Goal: Task Accomplishment & Management: Use online tool/utility

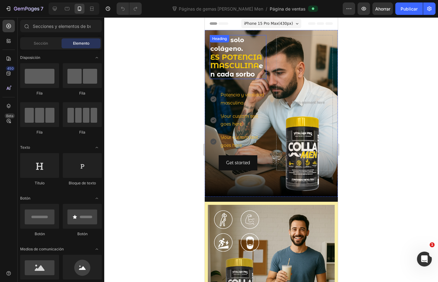
click at [237, 64] on strong "ES POTENCIA MASCULINA" at bounding box center [236, 61] width 52 height 17
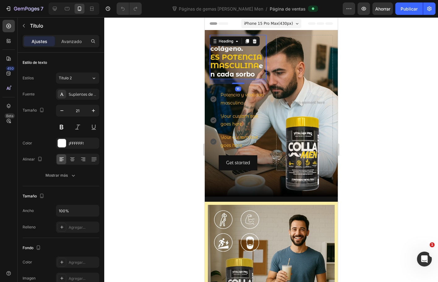
click at [220, 30] on div "Hero Banner" at bounding box center [219, 26] width 28 height 7
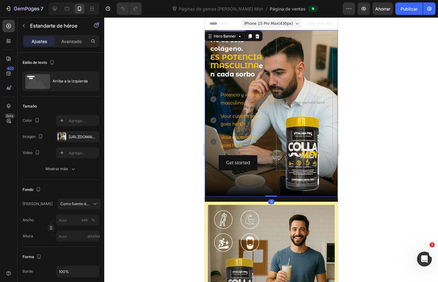
click at [271, 34] on div "No es solo colágeno. ES POTENCIA MASCULINA en cada sorbo Heading Text Block Pot…" at bounding box center [271, 102] width 133 height 145
click at [73, 41] on font "Avanzado" at bounding box center [71, 41] width 20 height 5
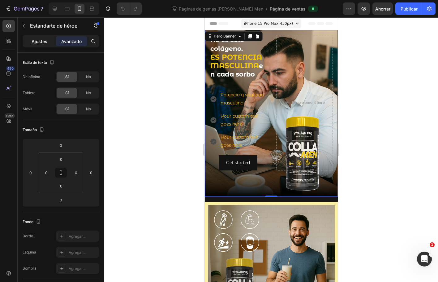
click at [46, 41] on font "Ajustes" at bounding box center [40, 41] width 16 height 5
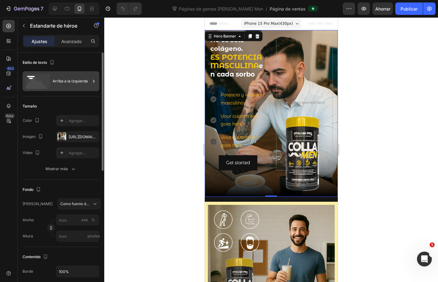
click at [63, 77] on div "Arriba a la izquierda" at bounding box center [72, 81] width 38 height 14
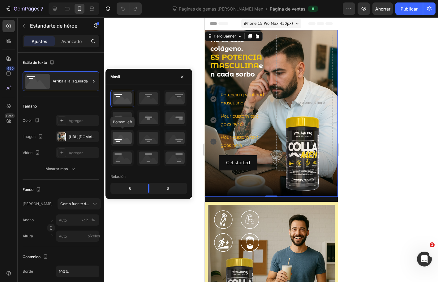
click at [121, 135] on icon at bounding box center [122, 138] width 23 height 16
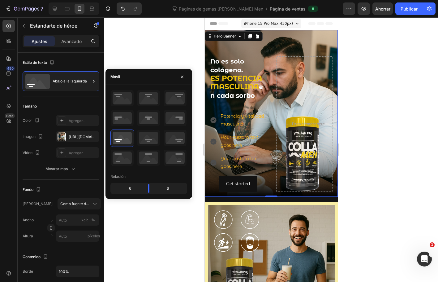
click at [381, 115] on div at bounding box center [271, 149] width 334 height 264
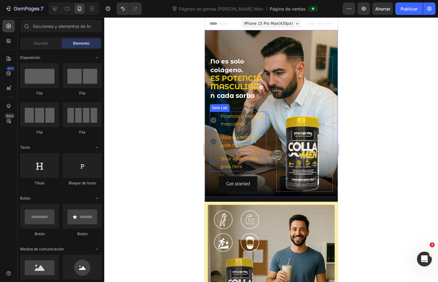
click at [213, 114] on div "Potencia y vitalidad masculina" at bounding box center [238, 119] width 57 height 17
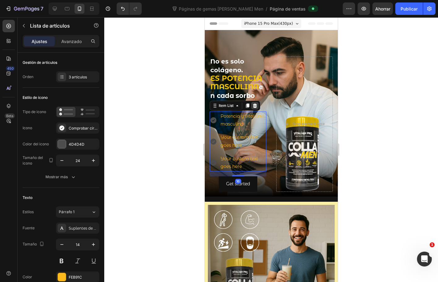
click at [255, 103] on icon at bounding box center [255, 105] width 4 height 4
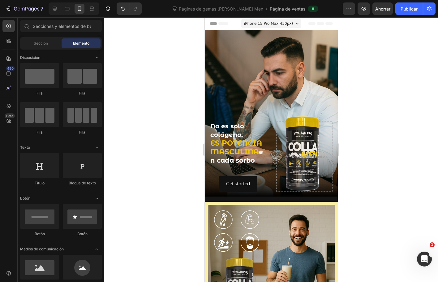
click at [158, 115] on div at bounding box center [271, 149] width 334 height 264
click at [253, 177] on button "Get started" at bounding box center [238, 183] width 39 height 15
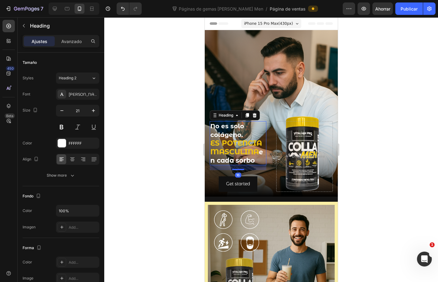
click at [230, 122] on strong "No es solo colágeno." at bounding box center [227, 130] width 34 height 16
click at [54, 8] on icon at bounding box center [55, 9] width 6 height 6
type input "46"
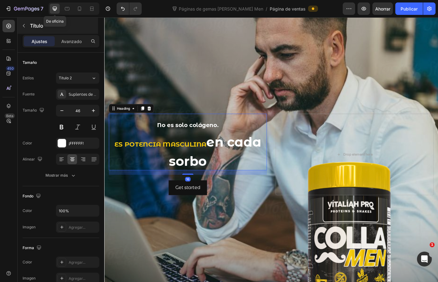
scroll to position [185, 0]
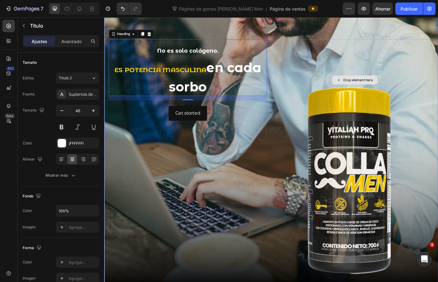
click at [360, 44] on div "Drop element here" at bounding box center [383, 87] width 176 height 90
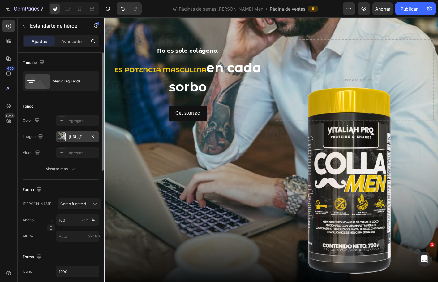
click at [61, 134] on div at bounding box center [62, 136] width 9 height 9
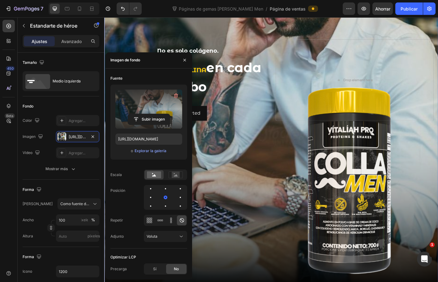
click at [174, 119] on div "Subir imagen" at bounding box center [149, 119] width 67 height 11
click at [149, 117] on input "file" at bounding box center [149, 119] width 42 height 11
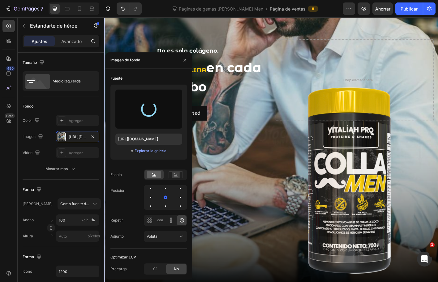
type input "[URL][DOMAIN_NAME]"
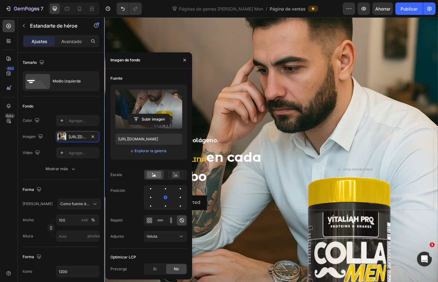
scroll to position [93, 0]
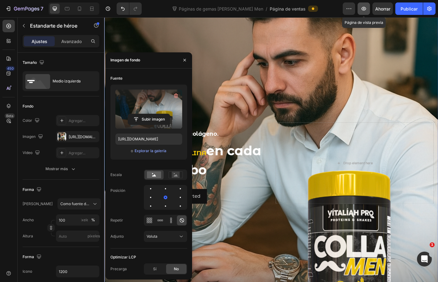
click at [367, 10] on icon "button" at bounding box center [364, 9] width 6 height 6
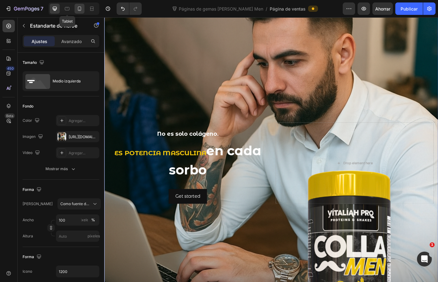
click at [78, 5] on div at bounding box center [80, 9] width 10 height 10
type input "100%"
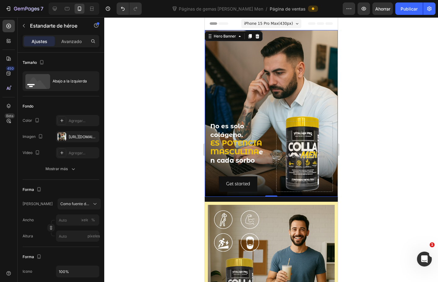
click at [259, 56] on div "Background Image" at bounding box center [271, 113] width 133 height 167
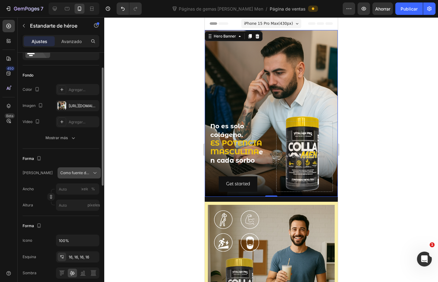
click at [89, 174] on font "Como fuente de banner" at bounding box center [80, 172] width 41 height 5
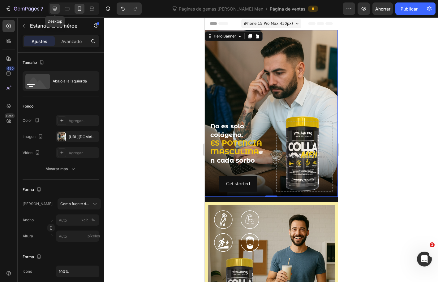
click at [58, 10] on div at bounding box center [55, 9] width 10 height 10
type input "100"
type input "1200"
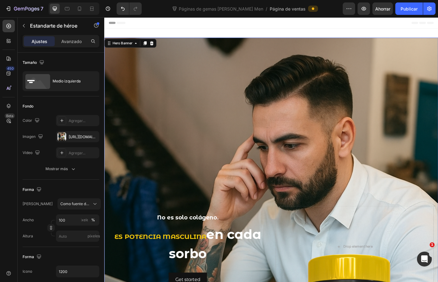
scroll to position [1, 0]
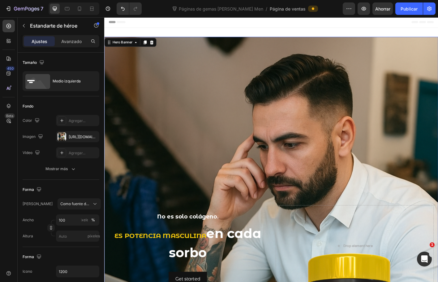
click at [317, 120] on div "Background Image" at bounding box center [290, 271] width 372 height 465
click at [196, 137] on div "Background Image" at bounding box center [290, 271] width 372 height 465
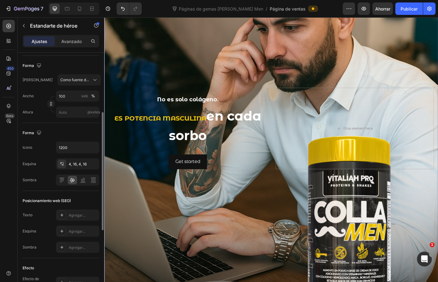
scroll to position [218, 0]
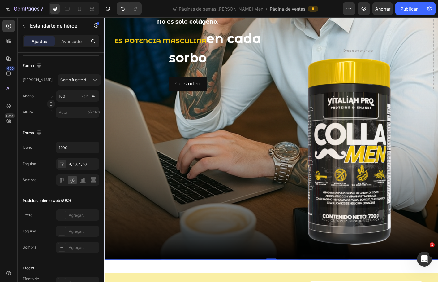
click at [149, 106] on div "Background Image" at bounding box center [290, 54] width 372 height 465
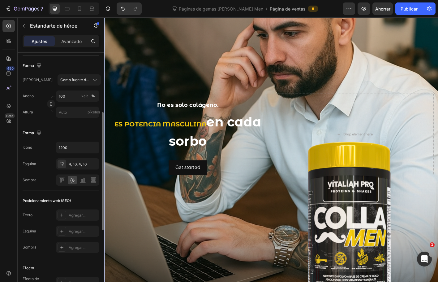
scroll to position [31, 0]
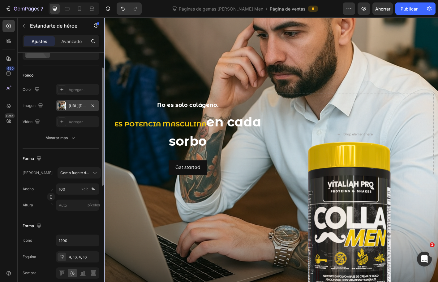
click at [81, 108] on div "[URL][DOMAIN_NAME]" at bounding box center [78, 106] width 18 height 6
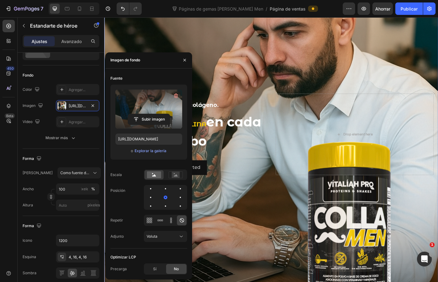
click at [132, 103] on label at bounding box center [149, 108] width 67 height 39
click at [132, 114] on input "file" at bounding box center [149, 119] width 42 height 11
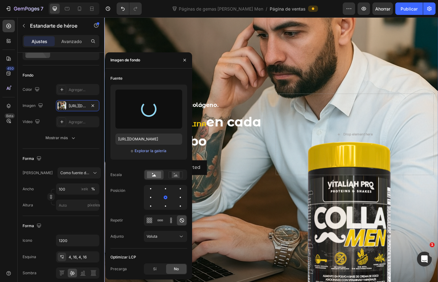
type input "https://cdn.shopify.com/s/files/1/0072/8026/3219/files/gempages_578658871954899…"
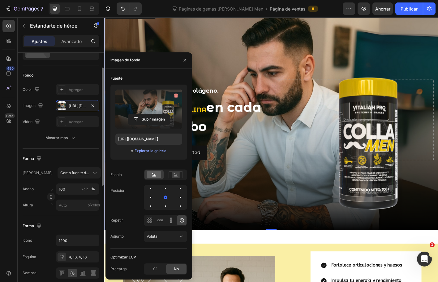
scroll to position [0, 0]
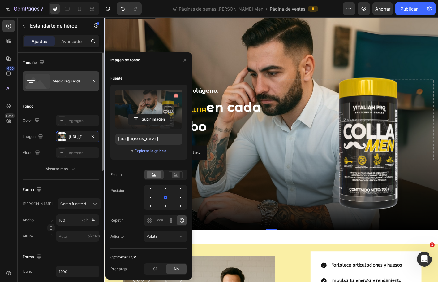
click at [63, 85] on div "Medio izquierda" at bounding box center [72, 81] width 38 height 14
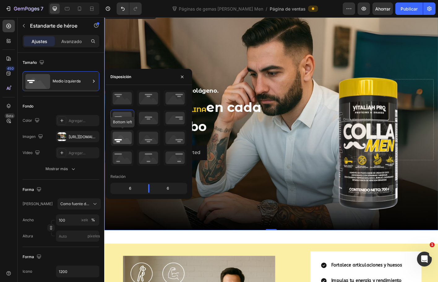
click at [123, 138] on icon at bounding box center [122, 138] width 23 height 16
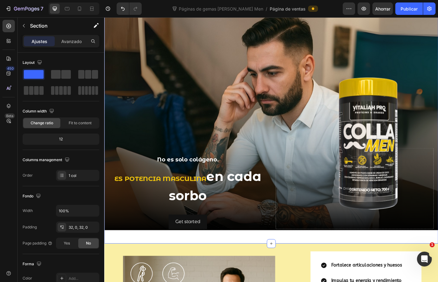
click at [438, 256] on div "No es solo colágeno. ES POTENCIA MASCULINA en cada sorbo Heading Text Block Get…" at bounding box center [290, 133] width 372 height 271
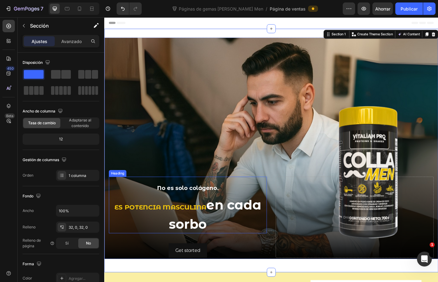
click at [203, 205] on strong "No es solo colágeno." at bounding box center [197, 206] width 68 height 7
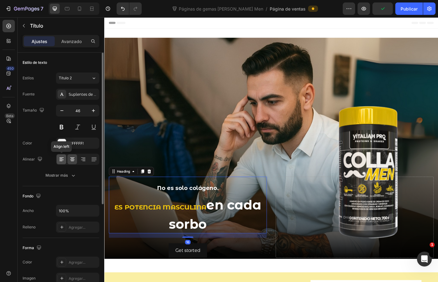
click at [59, 158] on icon at bounding box center [62, 159] width 6 height 6
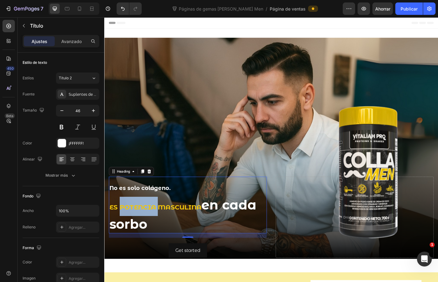
click at [154, 225] on strong "ES POTENCIA MASCULINA" at bounding box center [161, 228] width 103 height 9
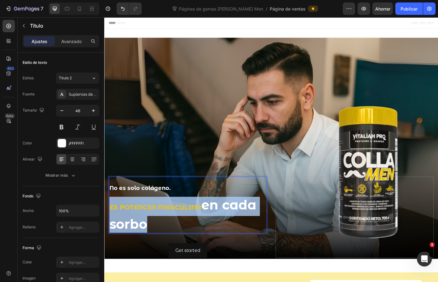
click at [154, 225] on strong "ES POTENCIA MASCULINA" at bounding box center [161, 228] width 103 height 9
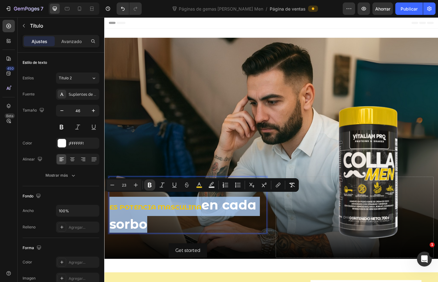
click at [162, 224] on strong "ES POTENCIA MASCULINA" at bounding box center [161, 228] width 103 height 9
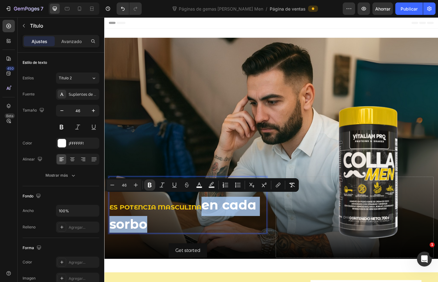
drag, startPoint x: 218, startPoint y: 224, endPoint x: 234, endPoint y: 245, distance: 26.1
click at [234, 245] on p "No es solo colágeno. ES POTENCIA MASCULINA en cada sorbo" at bounding box center [197, 225] width 175 height 61
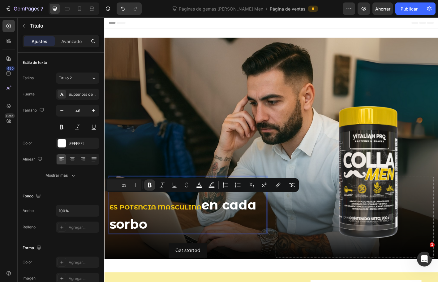
click at [153, 227] on strong "ES POTENCIA MASCULINA" at bounding box center [161, 228] width 103 height 9
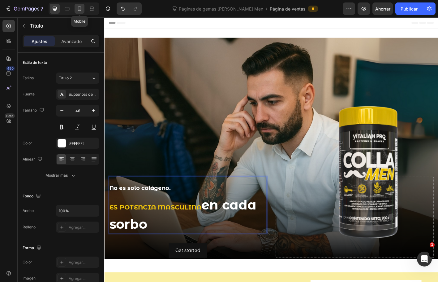
click at [79, 9] on icon at bounding box center [79, 9] width 6 height 6
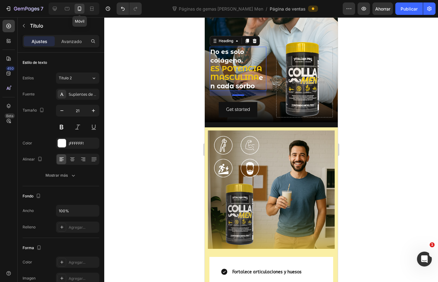
scroll to position [76, 0]
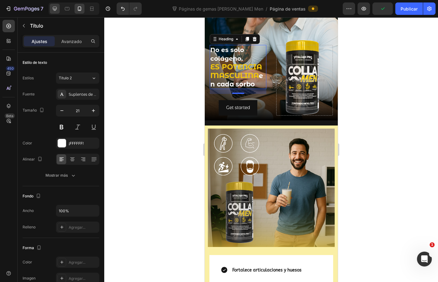
click at [54, 8] on icon at bounding box center [55, 9] width 6 height 6
type input "46"
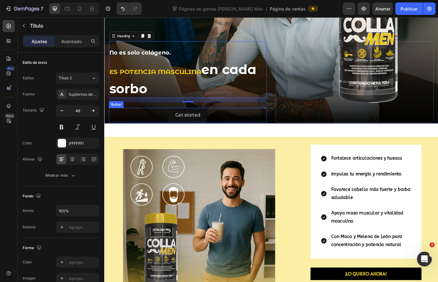
scroll to position [152, 0]
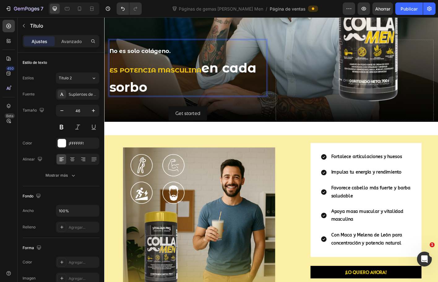
click at [183, 73] on strong "ES POTENCIA MASCULINA" at bounding box center [161, 76] width 103 height 9
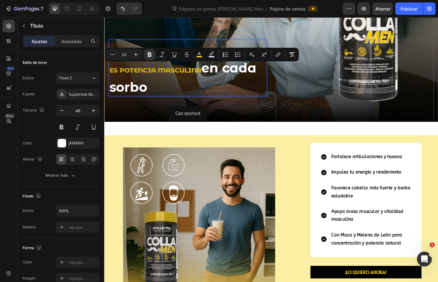
click at [192, 73] on strong "ES POTENCIA MASCULINA" at bounding box center [161, 76] width 103 height 9
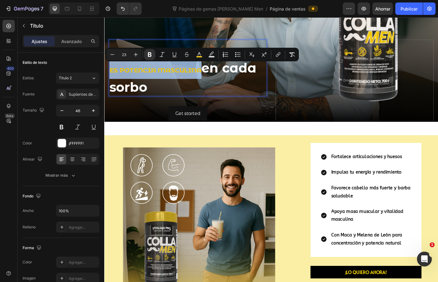
drag, startPoint x: 212, startPoint y: 73, endPoint x: 111, endPoint y: 74, distance: 100.6
click at [111, 74] on strong "ES POTENCIA MASCULINA" at bounding box center [161, 76] width 103 height 9
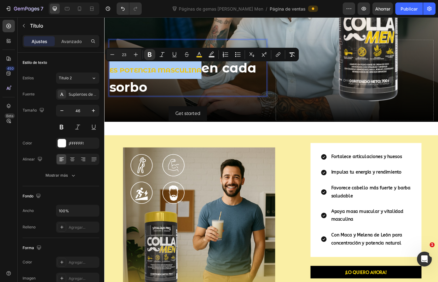
click at [123, 54] on input "23" at bounding box center [124, 54] width 12 height 7
click at [124, 54] on input "23" at bounding box center [124, 54] width 12 height 7
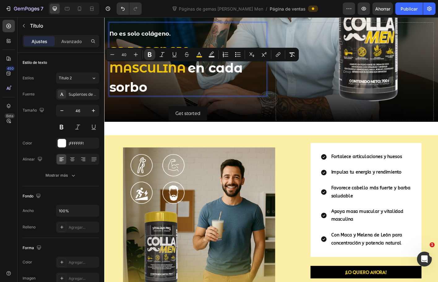
type input "20"
click at [153, 32] on strong "No es solo colágeno." at bounding box center [144, 35] width 68 height 7
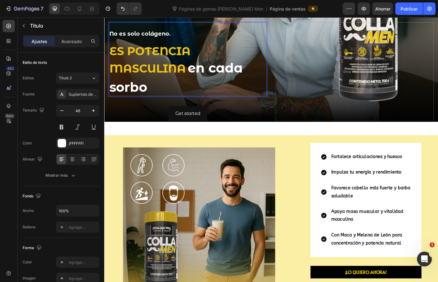
click at [154, 32] on strong "No es solo colágeno." at bounding box center [144, 35] width 68 height 7
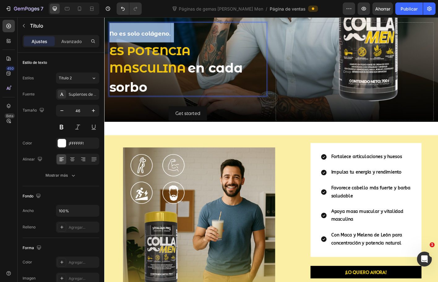
click at [154, 32] on strong "No es solo colágeno." at bounding box center [144, 35] width 68 height 7
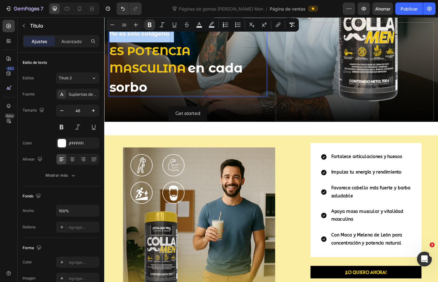
click at [126, 24] on input "20" at bounding box center [124, 24] width 12 height 7
type input "23"
click at [199, 71] on strong "en cada sorbo" at bounding box center [184, 84] width 148 height 39
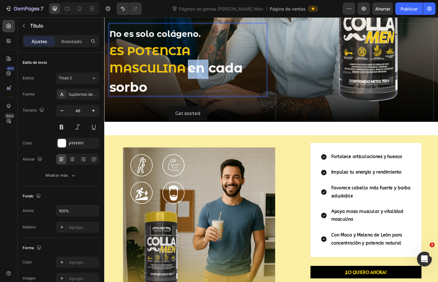
click at [199, 71] on strong "en cada sorbo" at bounding box center [184, 84] width 148 height 39
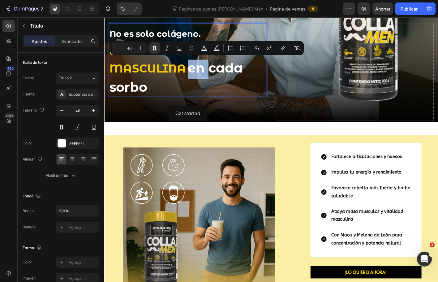
click at [201, 73] on strong "en cada sorbo" at bounding box center [184, 84] width 148 height 39
type input "23"
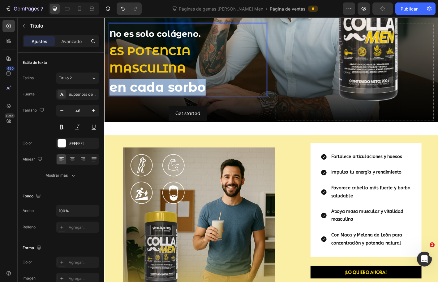
drag, startPoint x: 215, startPoint y: 92, endPoint x: 111, endPoint y: 85, distance: 103.7
click at [111, 86] on strong "en cada sorbo" at bounding box center [163, 95] width 107 height 18
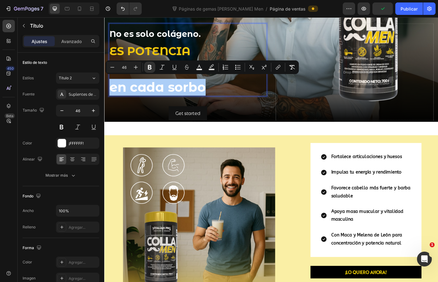
click at [123, 65] on input "46" at bounding box center [124, 66] width 12 height 7
click at [126, 66] on input "46" at bounding box center [124, 66] width 12 height 7
type input "30"
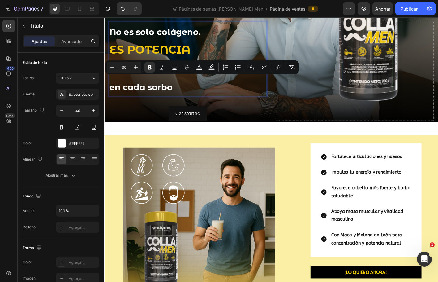
click at [173, 94] on strong "en cada sorbo" at bounding box center [145, 94] width 70 height 11
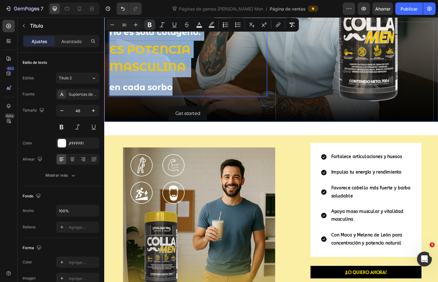
drag, startPoint x: 186, startPoint y: 92, endPoint x: 190, endPoint y: 89, distance: 4.7
click at [108, 27] on div "No es solo colágeno. ES POTENCIA MASCULINA en cada sorbo Heading 16 Text Block …" at bounding box center [290, 77] width 372 height 112
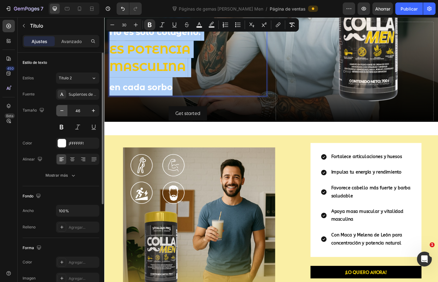
click at [60, 109] on icon "button" at bounding box center [62, 110] width 6 height 6
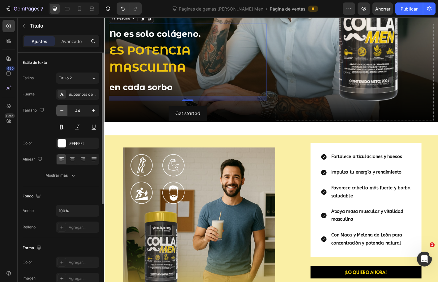
click at [60, 109] on icon "button" at bounding box center [62, 110] width 6 height 6
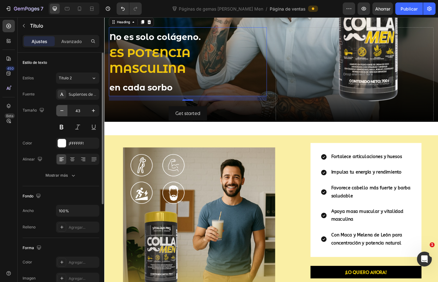
click at [60, 109] on icon "button" at bounding box center [62, 110] width 6 height 6
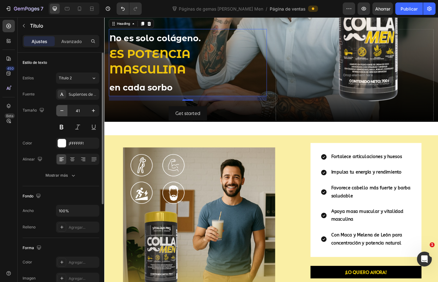
click at [60, 109] on icon "button" at bounding box center [62, 110] width 6 height 6
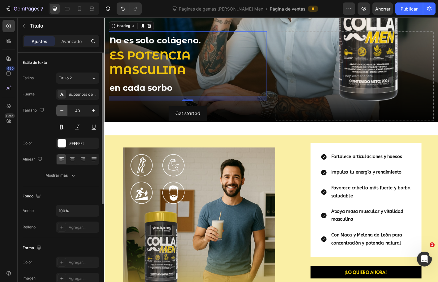
click at [60, 109] on icon "button" at bounding box center [62, 110] width 6 height 6
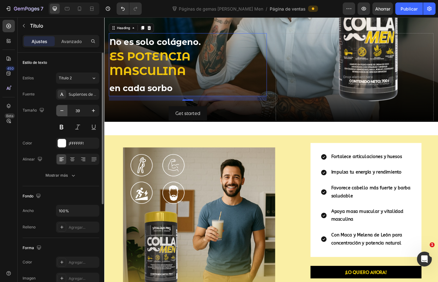
click at [60, 109] on icon "button" at bounding box center [62, 110] width 6 height 6
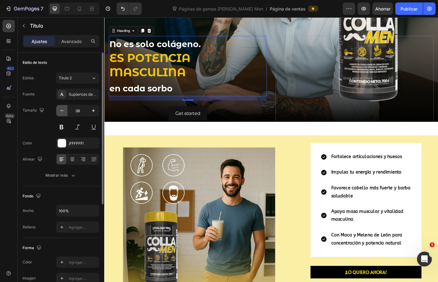
click at [60, 109] on icon "button" at bounding box center [62, 110] width 6 height 6
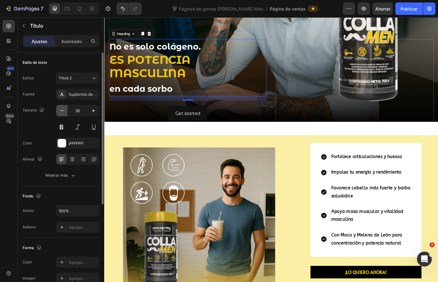
click at [60, 109] on icon "button" at bounding box center [62, 110] width 6 height 6
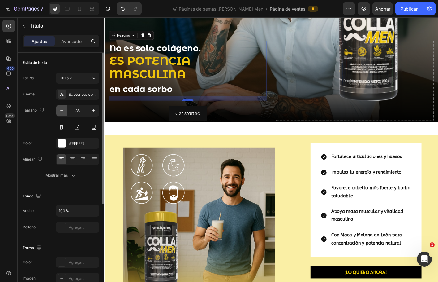
type input "34"
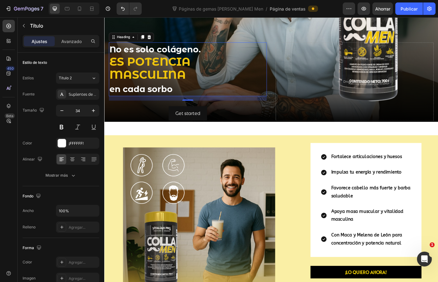
click at [115, 87] on p "No es solo colágeno. ES POTENCIA MASCULINA en cada sorbo" at bounding box center [197, 75] width 175 height 59
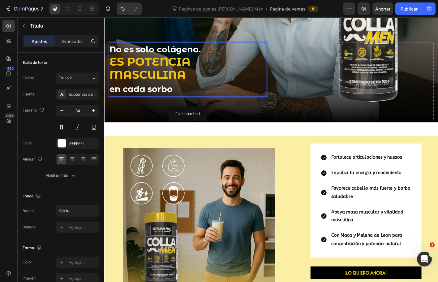
click at [168, 94] on strong "en cada sorbo" at bounding box center [145, 96] width 70 height 11
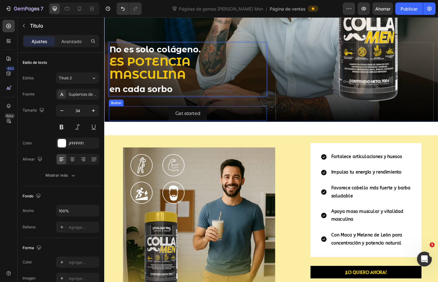
click at [275, 124] on div "Get started Button" at bounding box center [197, 124] width 176 height 16
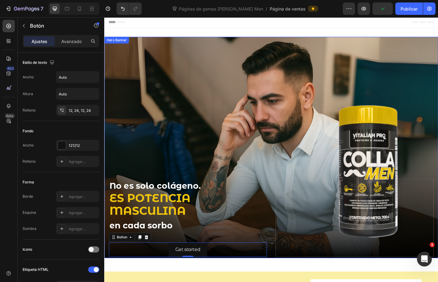
scroll to position [0, 0]
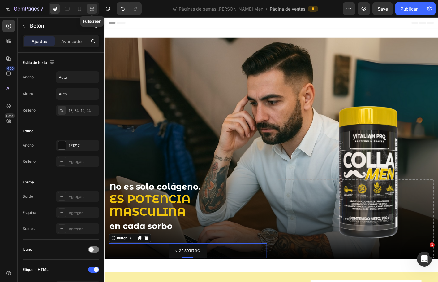
click at [94, 8] on icon at bounding box center [92, 9] width 6 height 6
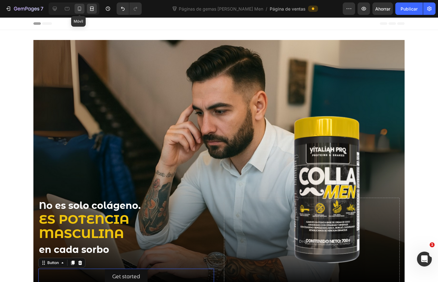
click at [76, 6] on div at bounding box center [80, 9] width 10 height 10
type input "14"
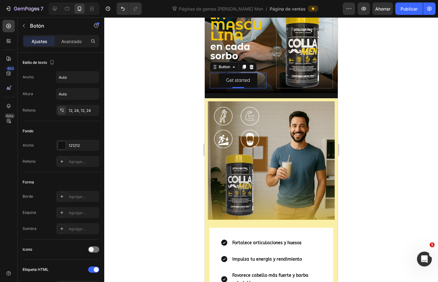
scroll to position [132, 0]
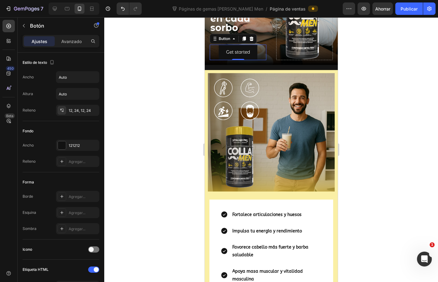
click at [178, 99] on div at bounding box center [271, 149] width 334 height 264
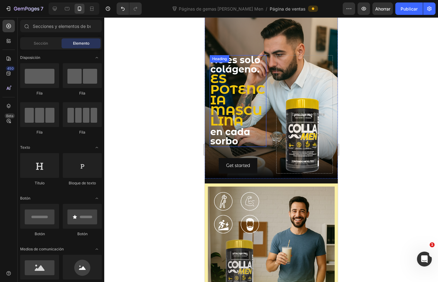
scroll to position [8, 0]
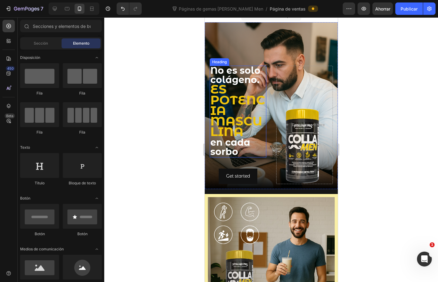
click at [236, 114] on strong "ES POTENCIA MASCULINA" at bounding box center [237, 110] width 55 height 58
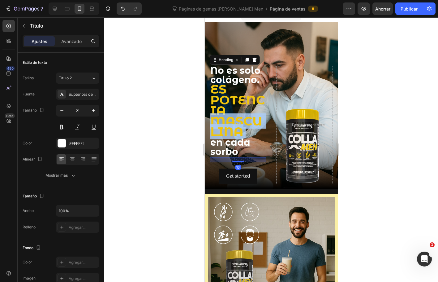
click at [236, 114] on strong "ES POTENCIA MASCULINA" at bounding box center [237, 110] width 55 height 58
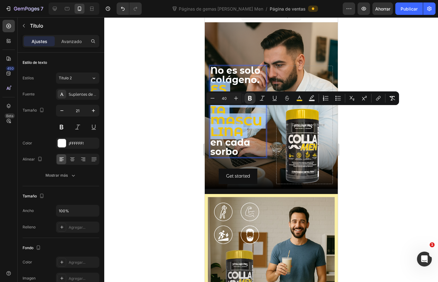
click at [236, 114] on strong "ES POTENCIA MASCULINA" at bounding box center [237, 110] width 55 height 58
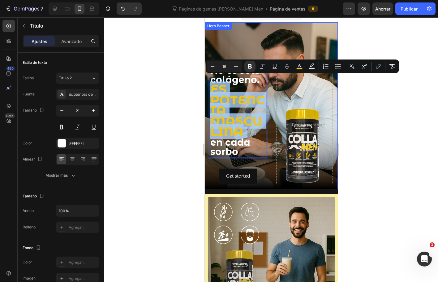
click at [277, 41] on div "Background Image" at bounding box center [271, 105] width 133 height 167
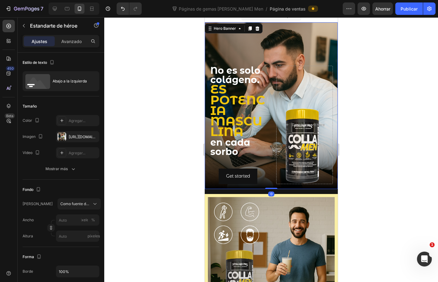
drag, startPoint x: 273, startPoint y: 32, endPoint x: 385, endPoint y: 80, distance: 121.2
click at [273, 32] on div "Background Image" at bounding box center [271, 105] width 133 height 167
click at [80, 82] on font "Abajo a la izquierda" at bounding box center [70, 81] width 34 height 5
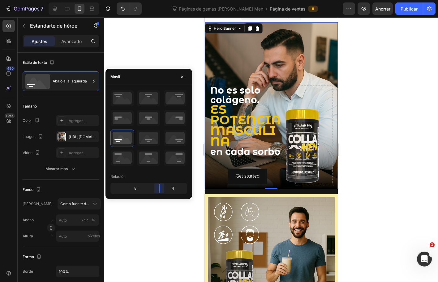
drag, startPoint x: 148, startPoint y: 187, endPoint x: 160, endPoint y: 188, distance: 11.5
click at [160, 0] on body "7 Version history Páginas de gemas de Colla Men / Página de ventas Avance Ahorr…" at bounding box center [219, 0] width 438 height 0
click at [232, 95] on strong "No es solo colágeno." at bounding box center [235, 95] width 50 height 21
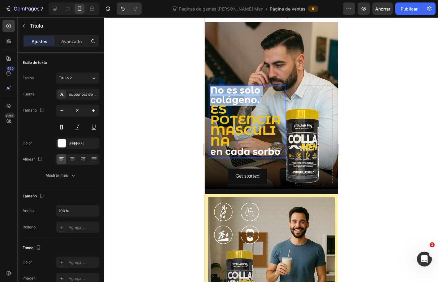
click at [232, 95] on strong "No es solo colágeno." at bounding box center [235, 95] width 50 height 21
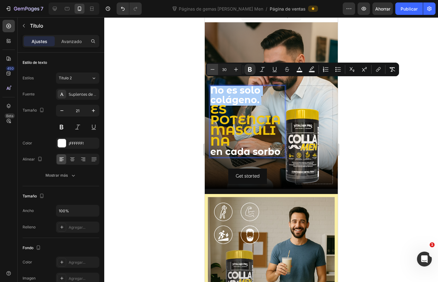
click at [214, 69] on icon "Editor contextual toolbar" at bounding box center [213, 69] width 6 height 6
type input "29"
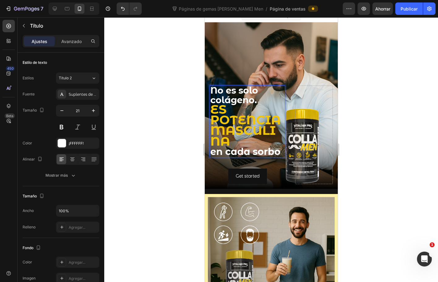
click at [240, 123] on strong "ES POTENCIA MASCULINA" at bounding box center [245, 125] width 71 height 47
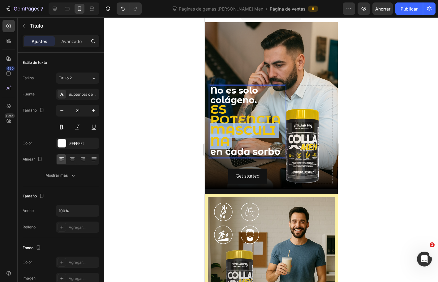
click at [240, 123] on strong "ES POTENCIA MASCULINA" at bounding box center [245, 125] width 71 height 47
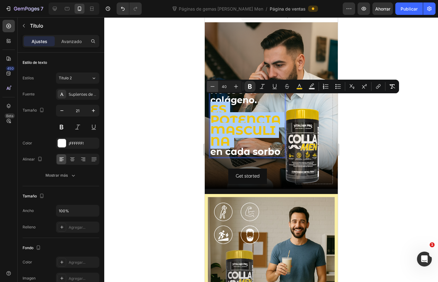
click at [212, 85] on icon "Editor contextual toolbar" at bounding box center [213, 86] width 6 height 6
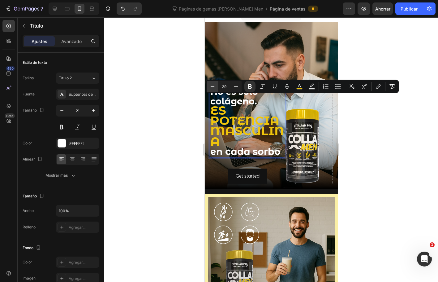
click at [212, 85] on icon "Editor contextual toolbar" at bounding box center [213, 86] width 6 height 6
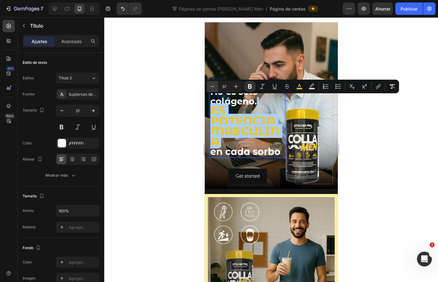
click at [212, 85] on icon "Editor contextual toolbar" at bounding box center [213, 86] width 6 height 6
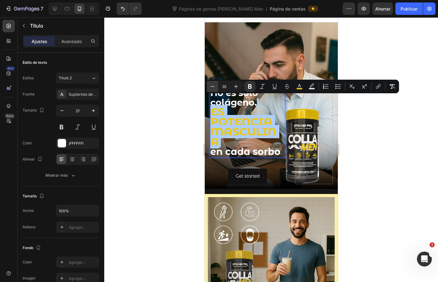
click at [212, 85] on icon "Editor contextual toolbar" at bounding box center [213, 86] width 6 height 6
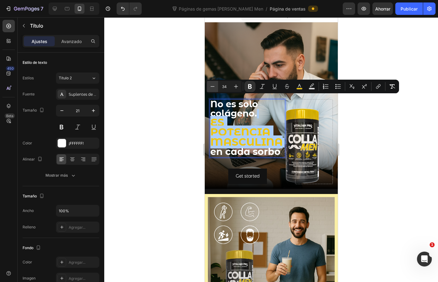
click at [212, 85] on icon "Editor contextual toolbar" at bounding box center [213, 86] width 6 height 6
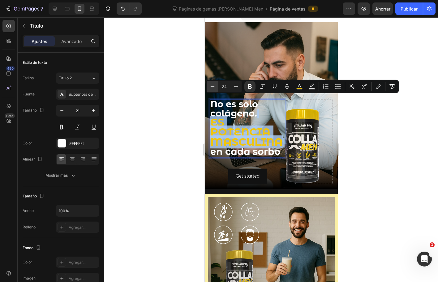
type input "33"
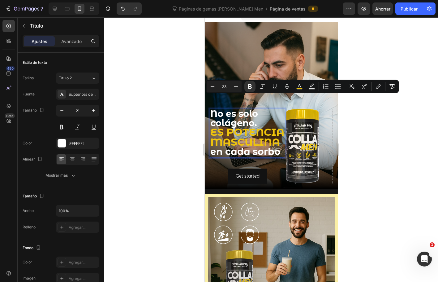
click at [193, 128] on div at bounding box center [271, 149] width 334 height 264
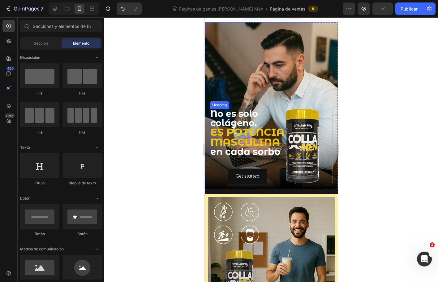
click at [247, 148] on strong "en cada sorbo" at bounding box center [245, 151] width 70 height 11
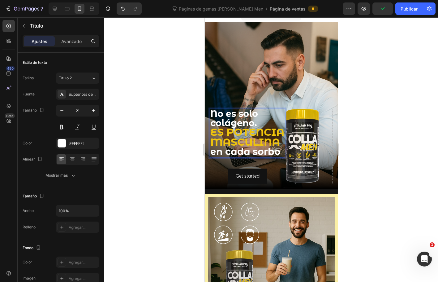
click at [236, 138] on p "No es solo colágeno. ES POTENCIA MASCULINA en cada sorbo" at bounding box center [247, 132] width 74 height 47
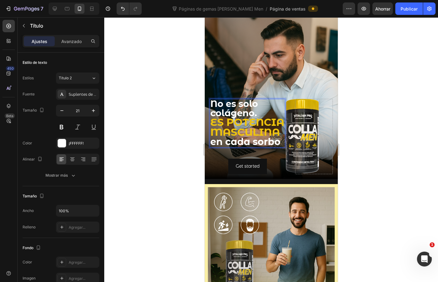
click at [224, 98] on strong "No es solo colágeno." at bounding box center [234, 108] width 48 height 20
click at [232, 98] on strong "No es solo colágeno." at bounding box center [234, 108] width 48 height 20
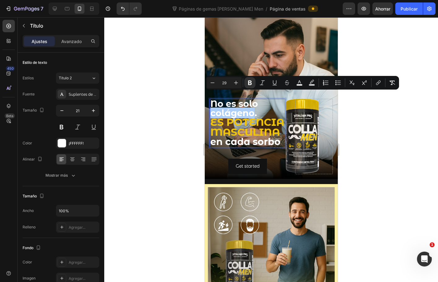
click at [188, 100] on div at bounding box center [271, 149] width 334 height 264
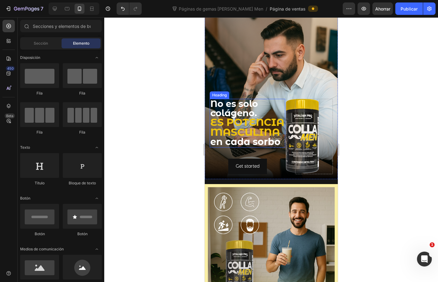
click at [244, 136] on strong "en cada sorbo" at bounding box center [245, 141] width 70 height 11
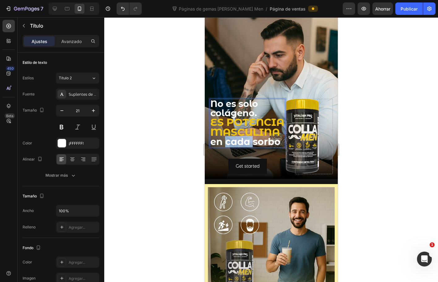
click at [244, 136] on strong "en cada sorbo" at bounding box center [245, 141] width 70 height 11
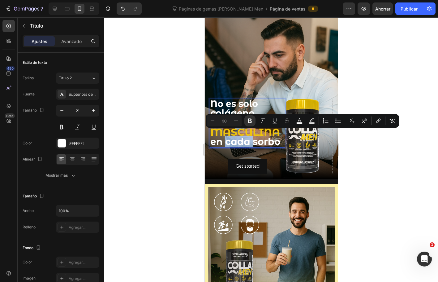
click at [227, 136] on strong "en cada sorbo" at bounding box center [245, 141] width 70 height 11
drag, startPoint x: 210, startPoint y: 138, endPoint x: 279, endPoint y: 137, distance: 68.8
click at [214, 123] on icon "Editor contextual toolbar" at bounding box center [213, 121] width 6 height 6
type input "29"
click at [171, 130] on div at bounding box center [271, 149] width 334 height 264
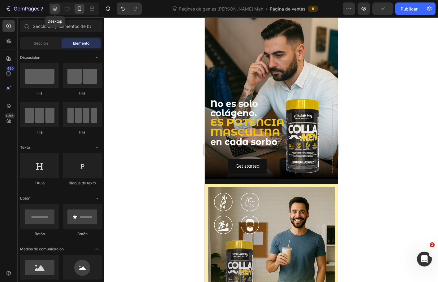
click at [58, 7] on icon at bounding box center [55, 9] width 6 height 6
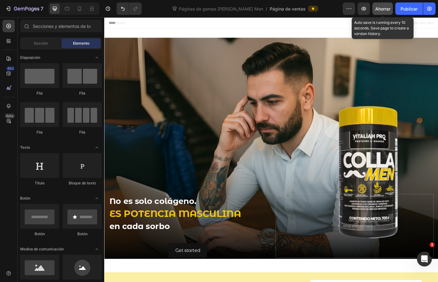
click at [382, 11] on font "Ahorrar" at bounding box center [383, 8] width 15 height 5
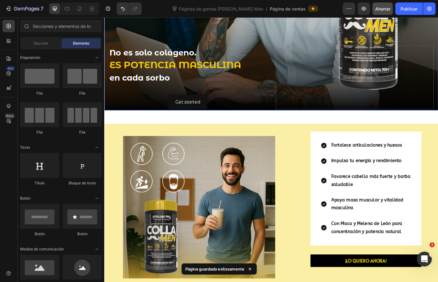
scroll to position [155, 0]
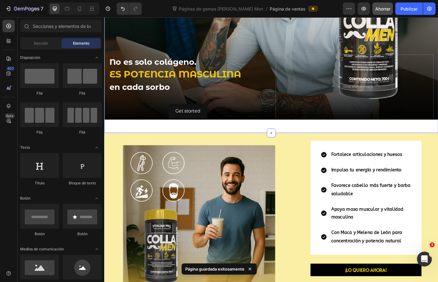
click at [263, 137] on div "⁠⁠⁠⁠⁠⁠⁠ No es solo colágeno. ES POTENCIA MASCULINA en cada sorbo Heading Text B…" at bounding box center [290, 10] width 372 height 271
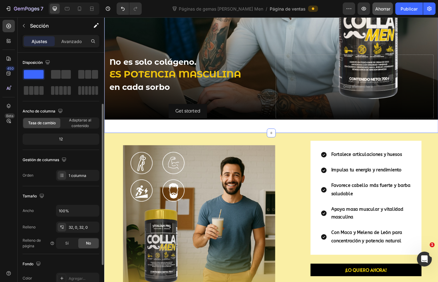
scroll to position [93, 0]
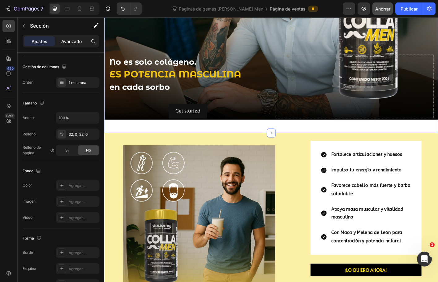
click at [63, 40] on font "Avanzado" at bounding box center [71, 41] width 20 height 5
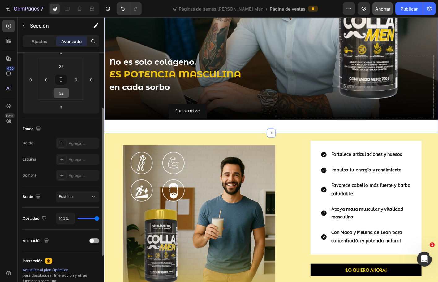
click at [59, 89] on input "32" at bounding box center [61, 92] width 12 height 9
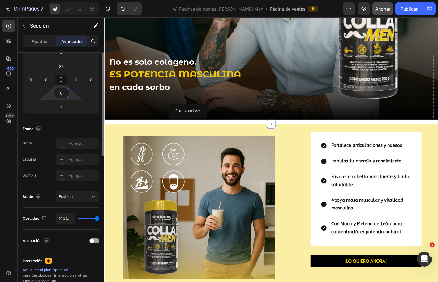
scroll to position [31, 0]
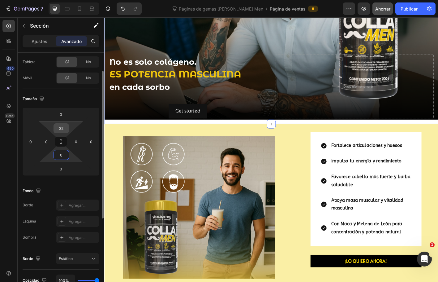
type input "0"
click at [65, 128] on input "32" at bounding box center [61, 128] width 12 height 9
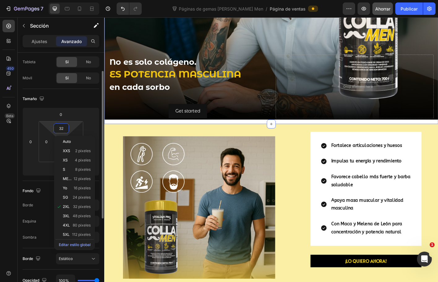
type input "0"
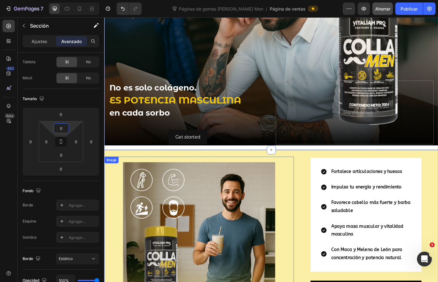
scroll to position [93, 0]
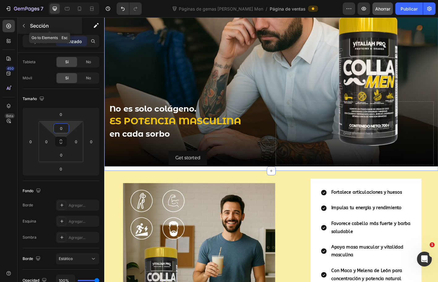
click at [23, 23] on icon "button" at bounding box center [23, 25] width 5 height 5
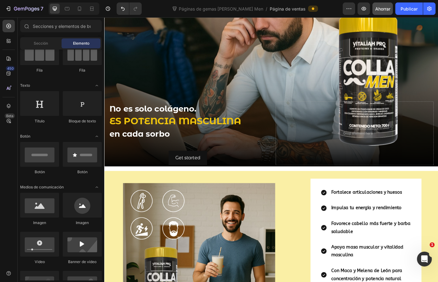
scroll to position [31, 0]
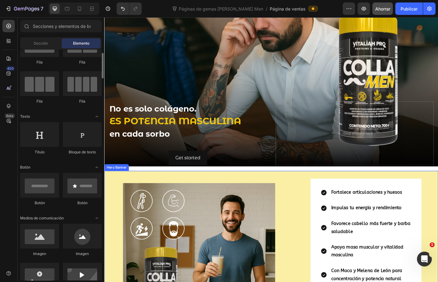
click at [142, 180] on div "⁠⁠⁠⁠⁠⁠⁠ No es solo colágeno. ES POTENCIA MASCULINA en cada sorbo Heading Text B…" at bounding box center [290, 146] width 372 height 73
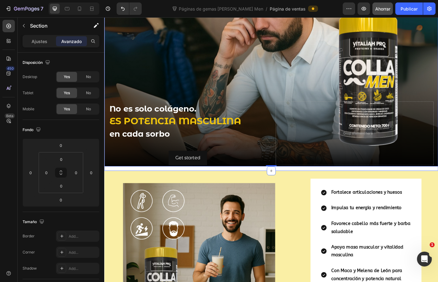
click at [143, 182] on div "⁠⁠⁠⁠⁠⁠⁠ No es solo colágeno. ES POTENCIA MASCULINA en cada sorbo Heading Text B…" at bounding box center [290, 62] width 372 height 251
click at [39, 41] on font "Ajustes" at bounding box center [40, 41] width 16 height 5
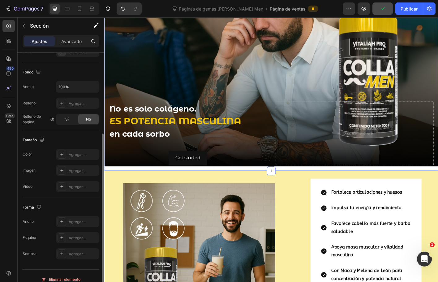
scroll to position [131, 0]
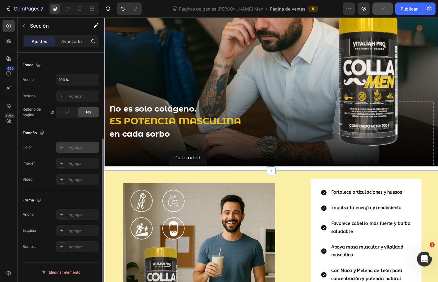
click at [63, 149] on icon at bounding box center [61, 147] width 5 height 5
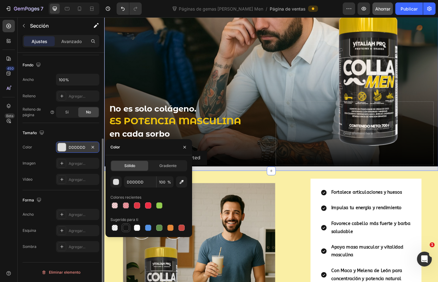
click at [126, 226] on div at bounding box center [126, 228] width 6 height 6
type input "151515"
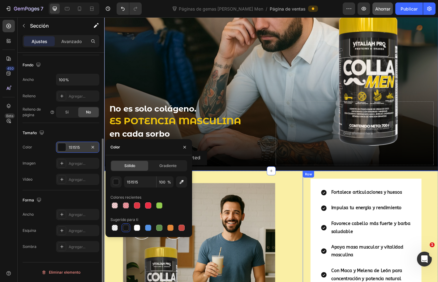
click at [328, 200] on div "Fortalece articulaciones y huesos Impulsa tu energía y rendimiento Favorece cab…" at bounding box center [400, 280] width 151 height 185
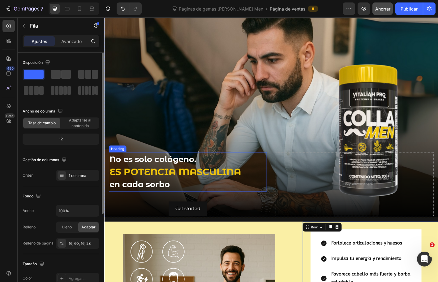
scroll to position [31, 0]
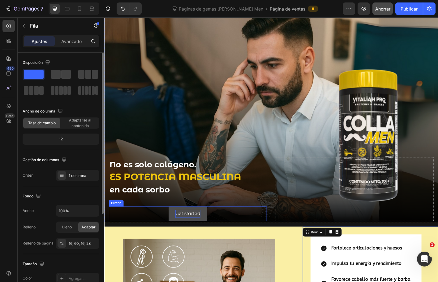
click at [201, 231] on div "Get started" at bounding box center [197, 235] width 28 height 9
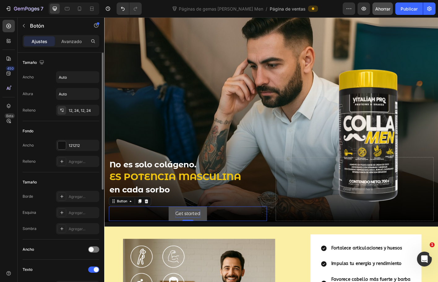
click at [190, 234] on div "Get started" at bounding box center [197, 235] width 28 height 9
click at [190, 234] on p "Get started" at bounding box center [197, 235] width 28 height 9
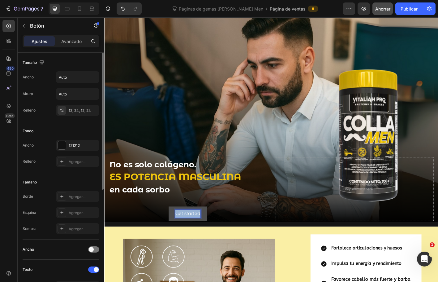
click at [190, 234] on p "Get started" at bounding box center [197, 235] width 28 height 9
click at [181, 228] on button "¡Quiero" at bounding box center [197, 236] width 33 height 16
click at [177, 228] on button "¡Quiero mi" at bounding box center [197, 236] width 41 height 16
click at [200, 231] on p "¡Quiero mi CollaMen!" at bounding box center [197, 235] width 54 height 9
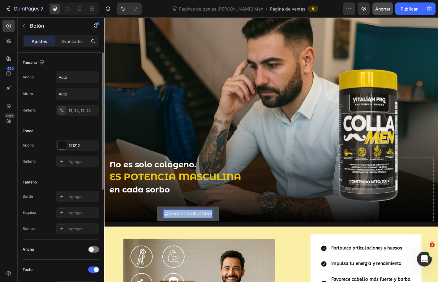
click at [200, 231] on p "¡Quiero mi CollaMen!" at bounding box center [197, 235] width 54 height 9
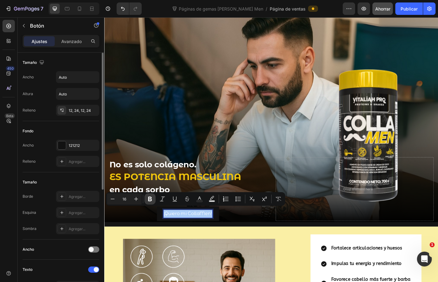
click at [151, 198] on icon "Editor contextual toolbar" at bounding box center [150, 199] width 4 height 5
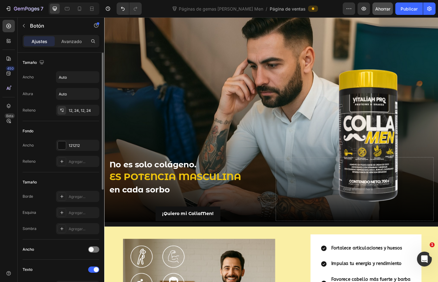
click at [246, 234] on div "¡Quiero mi CollaMen! Button 0" at bounding box center [197, 236] width 176 height 16
click at [222, 228] on button "¡Quiero mi CollaMen!" at bounding box center [197, 236] width 72 height 16
click at [62, 144] on div at bounding box center [62, 145] width 8 height 8
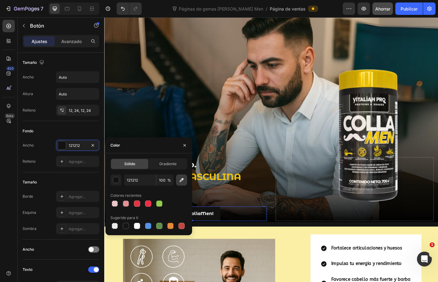
click at [183, 183] on button "button" at bounding box center [181, 179] width 11 height 11
type input "EDC30C"
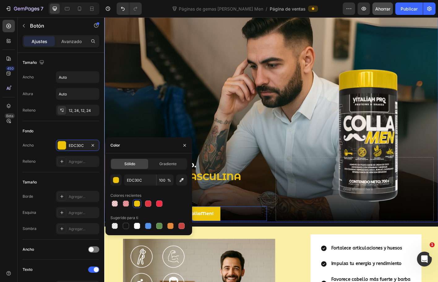
click at [159, 135] on div "Background Image" at bounding box center [290, 122] width 372 height 246
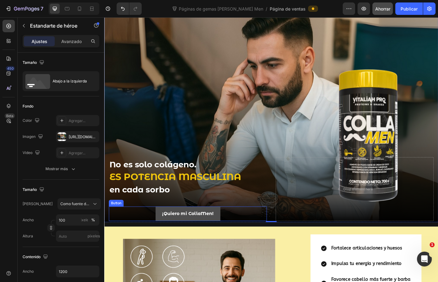
click at [229, 228] on button "¡Quiero mi CollaMen!" at bounding box center [197, 236] width 72 height 16
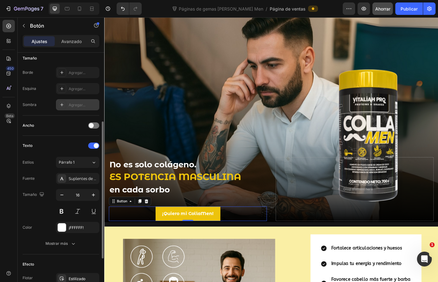
scroll to position [155, 0]
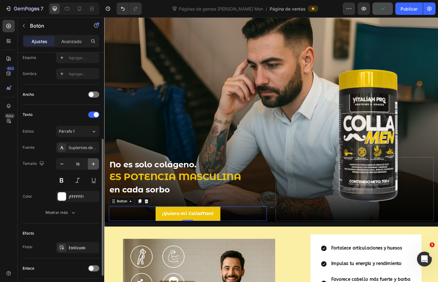
click at [94, 162] on icon "button" at bounding box center [93, 164] width 6 height 6
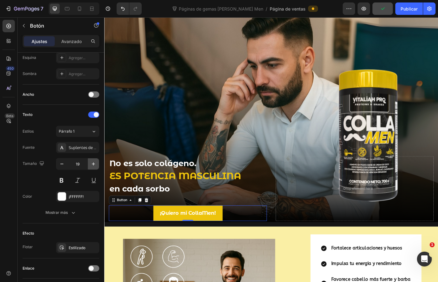
click at [94, 162] on icon "button" at bounding box center [93, 164] width 6 height 6
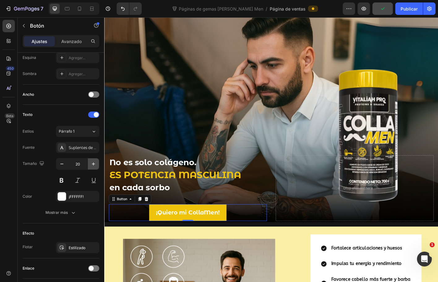
click at [94, 162] on icon "button" at bounding box center [93, 164] width 6 height 6
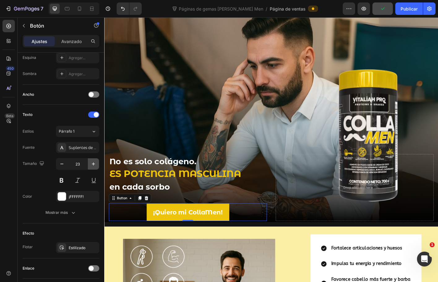
click at [94, 162] on icon "button" at bounding box center [93, 164] width 6 height 6
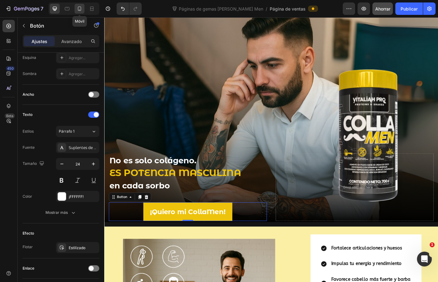
click at [82, 10] on icon at bounding box center [79, 9] width 6 height 6
type input "14"
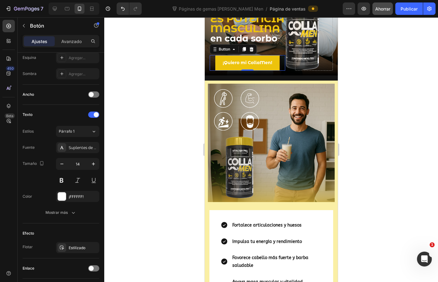
scroll to position [132, 0]
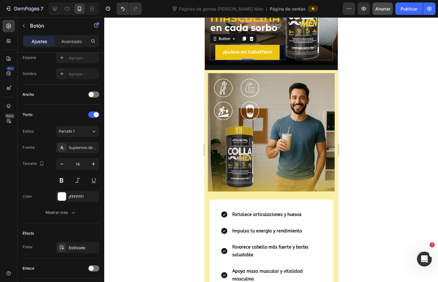
click at [368, 117] on div at bounding box center [271, 149] width 334 height 264
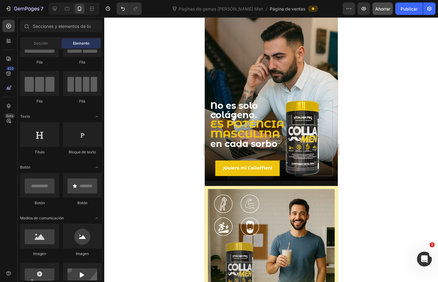
scroll to position [8, 0]
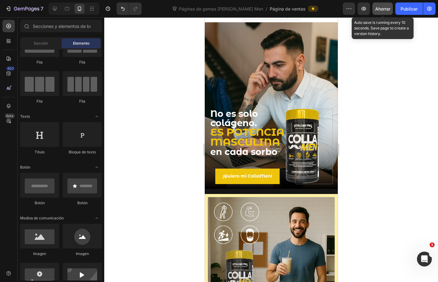
click at [383, 9] on font "Ahorrar" at bounding box center [383, 8] width 15 height 5
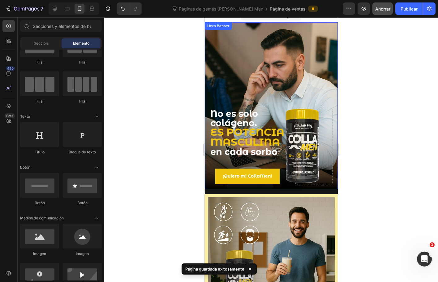
click at [389, 190] on div at bounding box center [271, 149] width 334 height 264
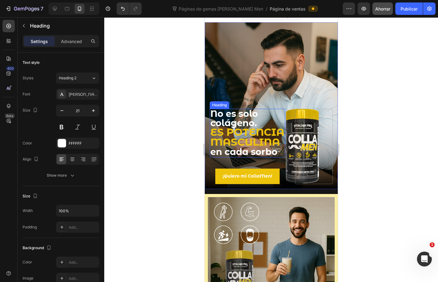
click at [224, 133] on strong "ES POTENCIA MASCULINA" at bounding box center [247, 137] width 74 height 22
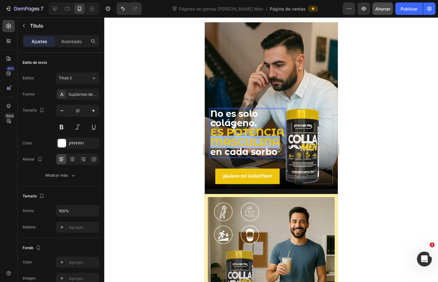
click at [224, 133] on strong "ES POTENCIA MASCULINA" at bounding box center [247, 137] width 74 height 22
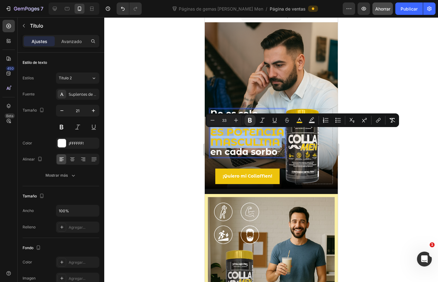
click at [224, 133] on strong "ES POTENCIA MASCULINA" at bounding box center [247, 137] width 74 height 22
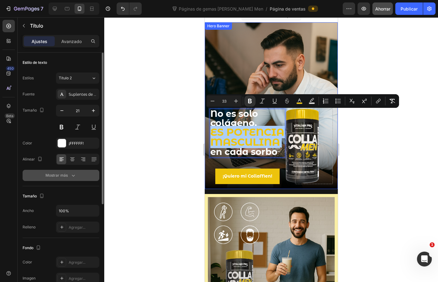
click at [64, 171] on button "Mostrar más" at bounding box center [61, 175] width 77 height 11
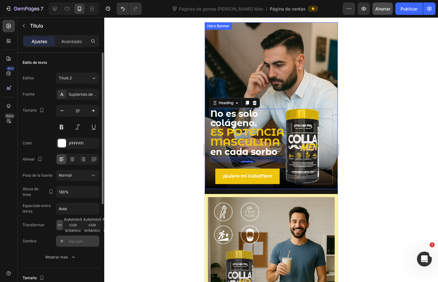
click at [62, 242] on icon at bounding box center [61, 240] width 5 height 5
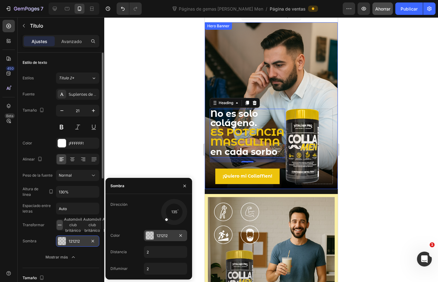
click at [151, 237] on div at bounding box center [150, 235] width 8 height 8
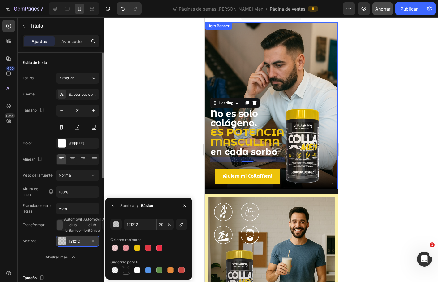
click at [125, 271] on div at bounding box center [126, 270] width 6 height 6
type input "151515"
type input "100"
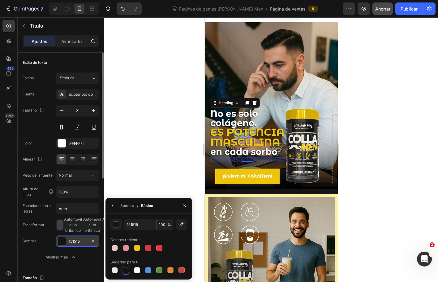
click at [158, 116] on div at bounding box center [271, 149] width 334 height 264
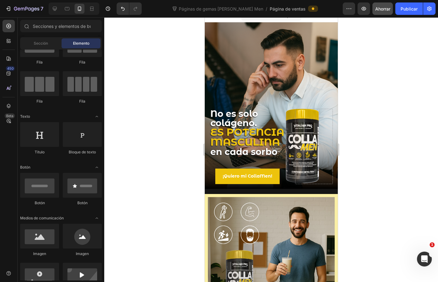
click at [158, 116] on div at bounding box center [271, 149] width 334 height 264
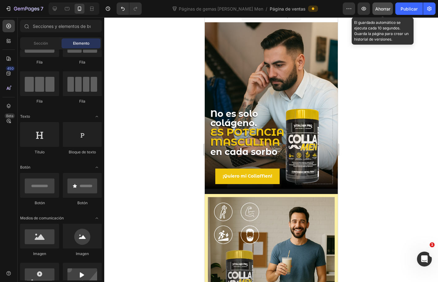
click at [385, 8] on font "Ahorrar" at bounding box center [383, 8] width 15 height 5
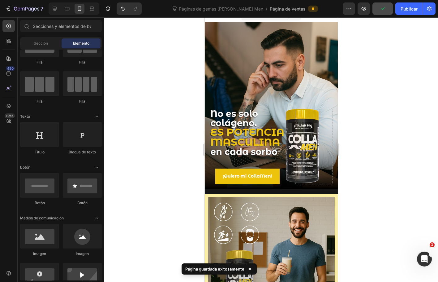
click at [48, 11] on div at bounding box center [72, 8] width 53 height 12
click at [54, 11] on icon at bounding box center [55, 9] width 6 height 6
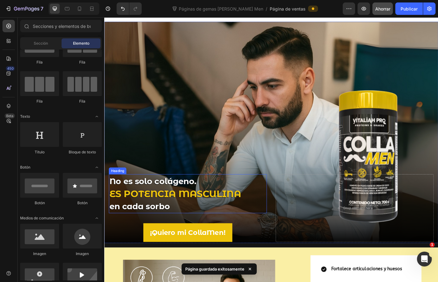
click at [171, 207] on strong "ES POTENCIA MASCULINA" at bounding box center [183, 213] width 146 height 12
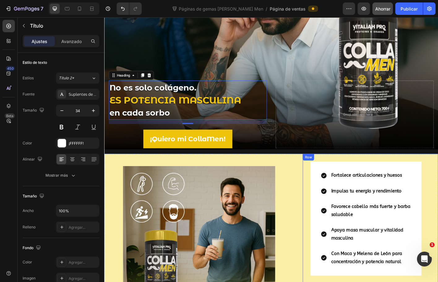
scroll to position [101, 0]
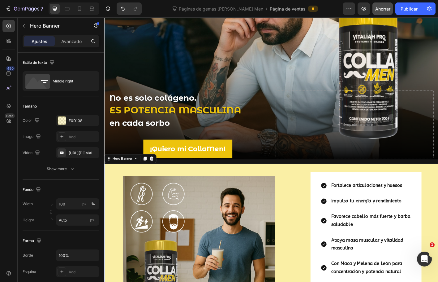
click at [305, 182] on div "Image" at bounding box center [209, 272] width 211 height 185
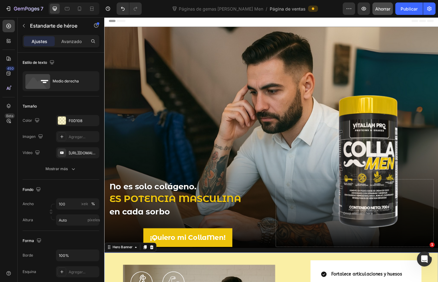
scroll to position [0, 0]
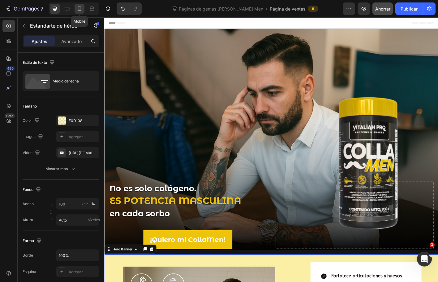
click at [80, 8] on icon at bounding box center [79, 9] width 6 height 6
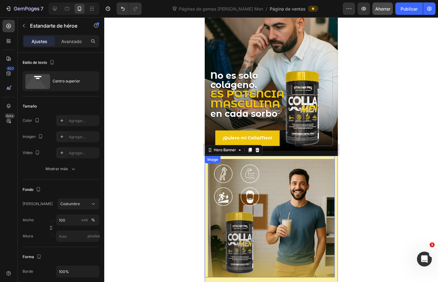
scroll to position [33, 0]
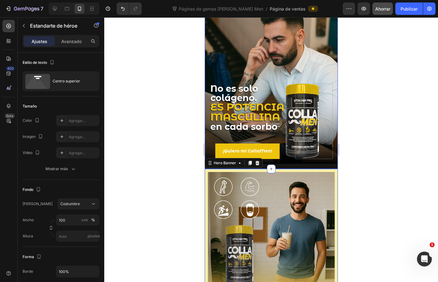
click at [367, 126] on div at bounding box center [271, 149] width 334 height 264
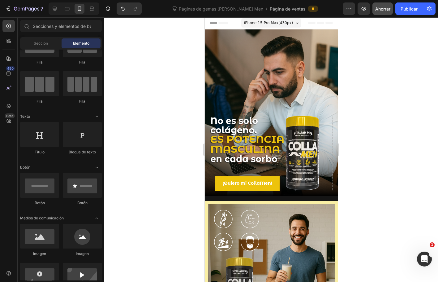
scroll to position [0, 0]
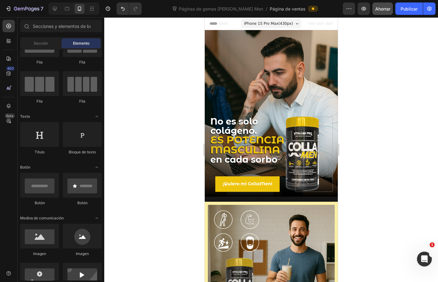
click at [369, 201] on div at bounding box center [271, 149] width 334 height 264
click at [229, 202] on div "Image" at bounding box center [270, 263] width 130 height 122
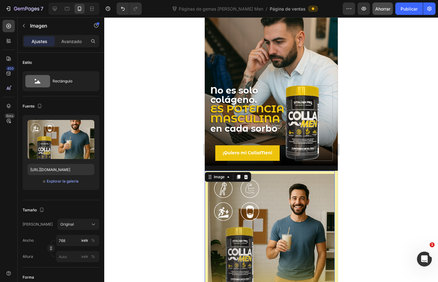
scroll to position [93, 0]
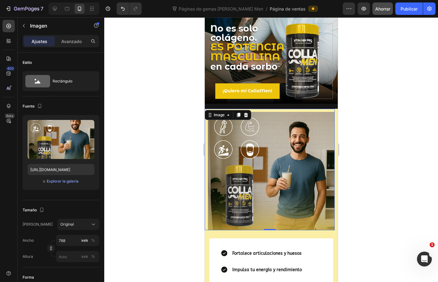
click at [281, 134] on img at bounding box center [271, 171] width 127 height 119
click at [21, 25] on icon "button" at bounding box center [23, 25] width 5 height 5
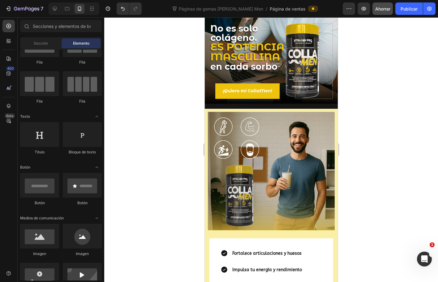
scroll to position [0, 0]
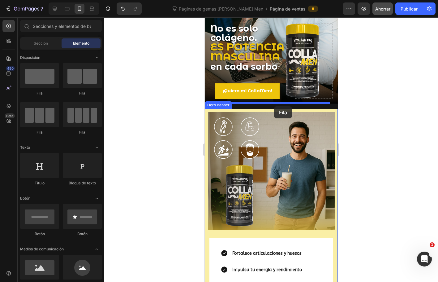
drag, startPoint x: 242, startPoint y: 101, endPoint x: 274, endPoint y: 106, distance: 32.6
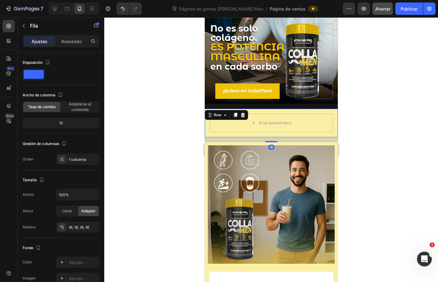
click at [208, 123] on div "Drop element here Row 16" at bounding box center [271, 123] width 133 height 28
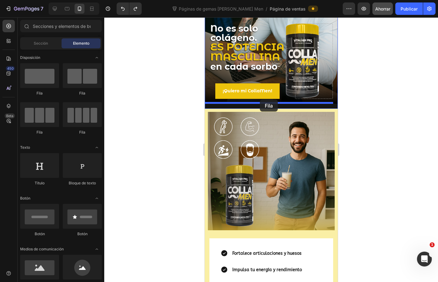
drag, startPoint x: 243, startPoint y: 98, endPoint x: 260, endPoint y: 99, distance: 16.5
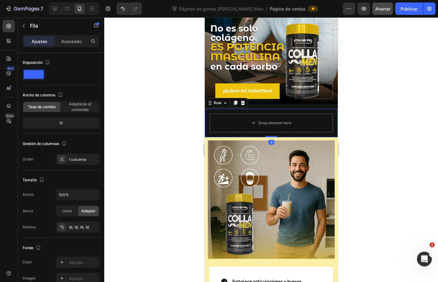
click at [164, 130] on div at bounding box center [271, 149] width 334 height 264
click at [263, 122] on div "Drop element here" at bounding box center [271, 123] width 123 height 19
click at [21, 25] on button "button" at bounding box center [24, 26] width 10 height 10
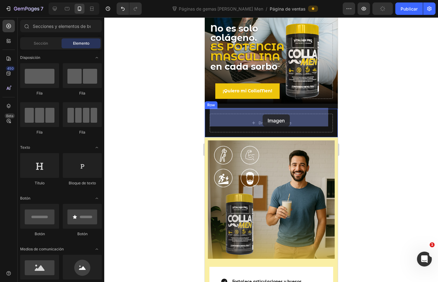
drag, startPoint x: 243, startPoint y: 286, endPoint x: 263, endPoint y: 117, distance: 169.7
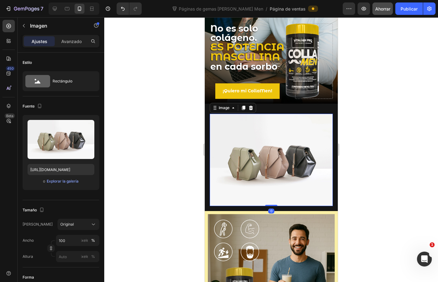
click at [264, 142] on img at bounding box center [271, 160] width 123 height 93
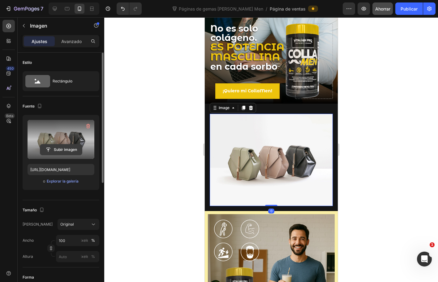
click at [40, 151] on input "file" at bounding box center [61, 149] width 42 height 11
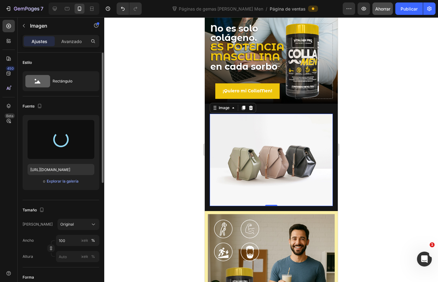
type input "https://cdn.shopify.com/s/files/1/0072/8026/3219/files/gempages_578658871954899…"
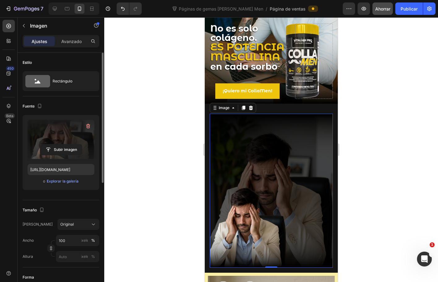
click at [381, 153] on div at bounding box center [271, 149] width 334 height 264
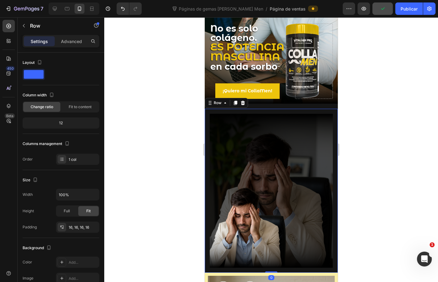
click at [317, 109] on div "Image Row 0" at bounding box center [271, 191] width 133 height 164
click at [208, 109] on div "Image Row 0" at bounding box center [271, 191] width 133 height 164
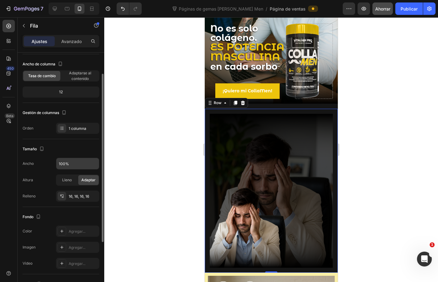
scroll to position [93, 0]
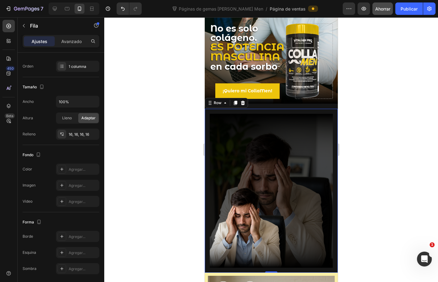
click at [66, 48] on div "Ajustes Avanzado" at bounding box center [61, 44] width 87 height 18
click at [71, 44] on font "Avanzado" at bounding box center [71, 41] width 20 height 5
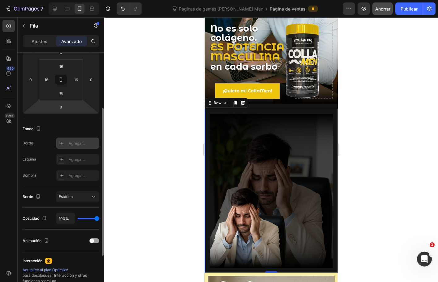
scroll to position [0, 0]
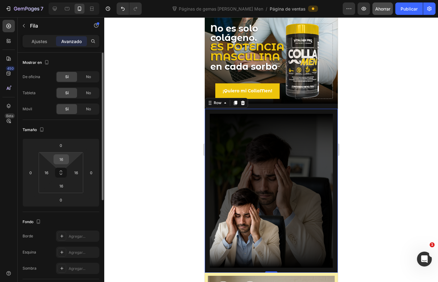
click at [63, 159] on input "16" at bounding box center [61, 159] width 12 height 9
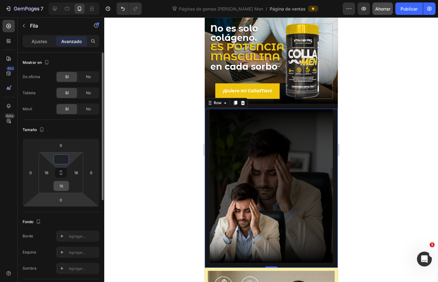
type input "0"
click at [59, 186] on input "16" at bounding box center [61, 185] width 12 height 9
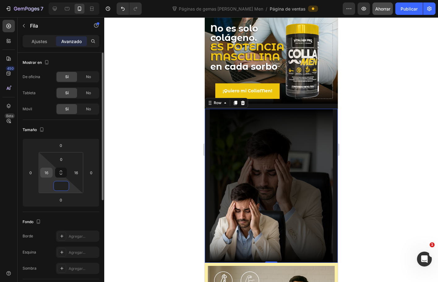
type input "0"
click at [46, 172] on input "16" at bounding box center [46, 172] width 9 height 9
type input "0"
click at [76, 173] on input "16" at bounding box center [76, 172] width 9 height 9
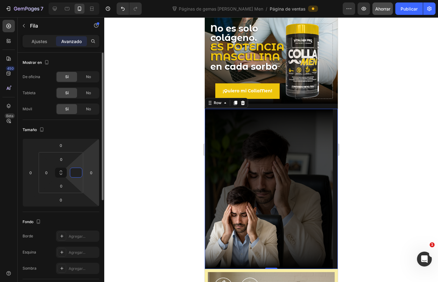
click at [95, 0] on html "7 Version history Páginas de gemas de Colla Men / Página de ventas Avance Ahorr…" at bounding box center [219, 0] width 438 height 0
type input "0"
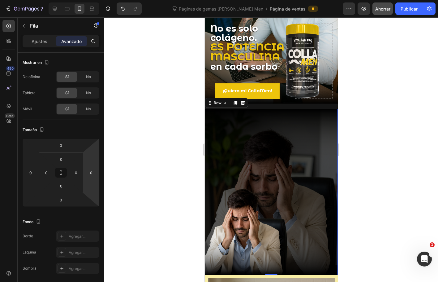
click at [145, 201] on div at bounding box center [271, 149] width 334 height 264
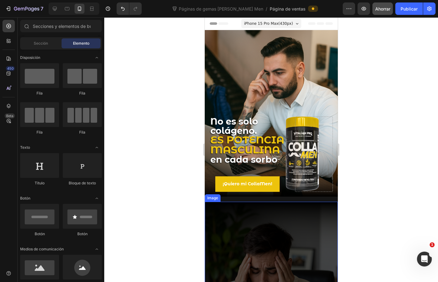
click at [267, 202] on img at bounding box center [271, 285] width 133 height 167
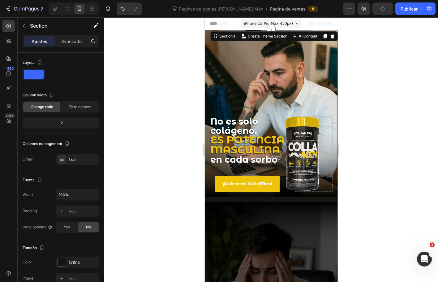
click at [286, 191] on div "No es solo colágeno. ES POTENCIA MASCULINA en cada sorbo Heading Text Block ¡Qu…" at bounding box center [271, 199] width 133 height 338
click at [277, 194] on div "No es solo colágeno. ES POTENCIA MASCULINA en cada sorbo Heading Text Block ¡Qu…" at bounding box center [271, 199] width 133 height 338
click at [63, 40] on font "Avanzado" at bounding box center [71, 41] width 20 height 5
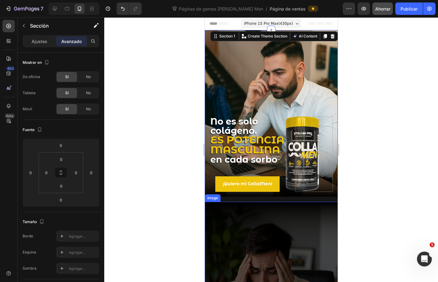
click at [164, 194] on div at bounding box center [271, 149] width 334 height 264
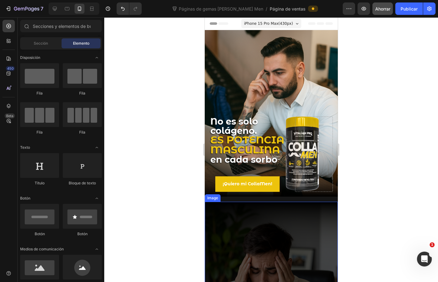
drag, startPoint x: 178, startPoint y: 192, endPoint x: 205, endPoint y: 199, distance: 27.8
click at [179, 192] on div at bounding box center [271, 149] width 334 height 264
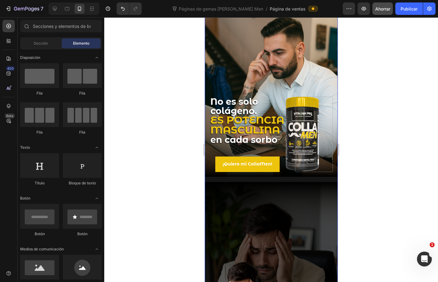
scroll to position [31, 0]
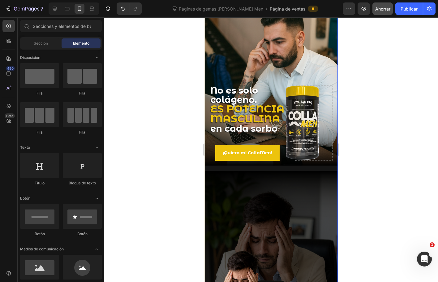
click at [324, 162] on div "No es solo colágeno. ES POTENCIA MASCULINA en cada sorbo Heading Text Block ¡Qu…" at bounding box center [271, 168] width 133 height 338
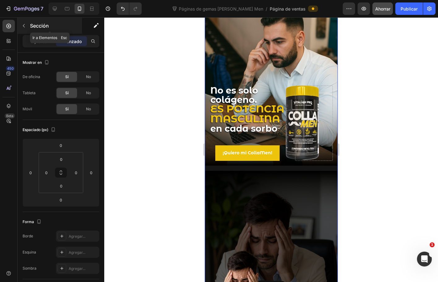
click at [23, 26] on icon "button" at bounding box center [23, 25] width 5 height 5
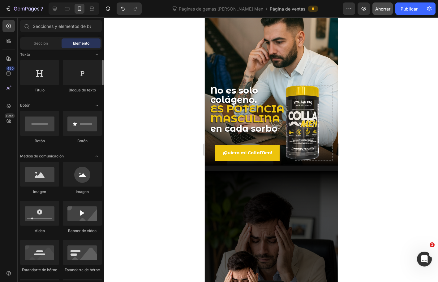
scroll to position [0, 0]
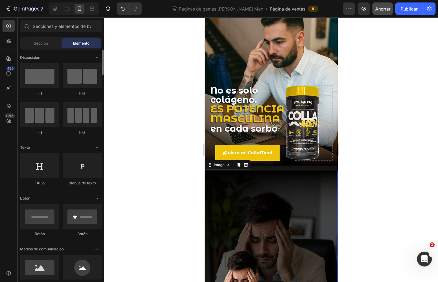
click at [229, 171] on img at bounding box center [271, 254] width 133 height 167
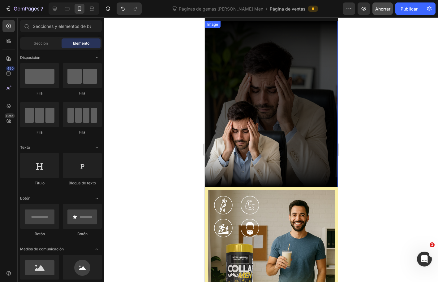
scroll to position [107, 0]
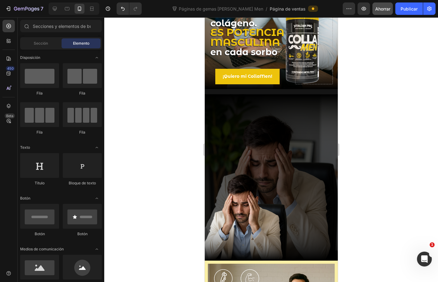
click at [365, 147] on div at bounding box center [271, 149] width 334 height 264
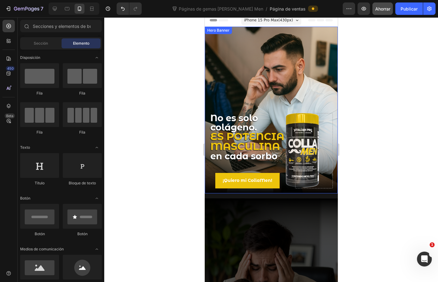
scroll to position [0, 0]
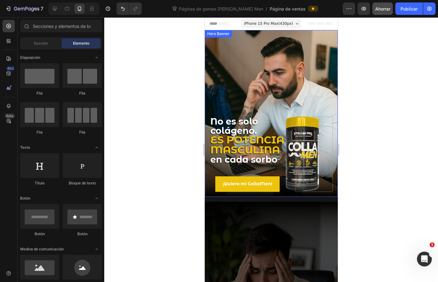
click at [206, 187] on div "No es solo colágeno. ES POTENCIA MASCULINA en cada sorbo Heading Text Block ¡Qu…" at bounding box center [271, 153] width 133 height 85
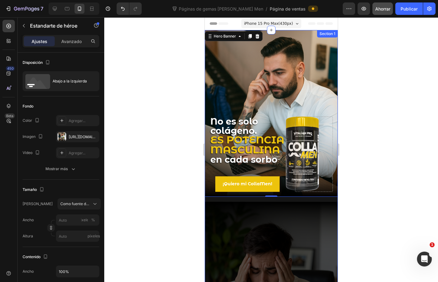
click at [211, 191] on div "No es solo colágeno. ES POTENCIA MASCULINA en cada sorbo Heading Text Block ¡Qu…" at bounding box center [271, 199] width 133 height 338
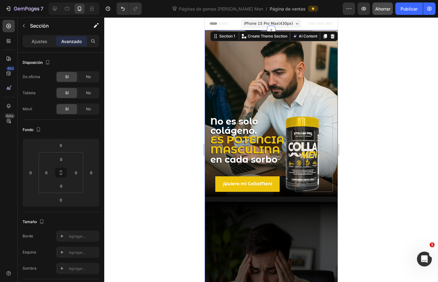
click at [208, 192] on div "No es solo colágeno. ES POTENCIA MASCULINA en cada sorbo Heading Text Block ¡Qu…" at bounding box center [271, 199] width 133 height 338
click at [373, 203] on div at bounding box center [271, 149] width 334 height 264
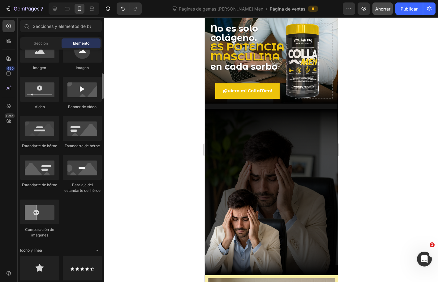
scroll to position [310, 0]
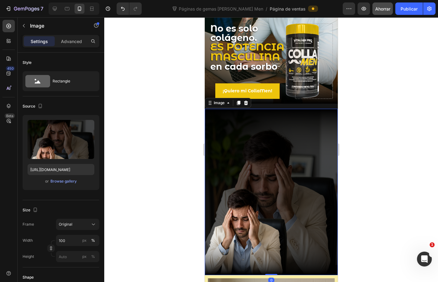
click at [226, 170] on img at bounding box center [271, 192] width 133 height 167
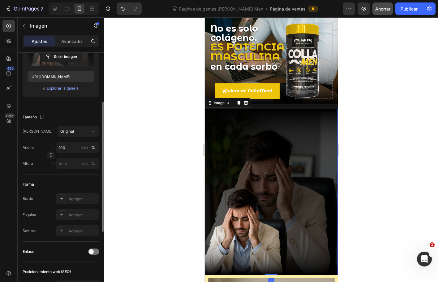
scroll to position [0, 0]
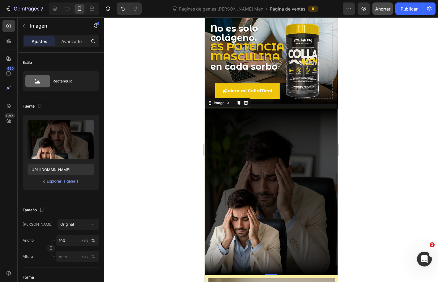
click at [278, 164] on img at bounding box center [271, 192] width 133 height 167
click at [247, 100] on icon at bounding box center [246, 102] width 4 height 4
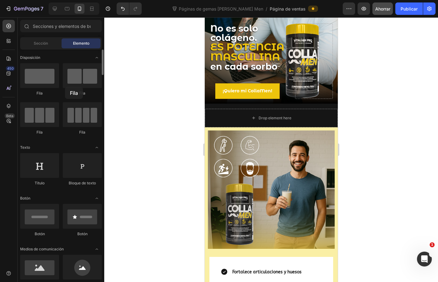
drag, startPoint x: 39, startPoint y: 77, endPoint x: 57, endPoint y: 90, distance: 22.3
click at [58, 85] on div at bounding box center [39, 75] width 39 height 25
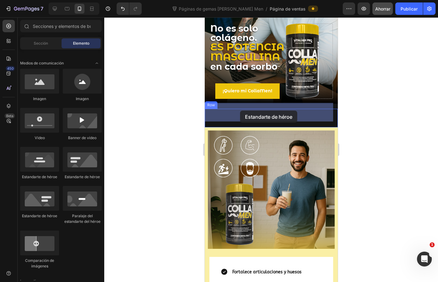
drag, startPoint x: 243, startPoint y: 219, endPoint x: 240, endPoint y: 111, distance: 108.7
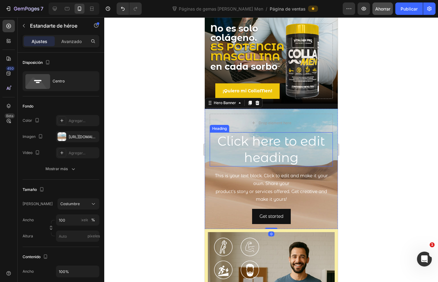
click at [254, 139] on h2 "Click here to edit heading" at bounding box center [271, 149] width 123 height 34
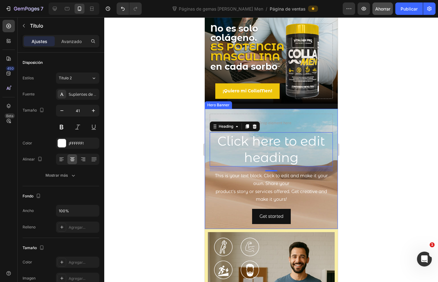
click at [258, 109] on div "Click here to edit heading Heading 16 This is your text block. Click to edit an…" at bounding box center [271, 169] width 133 height 120
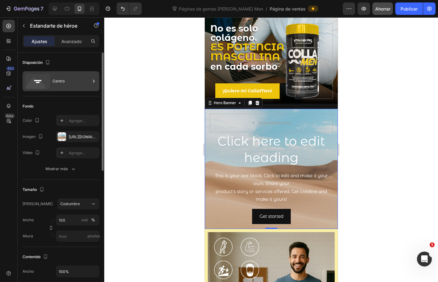
click at [64, 88] on div "Centro" at bounding box center [72, 81] width 38 height 14
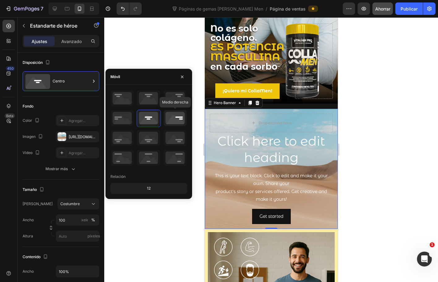
click at [176, 117] on icon at bounding box center [175, 118] width 23 height 16
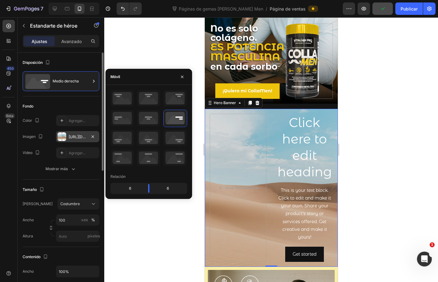
click at [66, 135] on div at bounding box center [62, 136] width 9 height 9
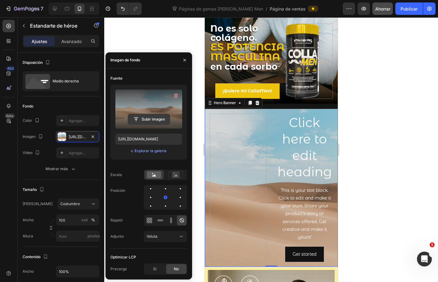
click at [156, 119] on input "file" at bounding box center [149, 119] width 42 height 11
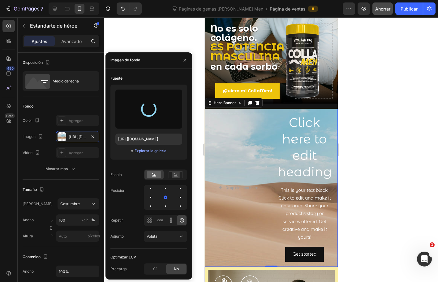
type input "https://cdn.shopify.com/s/files/1/0072/8026/3219/files/gempages_578658871954899…"
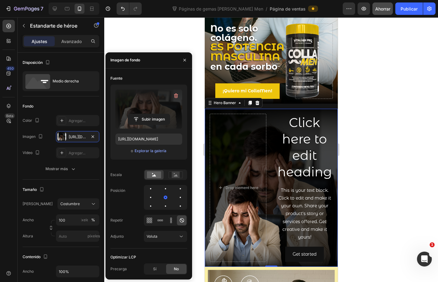
click at [396, 186] on div at bounding box center [271, 149] width 334 height 264
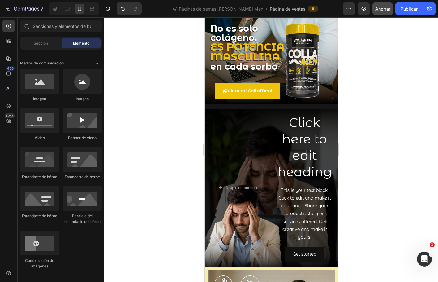
click at [396, 186] on div at bounding box center [271, 149] width 334 height 264
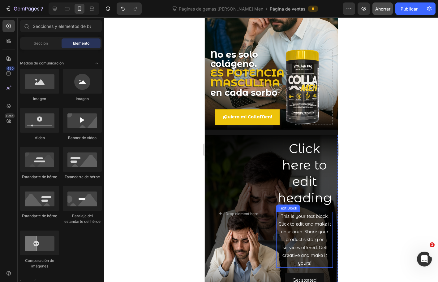
scroll to position [62, 0]
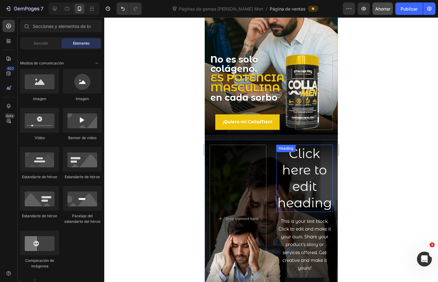
click at [302, 177] on h2 "Click here to edit heading" at bounding box center [304, 178] width 57 height 67
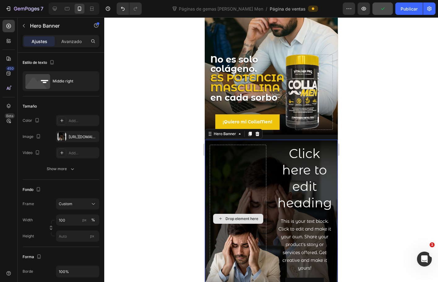
click at [234, 180] on div "Drop element here" at bounding box center [238, 219] width 57 height 148
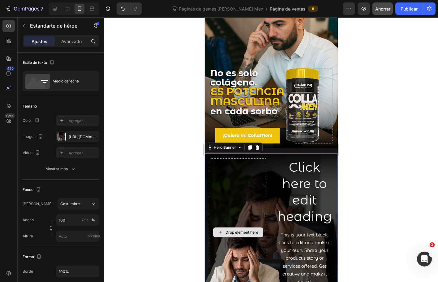
scroll to position [124, 0]
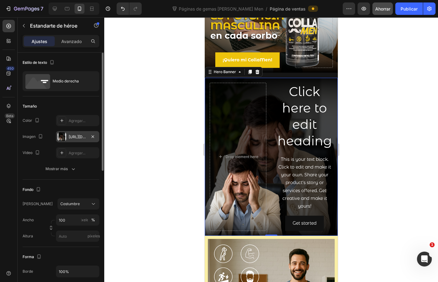
click at [73, 133] on div "https://cdn.shopify.com/s/files/1/0072/8026/3219/files/gempags_5786588719548996…" at bounding box center [77, 136] width 43 height 11
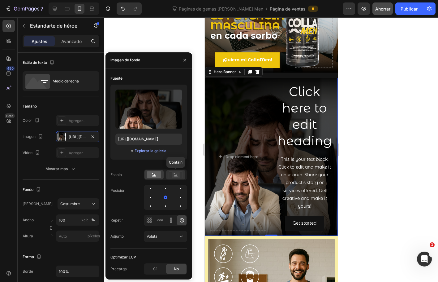
click at [172, 171] on div at bounding box center [175, 174] width 19 height 9
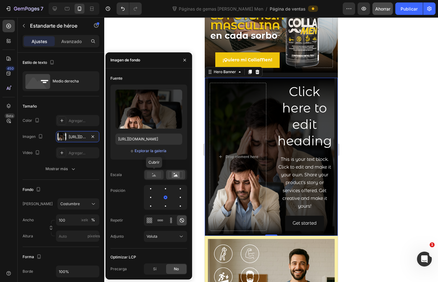
click at [154, 172] on rect at bounding box center [154, 174] width 14 height 7
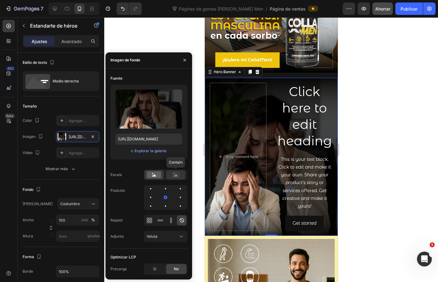
click at [180, 172] on rect at bounding box center [176, 175] width 8 height 6
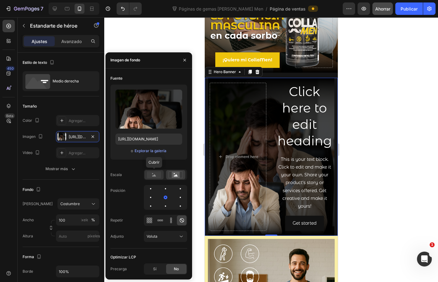
click at [156, 175] on rect at bounding box center [154, 174] width 14 height 7
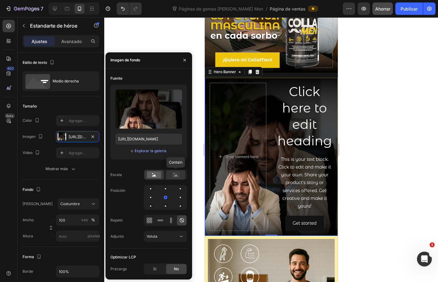
click at [171, 176] on icon at bounding box center [176, 174] width 14 height 7
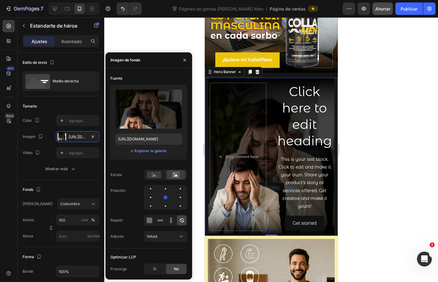
click at [400, 173] on div at bounding box center [271, 149] width 334 height 264
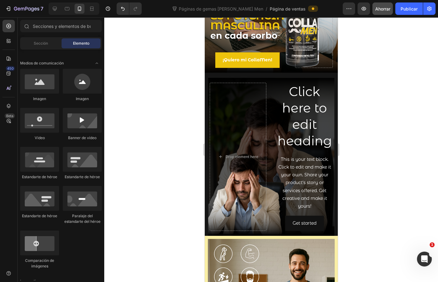
click at [400, 173] on div at bounding box center [271, 149] width 334 height 264
click at [379, 198] on div at bounding box center [271, 149] width 334 height 264
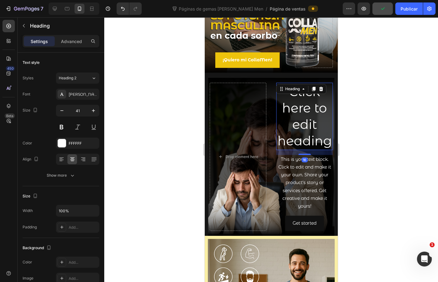
click at [310, 104] on h2 "Click here to edit heading" at bounding box center [304, 116] width 57 height 67
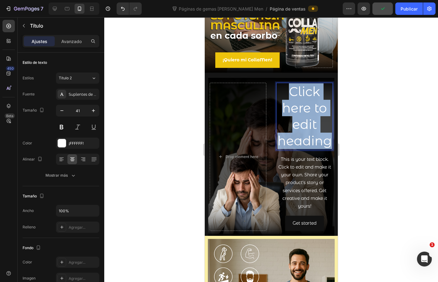
click at [310, 104] on p "Click here to edit heading" at bounding box center [304, 116] width 55 height 66
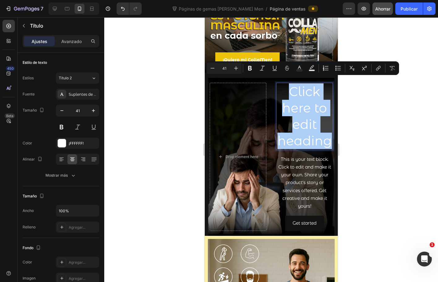
click at [353, 108] on div at bounding box center [271, 149] width 334 height 264
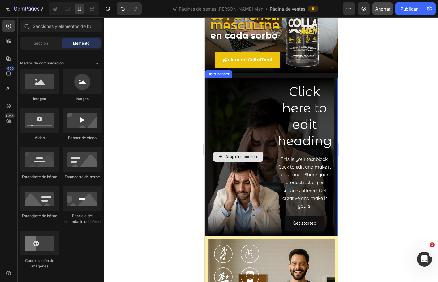
click at [234, 100] on div "Drop element here" at bounding box center [238, 157] width 57 height 148
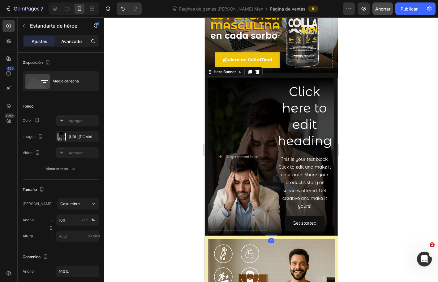
click at [72, 40] on font "Avanzado" at bounding box center [71, 41] width 20 height 5
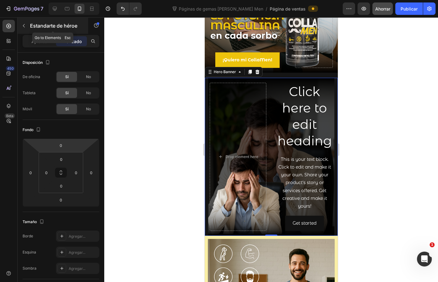
click at [25, 29] on button "button" at bounding box center [24, 26] width 10 height 10
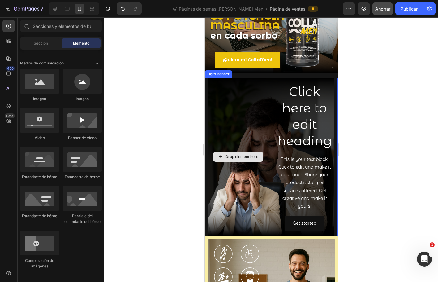
click at [236, 83] on div "Drop element here" at bounding box center [238, 157] width 57 height 148
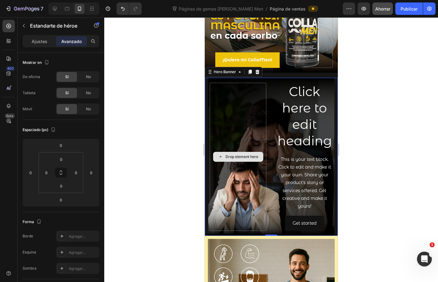
click at [232, 128] on div "Drop element here" at bounding box center [238, 157] width 57 height 148
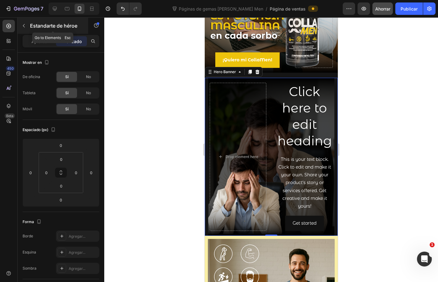
click at [26, 28] on icon "button" at bounding box center [23, 25] width 5 height 5
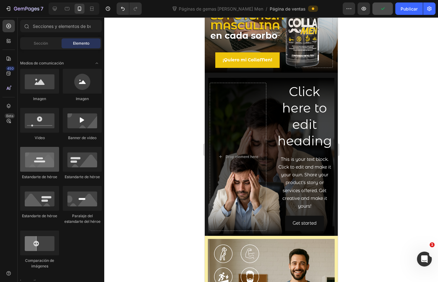
click at [42, 165] on div at bounding box center [39, 159] width 39 height 25
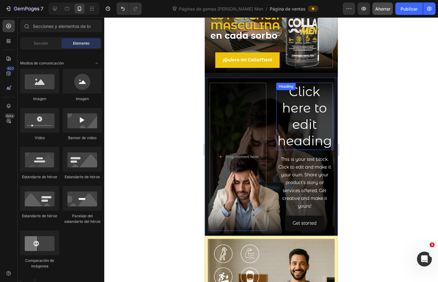
click at [277, 118] on p "Click here to edit heading" at bounding box center [304, 116] width 55 height 66
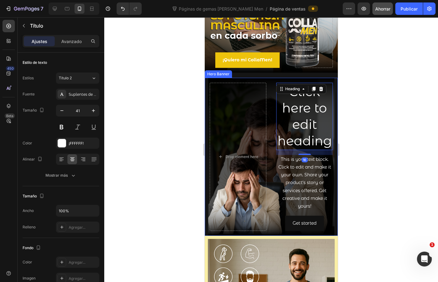
click at [261, 78] on div "Click here to edit heading Heading 16 This is your text block. Click to edit an…" at bounding box center [271, 157] width 133 height 158
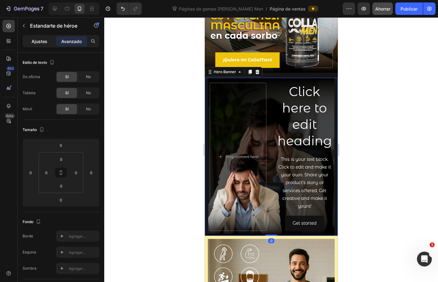
click at [32, 43] on font "Ajustes" at bounding box center [40, 41] width 16 height 5
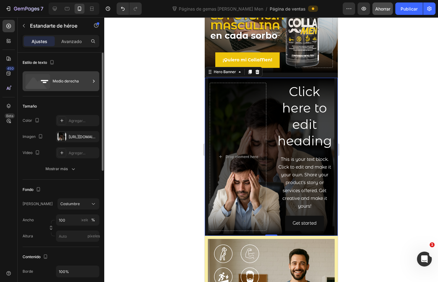
click at [47, 83] on icon at bounding box center [37, 81] width 25 height 15
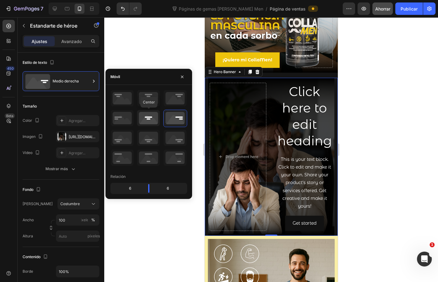
click at [153, 121] on icon at bounding box center [148, 118] width 23 height 16
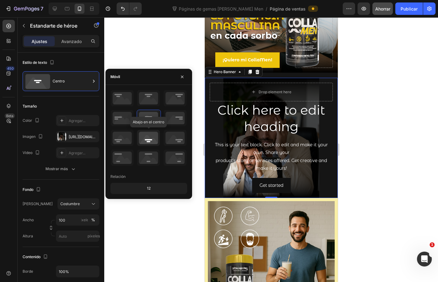
click at [152, 137] on icon at bounding box center [148, 138] width 23 height 16
click at [144, 100] on icon at bounding box center [148, 98] width 23 height 16
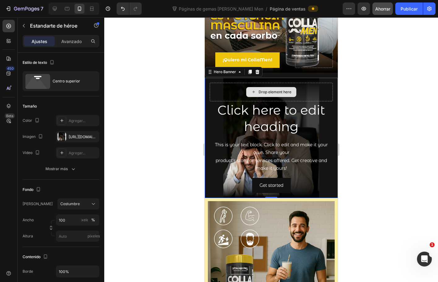
click at [301, 83] on div "Drop element here" at bounding box center [271, 92] width 123 height 19
click at [258, 69] on icon at bounding box center [257, 71] width 4 height 4
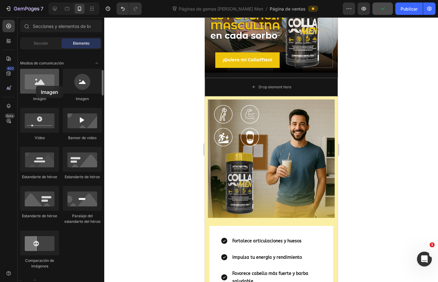
drag, startPoint x: 53, startPoint y: 87, endPoint x: 36, endPoint y: 86, distance: 17.4
click at [36, 86] on div at bounding box center [39, 81] width 39 height 25
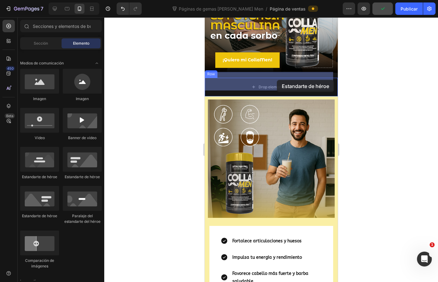
drag, startPoint x: 304, startPoint y: 168, endPoint x: 277, endPoint y: 80, distance: 92.3
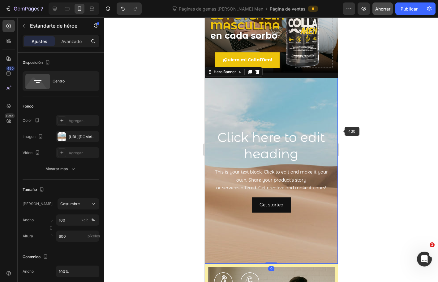
click at [362, 125] on div at bounding box center [271, 149] width 334 height 264
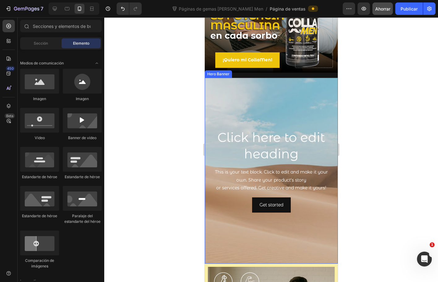
click at [281, 102] on div "Background Image" at bounding box center [271, 171] width 133 height 186
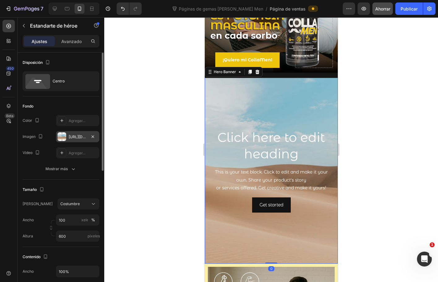
click at [65, 137] on div at bounding box center [62, 136] width 9 height 9
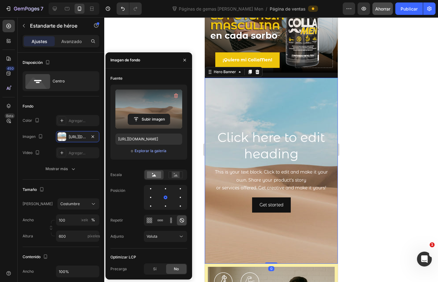
click at [151, 111] on label at bounding box center [149, 108] width 67 height 39
click at [151, 114] on input "file" at bounding box center [149, 119] width 42 height 11
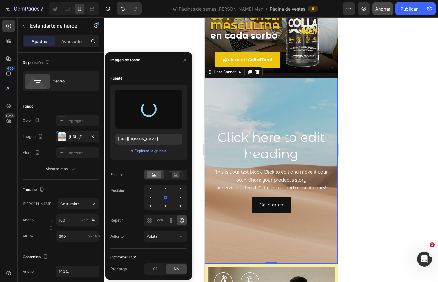
click at [383, 270] on div at bounding box center [271, 149] width 334 height 264
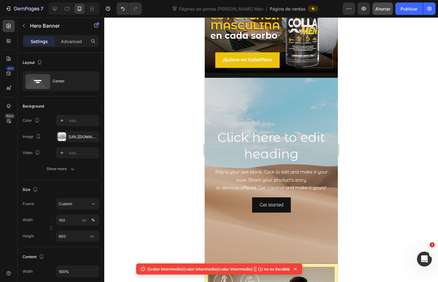
click at [255, 124] on div "Click here to edit heading Heading This is your text block. Click to edit and m…" at bounding box center [271, 171] width 133 height 94
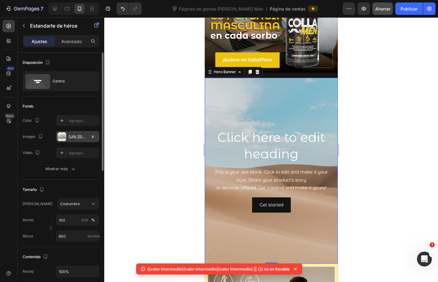
click at [62, 135] on div at bounding box center [62, 136] width 9 height 9
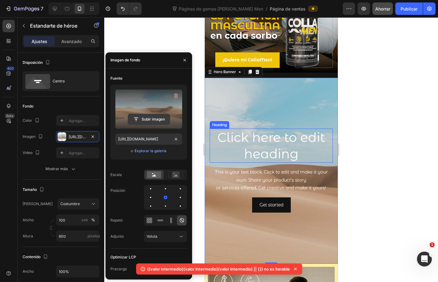
click at [150, 117] on input "file" at bounding box center [149, 119] width 42 height 11
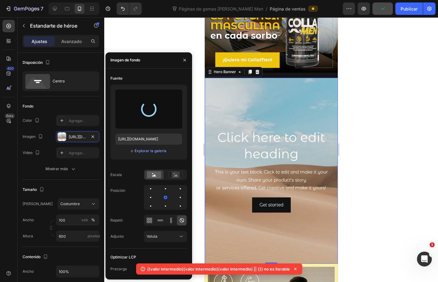
type input "https://cdn.shopify.com/s/files/1/0072/8026/3219/files/gempages_578658871954899…"
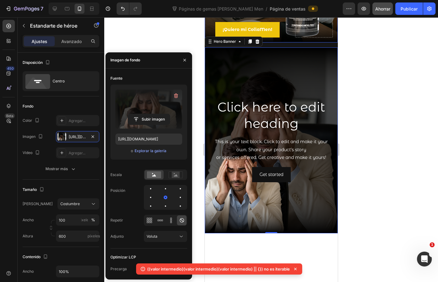
scroll to position [155, 0]
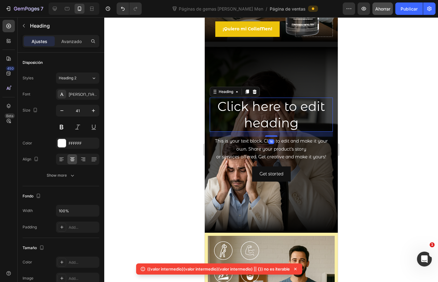
click at [267, 111] on h2 "Click here to edit heading" at bounding box center [271, 115] width 123 height 34
click at [275, 57] on div "Background Image" at bounding box center [271, 140] width 133 height 186
click at [276, 113] on h2 "Click here to edit heading" at bounding box center [271, 115] width 123 height 34
click at [259, 80] on div "Background Image" at bounding box center [271, 140] width 133 height 186
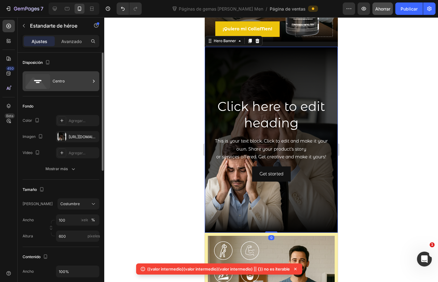
click at [44, 80] on icon at bounding box center [37, 81] width 25 height 15
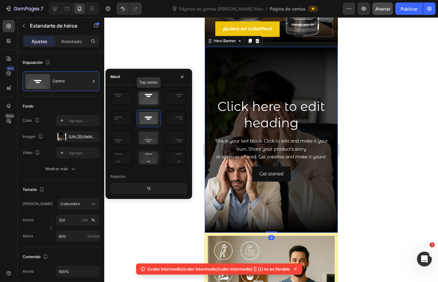
click at [148, 94] on icon at bounding box center [148, 98] width 23 height 16
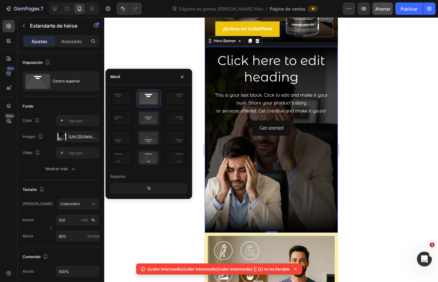
click at [364, 110] on div at bounding box center [271, 149] width 334 height 264
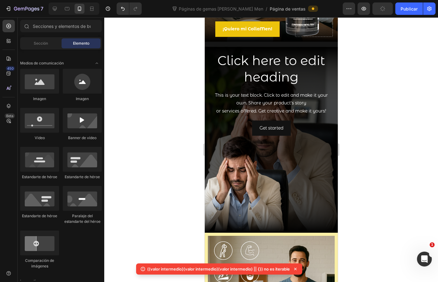
click at [392, 142] on div at bounding box center [271, 149] width 334 height 264
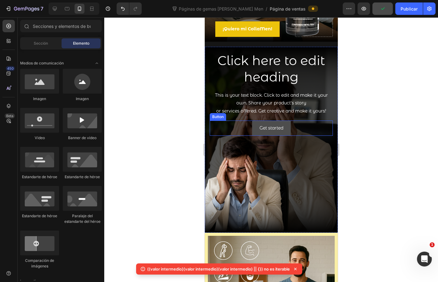
click at [286, 123] on button "Get started" at bounding box center [271, 127] width 39 height 15
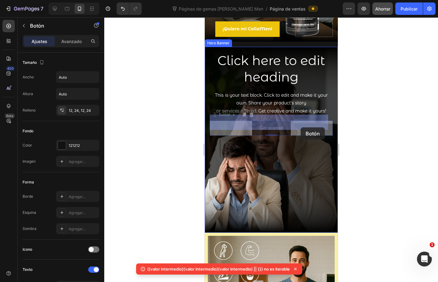
drag, startPoint x: 248, startPoint y: 120, endPoint x: 301, endPoint y: 127, distance: 52.9
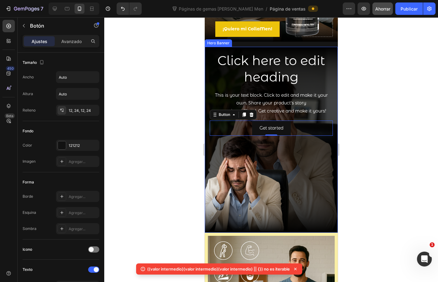
click at [376, 181] on div at bounding box center [271, 149] width 334 height 264
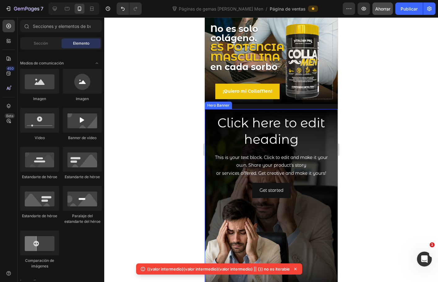
scroll to position [93, 0]
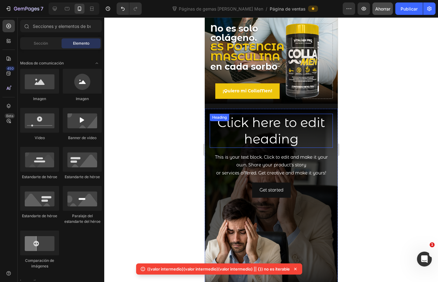
click at [245, 120] on h2 "Click here to edit heading" at bounding box center [271, 131] width 123 height 34
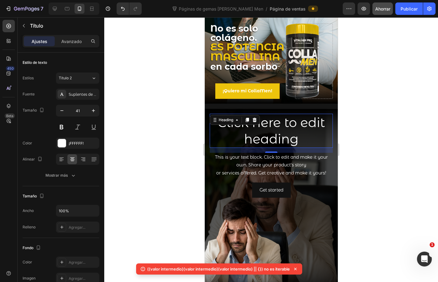
click at [284, 114] on h2 "Click here to edit heading" at bounding box center [271, 131] width 123 height 34
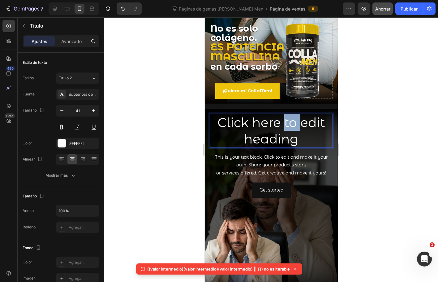
click at [284, 114] on p "Click here to edit heading" at bounding box center [271, 130] width 122 height 33
click at [281, 120] on p "Click here to edit heading" at bounding box center [271, 130] width 122 height 33
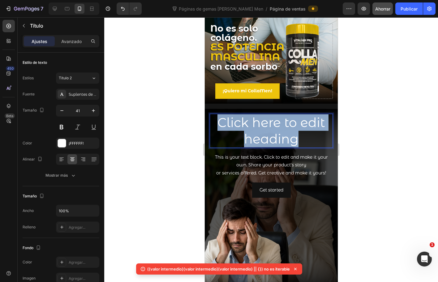
click at [281, 120] on p "Click here to edit heading" at bounding box center [271, 130] width 122 height 33
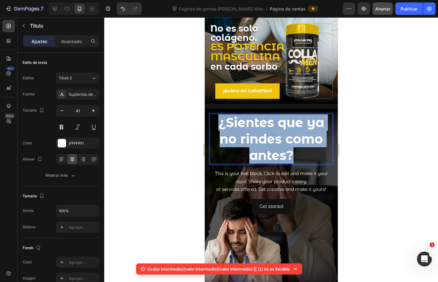
drag, startPoint x: 290, startPoint y: 154, endPoint x: 217, endPoint y: 117, distance: 82.4
click at [218, 117] on strong "¿Sientes que ya no rindes como antes?" at bounding box center [271, 139] width 106 height 49
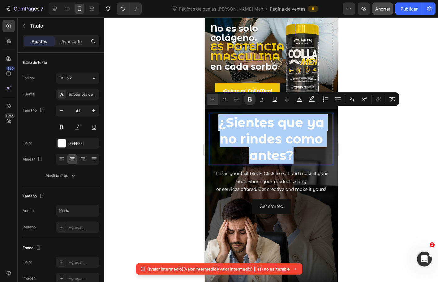
click at [211, 101] on icon "Barra de herramientas contextual del editor" at bounding box center [213, 99] width 6 height 6
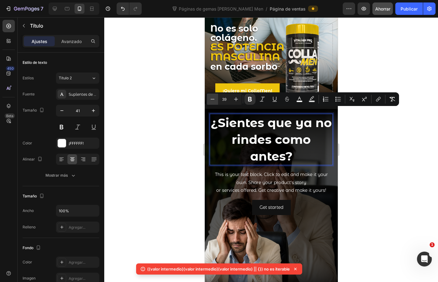
click at [211, 101] on icon "Barra de herramientas contextual del editor" at bounding box center [213, 99] width 6 height 6
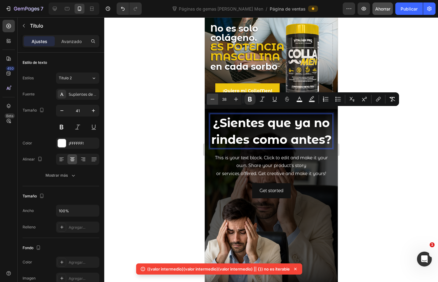
click at [211, 101] on icon "Barra de herramientas contextual del editor" at bounding box center [213, 99] width 6 height 6
type input "36"
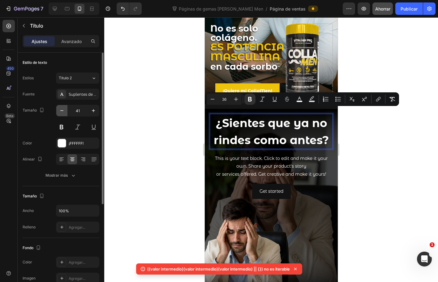
click at [63, 112] on icon "button" at bounding box center [62, 110] width 6 height 6
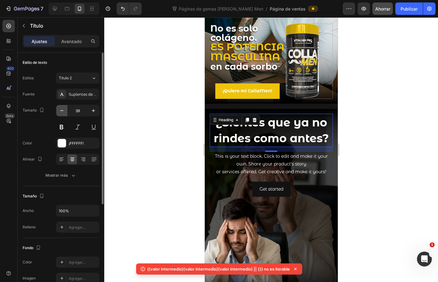
click at [63, 112] on icon "button" at bounding box center [62, 110] width 6 height 6
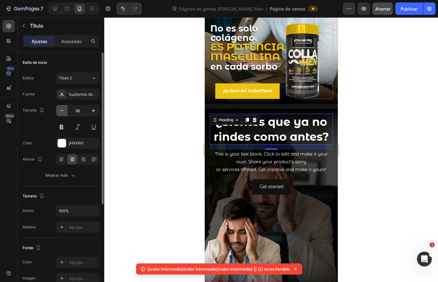
click at [63, 112] on icon "button" at bounding box center [62, 110] width 6 height 6
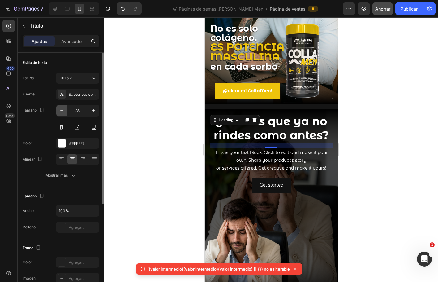
click at [63, 112] on icon "button" at bounding box center [62, 110] width 6 height 6
type input "33"
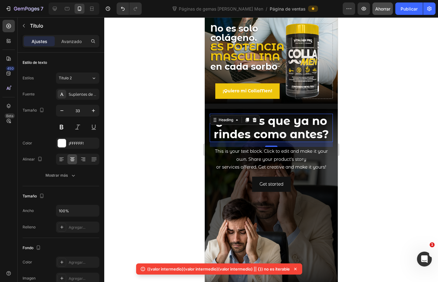
click at [373, 121] on div at bounding box center [271, 149] width 334 height 264
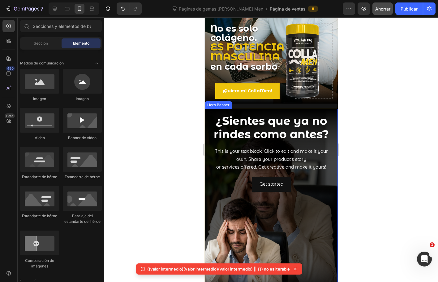
scroll to position [0, 0]
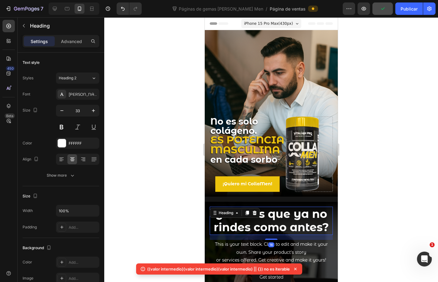
click at [291, 214] on strong "¿Sientes que ya no rindes como antes?" at bounding box center [271, 220] width 115 height 27
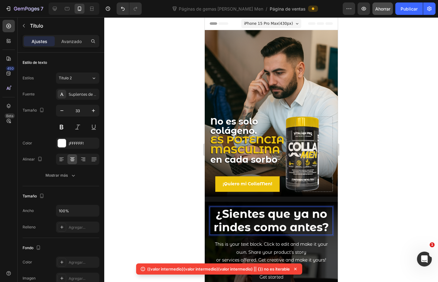
click at [275, 224] on strong "¿Sientes que ya no rindes como antes?" at bounding box center [271, 220] width 115 height 27
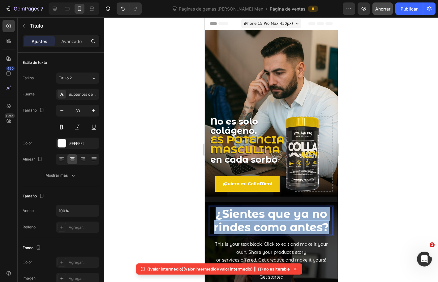
click at [275, 224] on strong "¿Sientes que ya no rindes como antes?" at bounding box center [271, 220] width 115 height 27
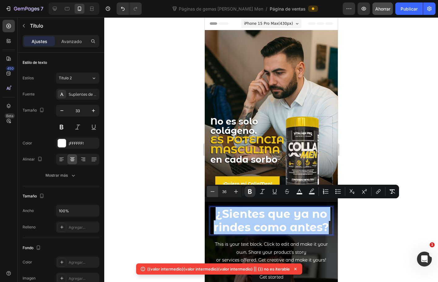
click at [214, 192] on icon "Editor contextual toolbar" at bounding box center [213, 191] width 6 height 6
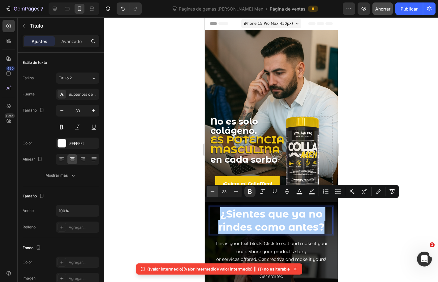
click at [214, 192] on icon "Editor contextual toolbar" at bounding box center [213, 191] width 6 height 6
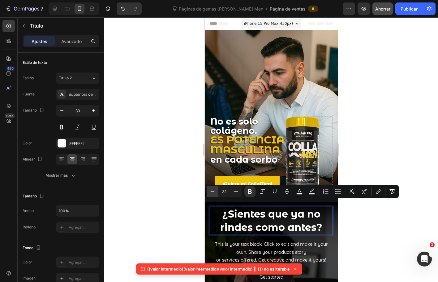
click at [214, 192] on icon "Editor contextual toolbar" at bounding box center [213, 191] width 6 height 6
type input "30"
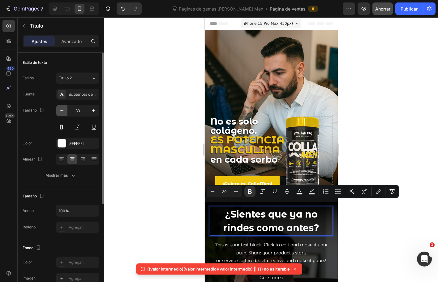
click at [64, 111] on icon "button" at bounding box center [62, 110] width 6 height 6
click at [63, 111] on icon "button" at bounding box center [62, 110] width 6 height 6
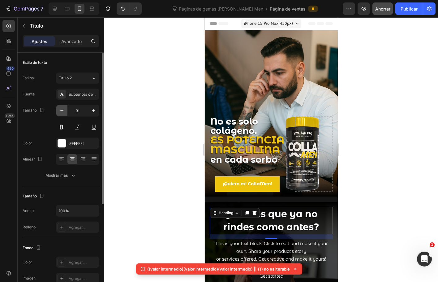
click at [63, 111] on icon "button" at bounding box center [62, 110] width 6 height 6
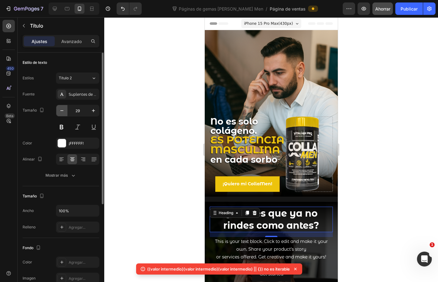
click at [63, 111] on icon "button" at bounding box center [62, 110] width 6 height 6
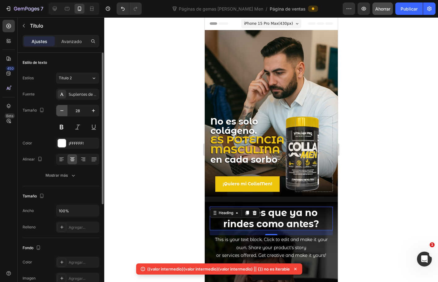
click at [63, 111] on icon "button" at bounding box center [62, 110] width 6 height 6
click at [55, 7] on icon at bounding box center [55, 9] width 4 height 4
type input "46"
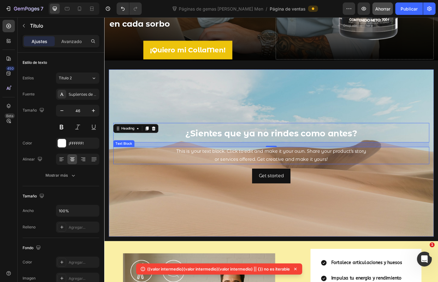
scroll to position [210, 0]
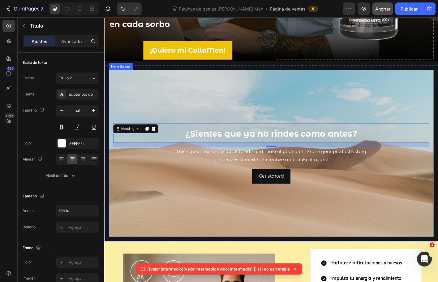
click at [266, 94] on div "Background Image" at bounding box center [290, 169] width 362 height 186
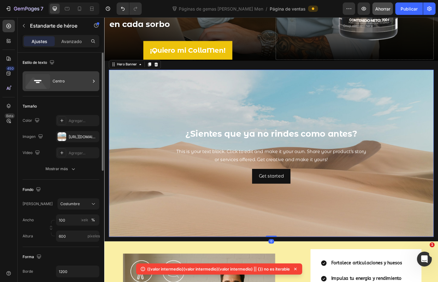
click at [47, 80] on icon at bounding box center [37, 81] width 25 height 15
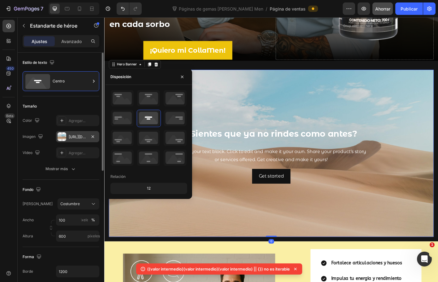
click at [70, 138] on font "https://cdn.shopify.com/s/files/1/2005/9307/files/background_settings.jpg" at bounding box center [89, 136] width 40 height 5
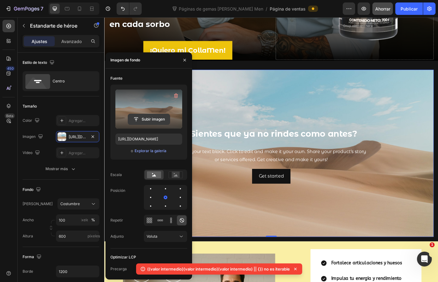
click at [151, 121] on input "file" at bounding box center [149, 119] width 42 height 11
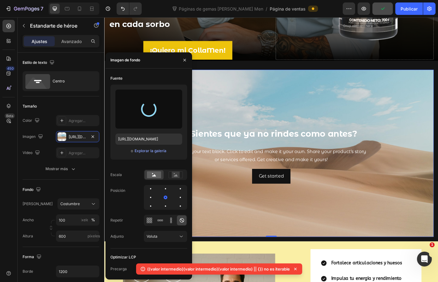
type input "https://cdn.shopify.com/s/files/1/0072/8026/3219/files/gempages_578658871954899…"
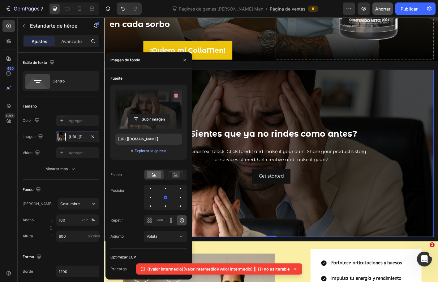
click at [389, 237] on div "Background Image" at bounding box center [290, 169] width 362 height 186
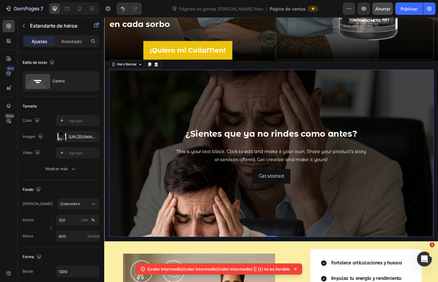
click at [190, 210] on div "Background Image" at bounding box center [290, 169] width 362 height 186
click at [63, 79] on font "Centro" at bounding box center [59, 81] width 12 height 5
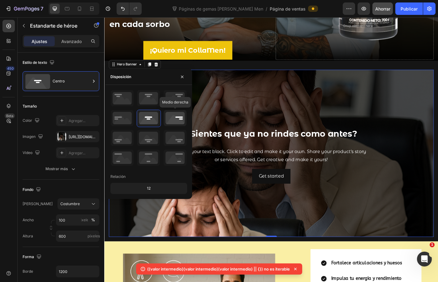
click at [177, 118] on icon at bounding box center [175, 118] width 23 height 16
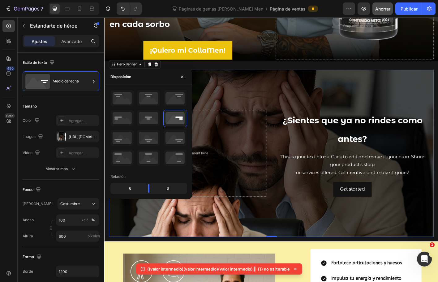
click at [280, 221] on div "Background Image" at bounding box center [290, 169] width 362 height 186
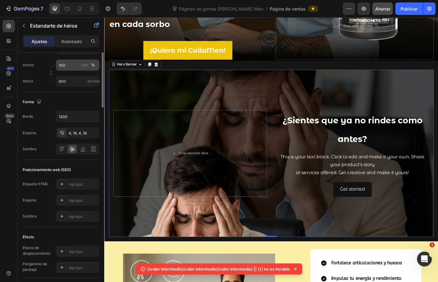
scroll to position [186, 0]
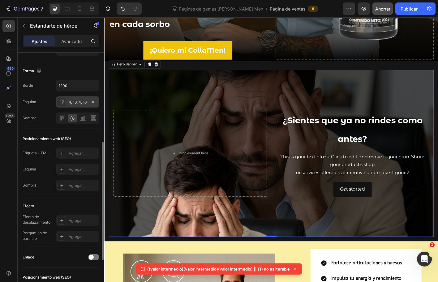
click at [81, 100] on font "4, 16, 4, 16" at bounding box center [78, 102] width 18 height 5
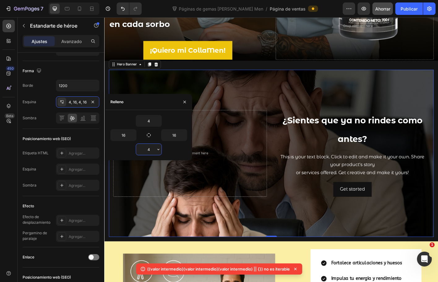
click at [151, 150] on input "4" at bounding box center [148, 149] width 25 height 11
type input "16"
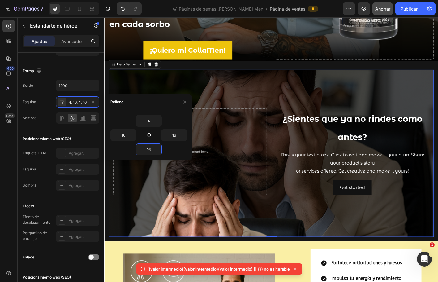
click at [166, 89] on div "Background Image" at bounding box center [290, 169] width 362 height 186
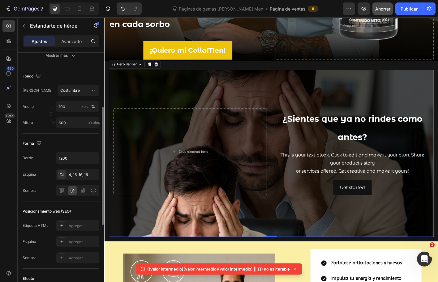
scroll to position [0, 0]
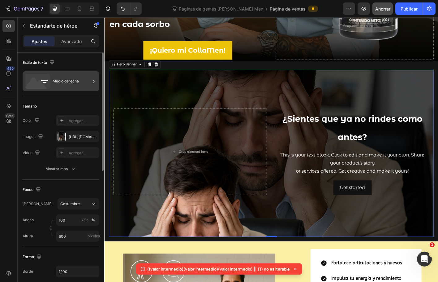
click at [63, 78] on div "Medio derecha" at bounding box center [72, 81] width 38 height 14
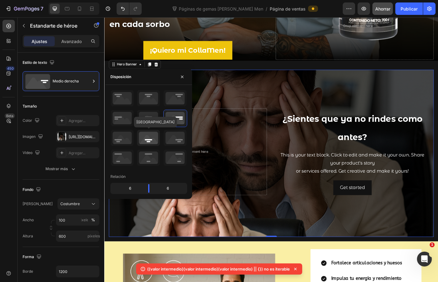
click at [151, 139] on icon at bounding box center [148, 138] width 23 height 16
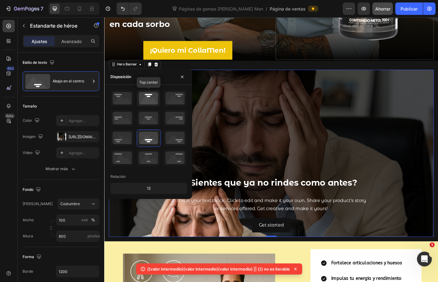
click at [145, 96] on icon at bounding box center [148, 98] width 23 height 16
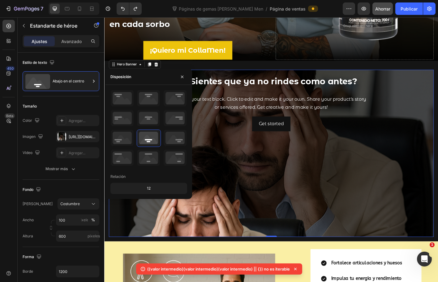
click at [273, 170] on div "Background Image" at bounding box center [290, 169] width 362 height 186
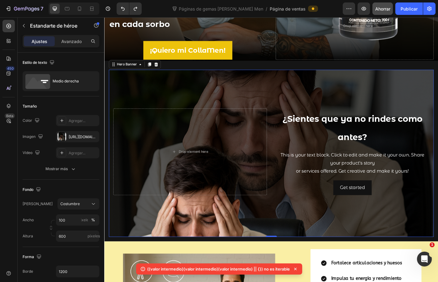
click at [302, 212] on div "⁠⁠⁠⁠⁠⁠⁠ ¿Sientes que ya no rindes como antes? Heading This is your text block. …" at bounding box center [290, 168] width 362 height 103
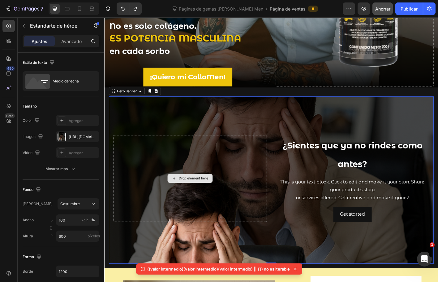
scroll to position [217, 0]
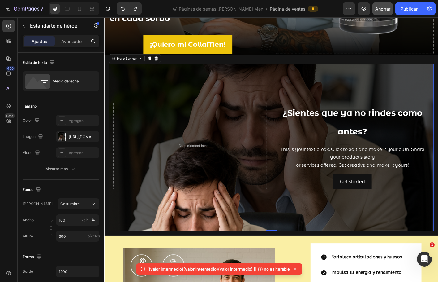
click at [260, 95] on div "Background Image" at bounding box center [290, 162] width 362 height 186
click at [272, 96] on div "Background Image" at bounding box center [290, 162] width 362 height 186
click at [67, 137] on div "https://cdn.shopify.com/s/files/1/0072/8026/3219/files/gempags_5786588719548996…" at bounding box center [77, 136] width 43 height 11
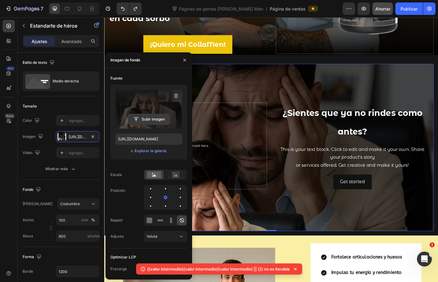
click at [140, 114] on input "file" at bounding box center [149, 119] width 42 height 11
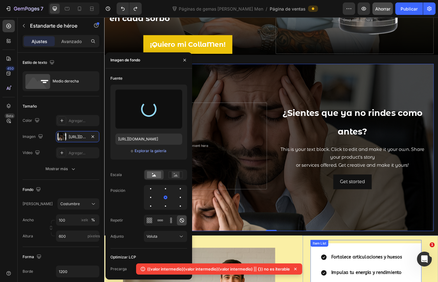
type input "https://cdn.shopify.com/s/files/1/0072/8026/3219/files/gempages_578658871954899…"
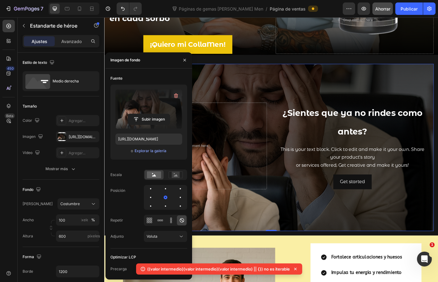
click at [438, 236] on div "Background Image" at bounding box center [290, 162] width 362 height 186
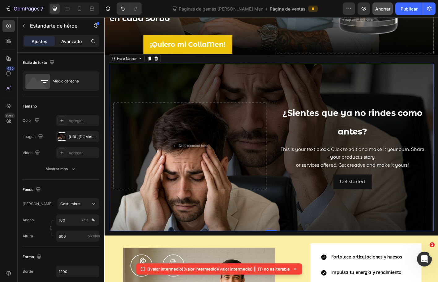
click at [61, 39] on font "Avanzado" at bounding box center [71, 41] width 20 height 5
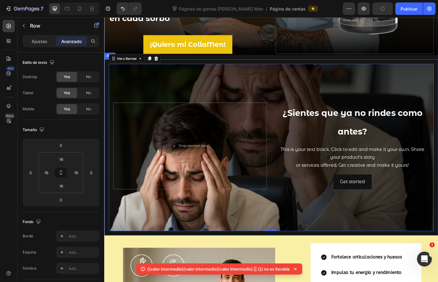
click at [231, 253] on div "⁠⁠⁠⁠⁠⁠⁠ ¿Sientes que ya no rindes como antes? Heading This is your text block. …" at bounding box center [290, 162] width 372 height 196
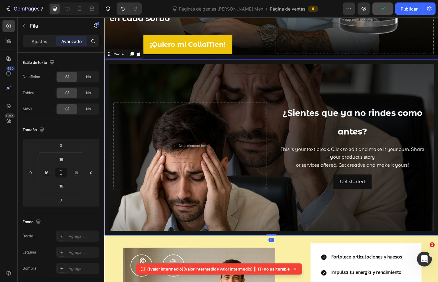
click at [289, 255] on div "⁠⁠⁠⁠⁠⁠⁠ ¿Sientes que ya no rindes como antes? Heading This is your text block. …" at bounding box center [290, 162] width 372 height 196
drag, startPoint x: 287, startPoint y: 256, endPoint x: 287, endPoint y: 248, distance: 7.7
click at [287, 248] on div "⁠⁠⁠⁠⁠⁠⁠ ¿Sientes que ya no rindes como antes? Heading This is your text block. …" at bounding box center [290, 162] width 372 height 196
drag, startPoint x: 285, startPoint y: 256, endPoint x: 285, endPoint y: 248, distance: 8.1
click at [285, 248] on div "⁠⁠⁠⁠⁠⁠⁠ ¿Sientes que ya no rindes como antes? Heading This is your text block. …" at bounding box center [290, 162] width 372 height 196
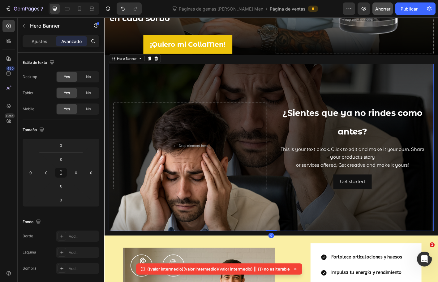
click at [156, 248] on div "Background Image" at bounding box center [290, 162] width 362 height 186
click at [35, 42] on font "Ajustes" at bounding box center [40, 41] width 16 height 5
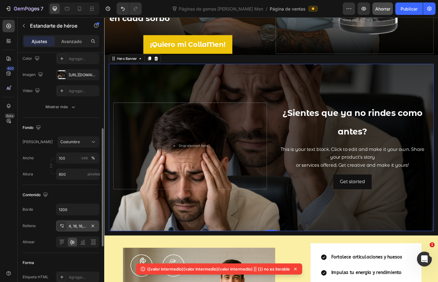
scroll to position [124, 0]
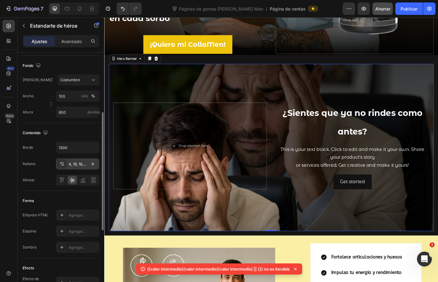
click at [84, 162] on font "4, 16, 16, 16" at bounding box center [78, 164] width 19 height 5
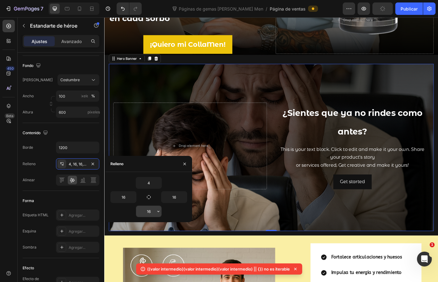
click at [150, 213] on input "16" at bounding box center [148, 211] width 25 height 11
type input "0"
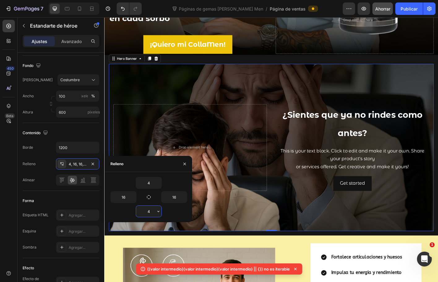
type input "4"
click at [155, 95] on div "Background Image" at bounding box center [290, 162] width 362 height 186
click at [96, 83] on button "Costumbre" at bounding box center [79, 79] width 42 height 11
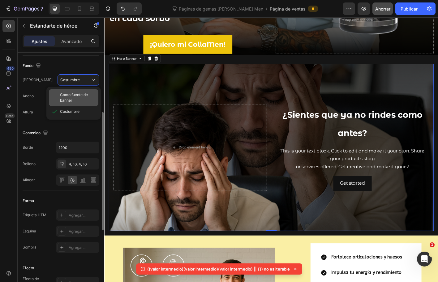
click at [76, 91] on div "Como fuente de banner" at bounding box center [74, 97] width 50 height 17
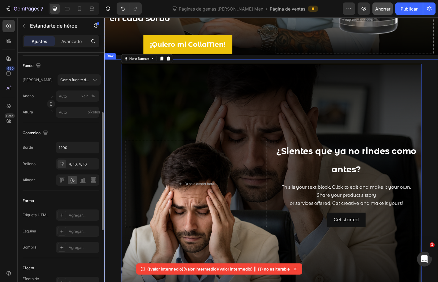
click at [438, 64] on div "⁠⁠⁠⁠⁠⁠⁠ ¿Sientes que ya no rindes como antes? Heading This is your text block. …" at bounding box center [290, 202] width 372 height 277
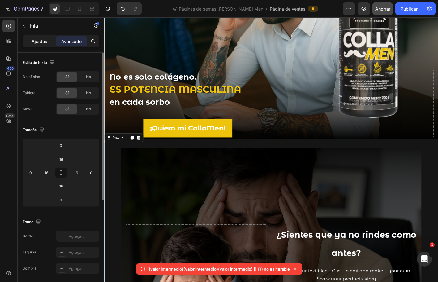
click at [45, 41] on font "Ajustes" at bounding box center [40, 41] width 16 height 5
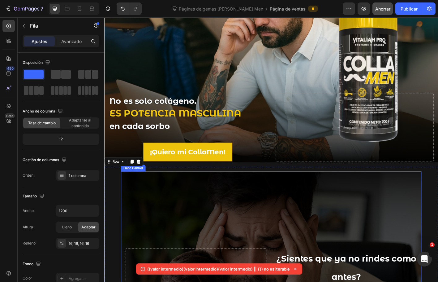
scroll to position [62, 0]
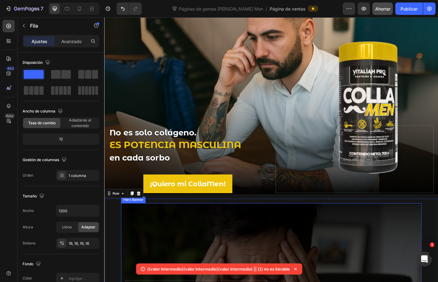
click at [145, 196] on div "¡Quiero mi CollaMen! Button" at bounding box center [197, 202] width 176 height 21
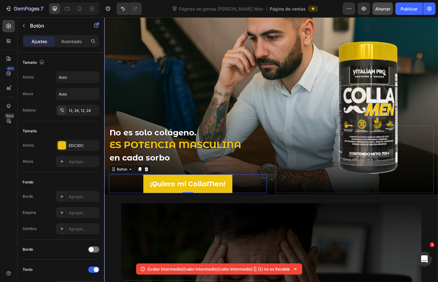
click at [119, 212] on div "No es solo colágeno. ES POTENCIA MASCULINA en cada sorbo Heading Text Block ¡Qu…" at bounding box center [290, 231] width 372 height 527
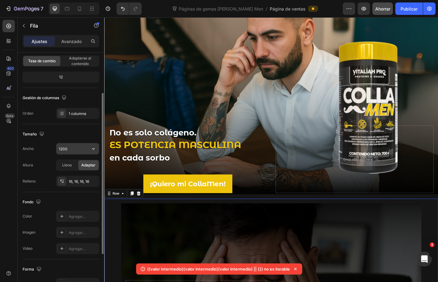
click at [70, 150] on input "1200" at bounding box center [77, 148] width 43 height 11
click at [63, 164] on font "Lleno" at bounding box center [67, 165] width 10 height 5
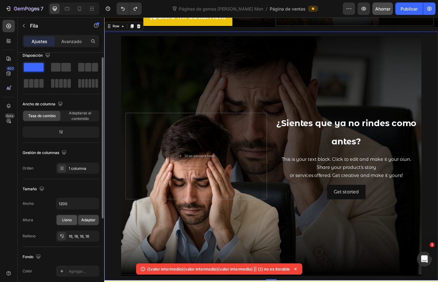
scroll to position [0, 0]
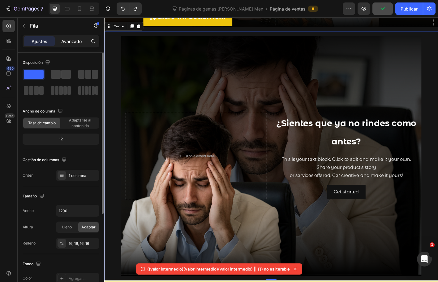
click at [69, 39] on font "Avanzado" at bounding box center [71, 41] width 20 height 5
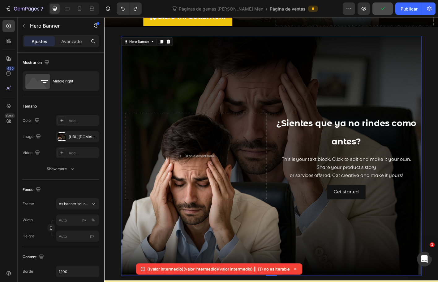
click at [123, 51] on div "Background Image" at bounding box center [290, 171] width 334 height 267
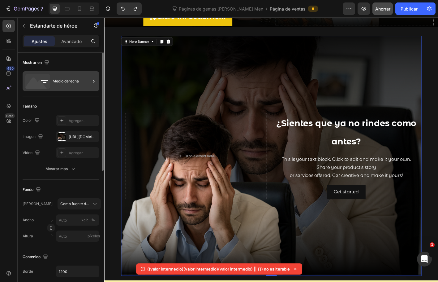
click at [50, 82] on icon at bounding box center [37, 81] width 25 height 15
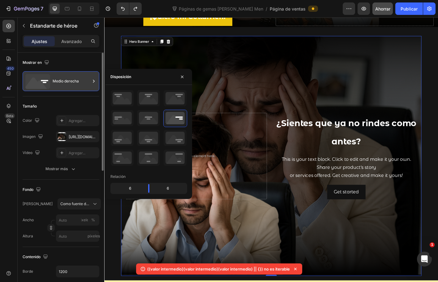
click at [50, 82] on icon at bounding box center [37, 81] width 25 height 15
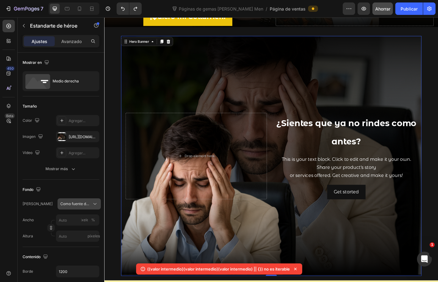
click at [81, 200] on button "Como fuente de banner" at bounding box center [79, 203] width 43 height 11
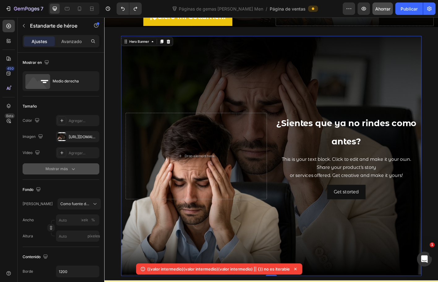
click at [69, 171] on div "Mostrar más" at bounding box center [61, 169] width 31 height 6
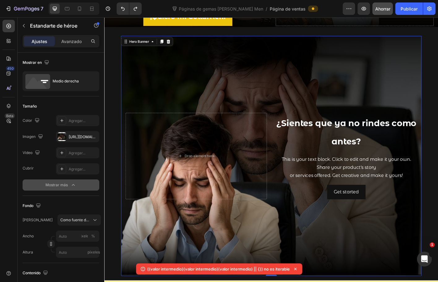
click at [68, 184] on font "Mostrar más" at bounding box center [57, 184] width 22 height 5
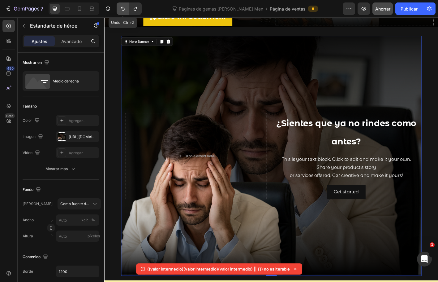
click at [122, 7] on icon "Deshacer/Rehacer" at bounding box center [123, 9] width 6 height 6
type input "100"
type input "600"
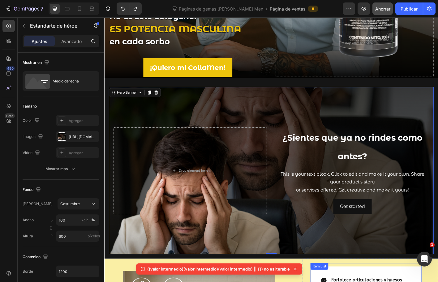
scroll to position [155, 0]
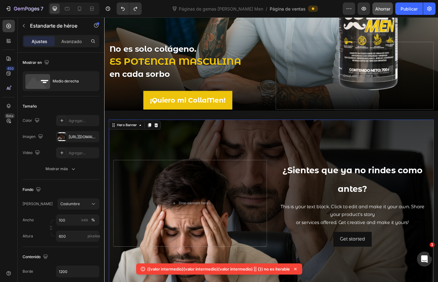
drag, startPoint x: 270, startPoint y: 157, endPoint x: 251, endPoint y: 157, distance: 18.3
click at [269, 157] on div "Background Image" at bounding box center [290, 224] width 362 height 186
click at [78, 140] on div "https://cdn.shopify.com/s/files/1/0072/8026/3219/files/gempags_5786588719548996…" at bounding box center [77, 136] width 43 height 11
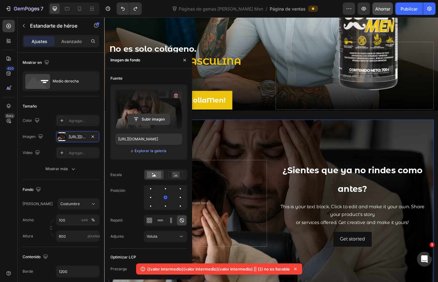
click at [138, 118] on input "file" at bounding box center [149, 119] width 42 height 11
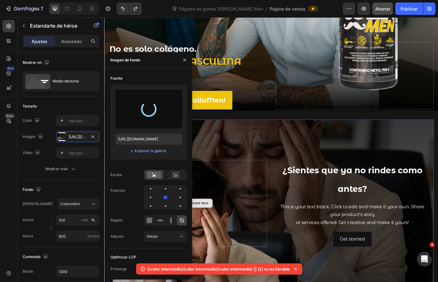
type input "https://cdn.shopify.com/s/files/1/0072/8026/3219/files/gempages_578658871954899…"
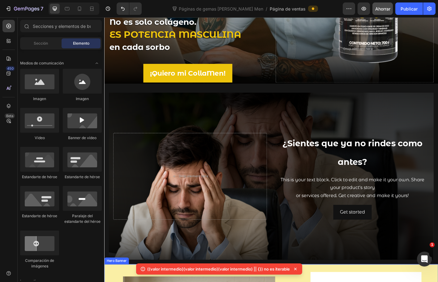
scroll to position [185, 0]
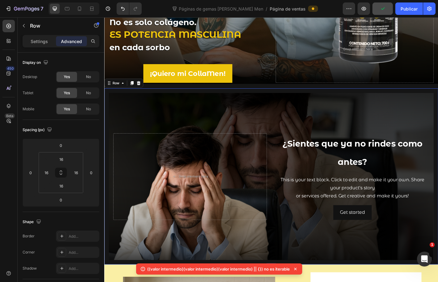
click at [142, 98] on div "⁠⁠⁠⁠⁠⁠⁠ ¿Sientes que ya no rindes como antes? Heading This is your text block. …" at bounding box center [290, 194] width 372 height 196
click at [65, 160] on input "16" at bounding box center [61, 159] width 12 height 9
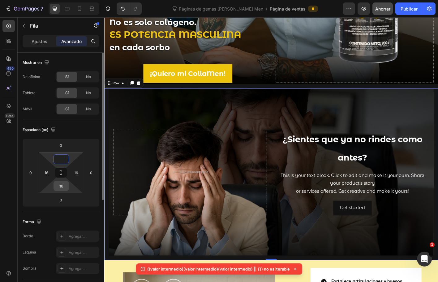
type input "0"
click at [62, 189] on input "16" at bounding box center [61, 185] width 12 height 9
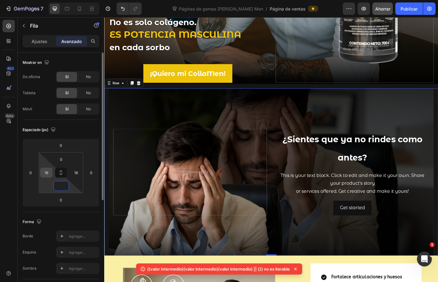
type input "0"
click at [46, 173] on input "16" at bounding box center [46, 172] width 9 height 9
type input "0"
click at [75, 173] on input "16" at bounding box center [76, 172] width 9 height 9
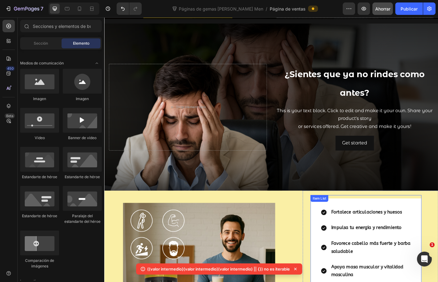
scroll to position [256, 0]
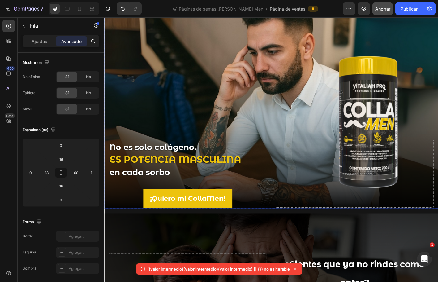
scroll to position [124, 0]
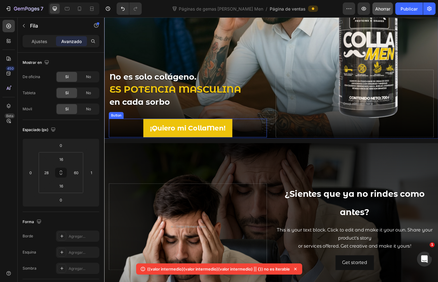
click at [120, 142] on div "¡Quiero mi CollaMen! Button" at bounding box center [197, 140] width 176 height 21
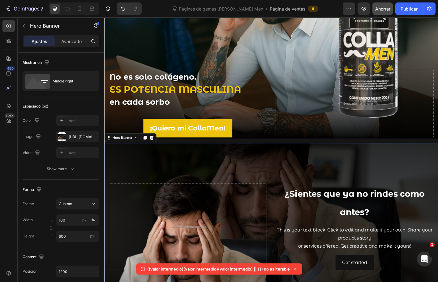
click at [192, 157] on div "Background Image" at bounding box center [290, 250] width 372 height 186
click at [168, 151] on div "No es solo colágeno. ES POTENCIA MASCULINA en cada sorbo Heading Text Block ¡Qu…" at bounding box center [290, 124] width 372 height 437
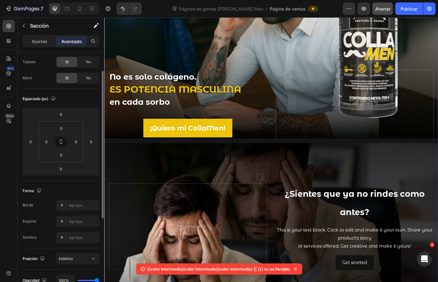
scroll to position [0, 0]
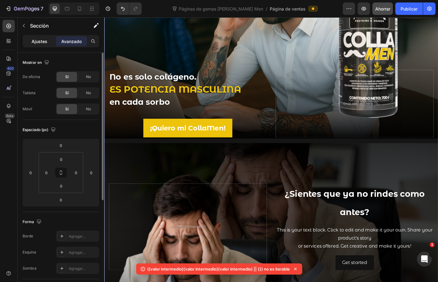
click at [42, 40] on font "Ajustes" at bounding box center [40, 41] width 16 height 5
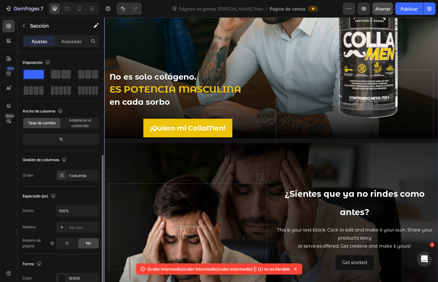
scroll to position [93, 0]
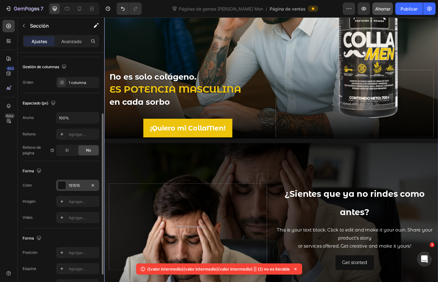
click at [63, 184] on div at bounding box center [62, 185] width 8 height 8
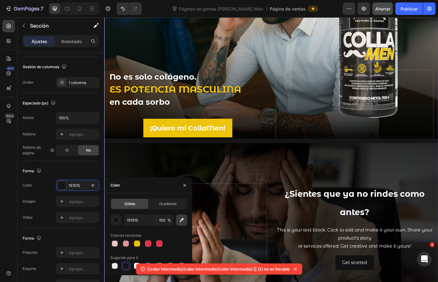
click at [181, 220] on icon "button" at bounding box center [182, 220] width 6 height 6
type input "060403"
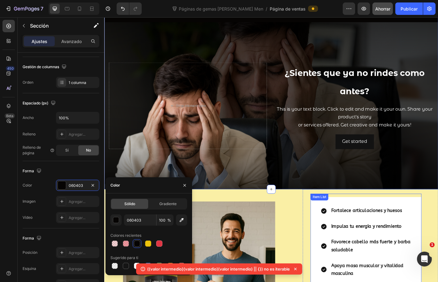
scroll to position [310, 0]
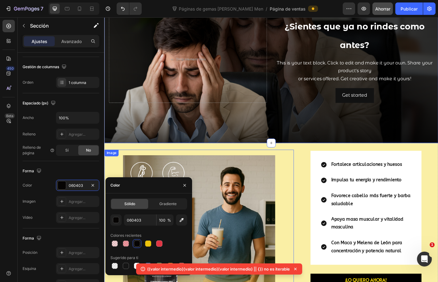
click at [311, 171] on img at bounding box center [209, 250] width 211 height 158
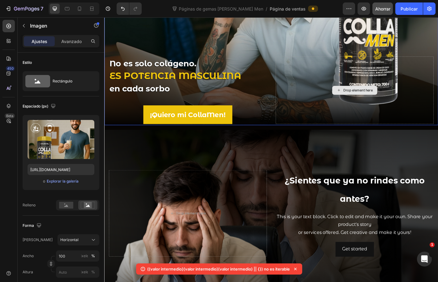
scroll to position [217, 0]
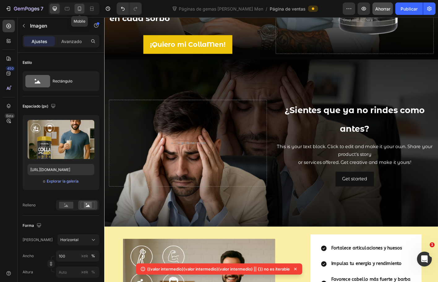
click at [82, 11] on icon at bounding box center [79, 9] width 6 height 6
type input "768"
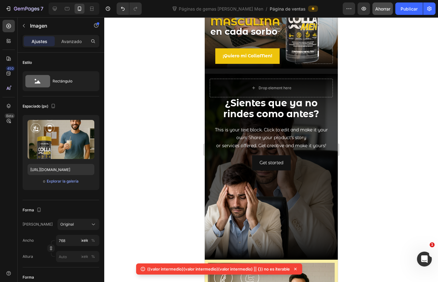
scroll to position [126, 0]
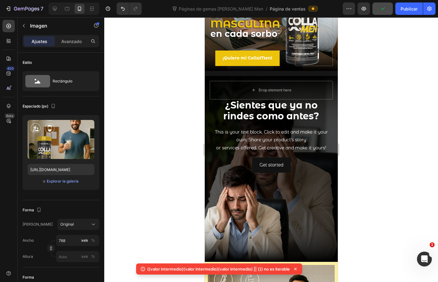
click at [388, 101] on div at bounding box center [271, 149] width 334 height 264
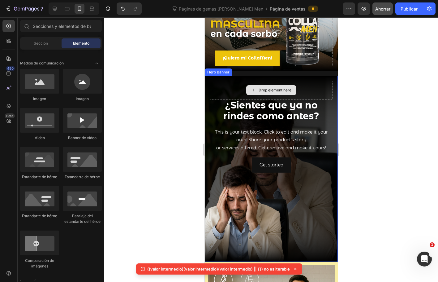
click at [302, 81] on div "Drop element here" at bounding box center [271, 90] width 123 height 19
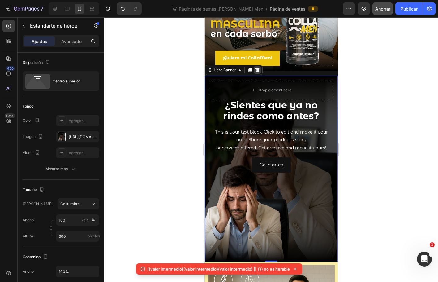
click at [255, 68] on icon at bounding box center [257, 70] width 5 height 5
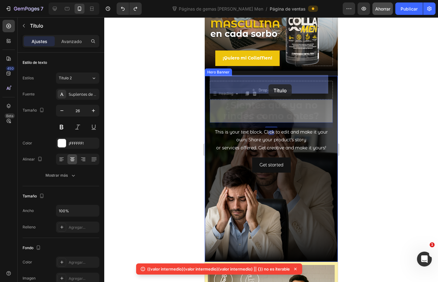
drag, startPoint x: 268, startPoint y: 103, endPoint x: 268, endPoint y: 84, distance: 18.3
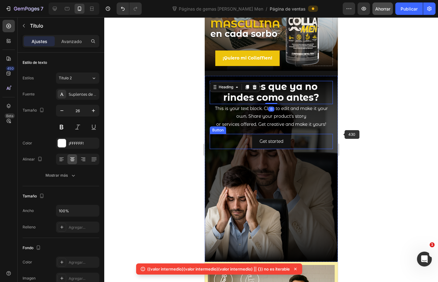
click at [363, 133] on div at bounding box center [271, 149] width 334 height 264
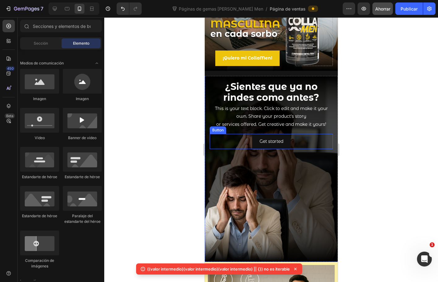
click at [380, 129] on div at bounding box center [271, 149] width 334 height 264
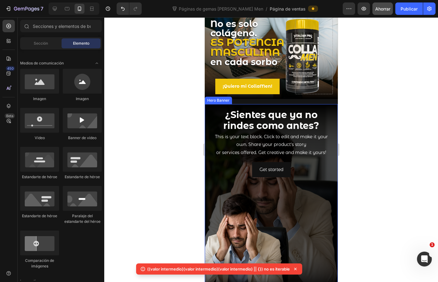
scroll to position [64, 0]
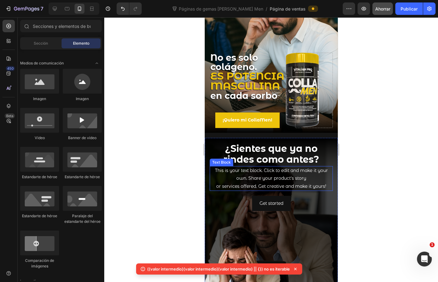
click at [260, 173] on div "This is your text block. Click to edit and make it your own. Share your product…" at bounding box center [271, 178] width 123 height 25
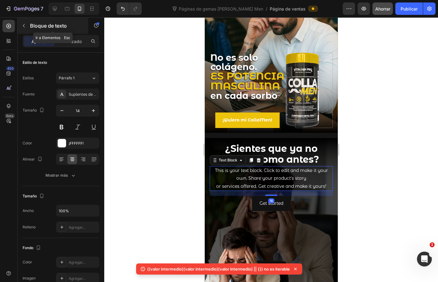
click at [25, 28] on icon "button" at bounding box center [23, 25] width 5 height 5
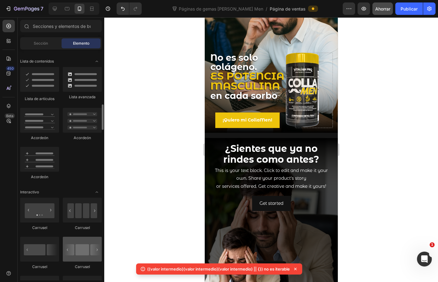
scroll to position [434, 0]
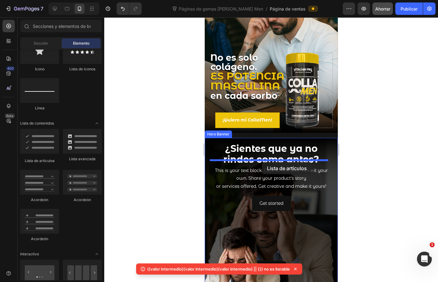
drag, startPoint x: 246, startPoint y: 161, endPoint x: 262, endPoint y: 162, distance: 16.5
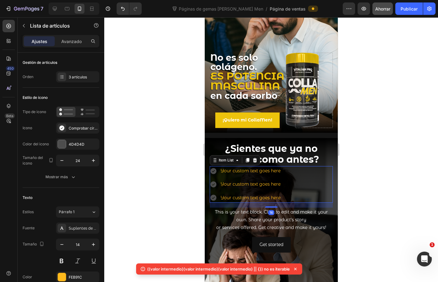
click at [351, 192] on div at bounding box center [271, 149] width 334 height 264
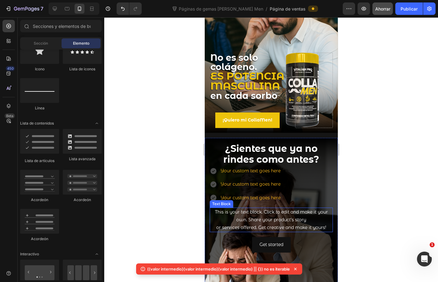
click at [290, 207] on div "This is your text block. Click to edit and make it your own. Share your product…" at bounding box center [271, 219] width 123 height 25
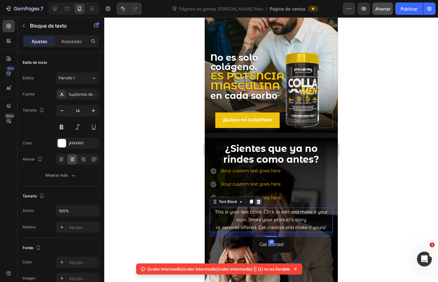
click at [262, 198] on div at bounding box center [258, 201] width 7 height 7
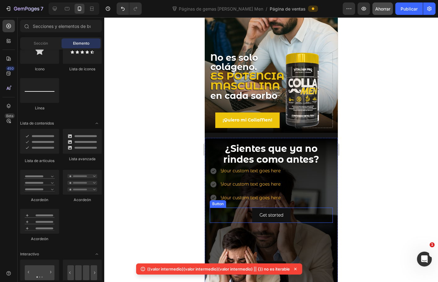
click at [294, 211] on div "Get started Button" at bounding box center [271, 214] width 123 height 15
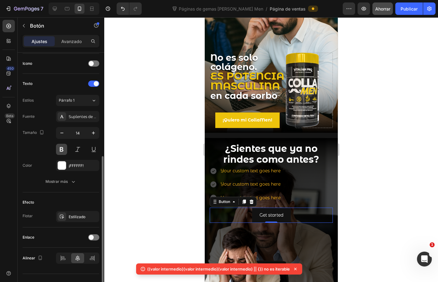
scroll to position [197, 0]
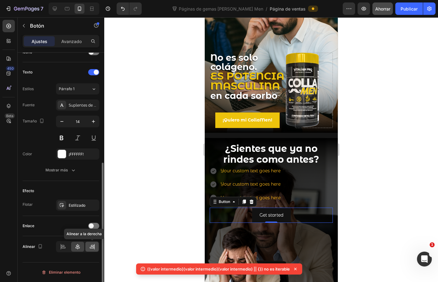
click at [93, 246] on icon at bounding box center [92, 246] width 6 height 6
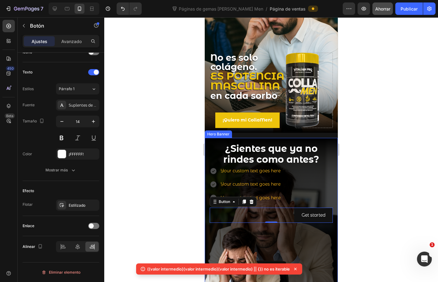
click at [353, 199] on div at bounding box center [271, 149] width 334 height 264
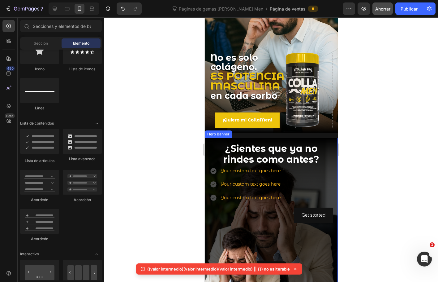
click at [353, 199] on div at bounding box center [271, 149] width 334 height 264
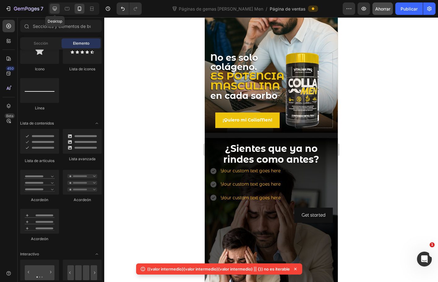
click at [58, 11] on icon at bounding box center [55, 9] width 6 height 6
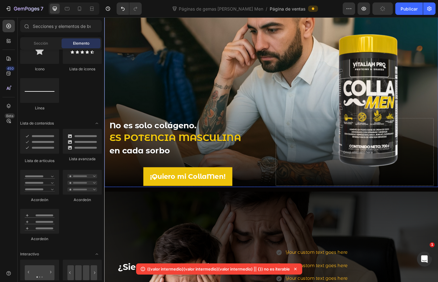
scroll to position [188, 0]
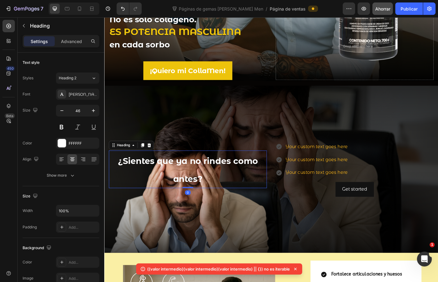
click at [201, 176] on strong "¿Sientes que ya no rindes como antes?" at bounding box center [197, 187] width 156 height 32
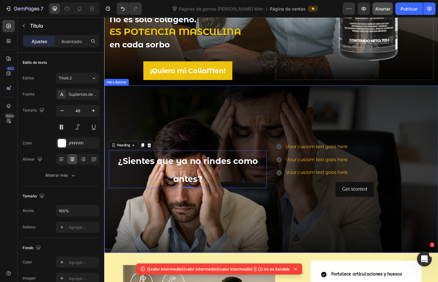
click at [250, 130] on div "Background Image" at bounding box center [290, 186] width 372 height 186
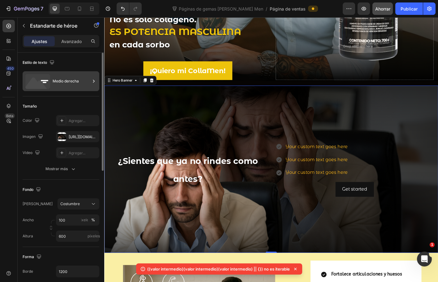
click at [40, 76] on icon at bounding box center [37, 81] width 25 height 15
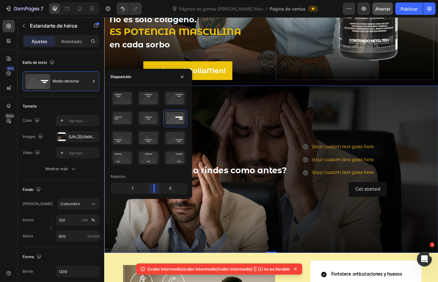
drag, startPoint x: 148, startPoint y: 187, endPoint x: 159, endPoint y: 187, distance: 10.5
click at [159, 0] on body "7 Version history Páginas de gemas de Colla Men / Página de ventas Avance Ahorr…" at bounding box center [219, 0] width 438 height 0
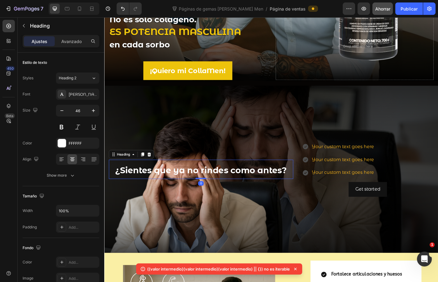
click at [269, 184] on strong "¿Sientes que ya no rindes como antes?" at bounding box center [211, 186] width 191 height 11
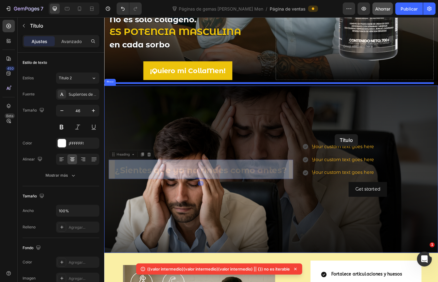
drag, startPoint x: 205, startPoint y: 175, endPoint x: 361, endPoint y: 147, distance: 158.8
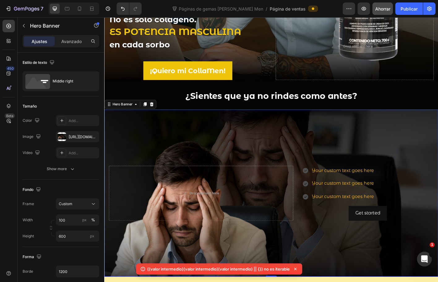
click at [189, 171] on div "Background Image" at bounding box center [290, 213] width 372 height 186
click at [79, 8] on icon at bounding box center [79, 9] width 6 height 6
type input "100%"
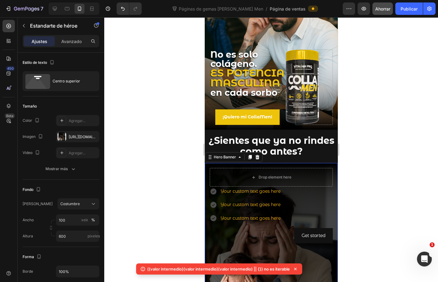
scroll to position [61, 0]
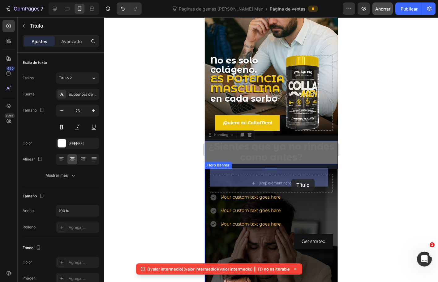
drag, startPoint x: 299, startPoint y: 148, endPoint x: 292, endPoint y: 176, distance: 28.8
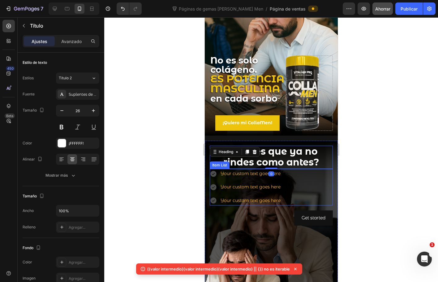
click at [321, 179] on div "Your custom text goes here Your custom text goes here Your custom text goes here" at bounding box center [271, 187] width 123 height 37
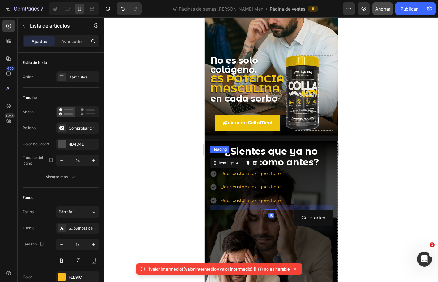
click at [298, 155] on strong "¿Sientes que ya no rindes como antes?" at bounding box center [271, 157] width 96 height 23
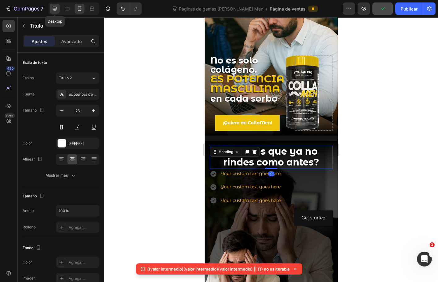
click at [53, 9] on icon at bounding box center [55, 9] width 6 height 6
type input "46"
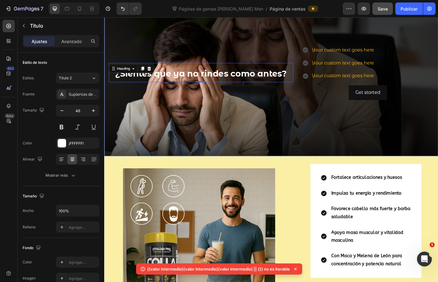
scroll to position [259, 0]
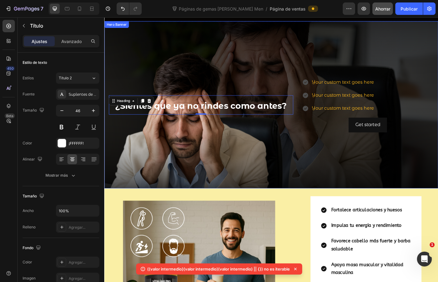
click at [336, 159] on div "Background Image" at bounding box center [290, 115] width 372 height 186
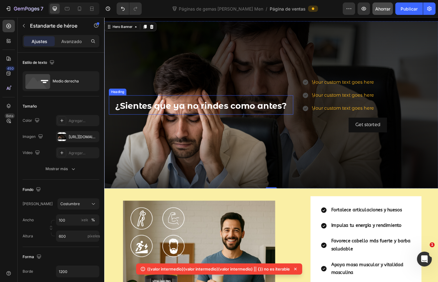
click at [253, 119] on h2 "¿Sientes que ya no rindes como antes?" at bounding box center [211, 115] width 205 height 22
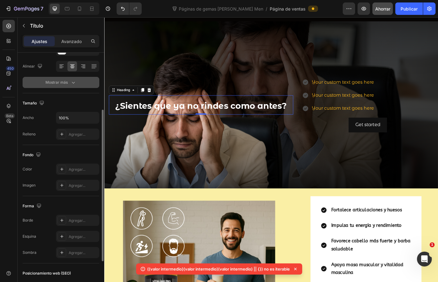
scroll to position [62, 0]
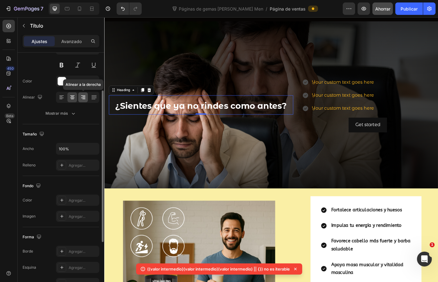
click at [79, 93] on div at bounding box center [83, 97] width 10 height 10
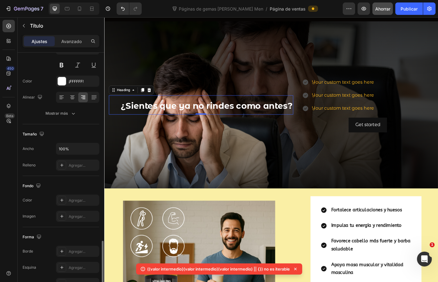
scroll to position [155, 0]
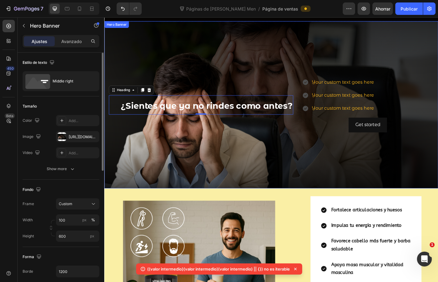
click at [144, 39] on div "Background Image" at bounding box center [290, 115] width 372 height 186
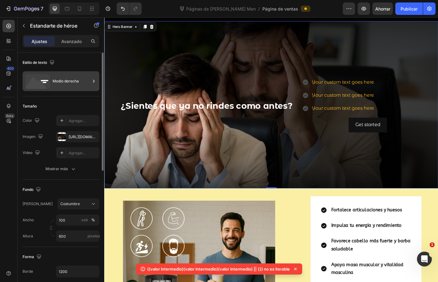
click at [50, 86] on div "Medio derecha" at bounding box center [61, 81] width 77 height 20
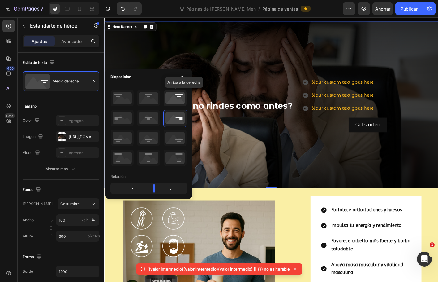
click at [182, 96] on icon at bounding box center [175, 98] width 23 height 16
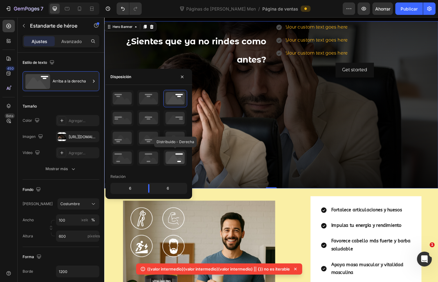
click at [173, 159] on icon at bounding box center [175, 158] width 23 height 16
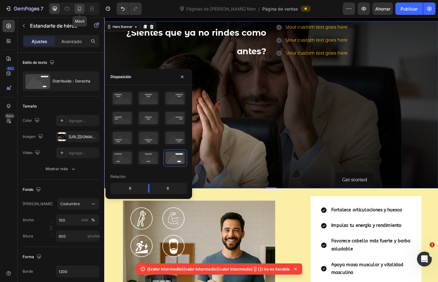
click at [84, 8] on div at bounding box center [80, 9] width 10 height 10
type input "100%"
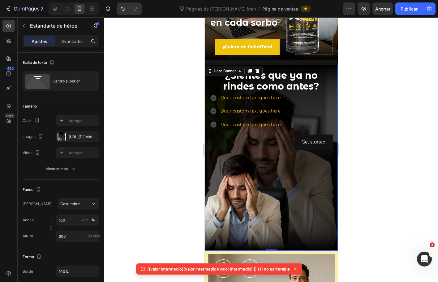
scroll to position [126, 0]
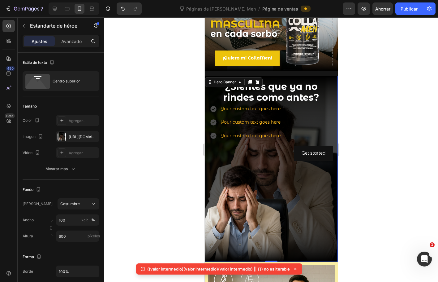
click at [380, 146] on div at bounding box center [271, 149] width 334 height 264
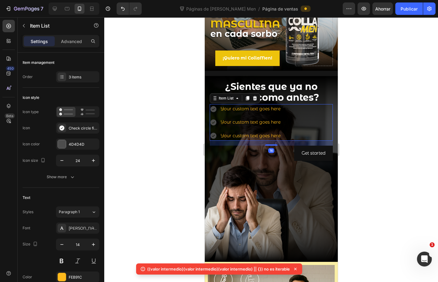
click at [294, 114] on div "Your custom text goes here Your custom text goes here Your custom text goes here" at bounding box center [271, 122] width 123 height 37
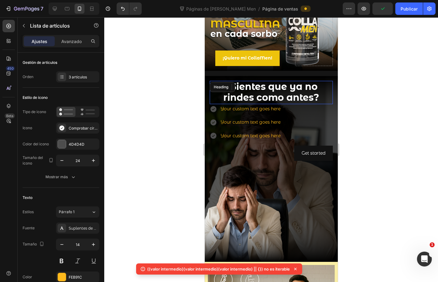
click at [271, 90] on strong "¿Sientes que ya no rindes como antes?" at bounding box center [271, 92] width 96 height 23
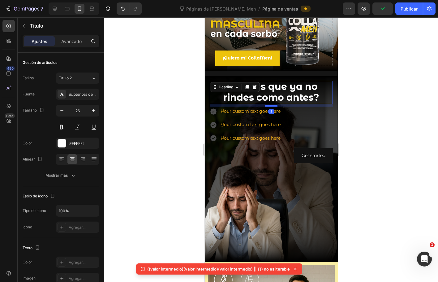
click at [269, 105] on div at bounding box center [271, 106] width 12 height 2
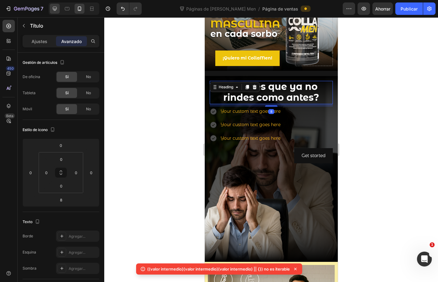
click at [54, 11] on icon at bounding box center [55, 9] width 6 height 6
type input "0"
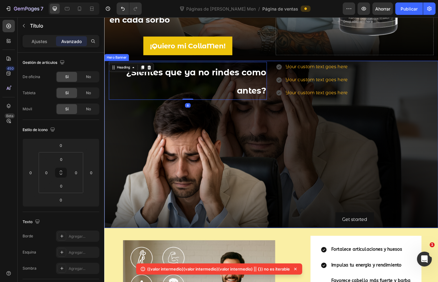
scroll to position [240, 0]
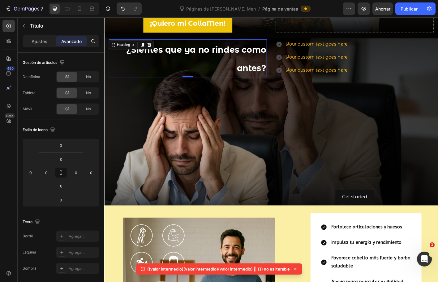
click at [238, 63] on h2 "¿Sientes que ya no rindes como antes?" at bounding box center [197, 63] width 176 height 42
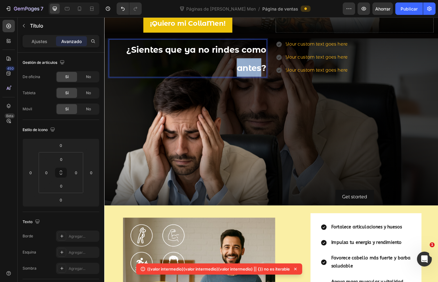
click at [238, 63] on p "¿Sientes que ya no rindes como antes?" at bounding box center [197, 62] width 175 height 41
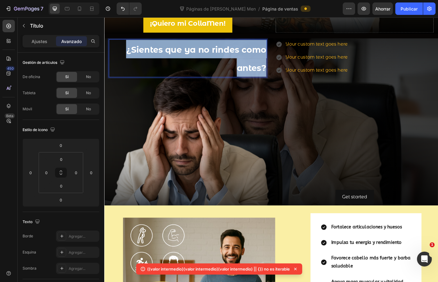
click at [238, 63] on p "¿Sientes que ya no rindes como antes?" at bounding box center [197, 62] width 175 height 41
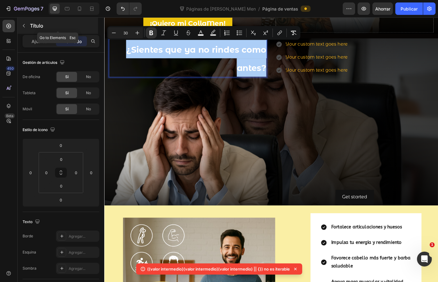
click at [23, 25] on icon "button" at bounding box center [23, 25] width 5 height 5
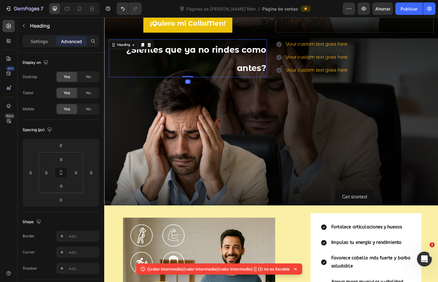
click at [236, 52] on strong "¿Sientes que ya no rindes como antes?" at bounding box center [207, 64] width 156 height 32
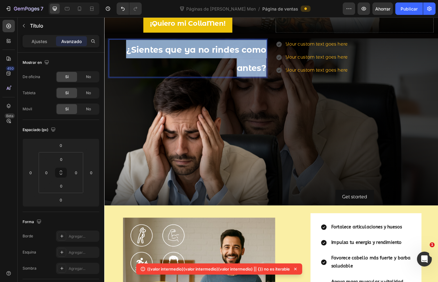
click at [236, 52] on strong "¿Sientes que ya no rindes como antes?" at bounding box center [207, 64] width 156 height 32
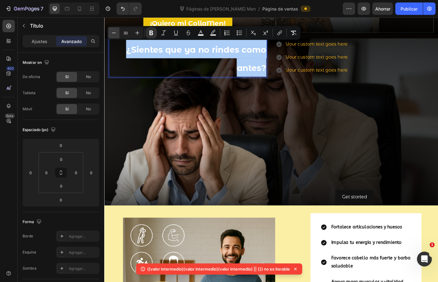
click at [114, 31] on icon "Editor contextual toolbar" at bounding box center [114, 33] width 6 height 6
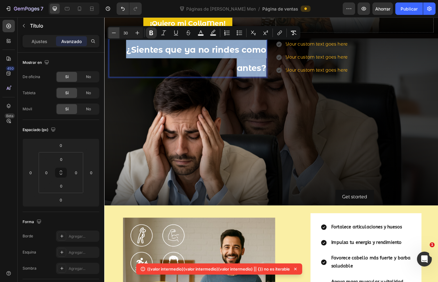
type input "29"
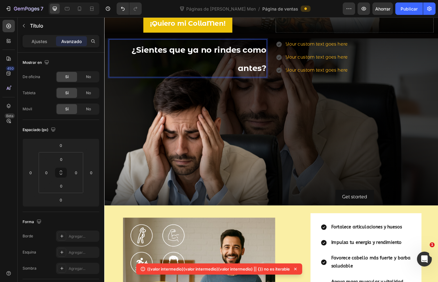
click at [115, 33] on div "No es solo colágeno. ES POTENCIA MASCULINA en cada sorbo Heading Text Block ¡Qu…" at bounding box center [290, 8] width 372 height 437
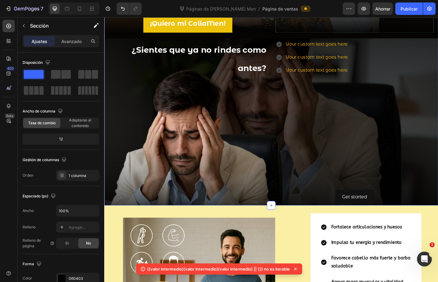
click at [115, 33] on div "No es solo colágeno. ES POTENCIA MASCULINA en cada sorbo Heading Text Block ¡Qu…" at bounding box center [290, 8] width 372 height 437
click at [215, 55] on strong "¿Sientes que ya no rindes como antes?" at bounding box center [209, 63] width 150 height 31
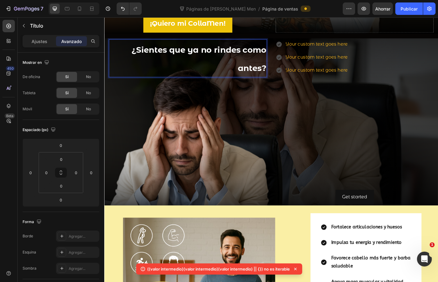
click at [215, 55] on strong "¿Sientes que ya no rindes como antes?" at bounding box center [209, 63] width 150 height 31
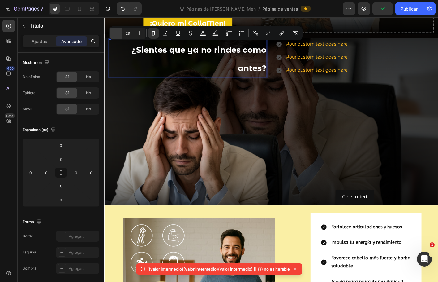
click at [115, 34] on icon "Editor contextual toolbar" at bounding box center [116, 33] width 6 height 6
type input "27"
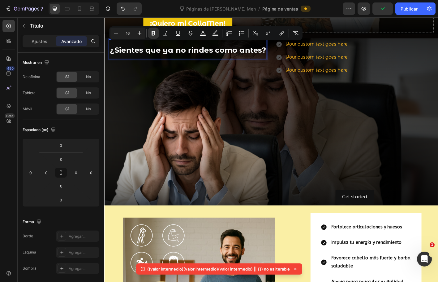
click at [257, 98] on div "¿Sientes que ya no rindes como antes? Heading 0" at bounding box center [197, 133] width 176 height 183
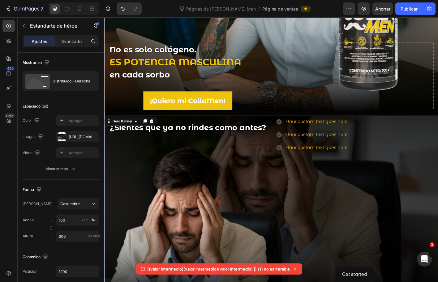
scroll to position [147, 0]
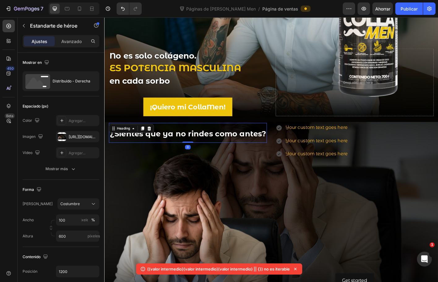
click at [245, 147] on strong "¿Sientes que ya no rindes como antes?" at bounding box center [198, 147] width 174 height 10
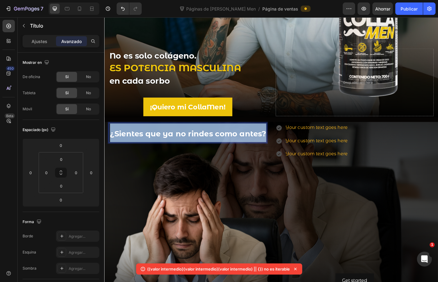
click at [245, 147] on strong "¿Sientes que ya no rindes como antes?" at bounding box center [198, 147] width 174 height 10
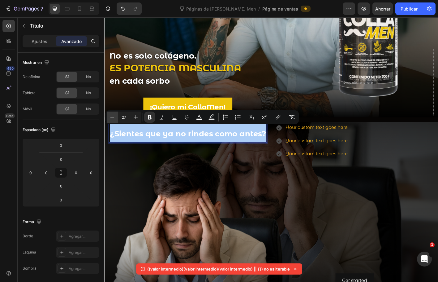
click at [112, 117] on icon "Editor contextual toolbar" at bounding box center [112, 117] width 6 height 6
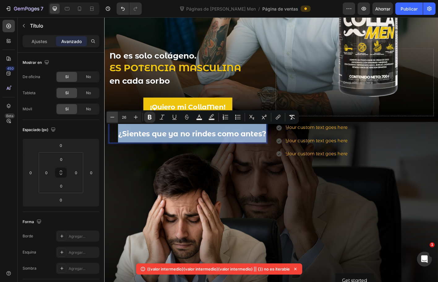
type input "25"
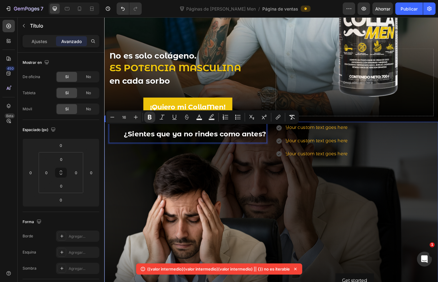
click at [273, 179] on div "¿Sientes que ya no rindes como antes? Heading 0" at bounding box center [197, 226] width 176 height 183
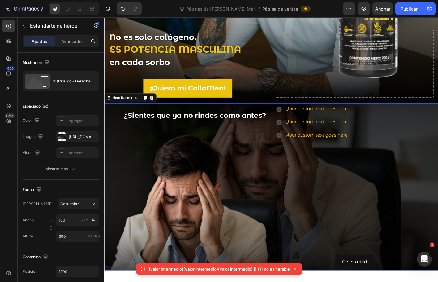
scroll to position [178, 0]
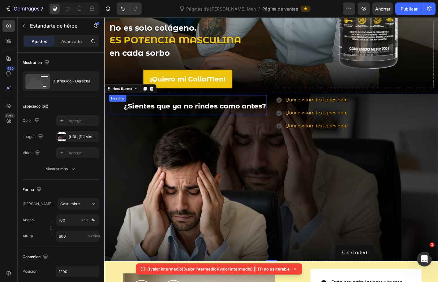
click at [216, 115] on strong "¿Sientes que ya no rindes como antes?" at bounding box center [205, 115] width 159 height 9
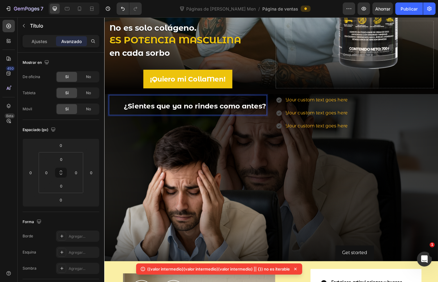
click at [216, 115] on strong "¿Sientes que ya no rindes como antes?" at bounding box center [205, 115] width 159 height 9
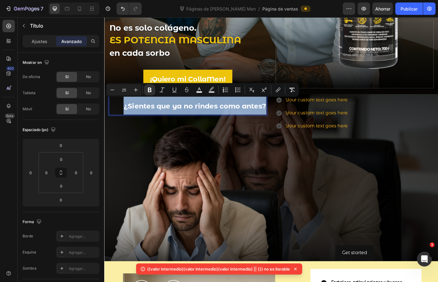
click at [216, 115] on strong "¿Sientes que ya no rindes como antes?" at bounding box center [205, 115] width 159 height 9
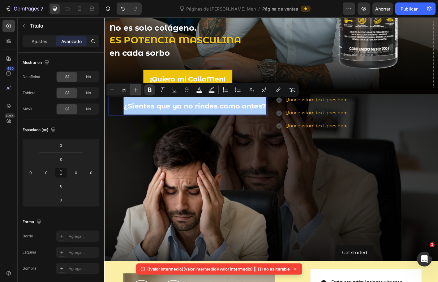
click at [137, 94] on button "Plus" at bounding box center [135, 89] width 11 height 11
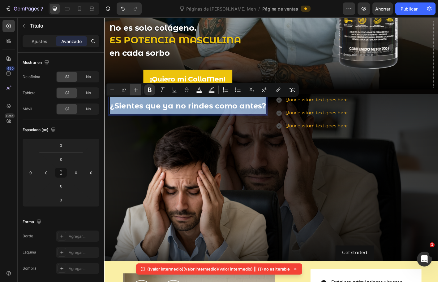
type input "28"
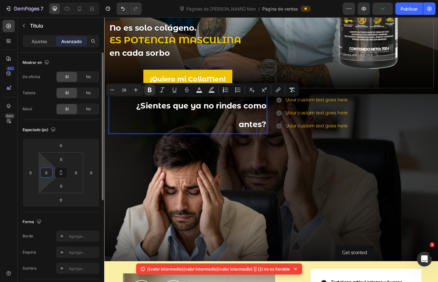
click at [47, 170] on input "0" at bounding box center [46, 172] width 9 height 9
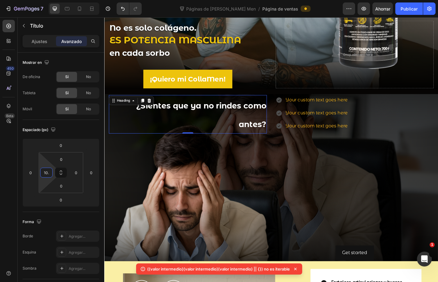
type input "10"
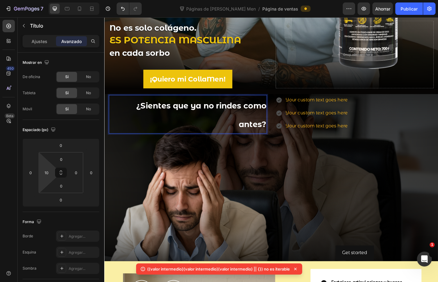
click at [271, 131] on strong "¿Sientes que ya no rindes como antes?" at bounding box center [212, 125] width 145 height 31
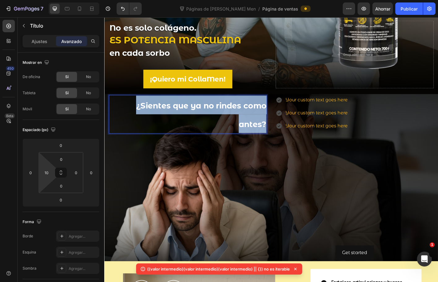
click at [271, 131] on strong "¿Sientes que ya no rindes como antes?" at bounding box center [212, 125] width 145 height 31
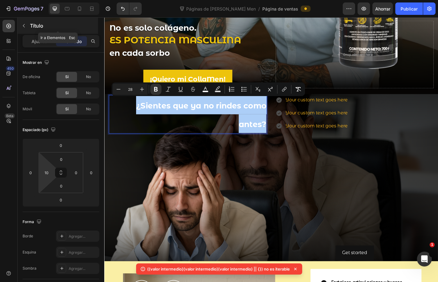
click at [24, 28] on button "button" at bounding box center [24, 26] width 10 height 10
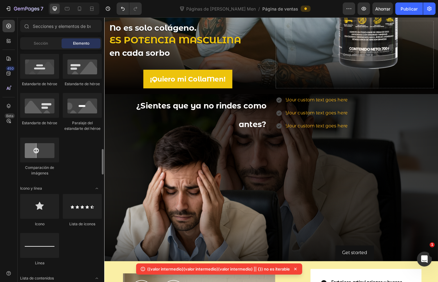
scroll to position [248, 0]
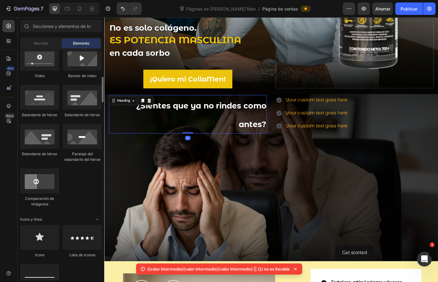
click at [182, 117] on strong "¿Sientes que ya no rindes como antes?" at bounding box center [212, 125] width 145 height 31
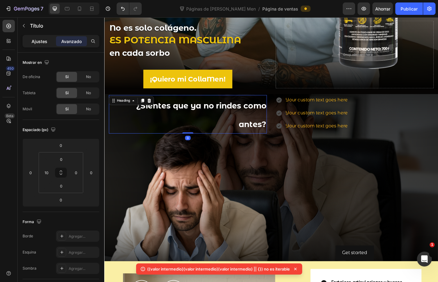
click at [34, 41] on font "Ajustes" at bounding box center [40, 41] width 16 height 5
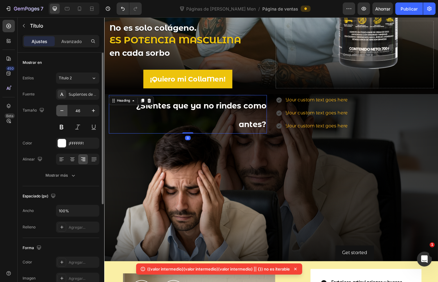
click at [61, 111] on icon "button" at bounding box center [61, 110] width 3 height 1
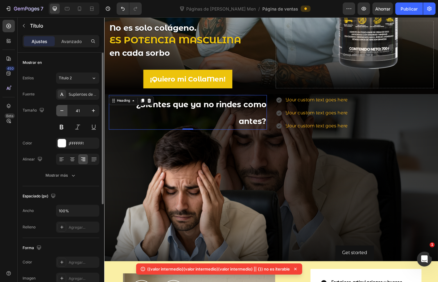
click at [61, 111] on icon "button" at bounding box center [61, 110] width 3 height 1
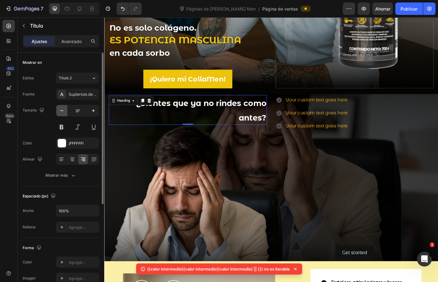
click at [61, 111] on icon "button" at bounding box center [61, 110] width 3 height 1
type input "36"
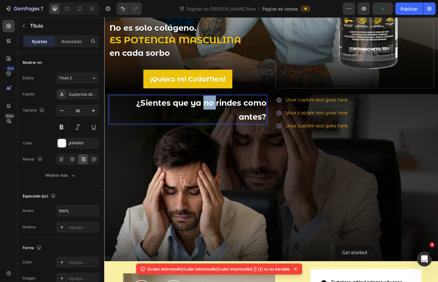
click at [217, 115] on p "¿Sientes que ya no rindes como antes?" at bounding box center [199, 119] width 172 height 31
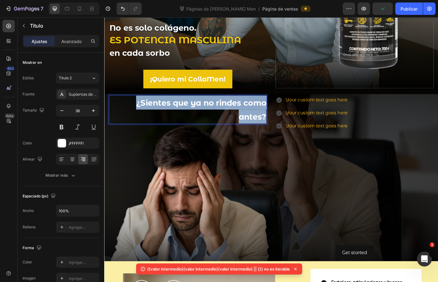
click at [217, 115] on p "¿Sientes que ya no rindes como antes?" at bounding box center [199, 119] width 172 height 31
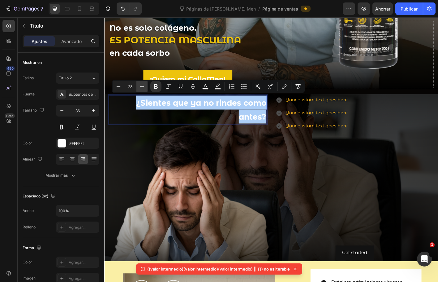
click at [146, 85] on button "Más" at bounding box center [142, 86] width 11 height 11
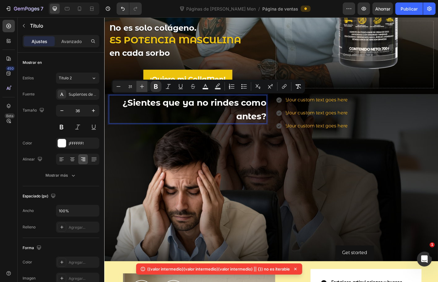
click at [146, 85] on button "Más" at bounding box center [142, 86] width 11 height 11
type input "34"
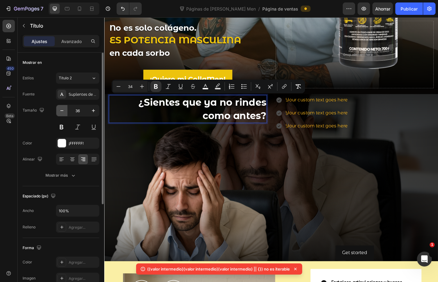
click at [58, 110] on button "button" at bounding box center [61, 110] width 11 height 11
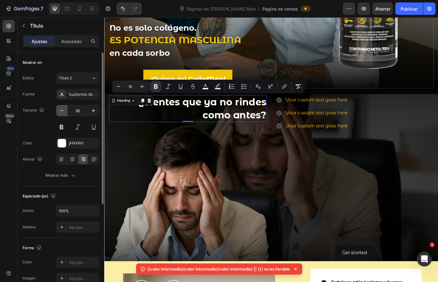
click at [58, 110] on button "button" at bounding box center [61, 110] width 11 height 11
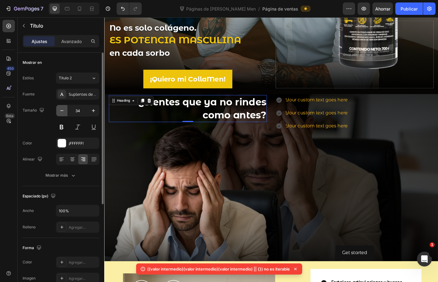
click at [58, 110] on button "button" at bounding box center [61, 110] width 11 height 11
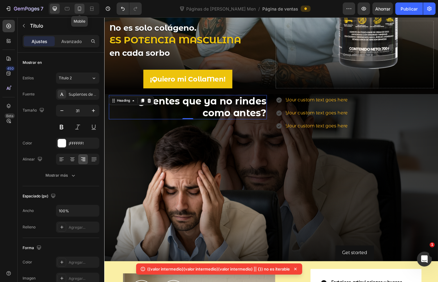
click at [79, 7] on icon at bounding box center [79, 9] width 6 height 6
type input "26"
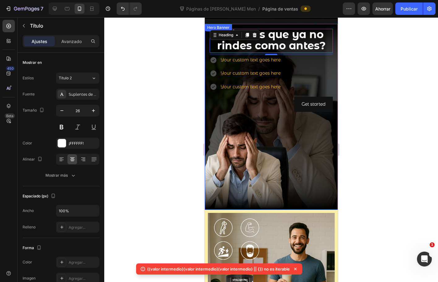
scroll to position [162, 0]
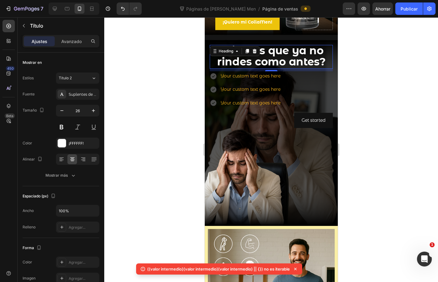
click at [364, 155] on div at bounding box center [271, 149] width 334 height 264
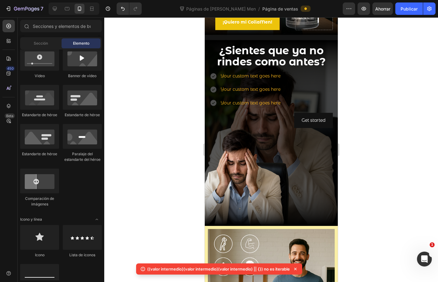
click at [364, 155] on div at bounding box center [271, 149] width 334 height 264
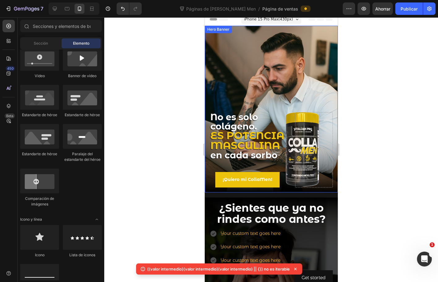
scroll to position [0, 0]
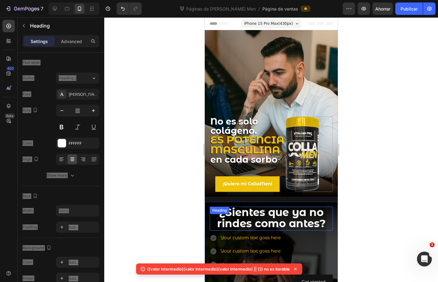
click at [296, 214] on strong "¿Sientes que ya no rindes como antes?" at bounding box center [271, 218] width 109 height 24
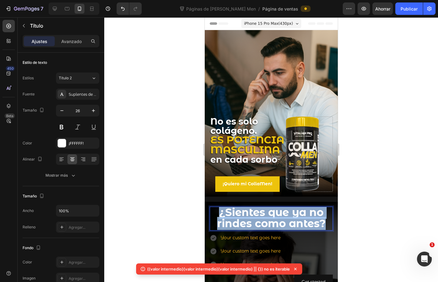
click at [296, 214] on strong "¿Sientes que ya no rindes como antes?" at bounding box center [271, 218] width 109 height 24
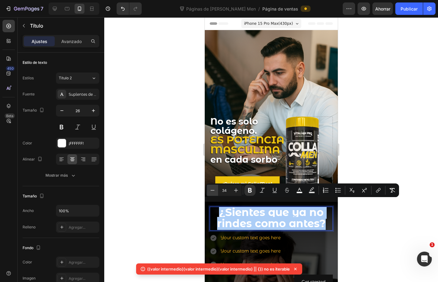
click at [208, 190] on button "Menos" at bounding box center [212, 190] width 11 height 11
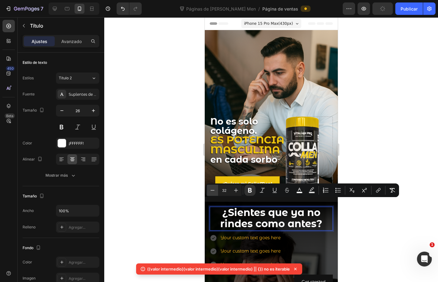
click at [212, 190] on icon "Barra de herramientas contextual del editor" at bounding box center [213, 190] width 4 height 0
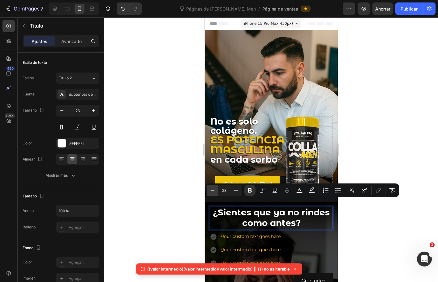
click at [212, 190] on icon "Barra de herramientas contextual del editor" at bounding box center [213, 190] width 4 height 0
type input "27"
click at [63, 111] on icon "button" at bounding box center [61, 110] width 3 height 1
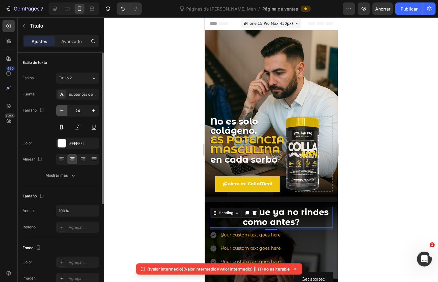
click at [64, 111] on icon "button" at bounding box center [62, 110] width 6 height 6
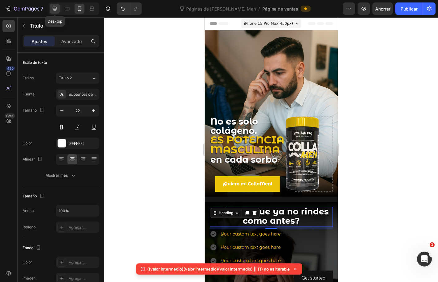
click at [53, 6] on icon at bounding box center [55, 9] width 6 height 6
type input "31"
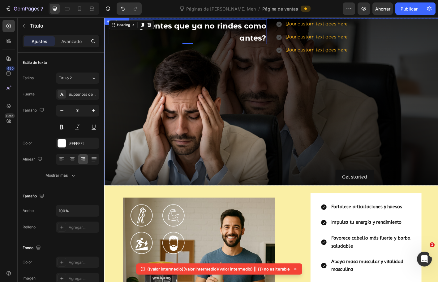
click at [330, 167] on div "Your custom text goes here Your custom text goes here Your custom text goes her…" at bounding box center [383, 111] width 176 height 183
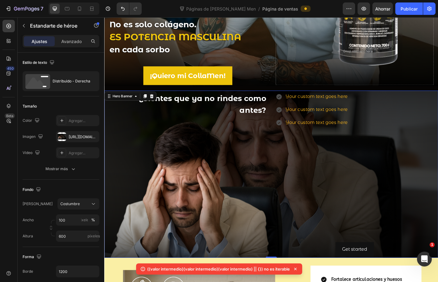
scroll to position [170, 0]
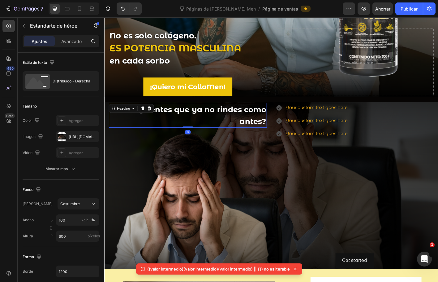
click at [262, 130] on strong "¿Sientes que ya no rindes como antes?" at bounding box center [214, 126] width 142 height 23
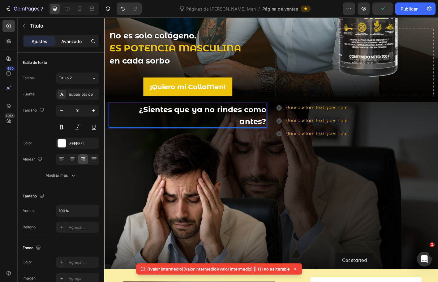
click at [68, 39] on font "Avanzado" at bounding box center [71, 41] width 20 height 5
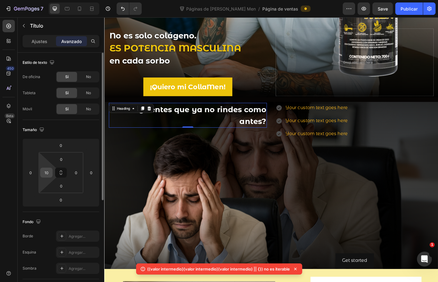
click at [49, 176] on input "10" at bounding box center [46, 172] width 9 height 9
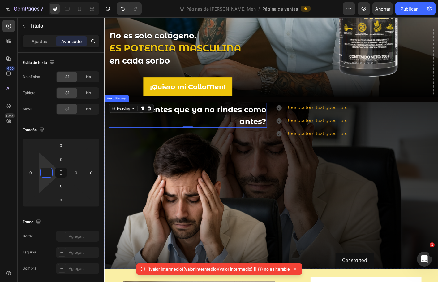
click at [232, 164] on div "⁠⁠⁠⁠⁠⁠⁠ ¿Sientes que ya no rindes como antes? Heading 0" at bounding box center [197, 203] width 176 height 183
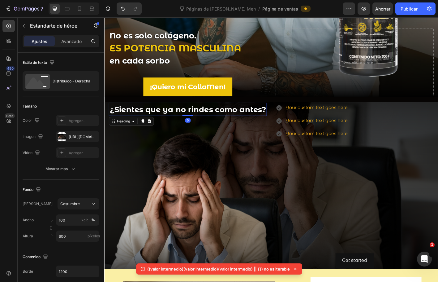
click at [251, 118] on strong "¿Sientes que ya no rindes como antes?" at bounding box center [198, 120] width 174 height 10
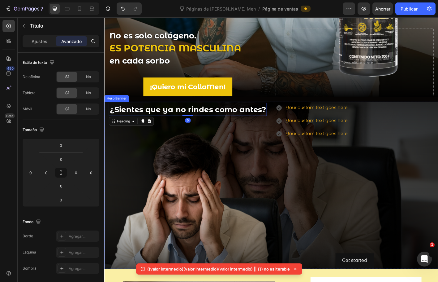
click at [312, 176] on div "Your custom text goes here Your custom text goes here Your custom text goes her…" at bounding box center [383, 203] width 176 height 183
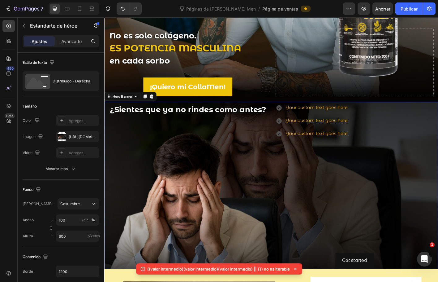
click at [295, 190] on div "Your custom text goes here Your custom text goes here Your custom text goes her…" at bounding box center [383, 203] width 176 height 183
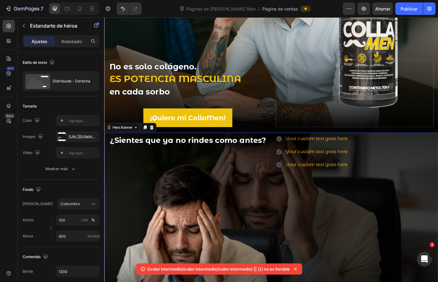
scroll to position [77, 0]
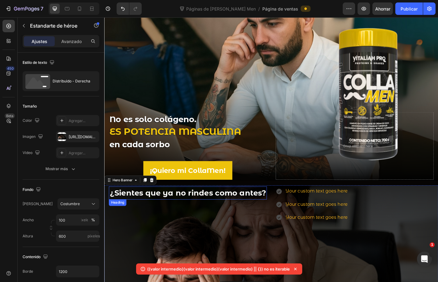
click at [271, 207] on strong "¿Sientes que ya no rindes como antes?" at bounding box center [198, 212] width 174 height 10
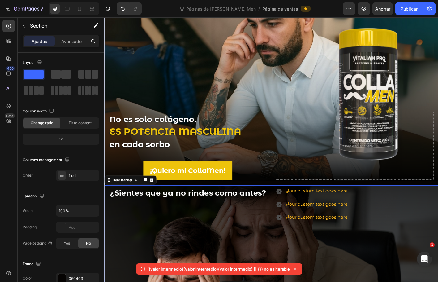
click at [282, 200] on div "No es solo colágeno. ES POTENCIA MASCULINA en cada sorbo Heading Text Block ¡Qu…" at bounding box center [290, 171] width 372 height 437
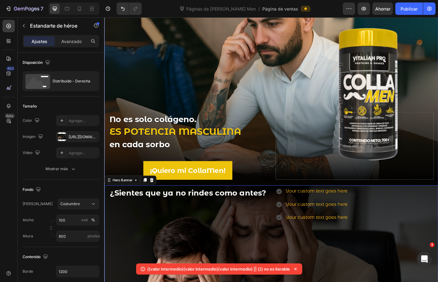
click at [284, 198] on div "No es solo colágeno. ES POTENCIA MASCULINA en cada sorbo Heading Text Block ¡Qu…" at bounding box center [290, 171] width 372 height 437
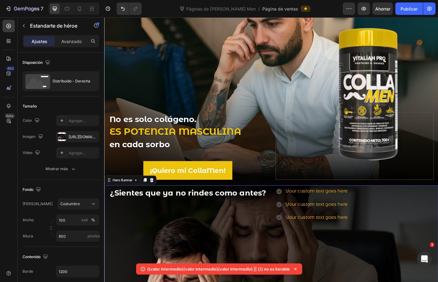
click at [68, 46] on div "Ajustes Avanzado" at bounding box center [61, 41] width 77 height 12
click at [68, 38] on p "Avanzado" at bounding box center [71, 41] width 20 height 7
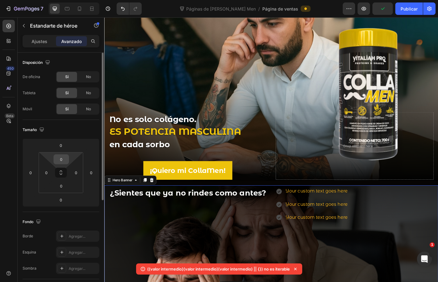
click at [67, 156] on input "0" at bounding box center [61, 159] width 12 height 9
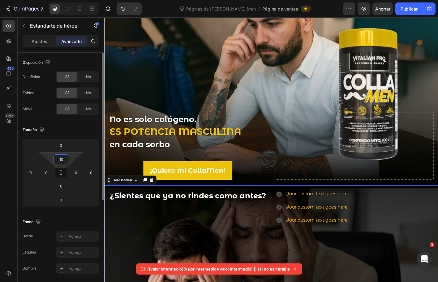
type input "10"
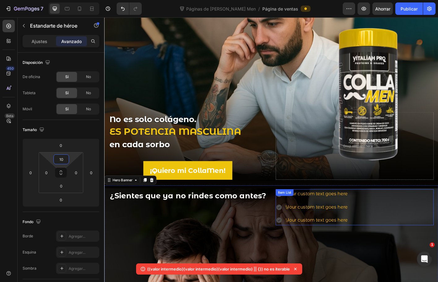
click at [366, 242] on div "Your custom text goes here" at bounding box center [340, 243] width 71 height 11
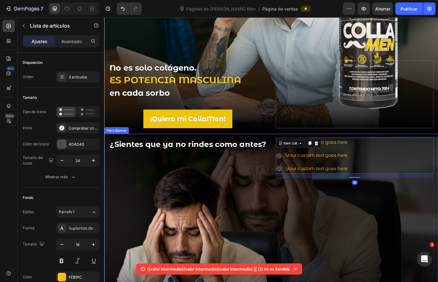
scroll to position [139, 0]
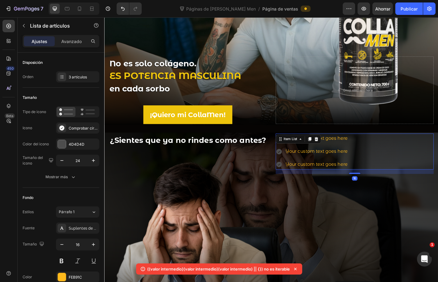
click at [407, 161] on div "Your custom text goes here Your custom text goes here Your custom text goes here" at bounding box center [383, 166] width 176 height 40
click at [72, 43] on font "Avanzado" at bounding box center [71, 41] width 20 height 5
type input "100%"
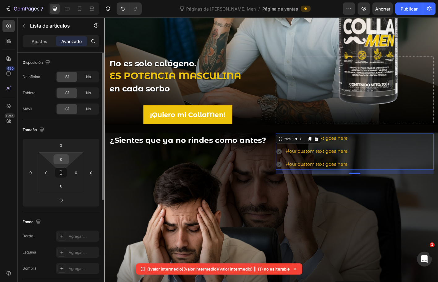
click at [62, 157] on input "0" at bounding box center [61, 159] width 12 height 9
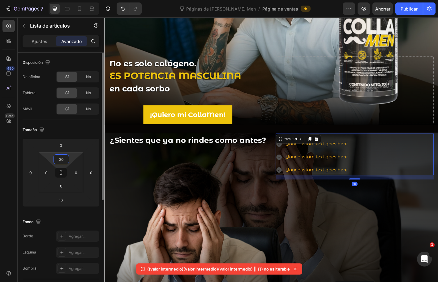
type input "20"
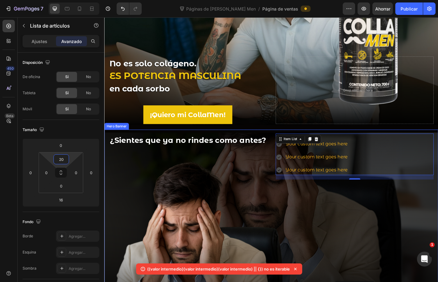
click at [364, 226] on div "Your custom text goes here Your custom text goes here Your custom text goes her…" at bounding box center [383, 236] width 176 height 180
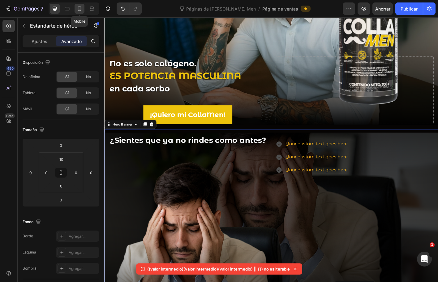
click at [84, 9] on div at bounding box center [80, 9] width 10 height 10
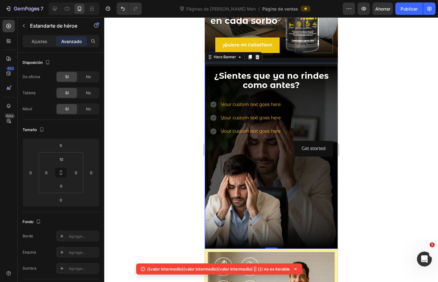
scroll to position [157, 0]
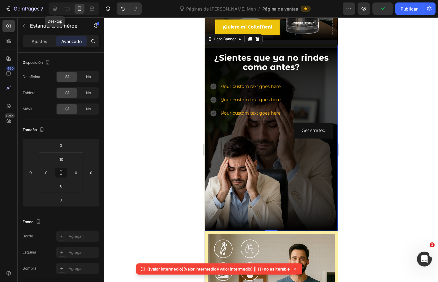
click at [62, 5] on div at bounding box center [67, 9] width 10 height 10
click at [48, 8] on div at bounding box center [72, 8] width 53 height 12
click at [51, 7] on div at bounding box center [55, 9] width 10 height 10
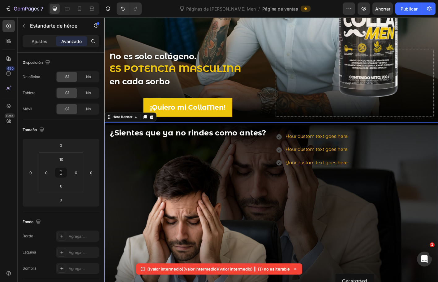
scroll to position [146, 0]
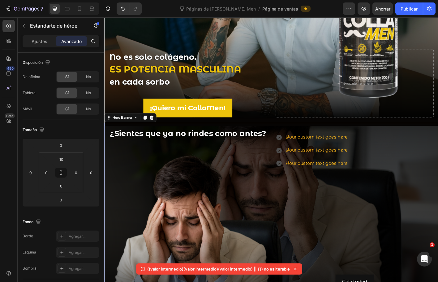
click at [404, 196] on div "Your custom text goes here Your custom text goes here Your custom text goes her…" at bounding box center [383, 229] width 176 height 180
click at [350, 174] on div "Your custom text goes here" at bounding box center [340, 179] width 71 height 11
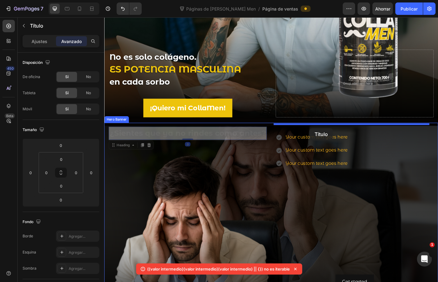
drag, startPoint x: 202, startPoint y: 144, endPoint x: 333, endPoint y: 141, distance: 131.7
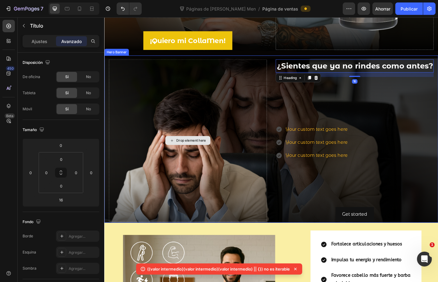
scroll to position [239, 0]
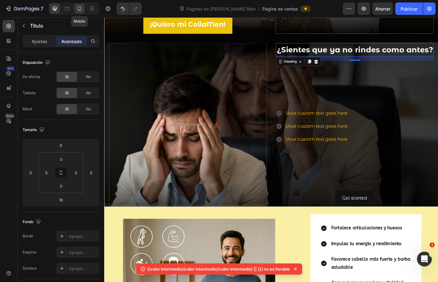
click at [79, 10] on icon at bounding box center [79, 9] width 6 height 6
type input "8"
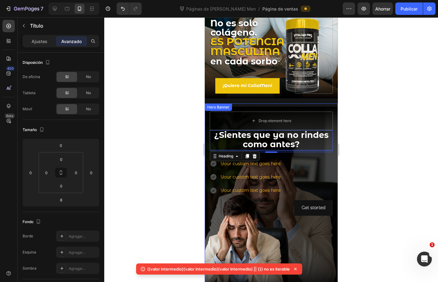
scroll to position [90, 0]
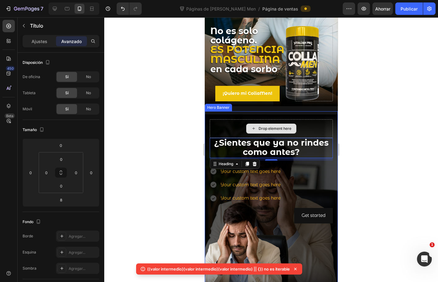
click at [297, 119] on div "Drop element here" at bounding box center [271, 128] width 123 height 19
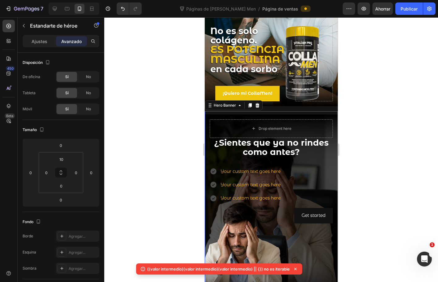
click at [323, 114] on div "¿Sientes que ya no rindes como antes? Heading Your custom text goes here Your c…" at bounding box center [271, 171] width 133 height 114
click at [294, 119] on div "Drop element here" at bounding box center [271, 128] width 123 height 19
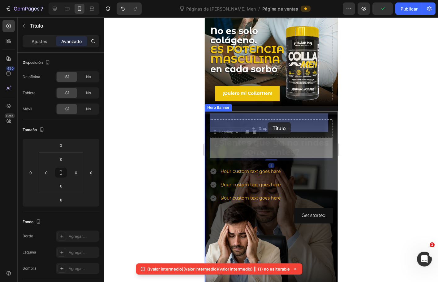
drag, startPoint x: 263, startPoint y: 144, endPoint x: 267, endPoint y: 124, distance: 20.6
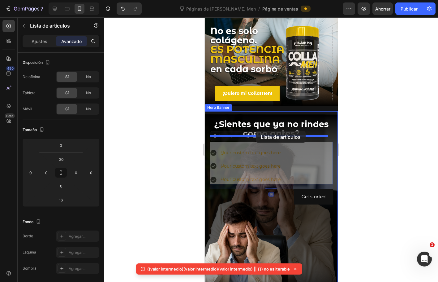
drag, startPoint x: 239, startPoint y: 142, endPoint x: 256, endPoint y: 131, distance: 20.2
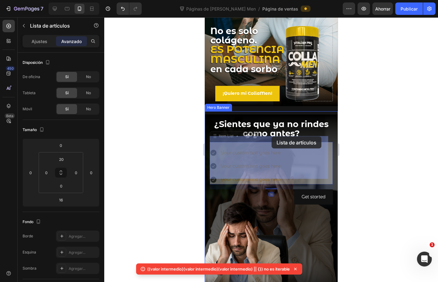
drag, startPoint x: 266, startPoint y: 141, endPoint x: 272, endPoint y: 136, distance: 7.3
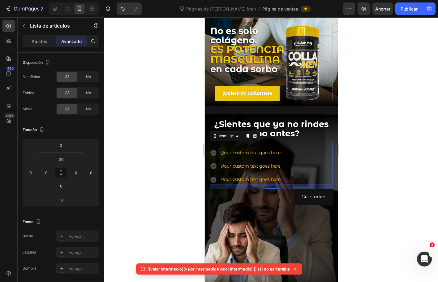
click at [384, 158] on div at bounding box center [271, 149] width 334 height 264
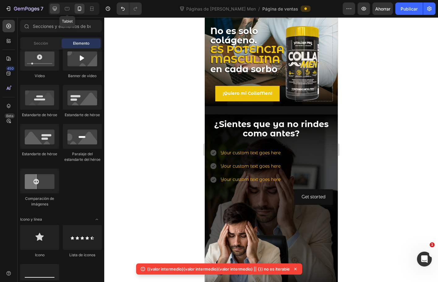
click at [58, 6] on icon at bounding box center [55, 9] width 6 height 6
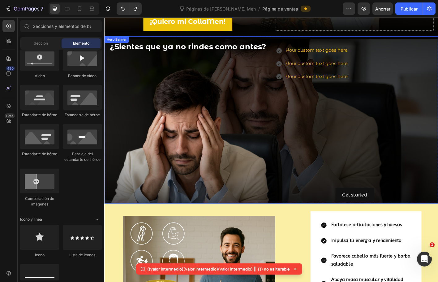
scroll to position [183, 0]
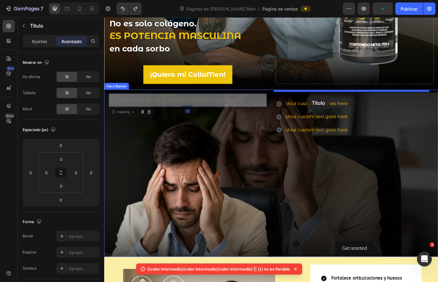
drag, startPoint x: 229, startPoint y: 107, endPoint x: 330, endPoint y: 106, distance: 101.6
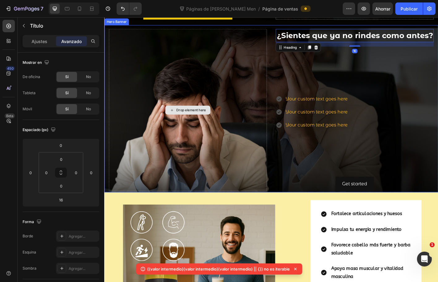
scroll to position [245, 0]
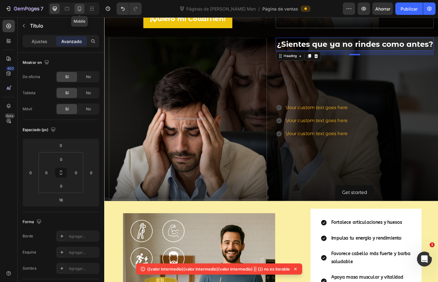
click at [81, 9] on icon at bounding box center [79, 9] width 3 height 4
type input "8"
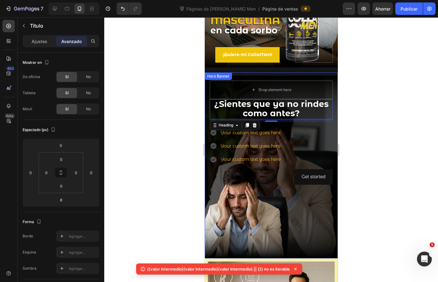
scroll to position [122, 0]
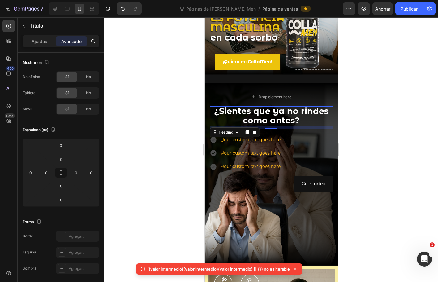
click at [372, 138] on div at bounding box center [271, 149] width 334 height 264
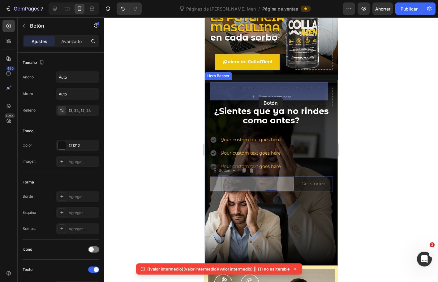
drag, startPoint x: 253, startPoint y: 174, endPoint x: 259, endPoint y: 97, distance: 77.6
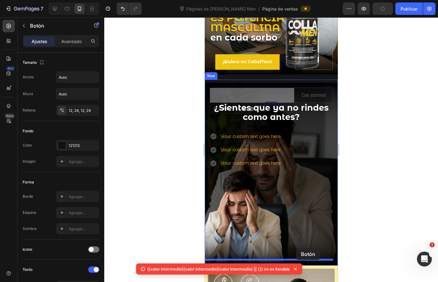
drag, startPoint x: 278, startPoint y: 88, endPoint x: 295, endPoint y: 246, distance: 159.1
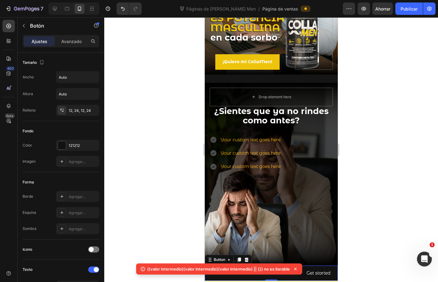
click at [360, 197] on div at bounding box center [271, 149] width 334 height 264
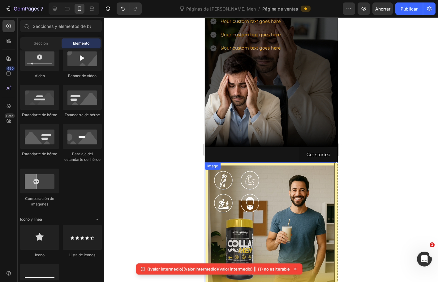
scroll to position [246, 0]
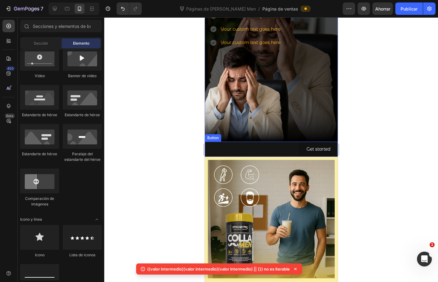
click at [270, 146] on div "Get started Button" at bounding box center [271, 149] width 133 height 15
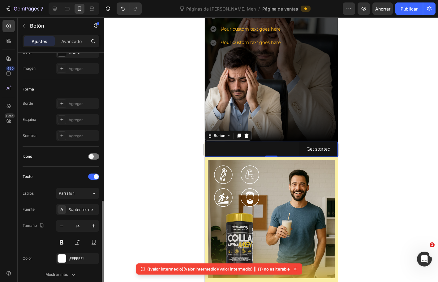
scroll to position [186, 0]
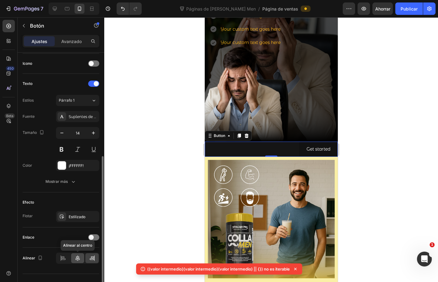
click at [76, 257] on icon at bounding box center [78, 258] width 4 height 6
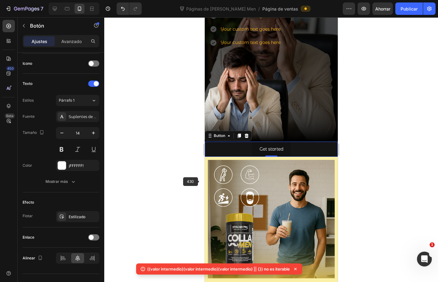
click at [173, 154] on div at bounding box center [271, 149] width 334 height 264
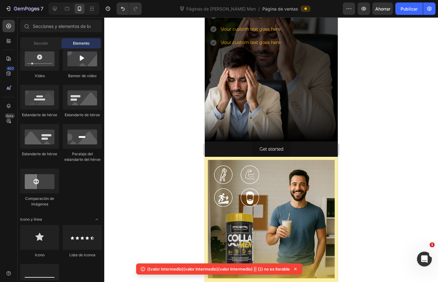
click at [173, 154] on div at bounding box center [271, 149] width 334 height 264
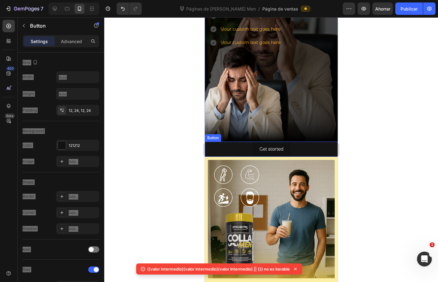
click at [227, 142] on div "Get started Button" at bounding box center [271, 149] width 133 height 15
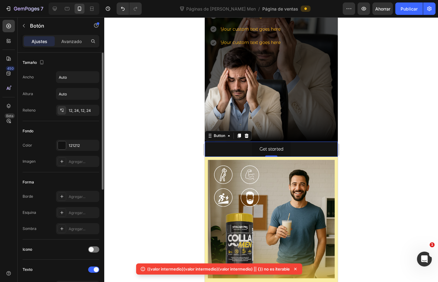
scroll to position [31, 0]
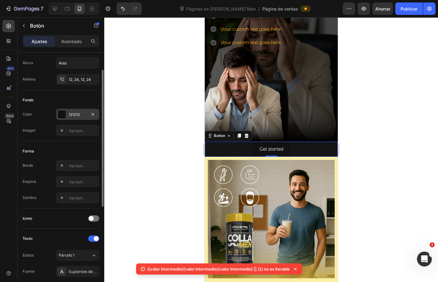
click at [61, 114] on div at bounding box center [62, 114] width 8 height 8
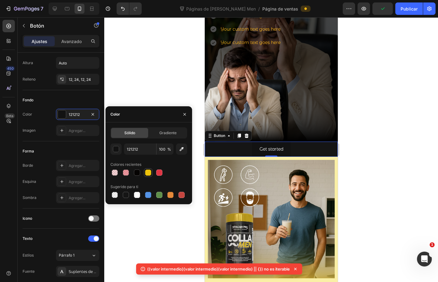
click at [144, 172] on div at bounding box center [148, 172] width 9 height 9
type input "EDC30C"
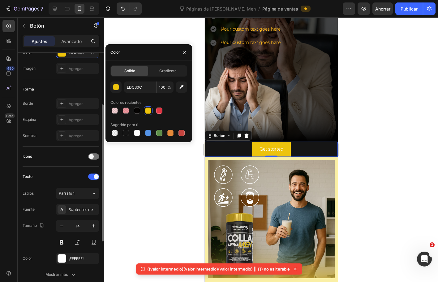
scroll to position [155, 0]
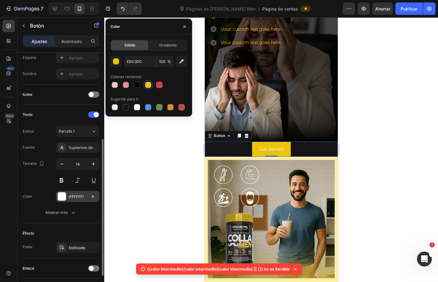
click at [63, 192] on div at bounding box center [62, 196] width 8 height 8
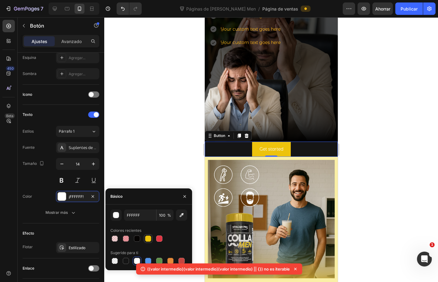
click at [149, 236] on div at bounding box center [148, 238] width 6 height 6
type input "EDC30C"
click at [136, 261] on div "((valor intermedio)(valor intermedio)(valor intermedio) || {}) no es iterable" at bounding box center [219, 270] width 169 height 19
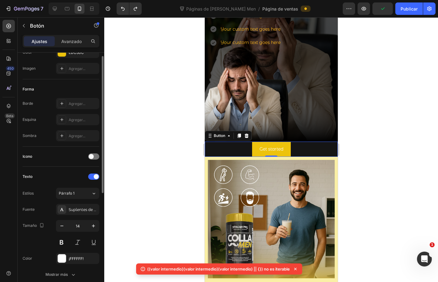
scroll to position [31, 0]
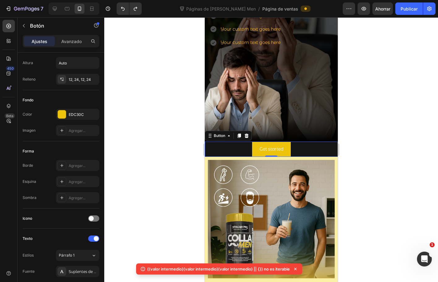
click at [214, 142] on div "Get started Button 0" at bounding box center [271, 149] width 133 height 15
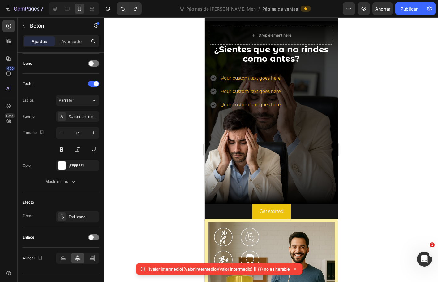
scroll to position [184, 0]
click at [243, 203] on div "Get started Button" at bounding box center [271, 210] width 133 height 15
click at [227, 210] on div "Get started Button" at bounding box center [271, 210] width 133 height 15
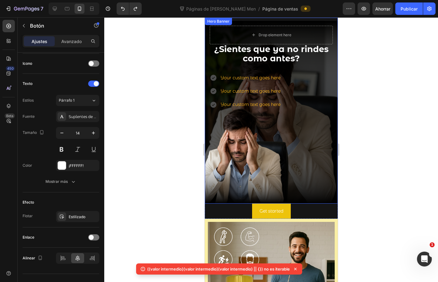
click at [238, 197] on div "Background Image" at bounding box center [271, 112] width 133 height 183
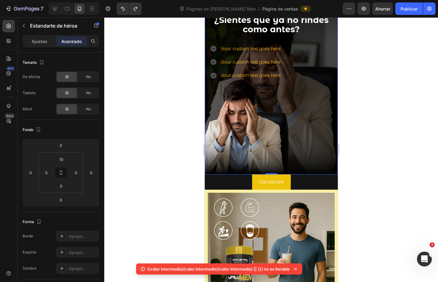
scroll to position [215, 0]
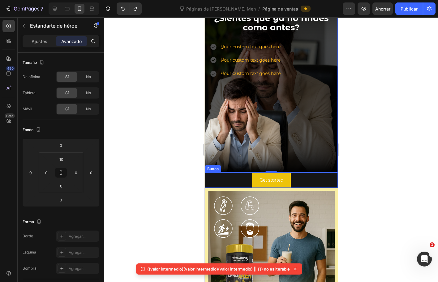
click at [305, 173] on div "Get started Button" at bounding box center [271, 179] width 133 height 15
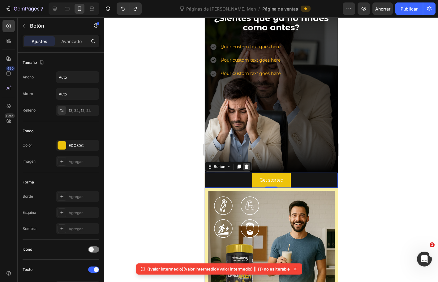
click at [248, 163] on div at bounding box center [246, 166] width 7 height 7
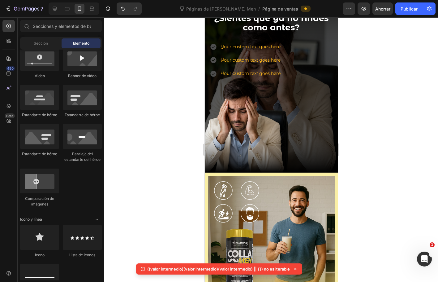
click at [380, 163] on div at bounding box center [271, 149] width 334 height 264
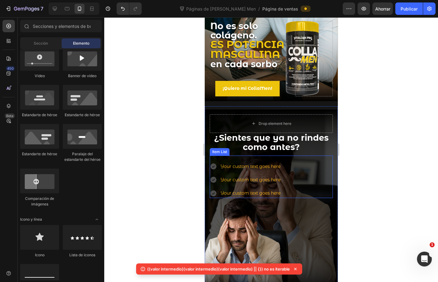
scroll to position [91, 0]
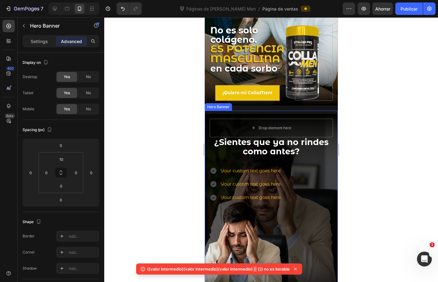
click at [239, 114] on div "¿Sientes que ya no rindes como antes? Heading Your custom text goes here Your c…" at bounding box center [271, 163] width 133 height 99
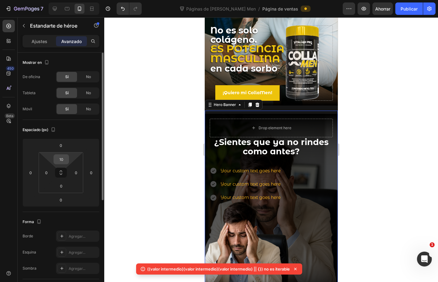
click at [67, 160] on input "10" at bounding box center [61, 159] width 12 height 9
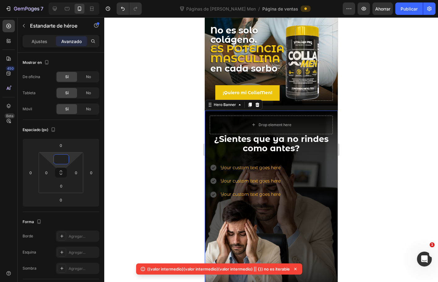
type input "0"
click at [373, 162] on div at bounding box center [271, 149] width 334 height 264
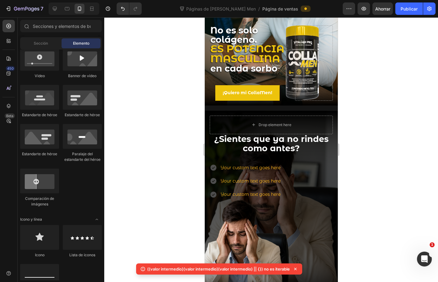
click at [373, 162] on div at bounding box center [271, 149] width 334 height 264
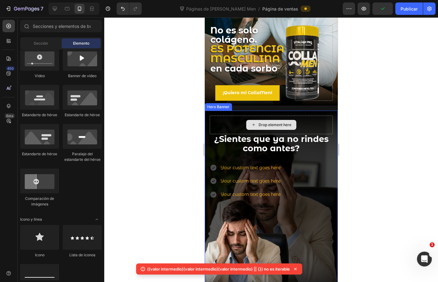
click at [313, 116] on div "Drop element here" at bounding box center [271, 125] width 123 height 19
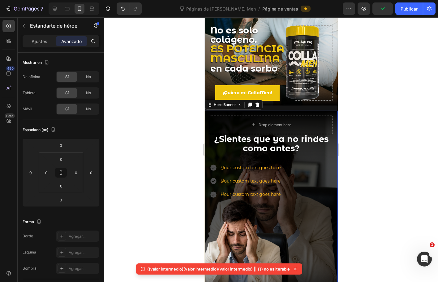
click at [366, 117] on div at bounding box center [271, 149] width 334 height 264
click at [322, 119] on div "Drop element here" at bounding box center [271, 125] width 123 height 19
click at [53, 9] on icon at bounding box center [55, 9] width 6 height 6
type input "10"
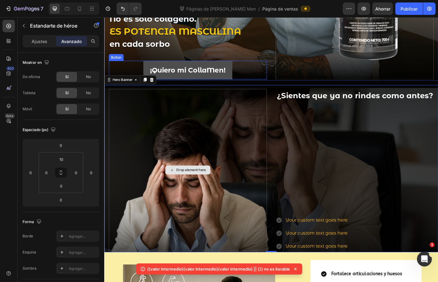
scroll to position [239, 0]
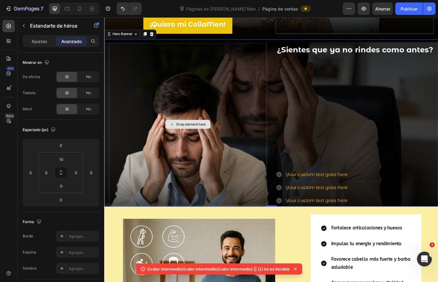
click at [195, 134] on div "Drop element here" at bounding box center [201, 136] width 33 height 5
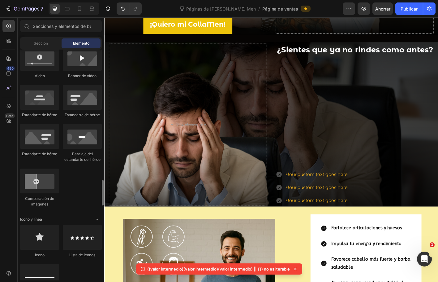
scroll to position [372, 0]
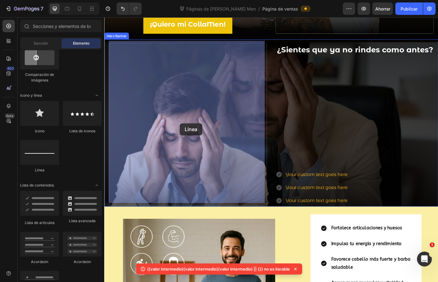
drag, startPoint x: 139, startPoint y: 176, endPoint x: 166, endPoint y: 142, distance: 42.7
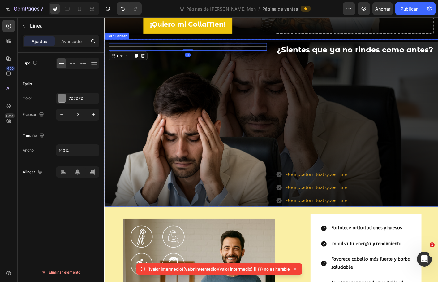
click at [323, 101] on div "¿Sientes que ya no rindes como antes? Heading Your custom text goes here Your c…" at bounding box center [383, 136] width 176 height 180
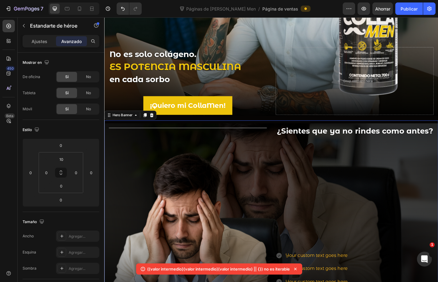
scroll to position [146, 0]
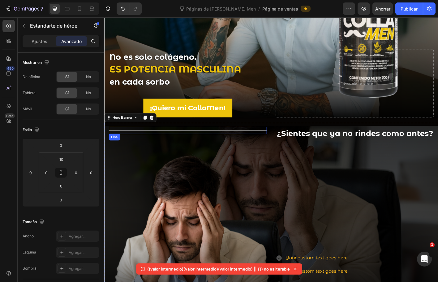
click at [252, 141] on div "Title Line" at bounding box center [197, 143] width 176 height 8
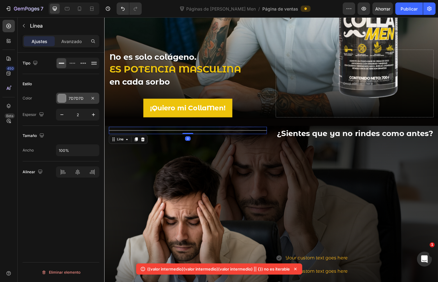
click at [66, 96] on div "7D7D7D" at bounding box center [77, 98] width 43 height 11
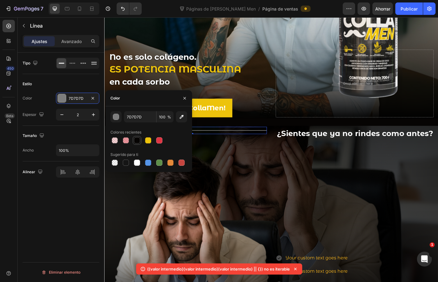
click at [137, 140] on div at bounding box center [137, 140] width 6 height 6
type input "060403"
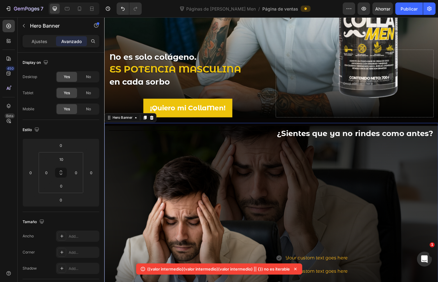
click at [337, 181] on div "¿Sientes que ya no rindes como antes? Heading Your custom text goes here Your c…" at bounding box center [383, 229] width 176 height 180
click at [80, 8] on icon at bounding box center [79, 9] width 6 height 6
type input "0"
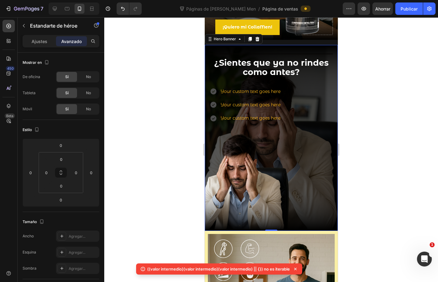
click at [400, 155] on div at bounding box center [271, 149] width 334 height 264
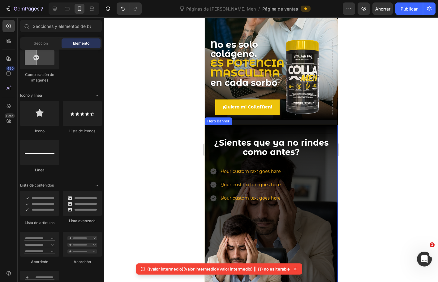
scroll to position [64, 0]
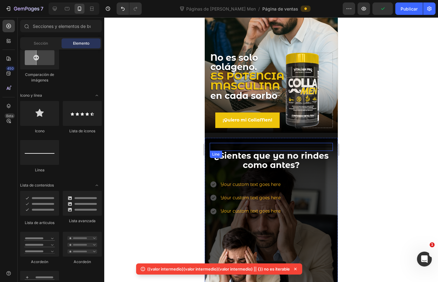
click at [311, 143] on div "Title Line" at bounding box center [271, 147] width 123 height 8
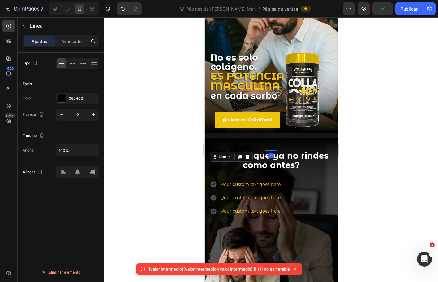
drag, startPoint x: 272, startPoint y: 145, endPoint x: 272, endPoint y: 138, distance: 6.8
click at [272, 143] on div "Title Line 0" at bounding box center [271, 147] width 123 height 8
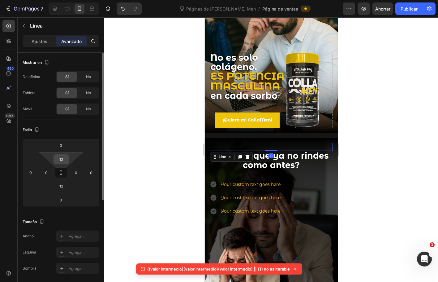
click at [62, 161] on input "12" at bounding box center [61, 159] width 12 height 9
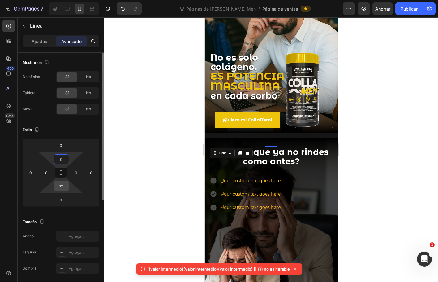
type input "0"
click at [63, 181] on input "12" at bounding box center [61, 185] width 12 height 9
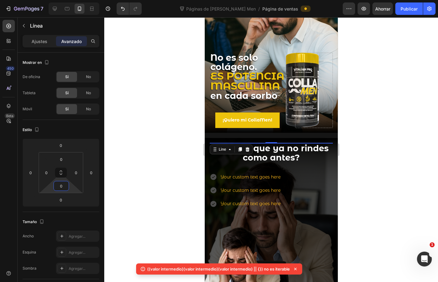
type input "0"
click at [372, 149] on div at bounding box center [271, 149] width 334 height 264
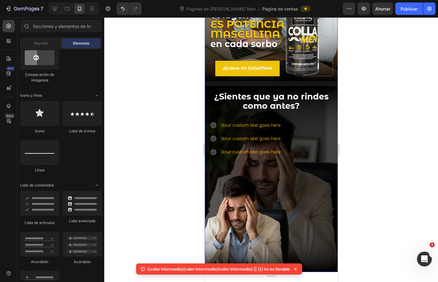
scroll to position [126, 0]
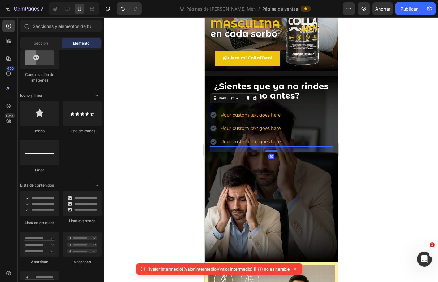
click at [243, 110] on div "Your custom text goes here" at bounding box center [251, 115] width 62 height 10
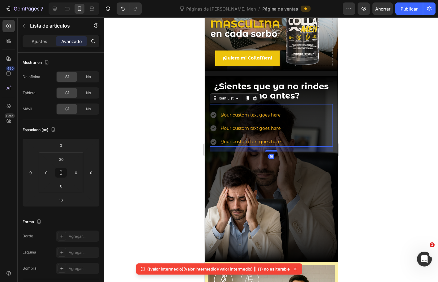
click at [243, 110] on div "Your custom text goes here" at bounding box center [251, 115] width 62 height 10
click at [243, 111] on p "Your custom text goes here" at bounding box center [250, 115] width 60 height 8
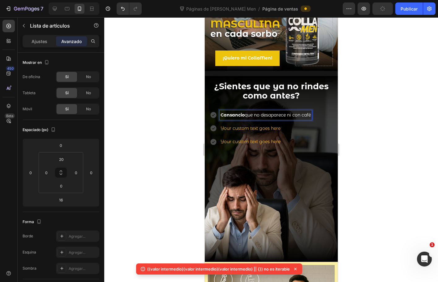
click at [264, 124] on p "Your custom text goes here" at bounding box center [265, 128] width 90 height 8
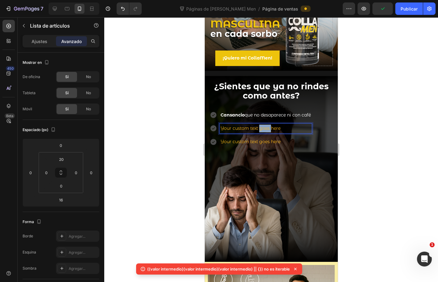
click at [264, 124] on p "Your custom text goes here" at bounding box center [265, 128] width 90 height 8
click at [242, 146] on p "Your custom text goes here" at bounding box center [275, 142] width 110 height 8
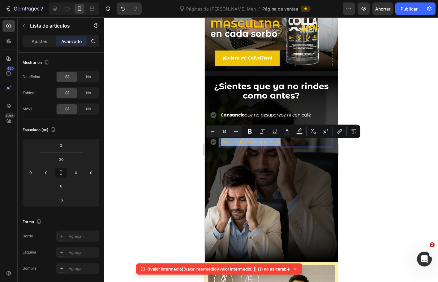
click at [242, 146] on p "Your custom text goes here" at bounding box center [275, 142] width 110 height 8
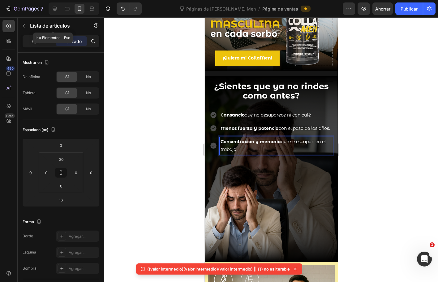
click at [21, 26] on icon "button" at bounding box center [23, 25] width 5 height 5
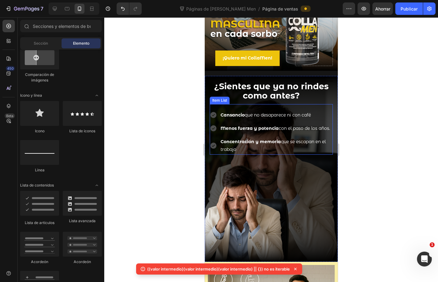
click at [227, 110] on div "Cansancio que no desaparece ni con café" at bounding box center [276, 115] width 113 height 10
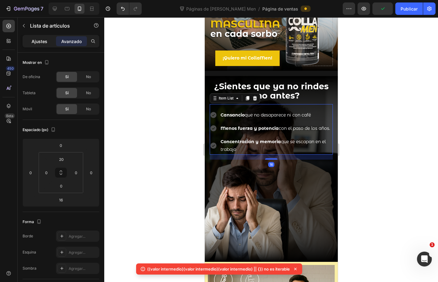
click at [46, 44] on font "Ajustes" at bounding box center [40, 41] width 16 height 5
type input "8"
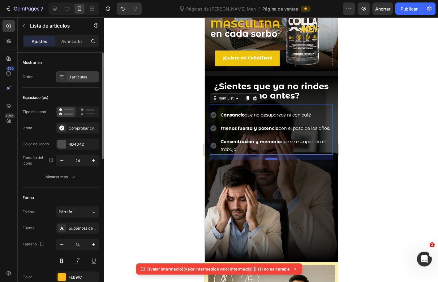
click at [76, 79] on font "3 artículos" at bounding box center [78, 77] width 18 height 5
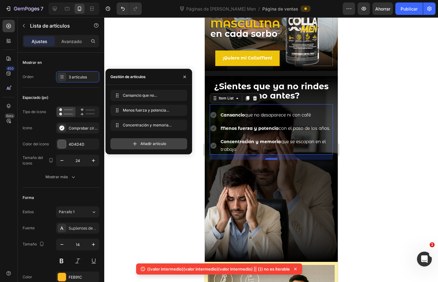
click at [146, 141] on font "Añadir artículo" at bounding box center [154, 143] width 26 height 5
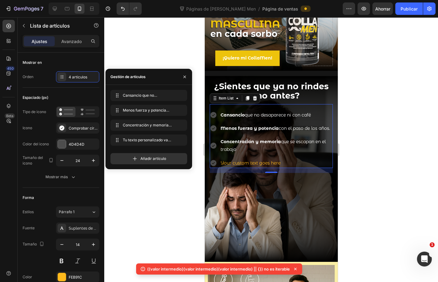
click at [261, 165] on div "Your custom text goes here" at bounding box center [276, 163] width 113 height 10
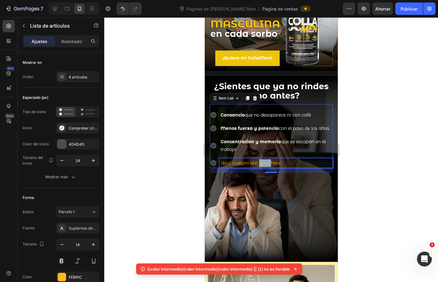
click at [261, 165] on p "Your custom text goes here" at bounding box center [275, 163] width 111 height 8
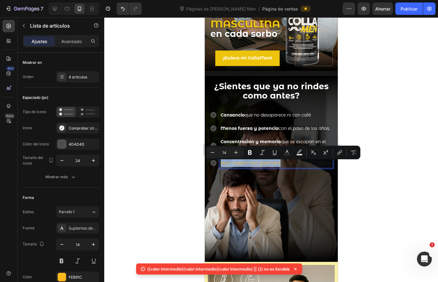
click at [261, 165] on p "Your custom text goes here" at bounding box center [275, 163] width 111 height 8
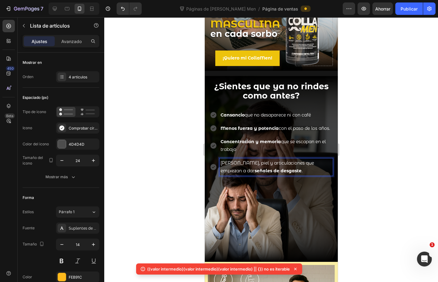
click at [363, 173] on div at bounding box center [271, 149] width 334 height 264
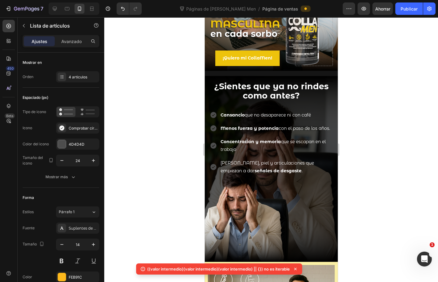
click at [363, 173] on div at bounding box center [271, 149] width 334 height 264
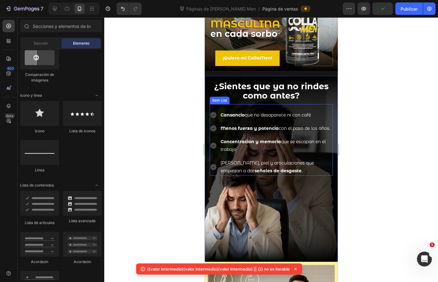
click at [242, 141] on strong "Concentración y memoria" at bounding box center [250, 142] width 60 height 6
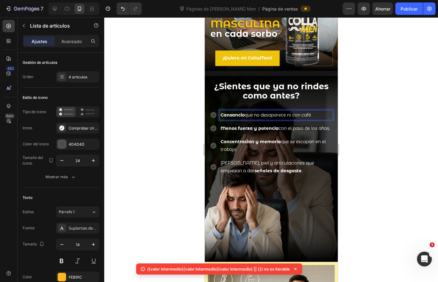
click at [238, 104] on div "Cansancio que no desaparece ni con café Menos fuerza y potencia con el paso de …" at bounding box center [271, 140] width 123 height 72
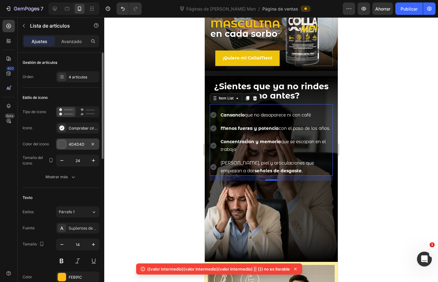
click at [59, 143] on div at bounding box center [62, 144] width 8 height 8
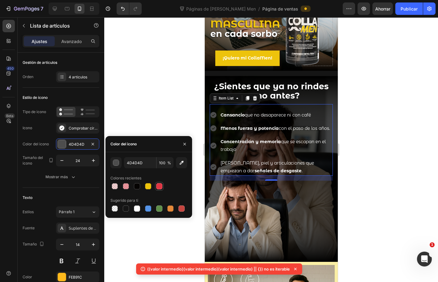
click at [160, 188] on div at bounding box center [159, 186] width 6 height 6
type input "DF3543"
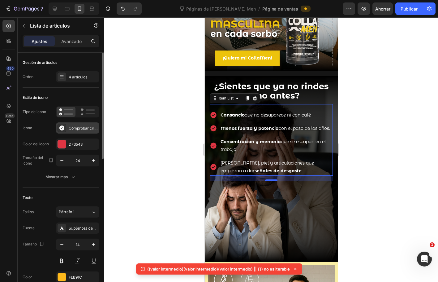
click at [63, 127] on icon at bounding box center [61, 127] width 5 height 5
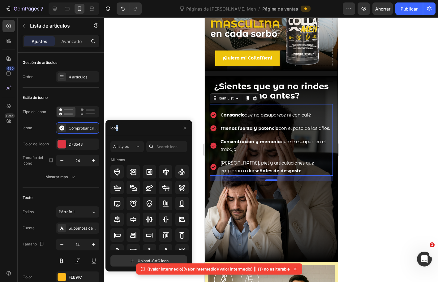
drag, startPoint x: 126, startPoint y: 128, endPoint x: 116, endPoint y: 126, distance: 10.3
click at [116, 126] on div "Icon" at bounding box center [149, 128] width 87 height 16
click at [114, 127] on font "Icono" at bounding box center [116, 127] width 10 height 5
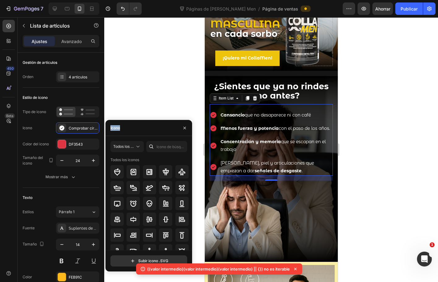
click at [123, 127] on div "Icono" at bounding box center [114, 128] width 17 height 16
click at [165, 149] on input "text" at bounding box center [166, 146] width 41 height 11
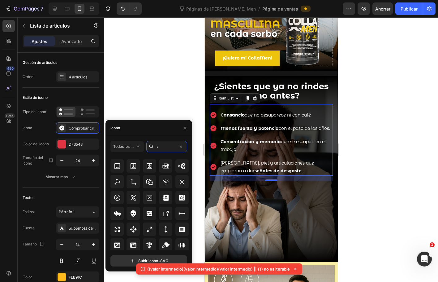
scroll to position [1666, 0]
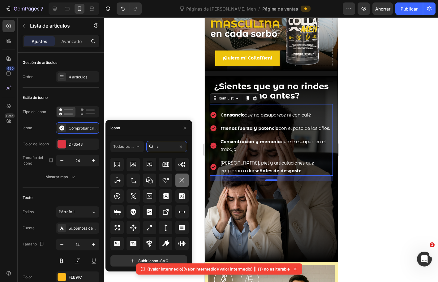
type input "x"
click at [183, 179] on icon at bounding box center [181, 180] width 7 height 7
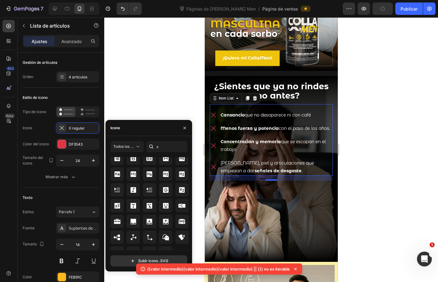
scroll to position [2185, 0]
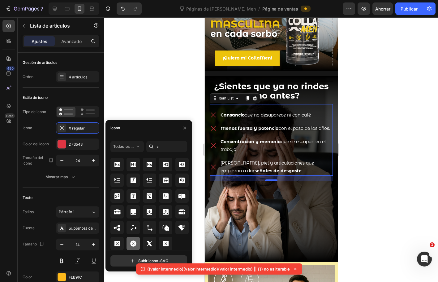
click at [132, 242] on icon at bounding box center [133, 243] width 6 height 6
click at [373, 146] on div at bounding box center [271, 149] width 334 height 264
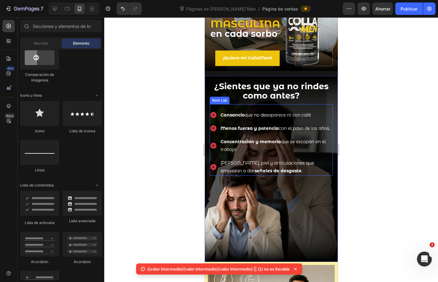
click at [285, 132] on p "Menos fuerza y potencia con el paso de los años." at bounding box center [275, 128] width 111 height 8
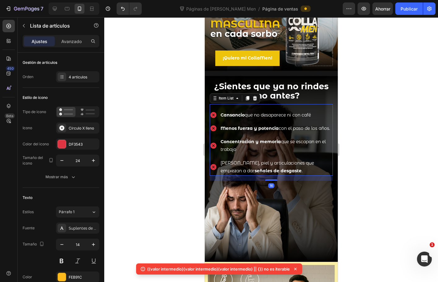
click at [229, 104] on div "Cansancio que no desaparece ni con café Menos fuerza y potencia con el paso de …" at bounding box center [271, 140] width 123 height 72
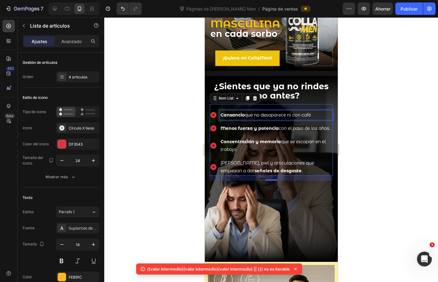
click at [239, 112] on p "Cansancio que no desaparece ni con café" at bounding box center [275, 115] width 111 height 8
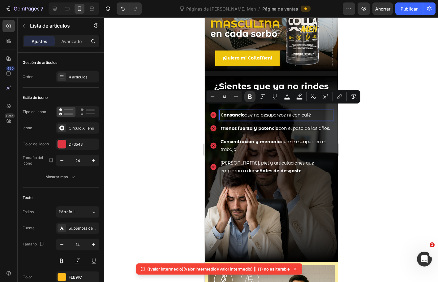
click at [289, 125] on p "Menos fuerza y potencia con el paso de los años." at bounding box center [275, 128] width 111 height 8
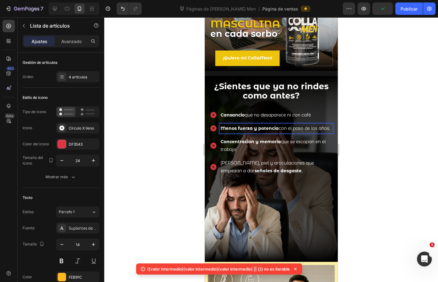
click at [230, 112] on strong "Cansancio" at bounding box center [232, 115] width 24 height 6
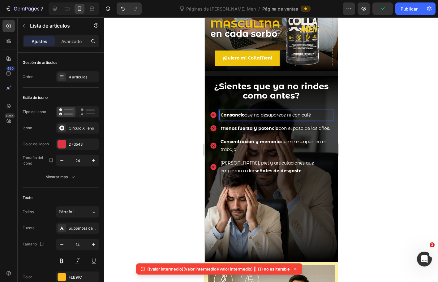
click at [233, 112] on strong "Cansancio" at bounding box center [232, 115] width 24 height 6
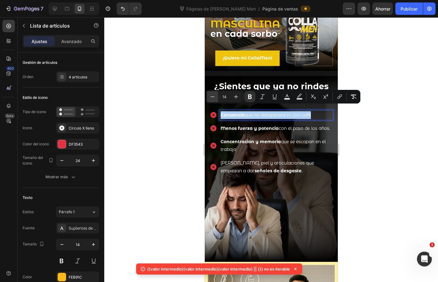
click at [212, 96] on icon "Barra de herramientas contextual del editor" at bounding box center [213, 97] width 6 height 6
click at [234, 95] on icon "Barra de herramientas contextual del editor" at bounding box center [236, 97] width 6 height 6
type input "14"
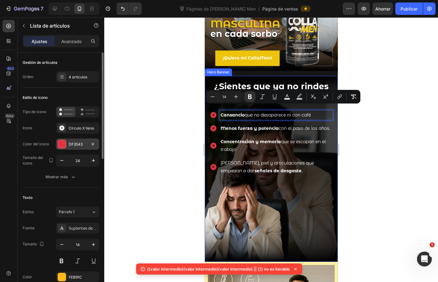
scroll to position [31, 0]
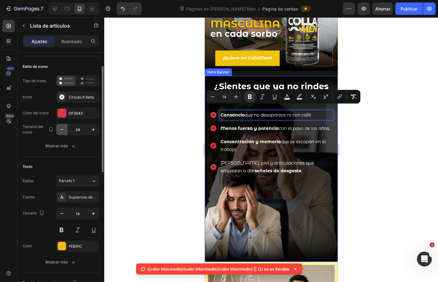
click at [63, 127] on icon "button" at bounding box center [62, 129] width 6 height 6
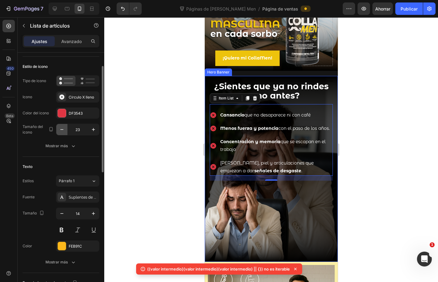
click at [61, 126] on button "button" at bounding box center [61, 129] width 11 height 11
click at [85, 128] on input "22" at bounding box center [78, 129] width 20 height 11
click at [91, 129] on icon "button" at bounding box center [93, 129] width 6 height 6
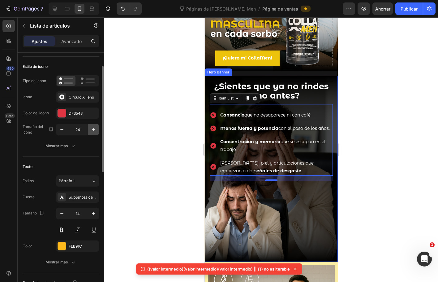
click at [91, 129] on icon "button" at bounding box center [93, 129] width 6 height 6
type input "25"
click at [63, 213] on icon "button" at bounding box center [61, 213] width 3 height 1
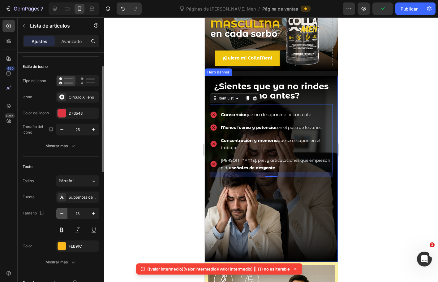
click at [63, 213] on icon "button" at bounding box center [61, 213] width 3 height 1
type input "12"
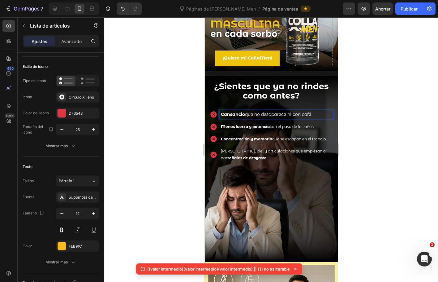
click at [266, 111] on span "Cansancio que no desaparece ni con café" at bounding box center [266, 114] width 90 height 6
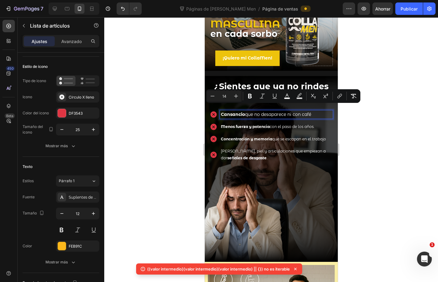
click at [235, 111] on strong "Cansancio" at bounding box center [233, 114] width 24 height 6
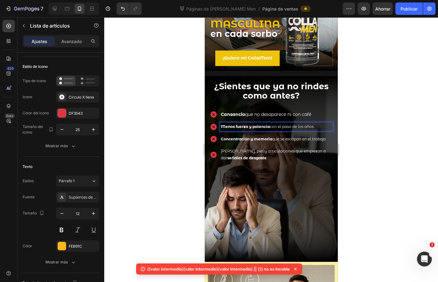
click at [234, 124] on strong "Menos fuerza y potencia" at bounding box center [245, 126] width 49 height 5
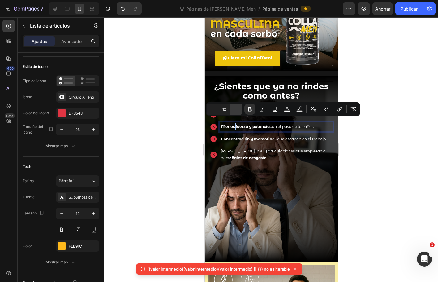
click at [236, 108] on icon "Editor contextual toolbar" at bounding box center [236, 109] width 4 height 4
type input "14"
click at [233, 140] on strong "Concentración y memoria" at bounding box center [246, 139] width 51 height 5
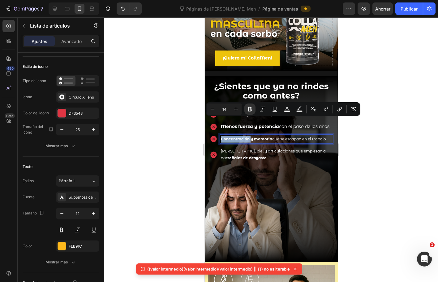
click at [233, 140] on strong "Concentración y memoria" at bounding box center [246, 139] width 51 height 5
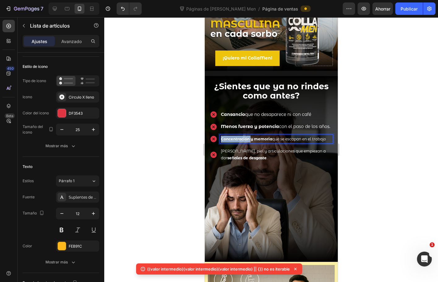
click at [233, 140] on strong "Concentración y memoria" at bounding box center [246, 139] width 51 height 5
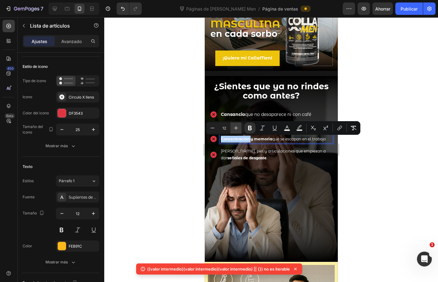
click at [233, 127] on icon "Editor contextual toolbar" at bounding box center [236, 128] width 6 height 6
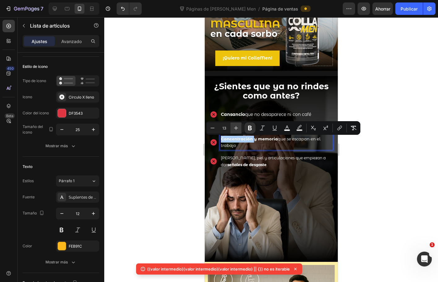
click at [233, 127] on icon "Editor contextual toolbar" at bounding box center [236, 128] width 6 height 6
type input "14"
click at [245, 160] on span "Cabello, piel y articulaciones que empiezan a dar señales de desgaste ." at bounding box center [273, 160] width 105 height 11
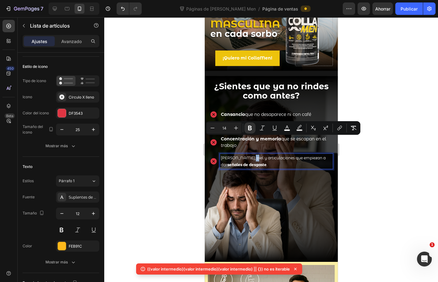
click at [245, 160] on span "Cabello, piel y articulaciones que empiezan a dar señales de desgaste ." at bounding box center [273, 160] width 105 height 11
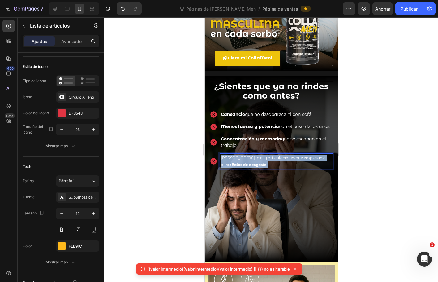
click at [245, 160] on span "Cabello, piel y articulaciones que empiezan a dar señales de desgaste ." at bounding box center [273, 160] width 105 height 11
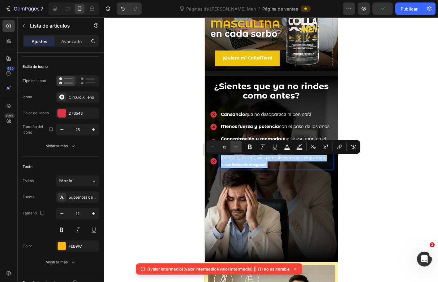
click at [237, 144] on icon "Editor contextual toolbar" at bounding box center [236, 147] width 6 height 6
type input "14"
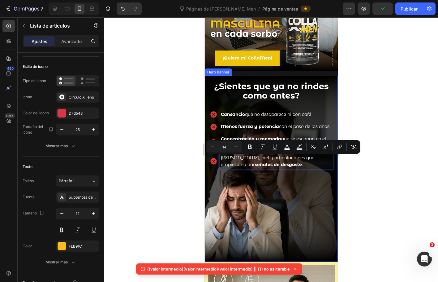
click at [362, 176] on div at bounding box center [271, 149] width 334 height 264
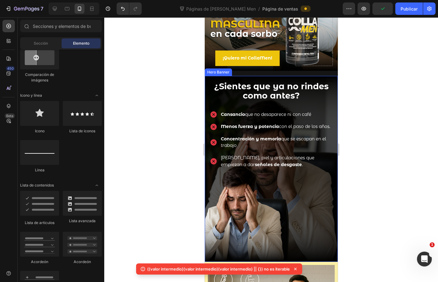
click at [363, 176] on div at bounding box center [271, 149] width 334 height 264
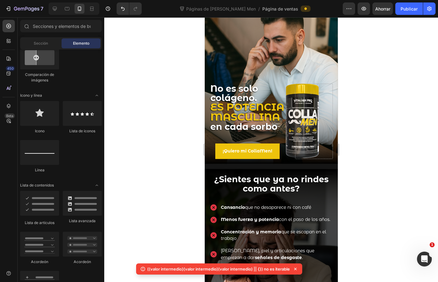
click at [388, 157] on div at bounding box center [271, 149] width 334 height 264
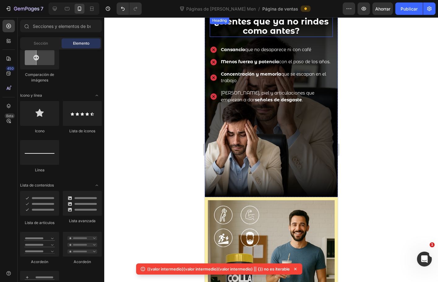
scroll to position [217, 0]
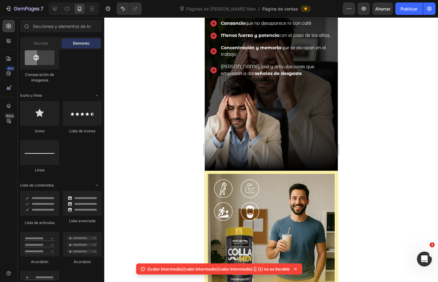
click at [390, 172] on div at bounding box center [271, 149] width 334 height 264
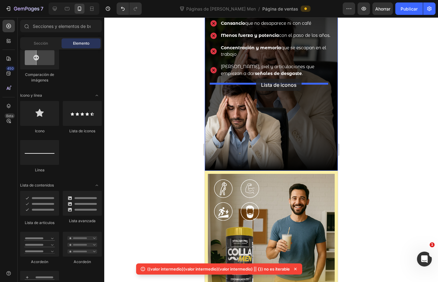
drag, startPoint x: 278, startPoint y: 132, endPoint x: 256, endPoint y: 79, distance: 57.8
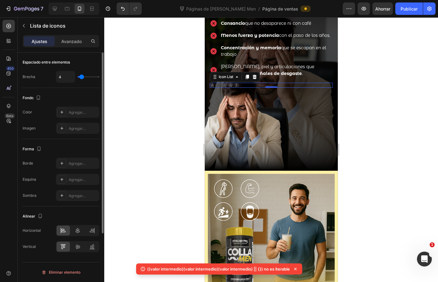
scroll to position [0, 0]
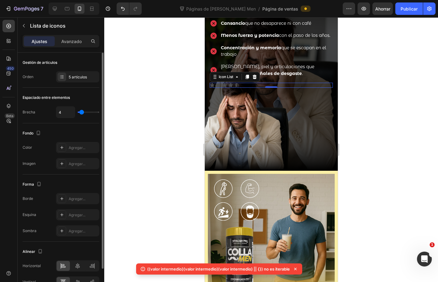
type input "5"
type input "7"
type input "9"
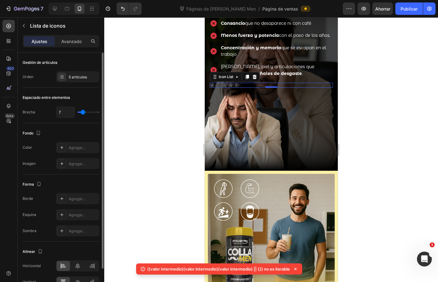
type input "9"
type input "11"
type input "14"
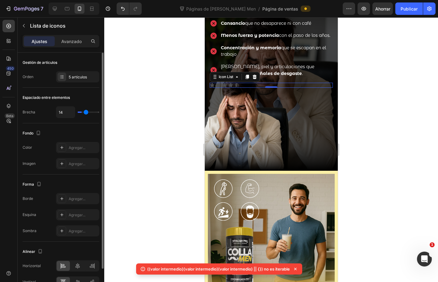
type input "16"
type input "19"
type input "20"
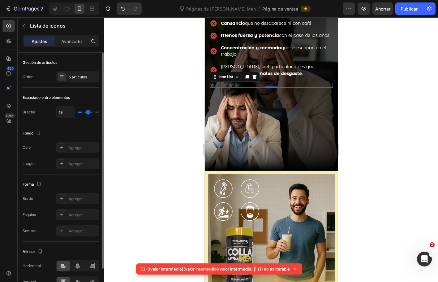
type input "20"
type input "21"
type input "22"
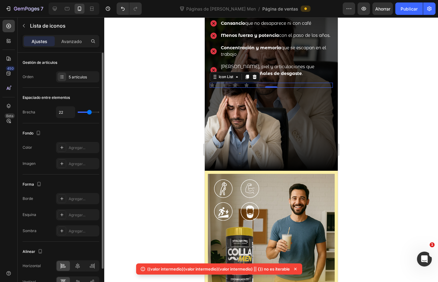
type input "23"
type input "24"
type input "25"
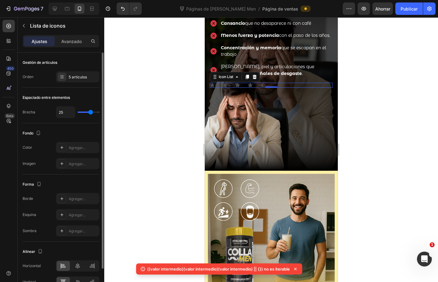
drag, startPoint x: 82, startPoint y: 113, endPoint x: 91, endPoint y: 112, distance: 8.7
type input "25"
click at [91, 112] on input "range" at bounding box center [89, 111] width 22 height 1
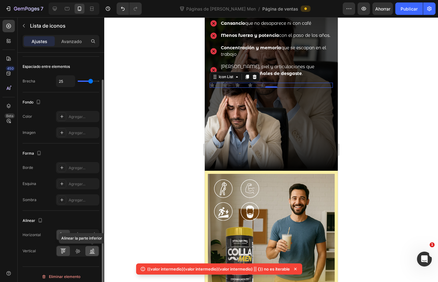
click at [93, 250] on icon at bounding box center [92, 251] width 6 height 6
click at [92, 235] on icon at bounding box center [92, 235] width 6 height 6
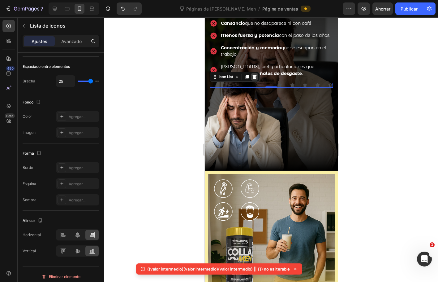
click at [254, 78] on icon at bounding box center [255, 77] width 4 height 4
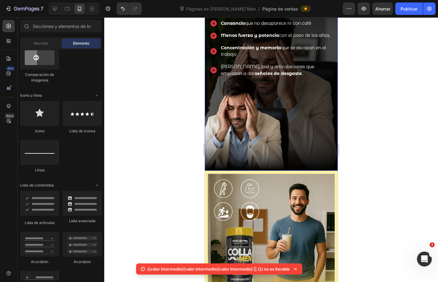
click at [355, 109] on div at bounding box center [271, 149] width 334 height 264
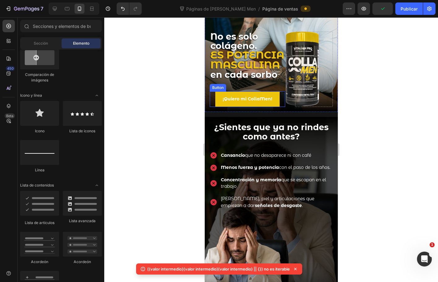
scroll to position [93, 0]
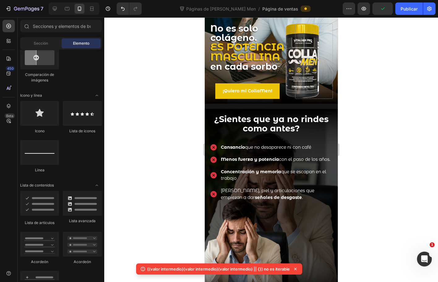
click at [370, 183] on div at bounding box center [271, 149] width 334 height 264
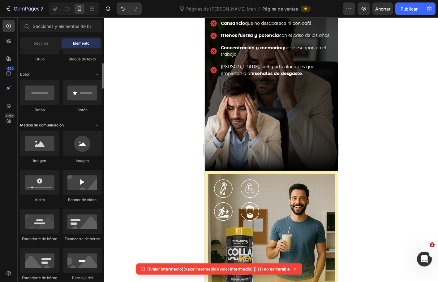
scroll to position [31, 0]
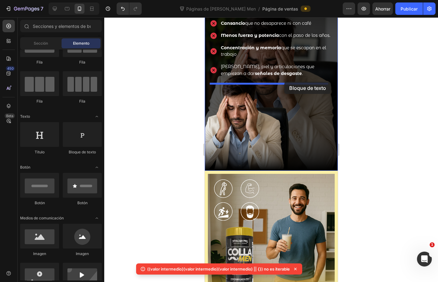
drag, startPoint x: 285, startPoint y: 151, endPoint x: 284, endPoint y: 82, distance: 69.7
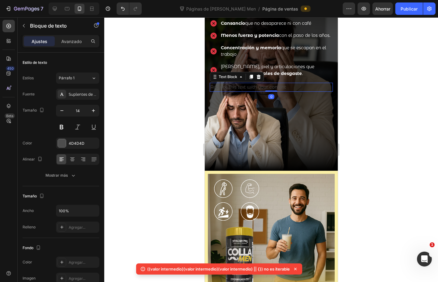
click at [271, 88] on div "Replace this text with your content" at bounding box center [271, 87] width 123 height 9
click at [271, 88] on p "Replace this text with your content" at bounding box center [271, 87] width 122 height 8
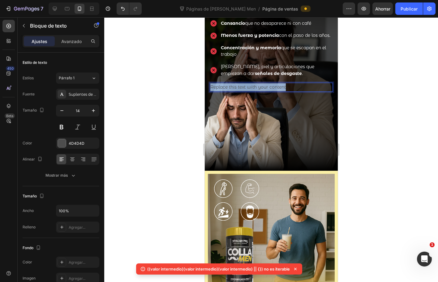
click at [271, 88] on p "Replace this text with your content" at bounding box center [271, 87] width 122 height 8
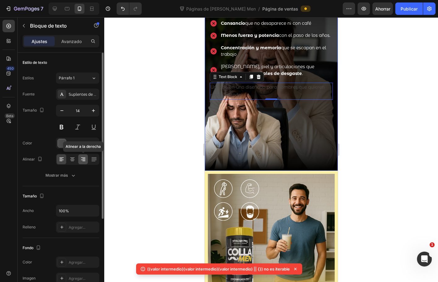
click at [81, 157] on icon at bounding box center [83, 159] width 6 height 6
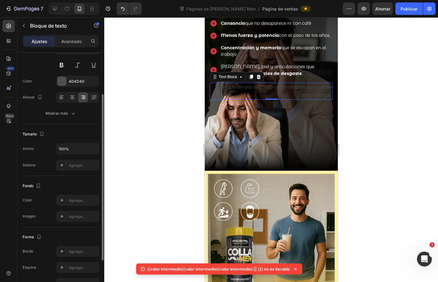
scroll to position [0, 0]
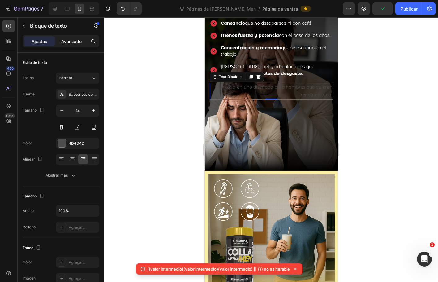
click at [75, 41] on font "Avanzado" at bounding box center [71, 41] width 20 height 5
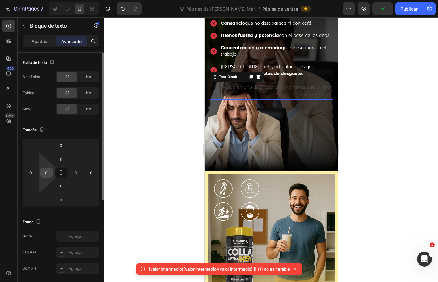
click at [46, 174] on input "0" at bounding box center [46, 172] width 9 height 9
click at [50, 173] on input "30" at bounding box center [46, 172] width 9 height 9
click at [50, 173] on input "50" at bounding box center [46, 172] width 9 height 9
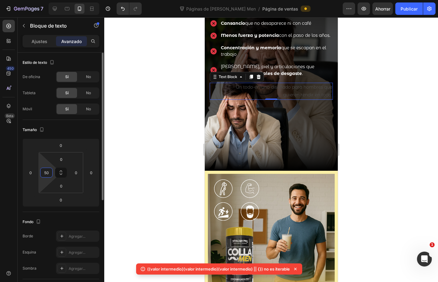
click at [50, 173] on input "50" at bounding box center [46, 172] width 9 height 9
click at [50, 173] on input "100" at bounding box center [46, 172] width 9 height 9
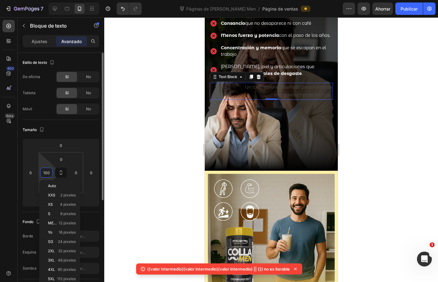
click at [50, 173] on input "100" at bounding box center [46, 172] width 9 height 9
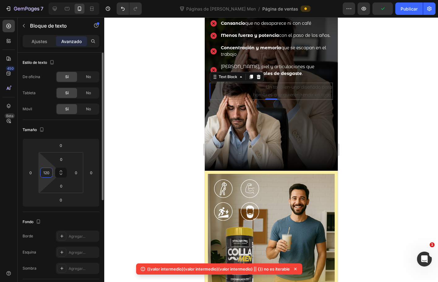
click at [50, 173] on input "120" at bounding box center [46, 172] width 9 height 9
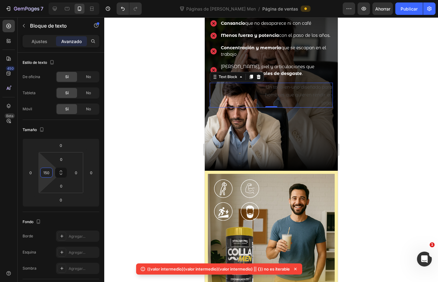
type input "150"
click at [289, 95] on p "Un todo-en-uno diseñado para hombres que quieren rendir en todo:" at bounding box center [295, 95] width 76 height 24
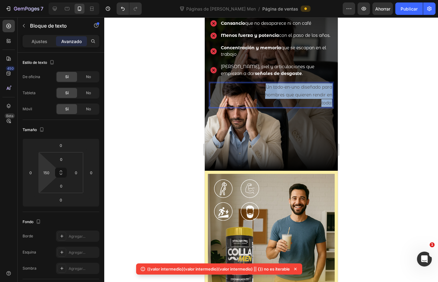
click at [289, 95] on p "Un todo-en-uno diseñado para hombres que quieren rendir en todo:" at bounding box center [295, 95] width 76 height 24
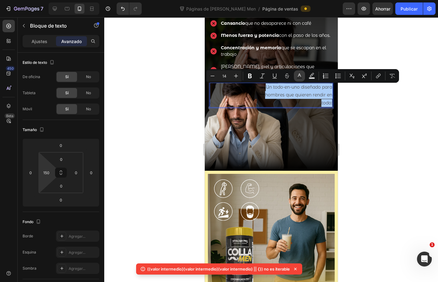
click at [305, 76] on button "Text Color" at bounding box center [299, 75] width 11 height 11
type input "4D4D4D"
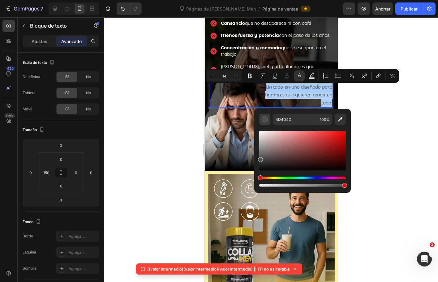
click at [261, 118] on button "Editor contextual toolbar" at bounding box center [265, 119] width 11 height 11
click at [268, 120] on button "Editor contextual toolbar" at bounding box center [265, 119] width 11 height 11
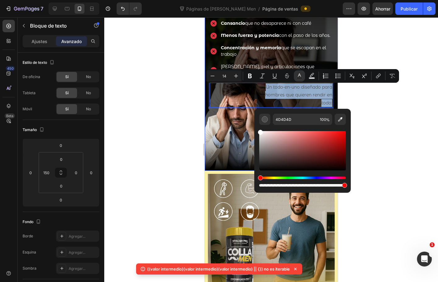
type input "FFFFFF"
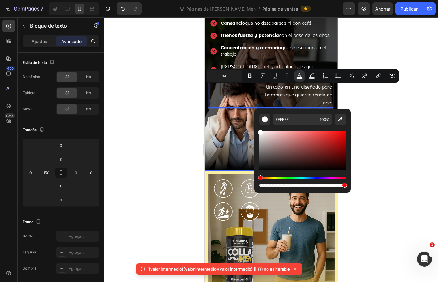
drag, startPoint x: 469, startPoint y: 157, endPoint x: 245, endPoint y: 115, distance: 227.4
click at [362, 99] on div at bounding box center [271, 149] width 334 height 264
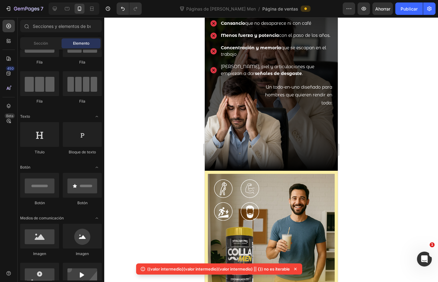
click at [362, 99] on div at bounding box center [271, 149] width 334 height 264
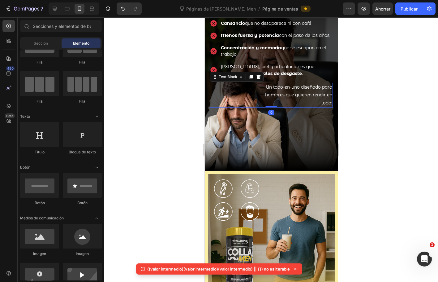
click at [310, 96] on span "Un todo-en-uno diseñado para hombres que quieren rendir en todo:" at bounding box center [298, 94] width 67 height 21
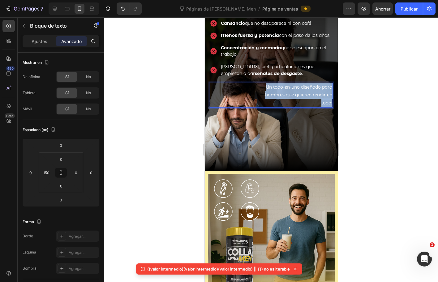
click at [310, 96] on span "Un todo-en-uno diseñado para hombres que quieren rendir en todo:" at bounding box center [298, 94] width 67 height 21
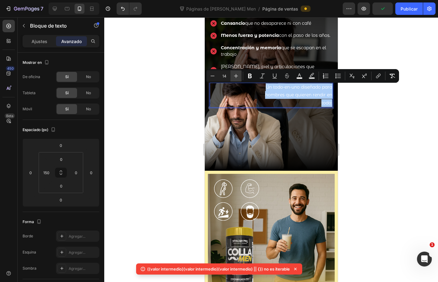
click at [242, 76] on button "Plus" at bounding box center [236, 75] width 11 height 11
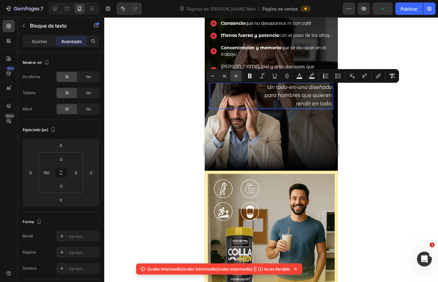
click at [242, 76] on button "Plus" at bounding box center [236, 75] width 11 height 11
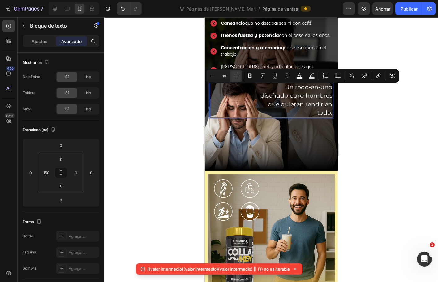
click at [242, 76] on button "Más" at bounding box center [236, 75] width 11 height 11
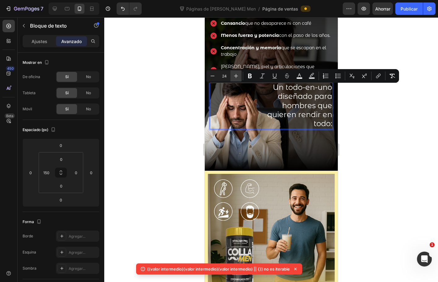
click at [242, 76] on button "Más" at bounding box center [236, 75] width 11 height 11
type input "27"
click at [250, 76] on icon "Barra de herramientas contextual del editor" at bounding box center [250, 76] width 6 height 6
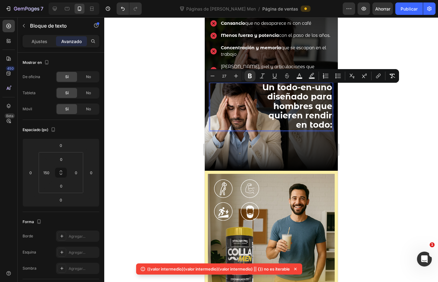
click at [391, 124] on div at bounding box center [271, 149] width 334 height 264
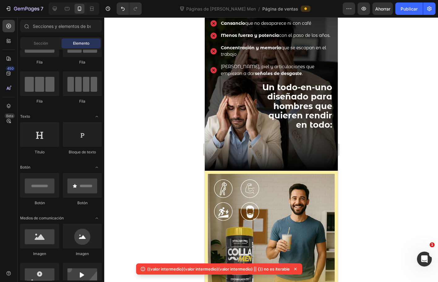
click at [391, 124] on div at bounding box center [271, 149] width 334 height 264
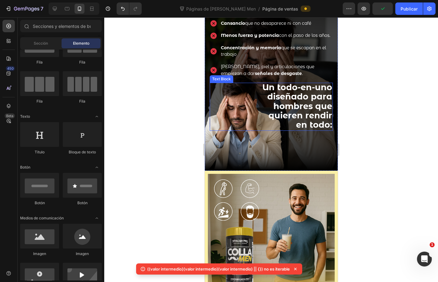
click at [309, 103] on strong "Un todo-en-uno diseñado para hombres que quieren rendir en todo:" at bounding box center [297, 106] width 70 height 48
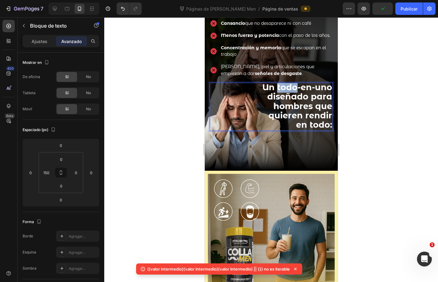
click at [273, 93] on strong "Un todo-en-uno diseñado para hombres que quieren rendir en todo:" at bounding box center [297, 106] width 70 height 48
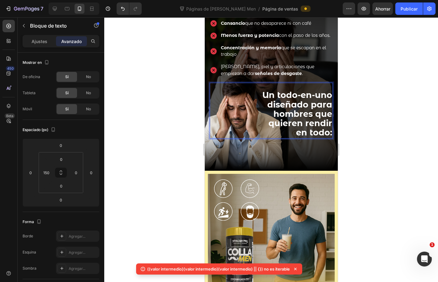
click at [361, 107] on div at bounding box center [271, 149] width 334 height 264
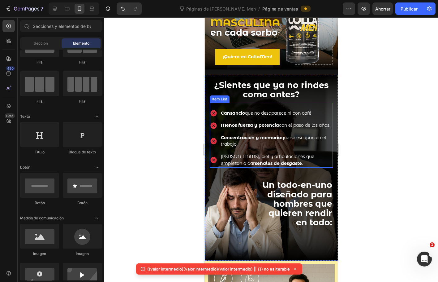
scroll to position [124, 0]
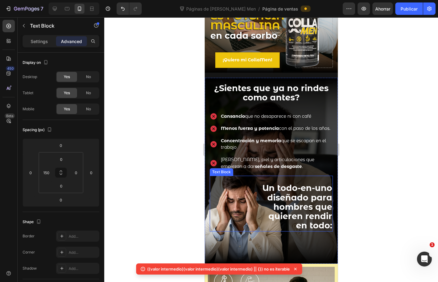
click at [292, 193] on strong "Un todo-en-uno diseñado para hombres que quieren rendir en todo:" at bounding box center [297, 207] width 70 height 48
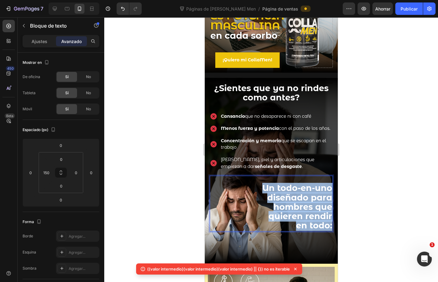
click at [292, 193] on strong "Un todo-en-uno diseñado para hombres que quieren rendir en todo:" at bounding box center [297, 207] width 70 height 48
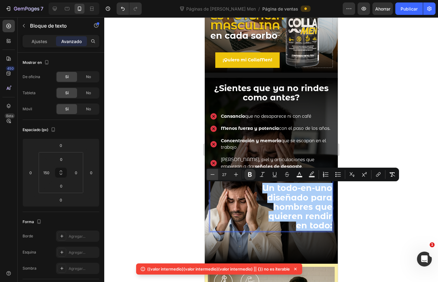
click at [211, 174] on icon "Editor contextual toolbar" at bounding box center [213, 174] width 6 height 6
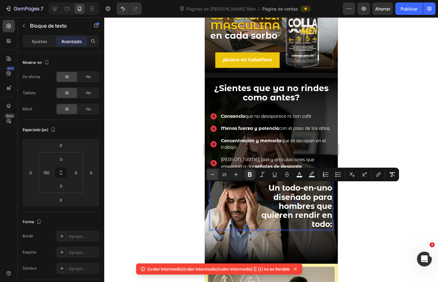
click at [211, 174] on icon "Editor contextual toolbar" at bounding box center [213, 174] width 6 height 6
type input "23"
click at [55, 7] on icon at bounding box center [55, 9] width 4 height 4
type input "0"
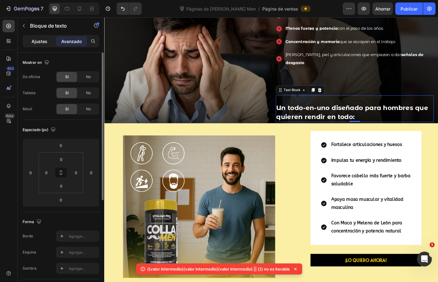
click at [35, 46] on div "Ajustes" at bounding box center [39, 41] width 31 height 10
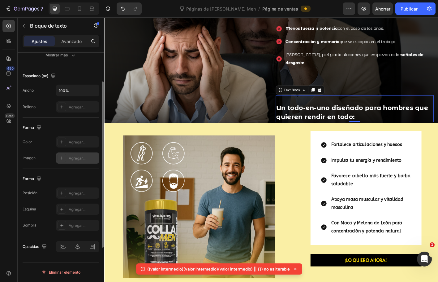
scroll to position [27, 0]
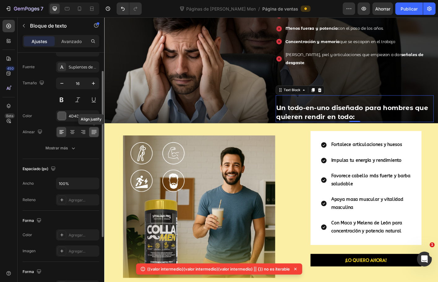
click at [91, 129] on icon at bounding box center [94, 132] width 6 height 6
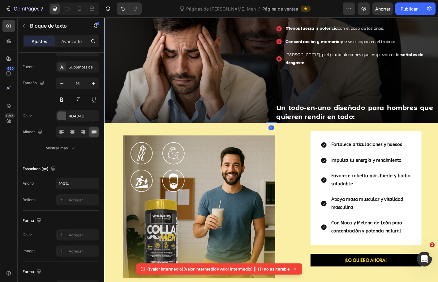
click at [361, 87] on div "¿Sientes que ya no rindes como antes? Heading Cansancio que no desaparece ni co…" at bounding box center [383, 44] width 176 height 180
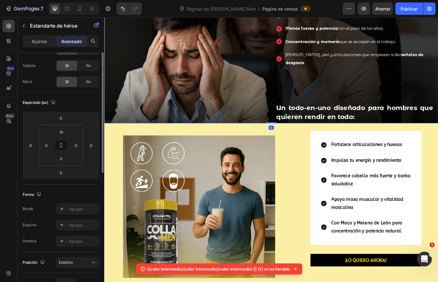
scroll to position [0, 0]
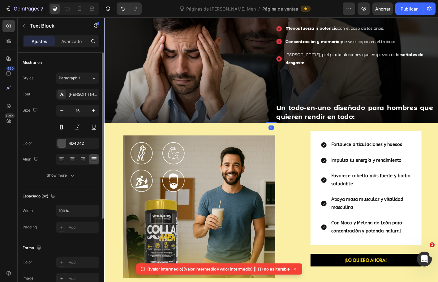
click at [333, 114] on strong "Un todo-en-uno diseñado para hombres que quieren rendir en todo:" at bounding box center [383, 123] width 175 height 19
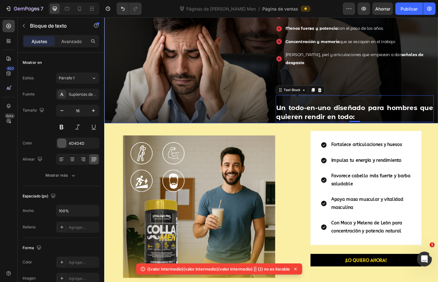
click at [341, 83] on div "¿Sientes que ya no rindes como antes? Heading Cansancio que no desaparece ni co…" at bounding box center [383, 44] width 176 height 180
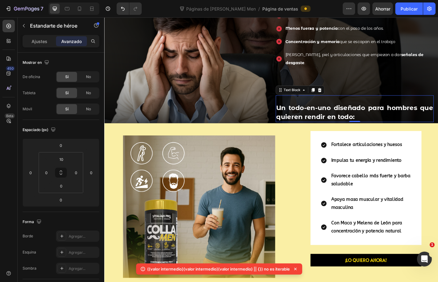
click at [323, 105] on p "Rich Text Editor. Editing area: main" at bounding box center [383, 109] width 175 height 9
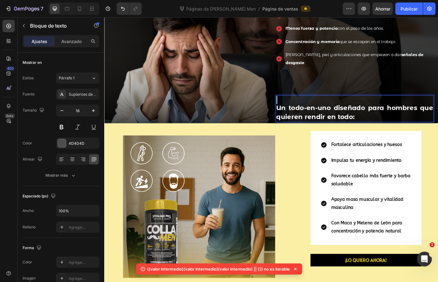
click at [317, 106] on p "Rich Text Editor. Editing area: main" at bounding box center [383, 109] width 175 height 9
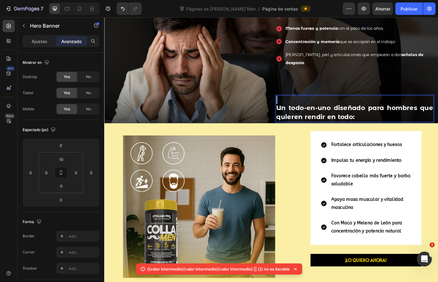
click at [324, 77] on div "¿Sientes que ya no rindes como antes? Heading Cansancio que no desaparece ni co…" at bounding box center [383, 44] width 176 height 180
click at [307, 109] on p "Rich Text Editor. Editing area: main" at bounding box center [383, 109] width 175 height 9
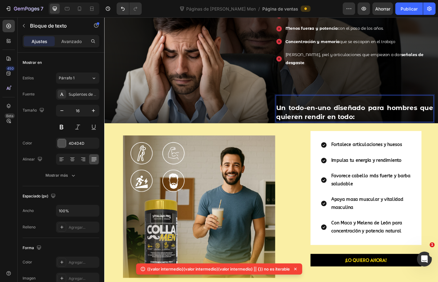
click at [296, 107] on p "Rich Text Editor. Editing area: main" at bounding box center [383, 109] width 175 height 9
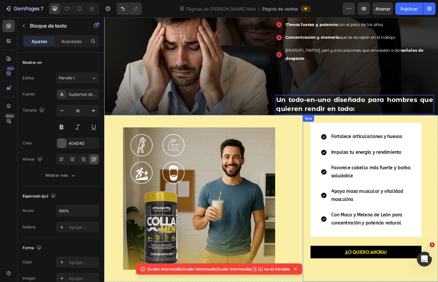
scroll to position [332, 0]
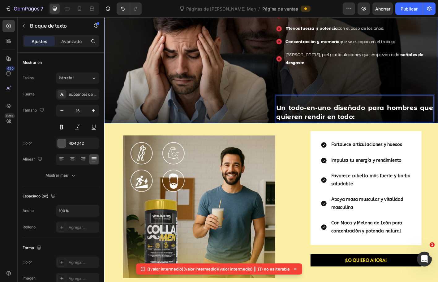
click at [273, 126] on div "Title Line" at bounding box center [197, 44] width 176 height 180
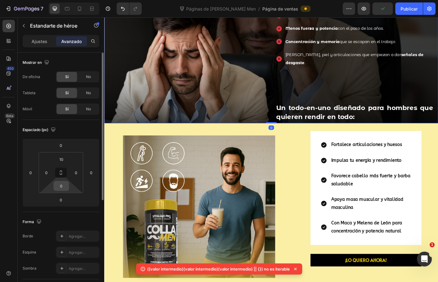
click at [64, 184] on input "0" at bounding box center [61, 185] width 12 height 9
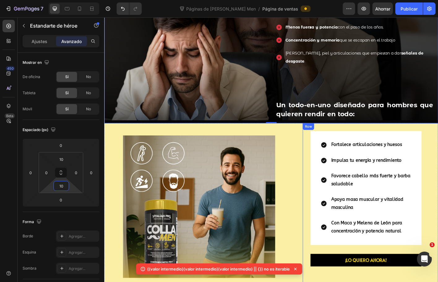
type input "0"
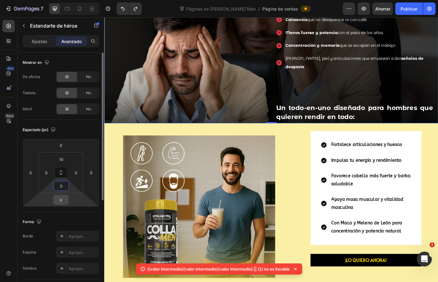
click at [65, 199] on input "0" at bounding box center [61, 199] width 12 height 9
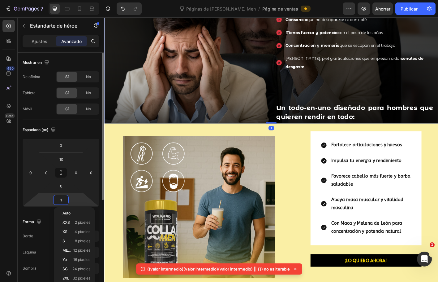
type input "10"
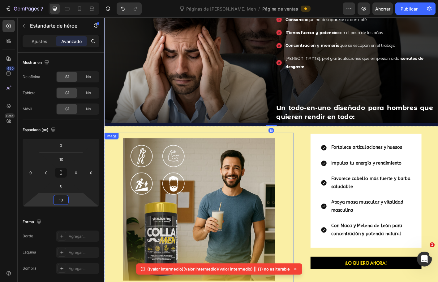
click at [327, 154] on div "Fortalece articulaciones y huesos Impulsa tu energía y rendimiento Favorece cab…" at bounding box center [400, 230] width 151 height 185
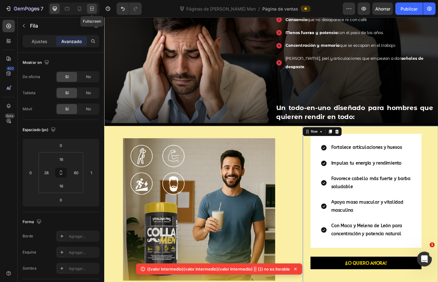
click at [92, 9] on icon at bounding box center [93, 9] width 2 height 2
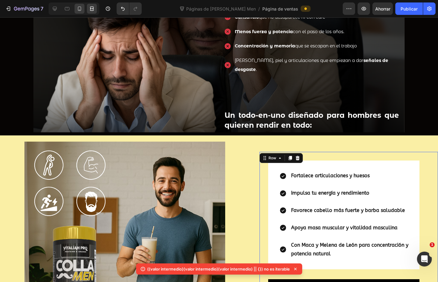
click at [78, 8] on icon at bounding box center [79, 9] width 3 height 4
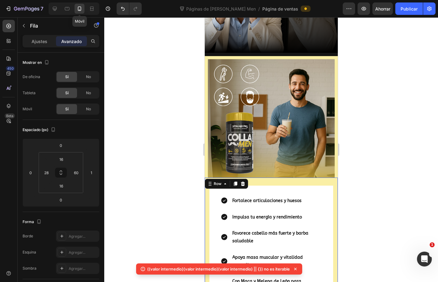
type input "0"
type input "14"
type input "15"
type input "14"
type input "15"
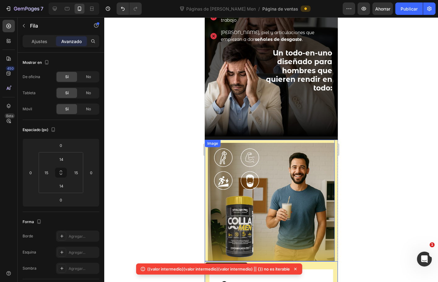
scroll to position [163, 0]
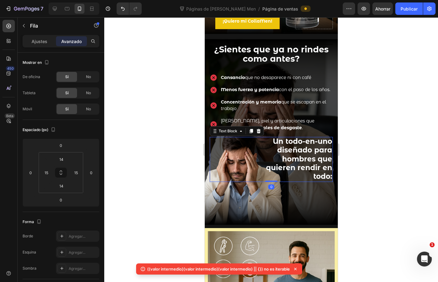
click at [310, 148] on strong "Un todo-en-uno diseñado para hombres que quieren rendir en todo:" at bounding box center [299, 159] width 66 height 44
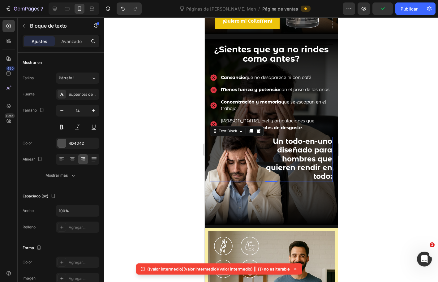
click at [319, 169] on strong "Un todo-en-uno diseñado para hombres que quieren rendir en todo:" at bounding box center [299, 159] width 66 height 44
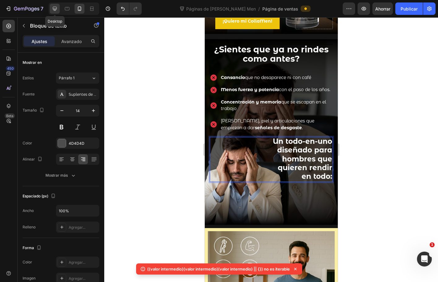
click at [57, 11] on icon at bounding box center [55, 9] width 6 height 6
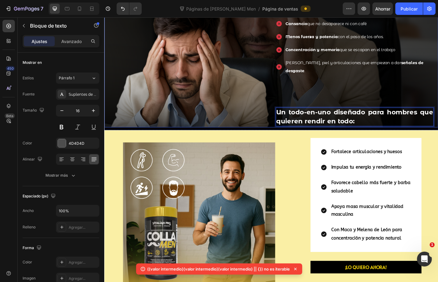
scroll to position [310, 0]
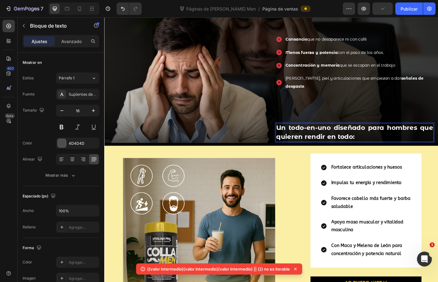
click at [354, 148] on strong "Un todo-en-uno diseñado para hombres que quieren rendir en todo:" at bounding box center [383, 145] width 175 height 19
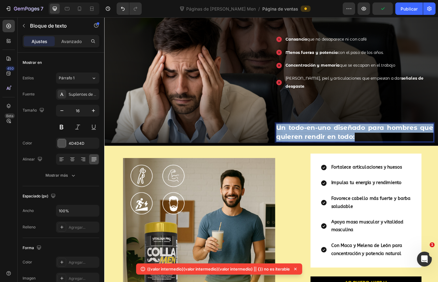
click at [354, 148] on strong "Un todo-en-uno diseñado para hombres que quieren rendir en todo:" at bounding box center [383, 145] width 175 height 19
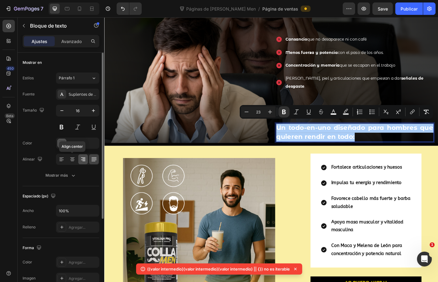
click at [85, 160] on icon at bounding box center [83, 159] width 6 height 6
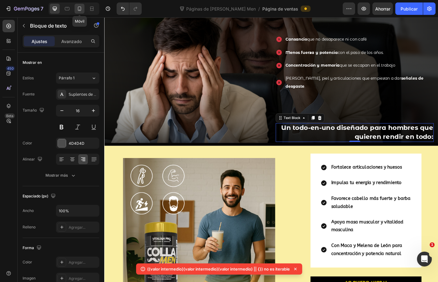
click at [77, 10] on icon at bounding box center [79, 9] width 6 height 6
type input "14"
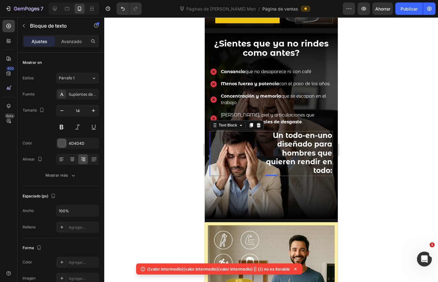
click at [367, 151] on div at bounding box center [271, 149] width 334 height 264
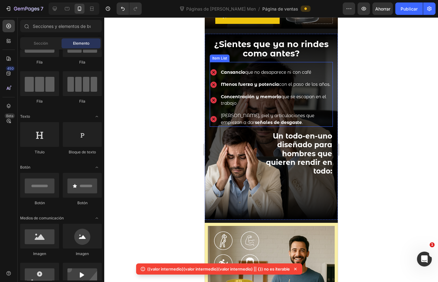
scroll to position [168, 0]
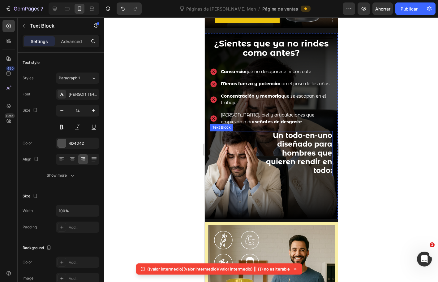
click at [322, 162] on strong "Un todo-en-uno diseñado para hombres que quieren rendir en todo:" at bounding box center [299, 153] width 66 height 44
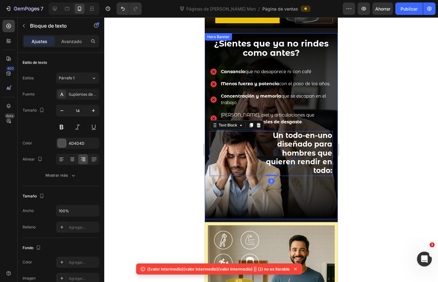
click at [285, 196] on div "Background Image" at bounding box center [271, 126] width 133 height 186
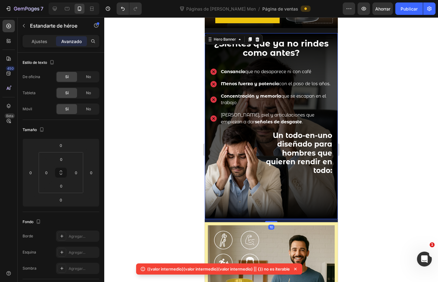
click at [311, 192] on div "Background Image" at bounding box center [271, 126] width 133 height 186
click at [297, 183] on div "Background Image" at bounding box center [271, 126] width 133 height 186
click at [329, 50] on div "¿Sientes que ya no rindes como antes? Heading Cansancio que no desaparece ni co…" at bounding box center [271, 107] width 133 height 148
click at [394, 108] on div at bounding box center [271, 149] width 334 height 264
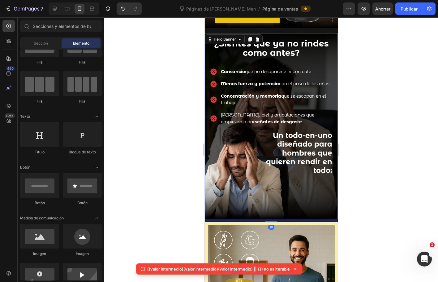
click at [251, 33] on div "¿Sientes que ya no rindes como antes? Heading Cansancio que no desaparece ni co…" at bounding box center [271, 126] width 133 height 186
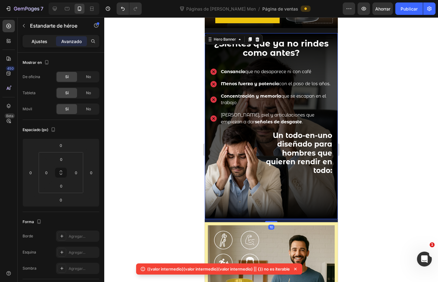
click at [39, 37] on div "Ajustes" at bounding box center [39, 41] width 31 height 10
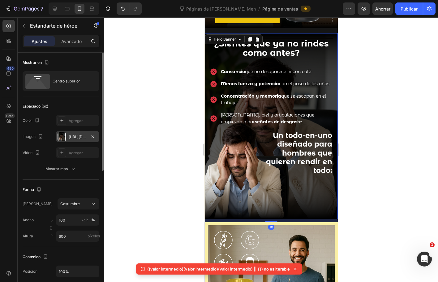
click at [81, 136] on font "https://cdn.shopify.com/s/files/1/0072/8026/3219/files/gempags_5786588719548996…" at bounding box center [89, 136] width 40 height 5
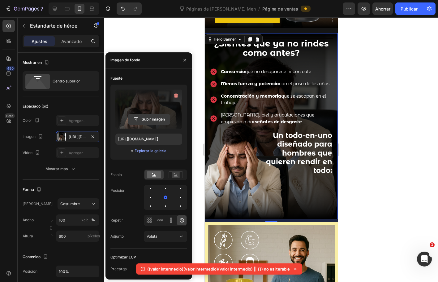
click at [152, 122] on input "file" at bounding box center [149, 119] width 42 height 11
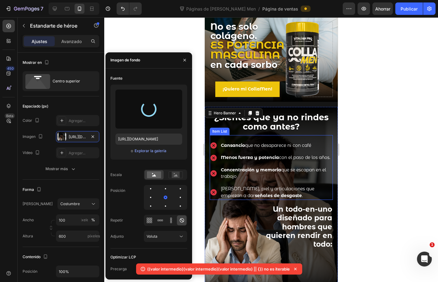
scroll to position [76, 0]
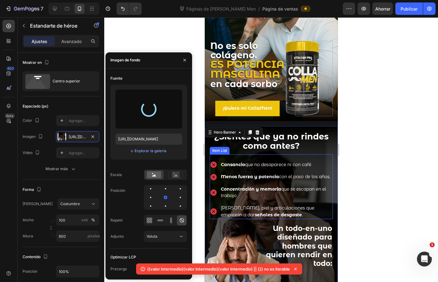
type input "https://cdn.shopify.com/s/files/1/0072/8026/3219/files/gempages_578658871954899…"
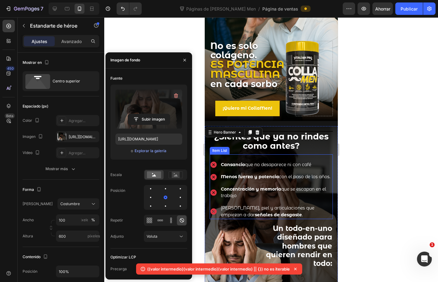
click at [392, 205] on div at bounding box center [271, 149] width 334 height 264
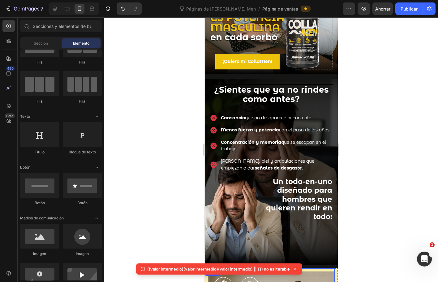
scroll to position [199, 0]
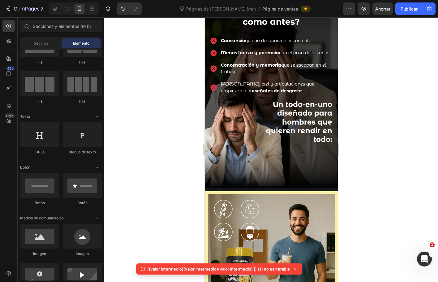
click at [379, 187] on div at bounding box center [271, 149] width 334 height 264
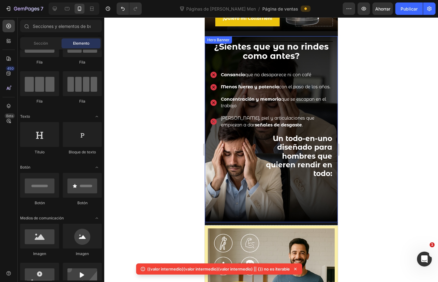
scroll to position [137, 0]
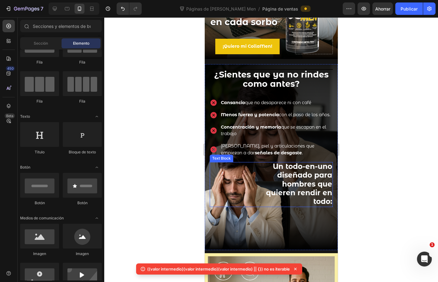
click at [301, 176] on strong "Un todo-en-uno diseñado para hombres que quieren rendir en todo:" at bounding box center [299, 184] width 66 height 44
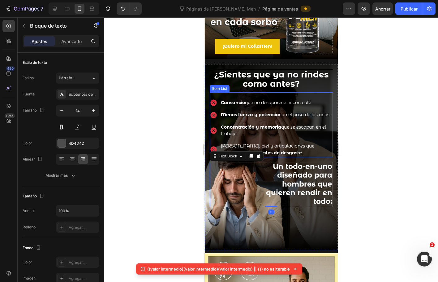
click at [287, 157] on div "Cabello, piel y articulaciones que empiezan a dar señales de desgaste ." at bounding box center [276, 149] width 113 height 15
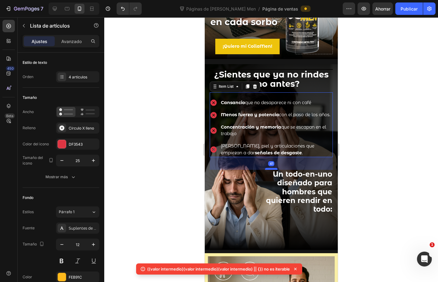
drag, startPoint x: 270, startPoint y: 163, endPoint x: 269, endPoint y: 170, distance: 7.8
click at [269, 170] on div at bounding box center [271, 169] width 12 height 2
type input "100%"
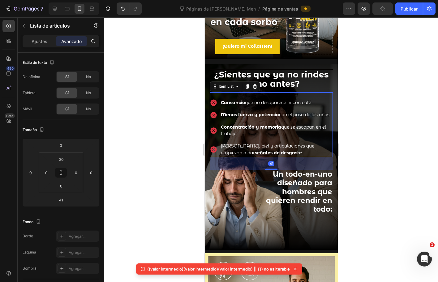
click at [375, 164] on div at bounding box center [271, 149] width 334 height 264
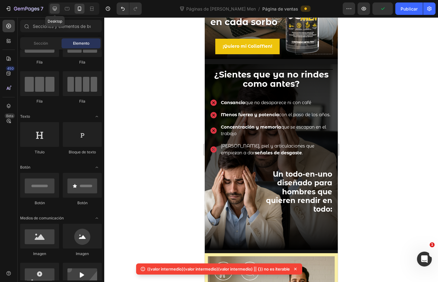
click at [55, 11] on icon at bounding box center [55, 9] width 6 height 6
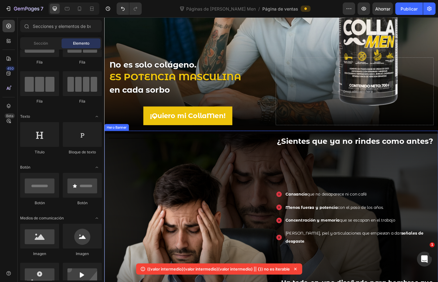
scroll to position [230, 0]
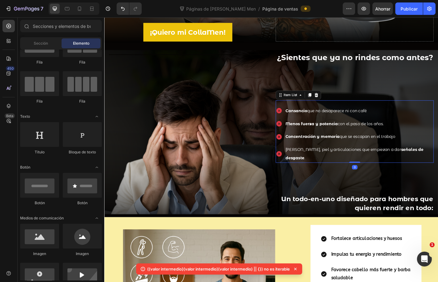
click at [366, 153] on span "Concentración y memoria que se escapan en el trabajo" at bounding box center [367, 150] width 122 height 6
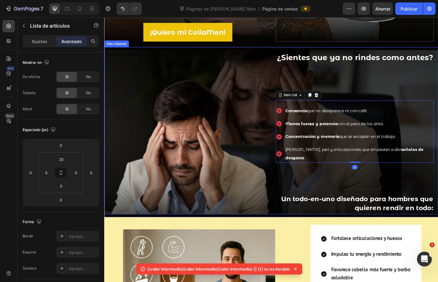
click at [379, 192] on div "¿Sientes que ya no rindes como antes? Heading Cansancio que no desaparece ni co…" at bounding box center [383, 145] width 176 height 180
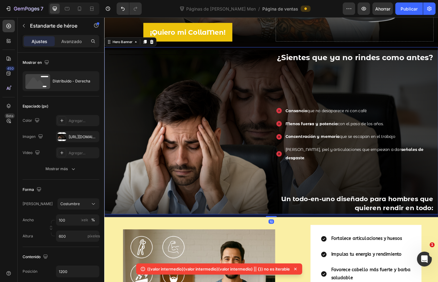
click at [362, 199] on div "¿Sientes que ya no rindes como antes? Heading Cansancio que no desaparece ni co…" at bounding box center [383, 145] width 176 height 180
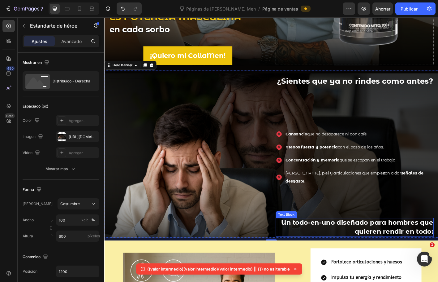
scroll to position [168, 0]
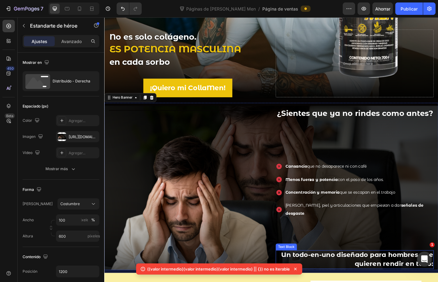
click at [438, 277] on strong "Un todo-en-uno diseñado para hombres que quieren rendir en todo:" at bounding box center [385, 286] width 169 height 19
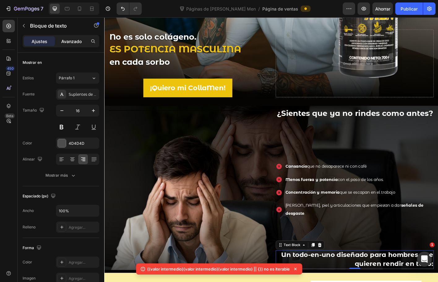
click at [78, 39] on font "Avanzado" at bounding box center [71, 41] width 20 height 5
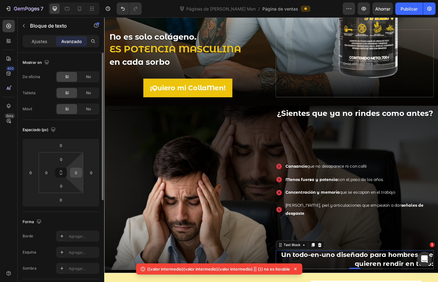
click at [80, 174] on input "0" at bounding box center [76, 172] width 9 height 9
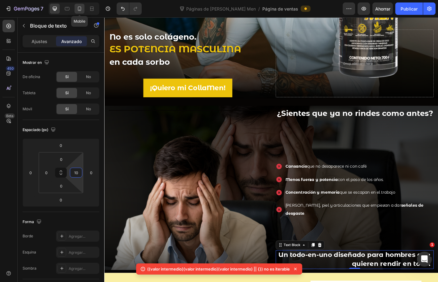
type input "10"
click at [81, 8] on icon at bounding box center [79, 9] width 3 height 4
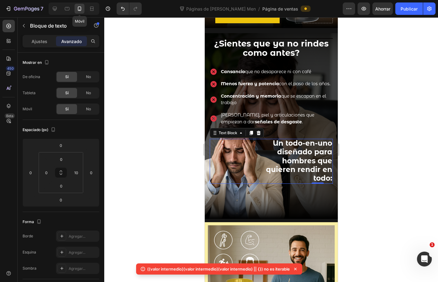
type input "150"
type input "0"
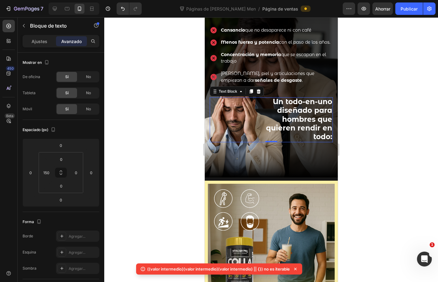
scroll to position [176, 0]
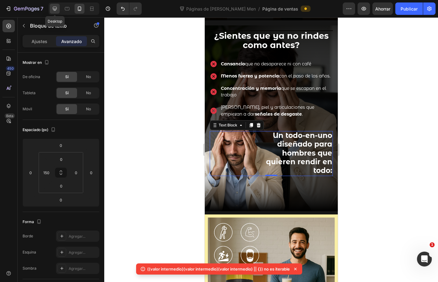
click at [53, 6] on icon at bounding box center [55, 9] width 6 height 6
type input "0"
type input "10"
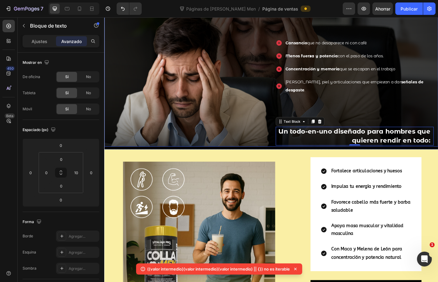
scroll to position [279, 0]
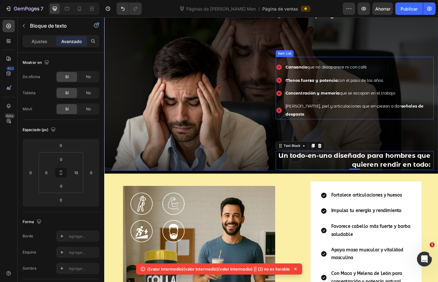
click at [438, 102] on p "Concentración y memoria que se escapan en el trabajo" at bounding box center [388, 101] width 164 height 9
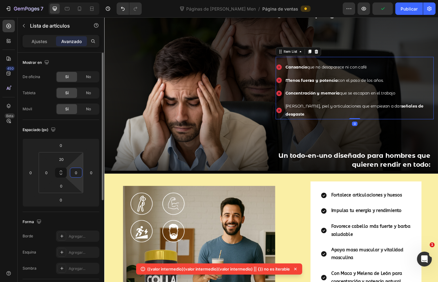
click at [76, 171] on input "0" at bounding box center [76, 172] width 9 height 9
type input "10"
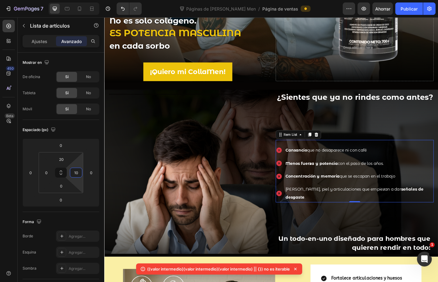
scroll to position [186, 0]
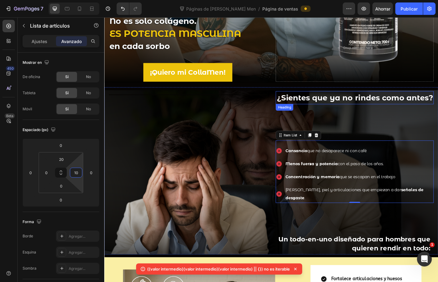
click at [408, 102] on strong "¿Sientes que ya no rindes como antes?" at bounding box center [383, 107] width 174 height 10
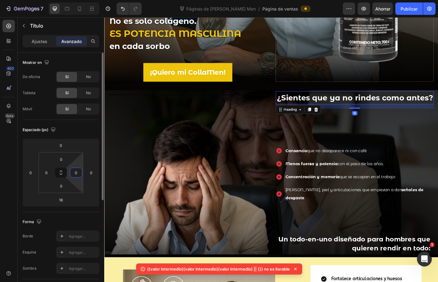
click at [74, 172] on input "0" at bounding box center [76, 172] width 9 height 9
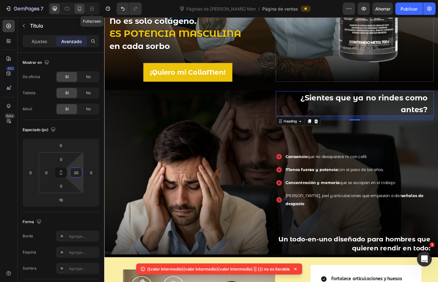
type input "20"
click at [77, 6] on icon at bounding box center [79, 9] width 6 height 6
type input "8"
type input "0"
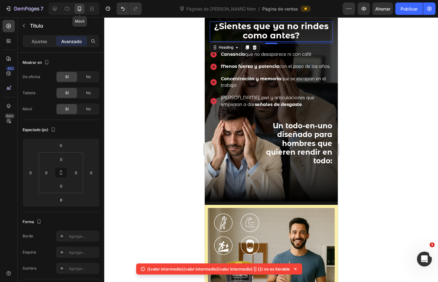
scroll to position [162, 0]
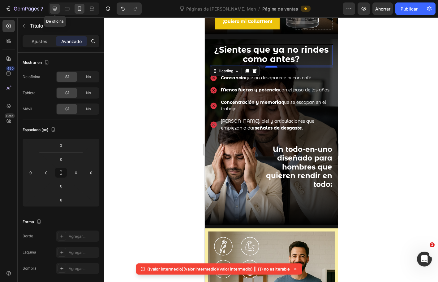
click at [51, 7] on div at bounding box center [55, 9] width 10 height 10
type input "16"
type input "20"
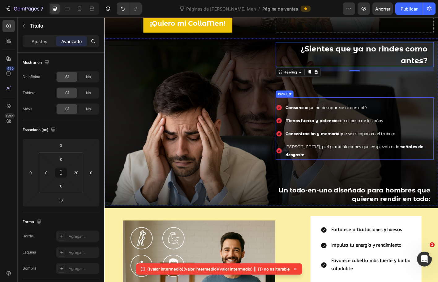
scroll to position [243, 0]
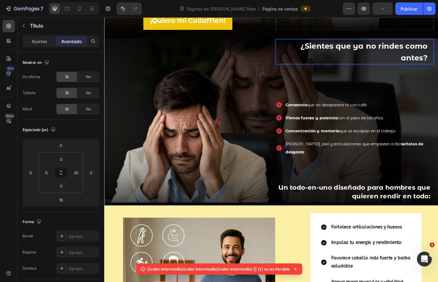
click at [356, 53] on h2 "¿Sientes que ya no rindes como antes?" at bounding box center [380, 56] width 170 height 28
click at [356, 53] on p "¿Sientes que ya no rindes como antes?" at bounding box center [380, 55] width 168 height 26
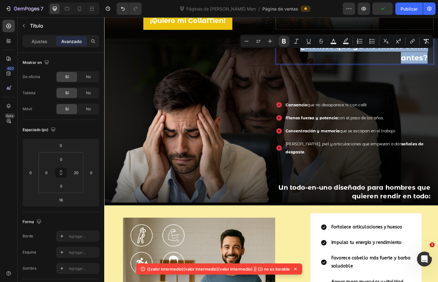
click at [356, 53] on p "¿Sientes que ya no rindes como antes?" at bounding box center [380, 55] width 168 height 26
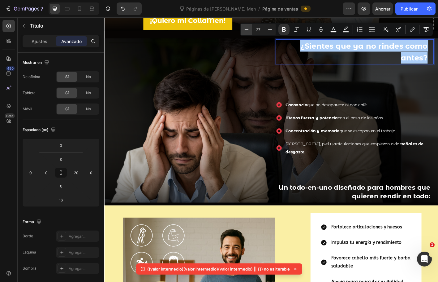
click at [243, 29] on button "Menos" at bounding box center [246, 29] width 11 height 11
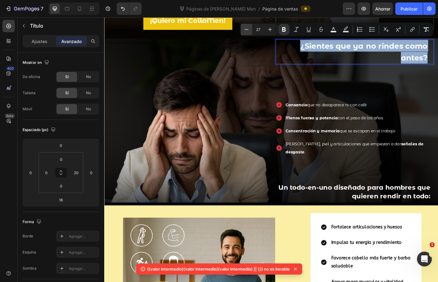
type input "26"
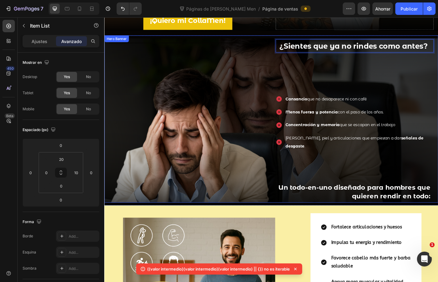
click at [421, 102] on div "Cansancio que no desaparece ni con café Menos fuerza y potencia con el paso de …" at bounding box center [383, 131] width 176 height 69
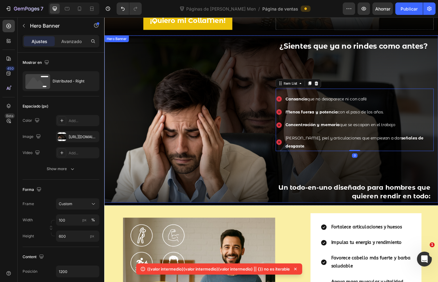
click at [362, 68] on div "⁠⁠⁠⁠⁠⁠⁠ ¿Sientes que ya no rindes como antes? Heading Cansancio que no desapare…" at bounding box center [383, 132] width 176 height 180
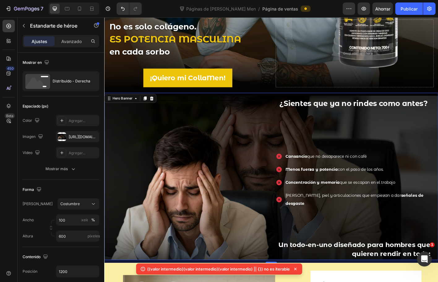
scroll to position [181, 0]
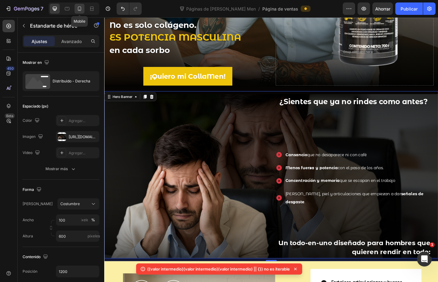
click at [80, 9] on icon at bounding box center [79, 9] width 6 height 6
type input "100%"
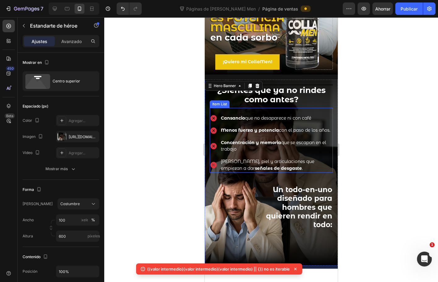
scroll to position [126, 0]
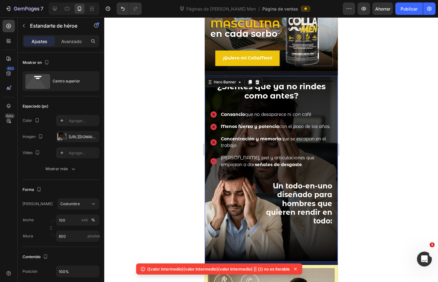
click at [379, 168] on div at bounding box center [271, 149] width 334 height 264
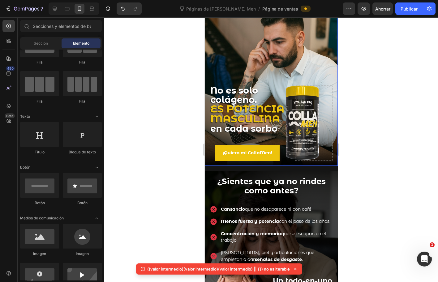
scroll to position [62, 0]
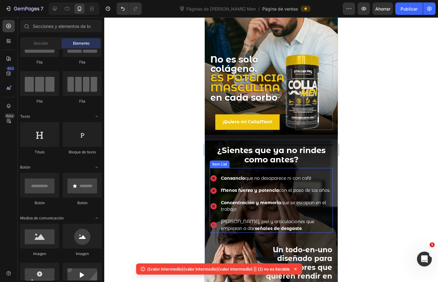
click at [232, 189] on span "Menos fuerza y potencia con el paso de los años." at bounding box center [276, 190] width 110 height 6
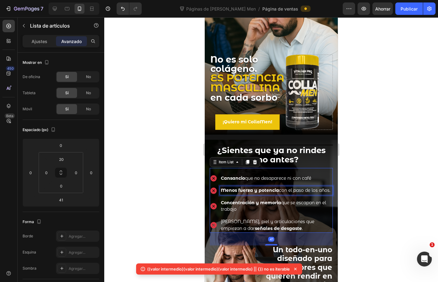
click at [232, 189] on span "Menos fuerza y potencia con el paso de los años." at bounding box center [276, 190] width 110 height 6
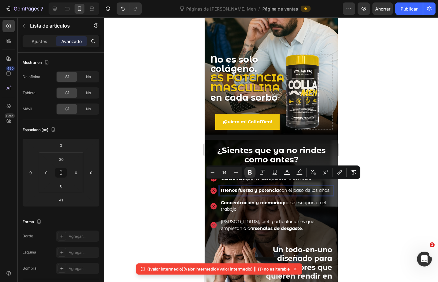
copy span "Menos fuerza y potencia con el paso de los años."
click at [387, 183] on div at bounding box center [271, 149] width 334 height 264
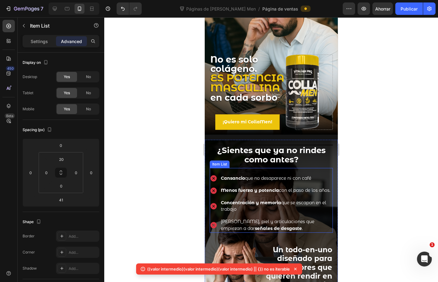
click at [266, 175] on span "Cansancio que no desaparece ni con café" at bounding box center [266, 178] width 90 height 6
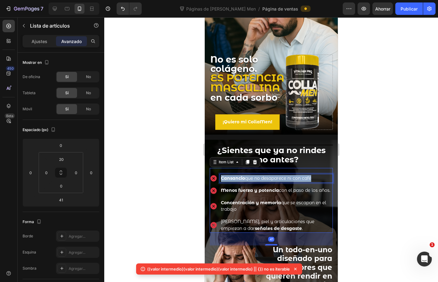
click at [266, 175] on span "Cansancio que no desaparece ni con café" at bounding box center [266, 178] width 90 height 6
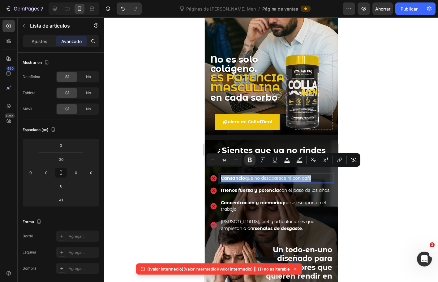
click at [302, 175] on span "Cansancio que no desaparece ni con café" at bounding box center [266, 178] width 90 height 6
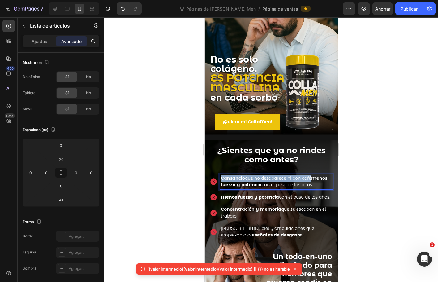
drag, startPoint x: 230, startPoint y: 179, endPoint x: 220, endPoint y: 172, distance: 12.0
click at [220, 174] on div "Cansancio que no desaparece ni con café Menos fuerza y potencia con el paso de …" at bounding box center [276, 181] width 113 height 15
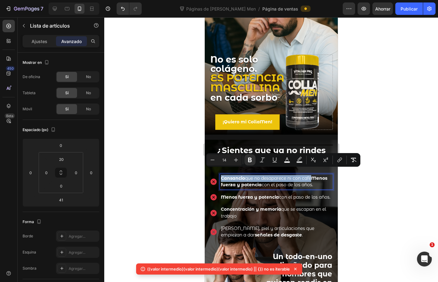
copy span "Cansancio que no desaparece ni con café"
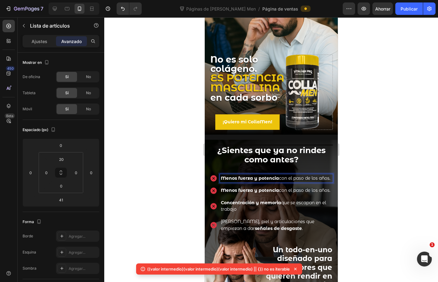
click at [236, 192] on strong "Menos fuerza y potencia" at bounding box center [250, 190] width 58 height 6
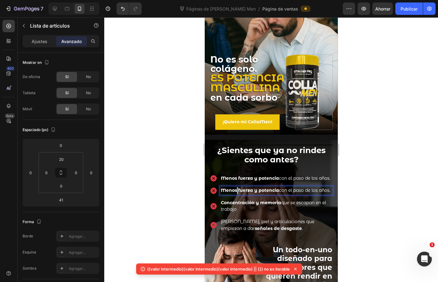
click at [236, 192] on strong "Menos fuerza y potencia" at bounding box center [250, 190] width 58 height 6
click at [369, 181] on div at bounding box center [271, 149] width 334 height 264
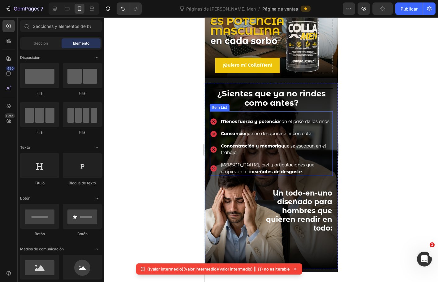
scroll to position [124, 0]
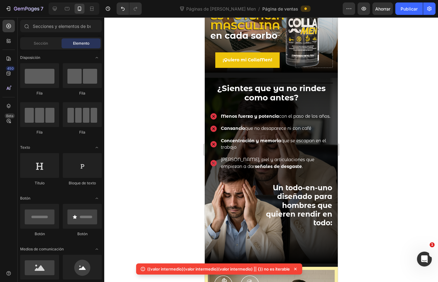
click at [374, 168] on div at bounding box center [271, 149] width 334 height 264
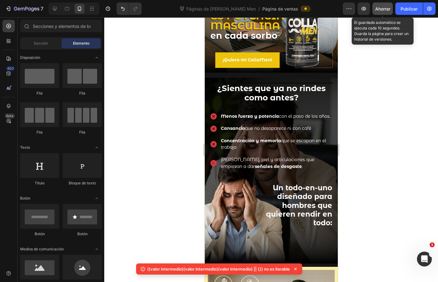
click at [382, 9] on font "Ahorrar" at bounding box center [383, 8] width 15 height 5
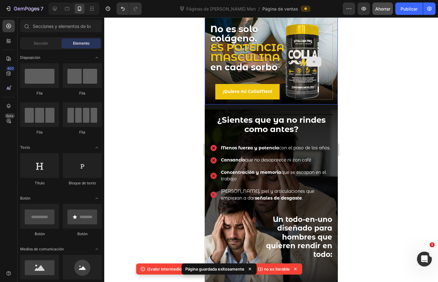
scroll to position [93, 0]
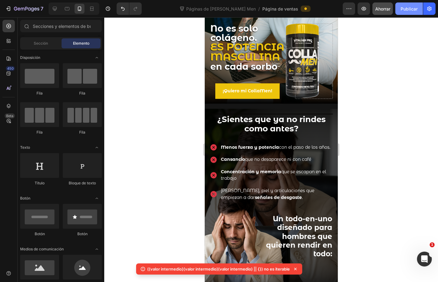
click at [409, 9] on font "Publicar" at bounding box center [409, 8] width 17 height 5
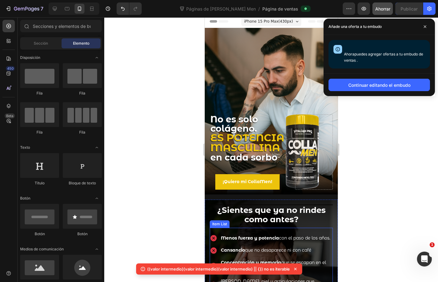
scroll to position [0, 0]
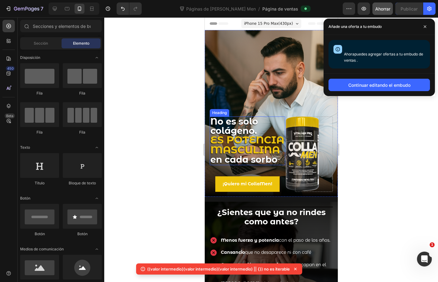
click at [239, 127] on h2 "No es solo colágeno. ES POTENCIA MASCULINA en cada sorbo" at bounding box center [248, 140] width 76 height 49
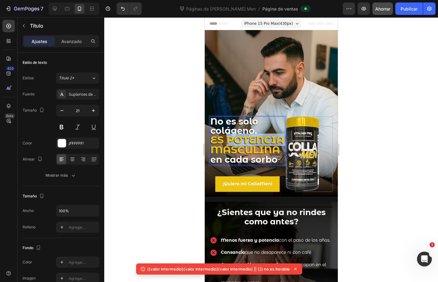
click at [239, 135] on strong "ES POTENCIA MASCULINA" at bounding box center [247, 144] width 74 height 22
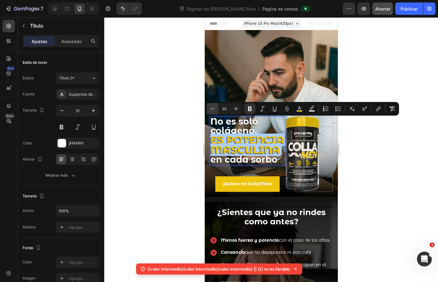
click at [211, 105] on button "Minus" at bounding box center [212, 108] width 11 height 11
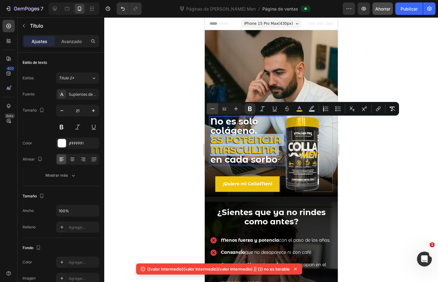
type input "31"
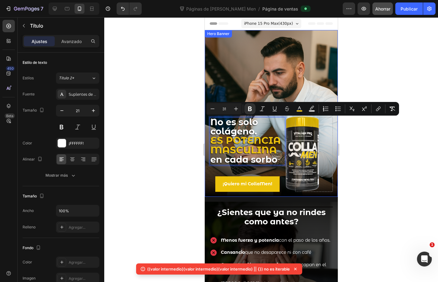
click at [194, 111] on div at bounding box center [271, 149] width 334 height 264
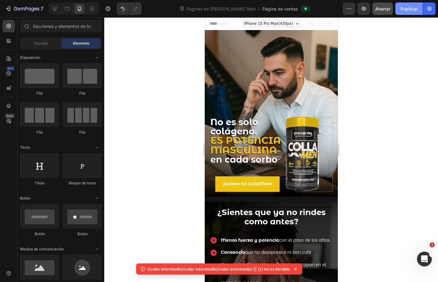
click at [416, 8] on font "Publicar" at bounding box center [409, 8] width 17 height 5
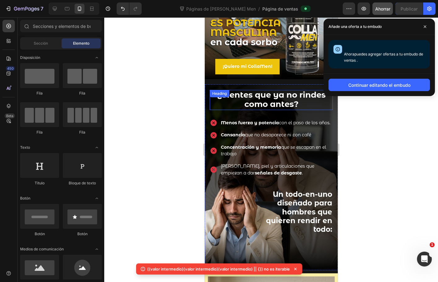
scroll to position [155, 0]
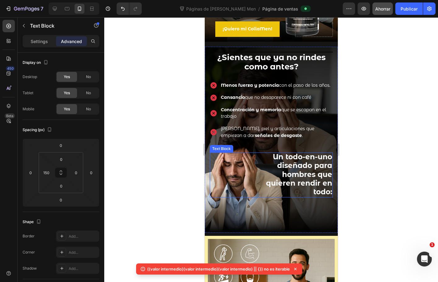
click at [308, 181] on strong "Un todo-en-uno diseñado para hombres que quieren rendir en todo:" at bounding box center [299, 174] width 66 height 44
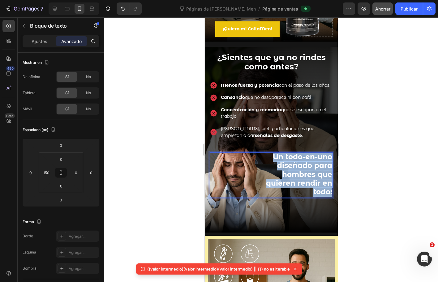
click at [308, 181] on strong "Un todo-en-uno diseñado para hombres que quieren rendir en todo:" at bounding box center [299, 174] width 66 height 44
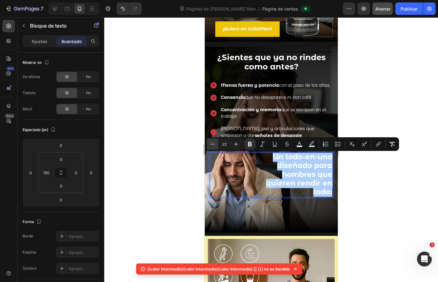
click at [212, 144] on icon "Editor contextual toolbar" at bounding box center [213, 144] width 4 height 0
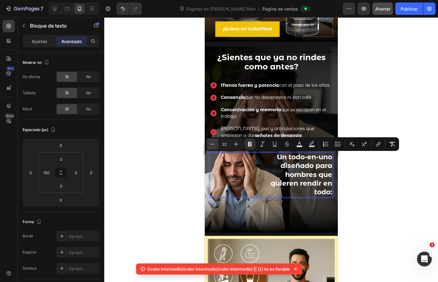
click at [212, 144] on icon "Editor contextual toolbar" at bounding box center [213, 144] width 4 height 0
type input "21"
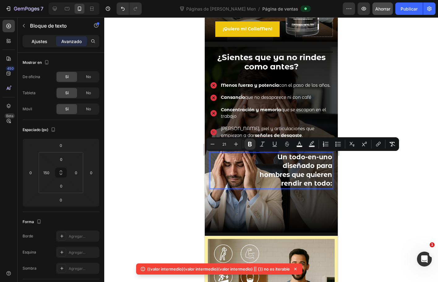
click at [29, 43] on div "Ajustes" at bounding box center [39, 41] width 31 height 10
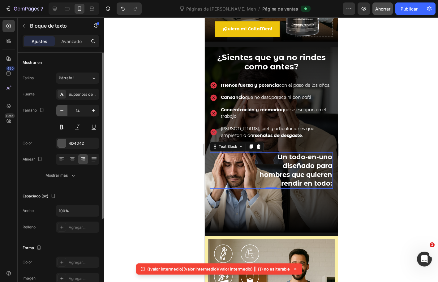
click at [58, 110] on button "button" at bounding box center [61, 110] width 11 height 11
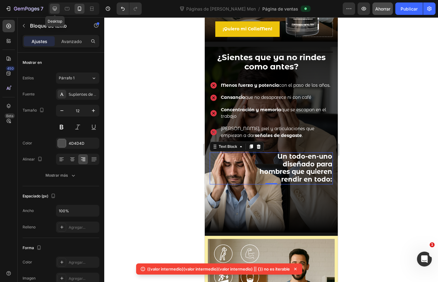
click at [53, 10] on icon at bounding box center [55, 9] width 6 height 6
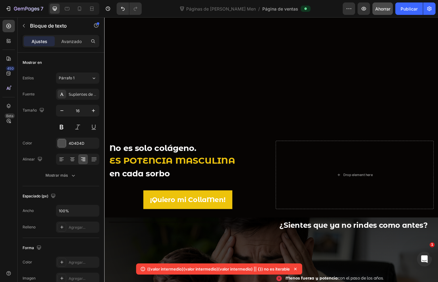
scroll to position [248, 0]
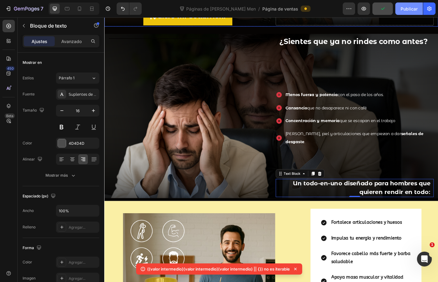
click at [412, 11] on font "Publicar" at bounding box center [409, 8] width 17 height 5
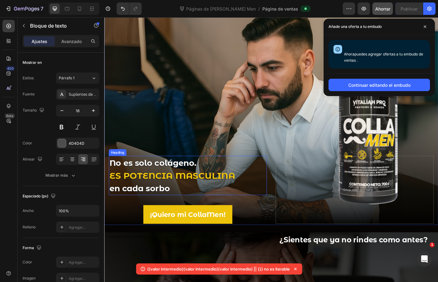
scroll to position [62, 0]
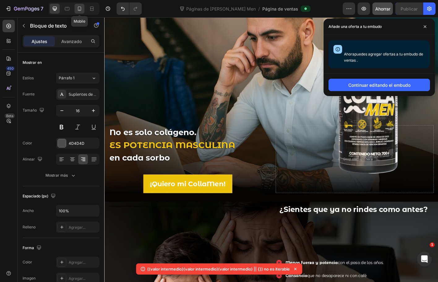
click at [81, 7] on icon at bounding box center [79, 9] width 3 height 4
type input "12"
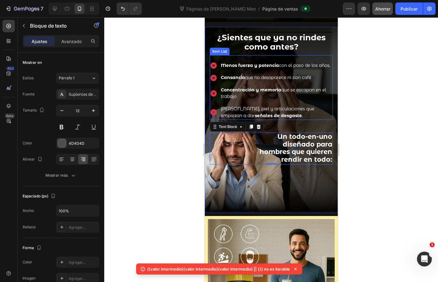
scroll to position [186, 0]
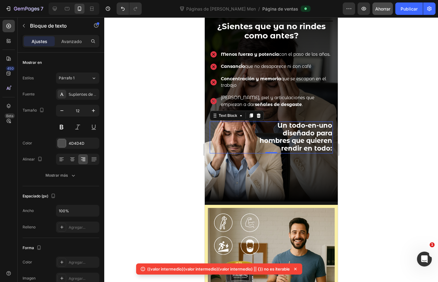
click at [384, 159] on div at bounding box center [271, 149] width 334 height 264
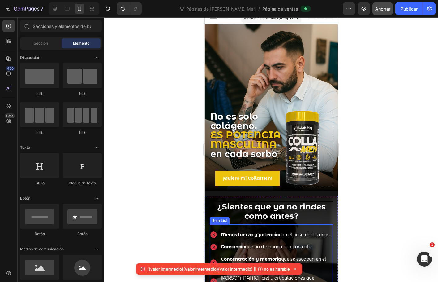
scroll to position [0, 0]
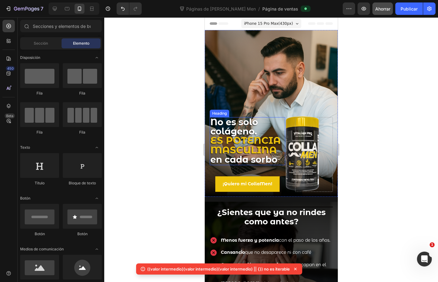
click at [246, 120] on strong "No es solo colágeno." at bounding box center [234, 126] width 48 height 20
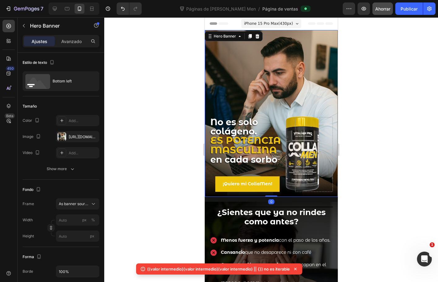
click at [230, 59] on div "Background Image" at bounding box center [271, 113] width 133 height 167
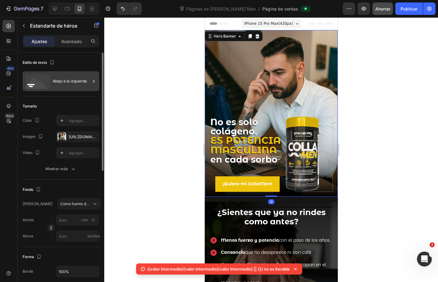
click at [89, 87] on div "Abajo a la izquierda" at bounding box center [72, 81] width 38 height 14
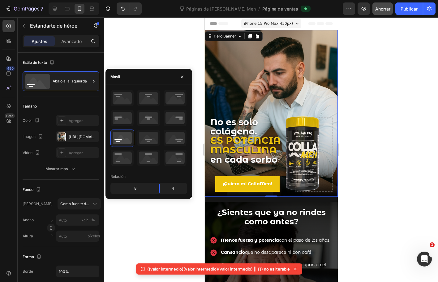
click at [160, 228] on div at bounding box center [271, 149] width 334 height 264
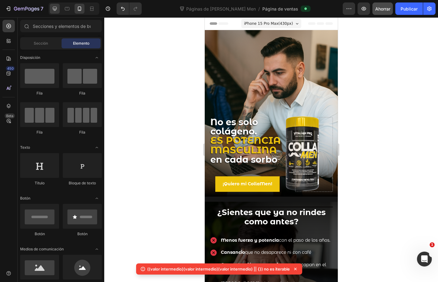
click at [55, 6] on icon at bounding box center [55, 9] width 6 height 6
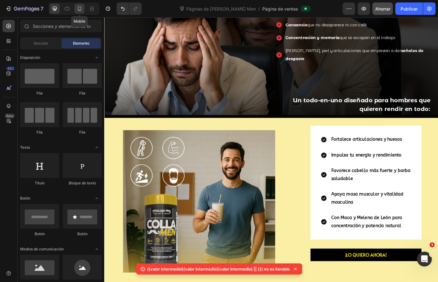
click at [79, 6] on icon at bounding box center [79, 9] width 6 height 6
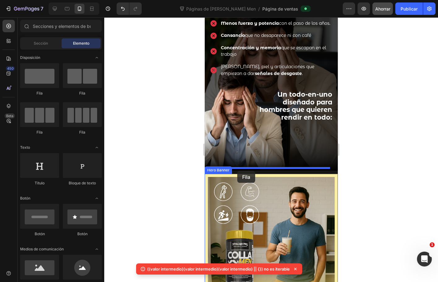
drag, startPoint x: 246, startPoint y: 99, endPoint x: 237, endPoint y: 171, distance: 71.7
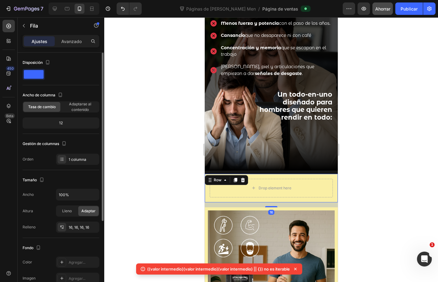
scroll to position [115, 0]
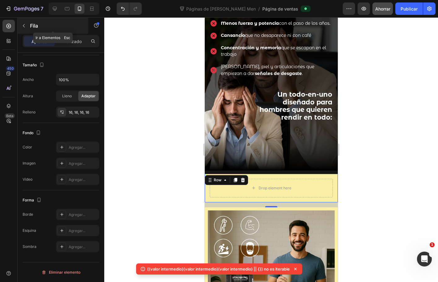
click at [21, 26] on button "button" at bounding box center [24, 26] width 10 height 10
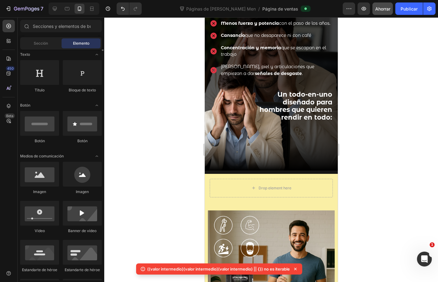
scroll to position [124, 0]
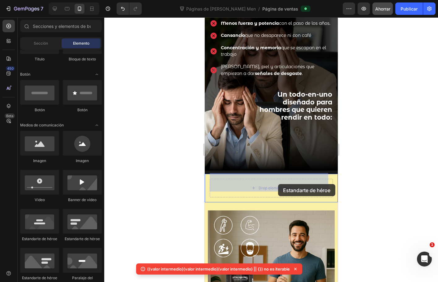
drag, startPoint x: 244, startPoint y: 246, endPoint x: 280, endPoint y: 188, distance: 68.3
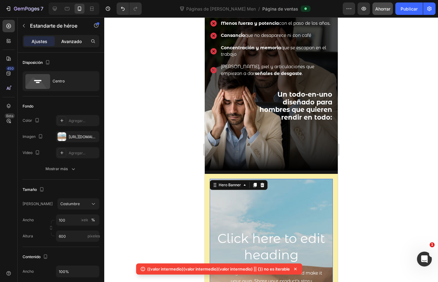
click at [63, 42] on font "Avanzado" at bounding box center [71, 41] width 20 height 5
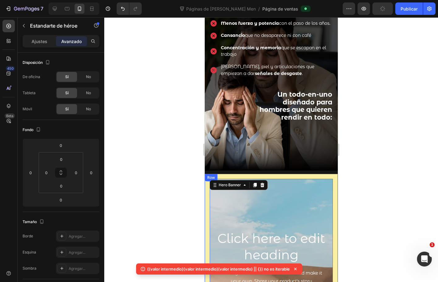
click at [210, 175] on div "Row" at bounding box center [211, 178] width 10 height 6
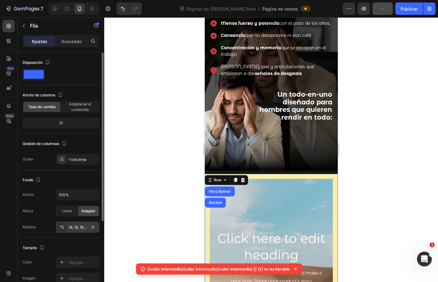
click at [84, 225] on font "16, 16, 16, 16" at bounding box center [79, 227] width 20 height 5
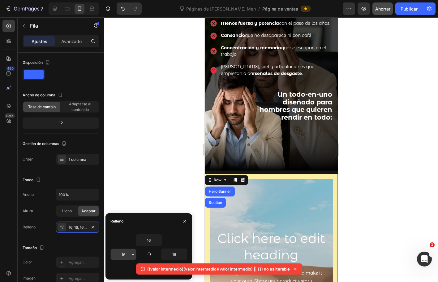
click at [129, 253] on input "16" at bounding box center [123, 254] width 25 height 11
type input "0"
click at [150, 239] on input "16" at bounding box center [148, 239] width 25 height 11
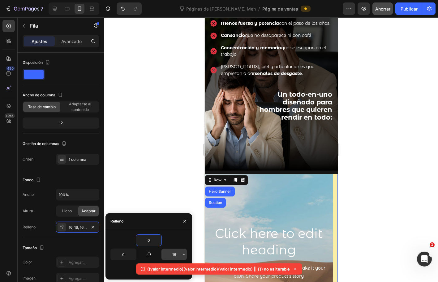
type input "0"
click at [178, 256] on input "16" at bounding box center [174, 254] width 25 height 11
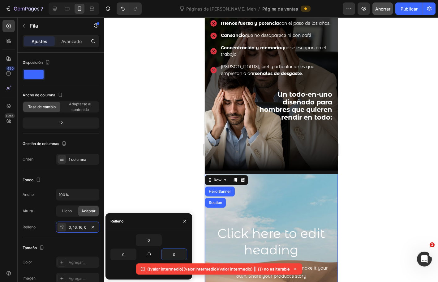
type input "0"
click at [126, 272] on div "16" at bounding box center [149, 269] width 77 height 12
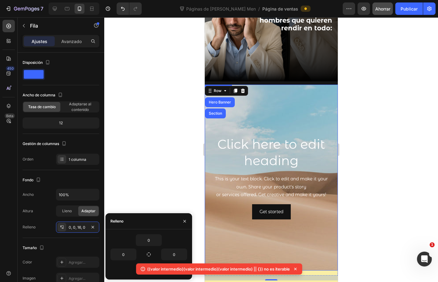
scroll to position [310, 0]
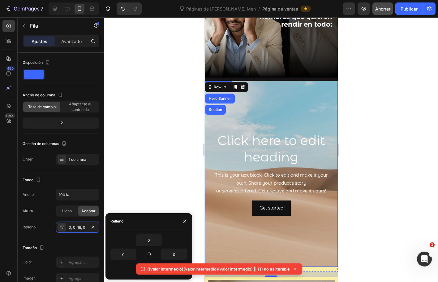
click at [296, 268] on icon at bounding box center [296, 269] width 2 height 2
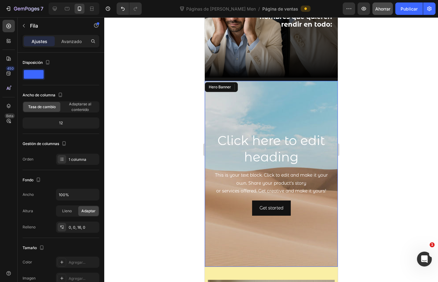
click at [239, 224] on div "Background Image" at bounding box center [271, 174] width 133 height 186
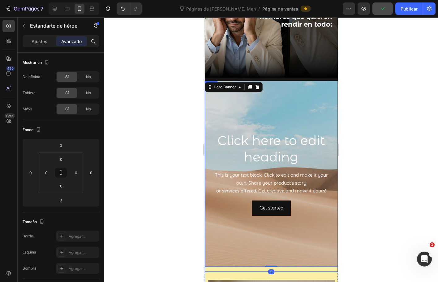
click at [239, 262] on div "Click here to edit heading Heading This is your text block. Click to edit and m…" at bounding box center [271, 176] width 133 height 191
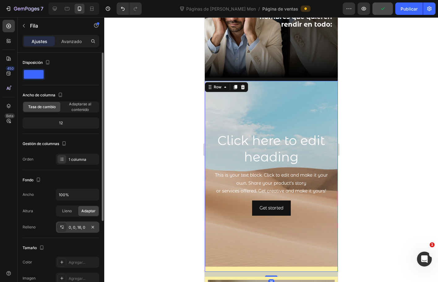
click at [83, 227] on font "0, 0, 16, 0" at bounding box center [77, 227] width 17 height 5
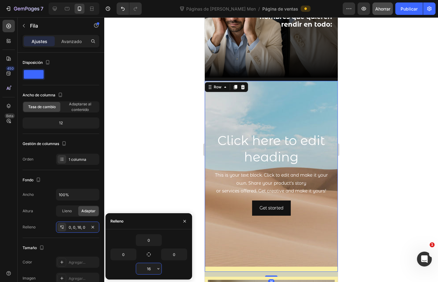
click at [150, 265] on input "16" at bounding box center [148, 268] width 25 height 11
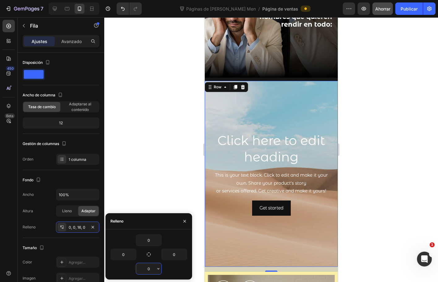
type input "0"
click at [178, 154] on div at bounding box center [271, 149] width 334 height 264
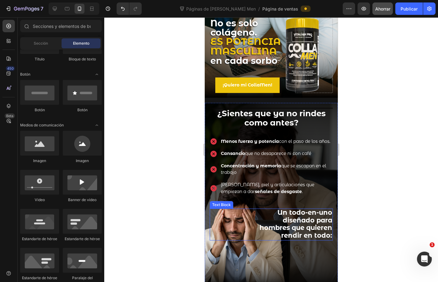
scroll to position [0, 0]
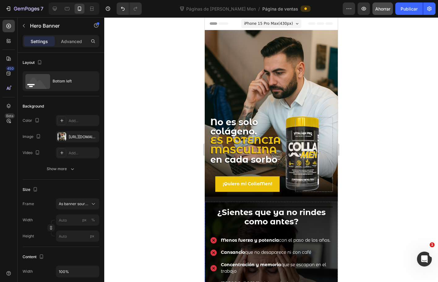
click at [277, 66] on div "Background Image" at bounding box center [271, 113] width 133 height 167
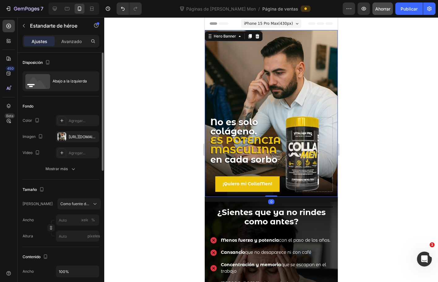
scroll to position [62, 0]
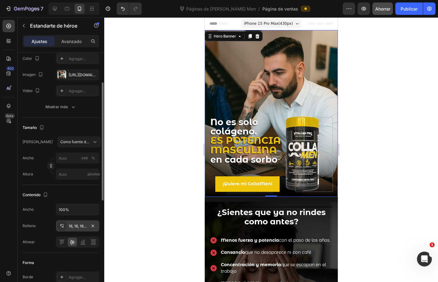
click at [85, 225] on font "16, 16, 16, 16" at bounding box center [79, 226] width 20 height 5
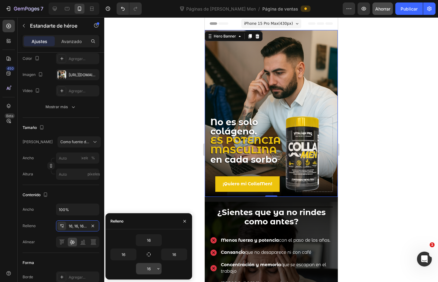
click at [152, 268] on input "16" at bounding box center [148, 268] width 25 height 11
type input "0"
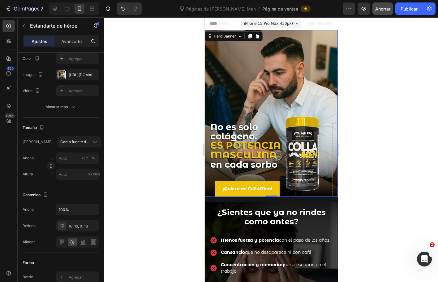
click at [168, 158] on div at bounding box center [271, 149] width 334 height 264
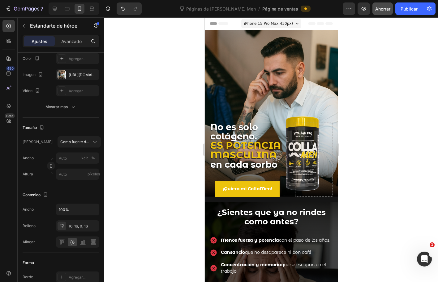
click at [168, 158] on div at bounding box center [271, 149] width 334 height 264
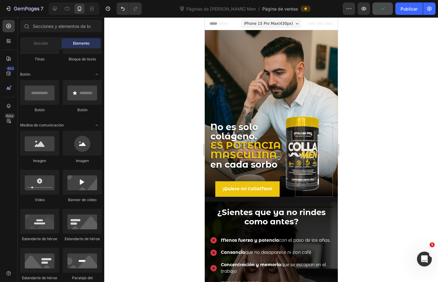
click at [385, 188] on div at bounding box center [271, 149] width 334 height 264
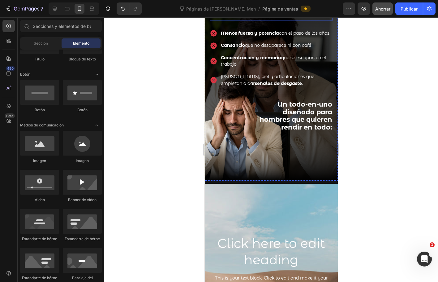
scroll to position [217, 0]
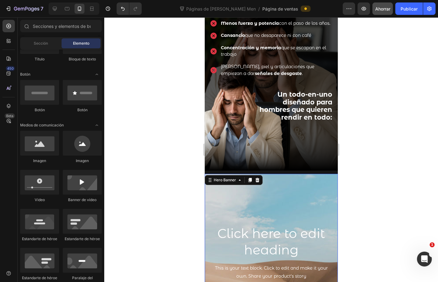
click at [280, 183] on div "Background Image" at bounding box center [271, 267] width 133 height 186
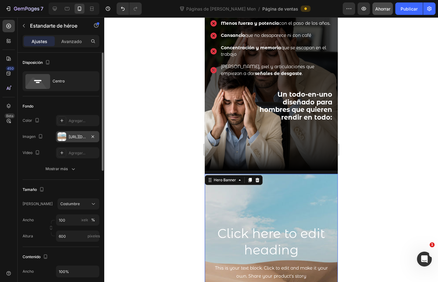
click at [63, 135] on div at bounding box center [62, 136] width 9 height 9
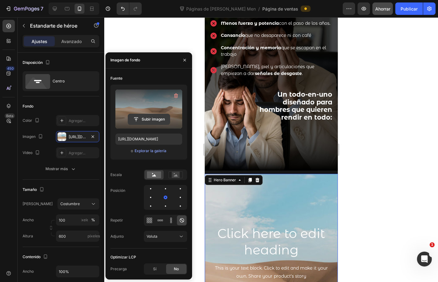
click at [164, 124] on input "file" at bounding box center [149, 119] width 42 height 11
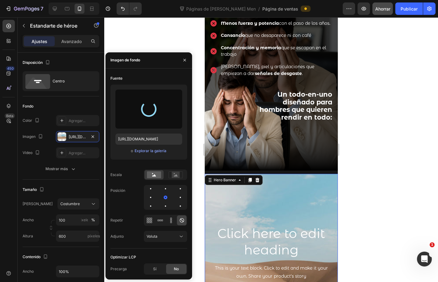
click at [385, 191] on div at bounding box center [271, 149] width 334 height 264
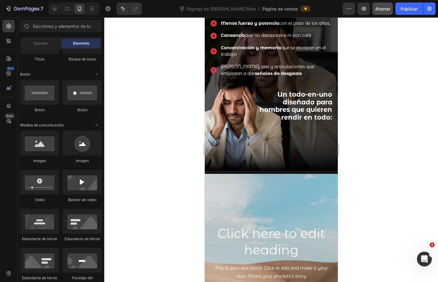
click at [316, 208] on div "Background Image" at bounding box center [271, 267] width 133 height 186
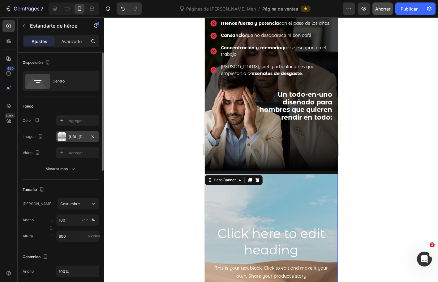
click at [70, 137] on font "[URL][DOMAIN_NAME]" at bounding box center [89, 136] width 40 height 5
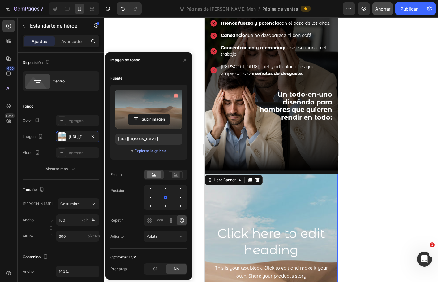
click at [154, 125] on label at bounding box center [149, 108] width 67 height 39
click at [154, 124] on input "file" at bounding box center [149, 119] width 42 height 11
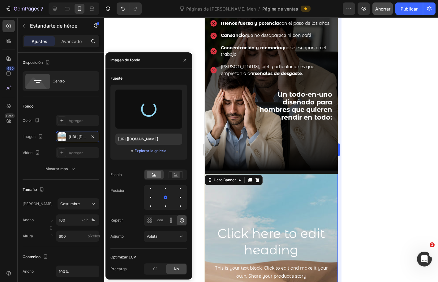
type input "https://cdn.shopify.com/s/files/1/0072/8026/3219/files/gempages_578658871954899…"
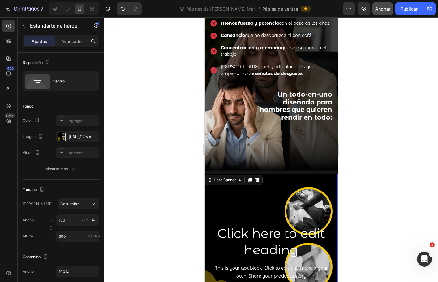
click at [365, 227] on div at bounding box center [271, 149] width 334 height 264
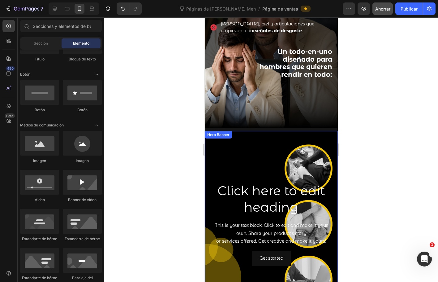
scroll to position [248, 0]
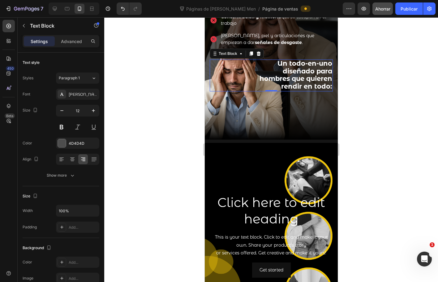
click at [307, 87] on strong "Un todo-en-uno diseñado para hombres que quieren rendir en todo:" at bounding box center [296, 74] width 73 height 31
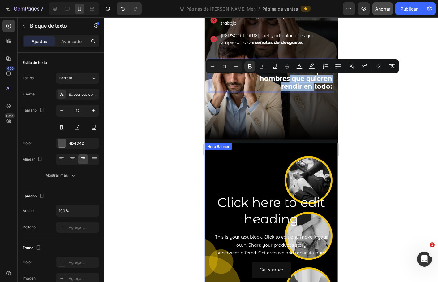
drag, startPoint x: 312, startPoint y: 82, endPoint x: 285, endPoint y: 131, distance: 56.2
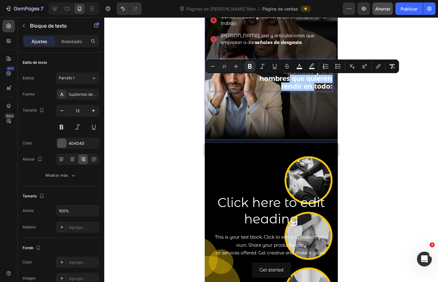
click at [384, 128] on div at bounding box center [271, 149] width 334 height 264
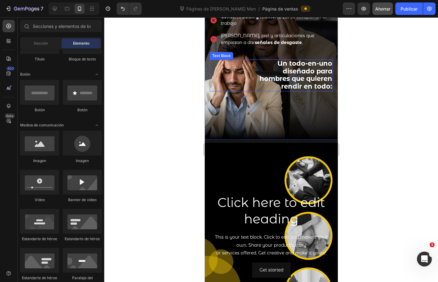
click at [324, 90] on strong "Un todo-en-uno diseñado para hombres que quieren rendir en todo:" at bounding box center [296, 74] width 73 height 31
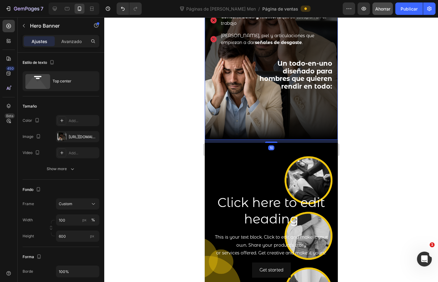
click at [299, 120] on div "Background Image" at bounding box center [271, 47] width 133 height 186
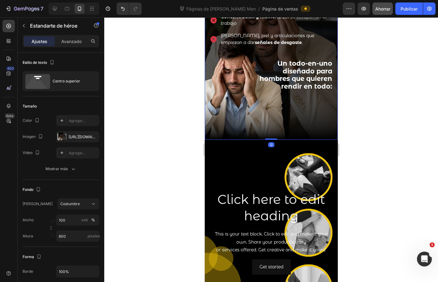
drag, startPoint x: 272, startPoint y: 136, endPoint x: 290, endPoint y: 117, distance: 26.3
click at [276, 120] on div "⁠⁠⁠⁠⁠⁠⁠ ¿Sientes que ya no rindes como antes? Heading Menos fuerza y potencia c…" at bounding box center [271, 47] width 133 height 186
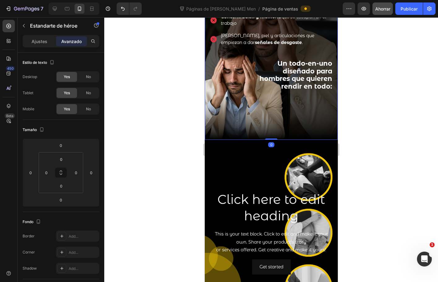
click at [362, 113] on div at bounding box center [271, 149] width 334 height 264
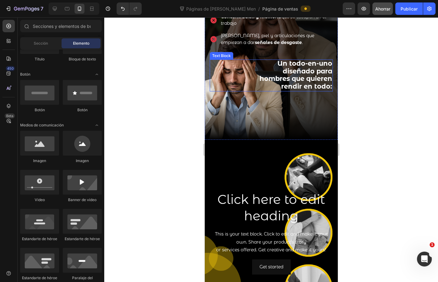
click at [316, 90] on strong "Un todo-en-uno diseñado para hombres que quieren rendir en todo:" at bounding box center [296, 74] width 73 height 31
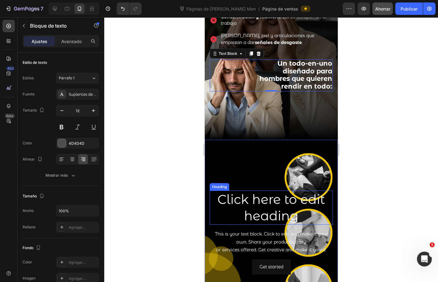
click at [270, 199] on h2 "Click here to edit heading" at bounding box center [271, 207] width 123 height 34
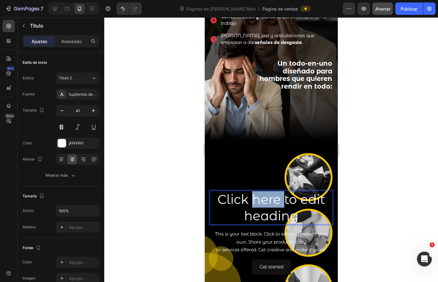
click at [270, 199] on h2 "Click here to edit heading" at bounding box center [271, 207] width 123 height 34
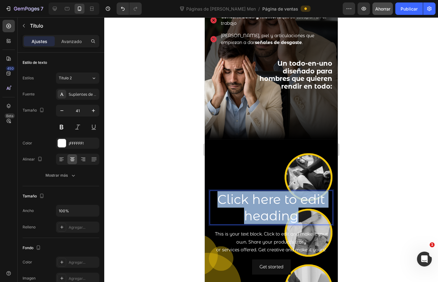
click at [270, 199] on p "Click here to edit heading" at bounding box center [271, 207] width 122 height 33
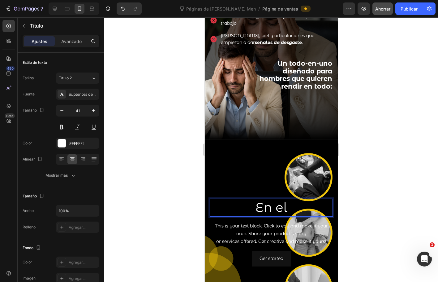
click at [269, 201] on p "En el" at bounding box center [271, 207] width 122 height 16
click at [285, 202] on p "En el" at bounding box center [271, 207] width 122 height 16
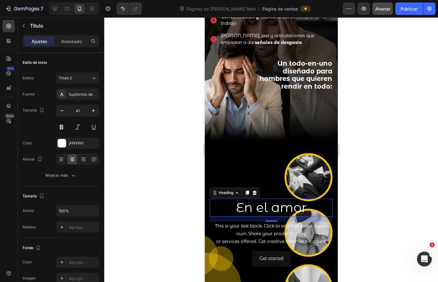
click at [377, 221] on div at bounding box center [271, 149] width 334 height 264
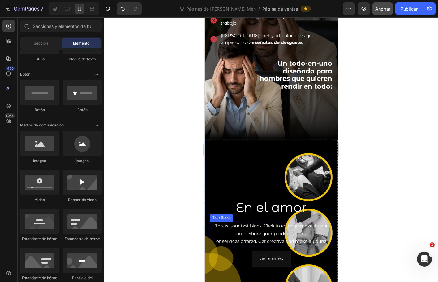
click at [260, 229] on div "This is your text block. Click to edit and make it your own. Share your product…" at bounding box center [271, 233] width 123 height 25
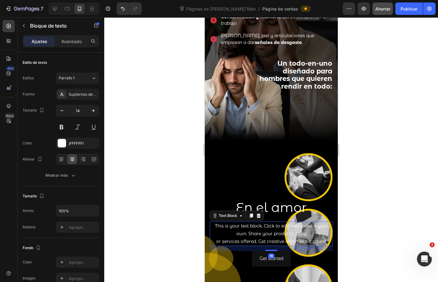
click at [260, 213] on icon at bounding box center [258, 215] width 5 height 5
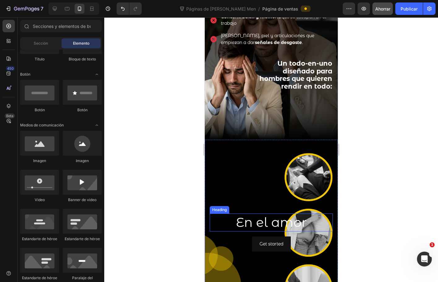
click at [265, 215] on p "En el amor" at bounding box center [271, 222] width 122 height 16
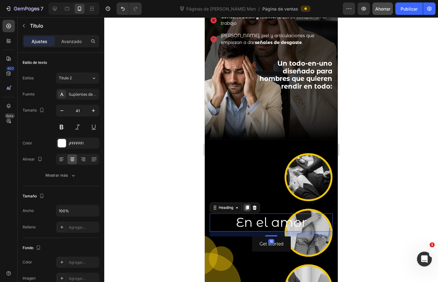
click at [249, 205] on icon at bounding box center [247, 207] width 3 height 4
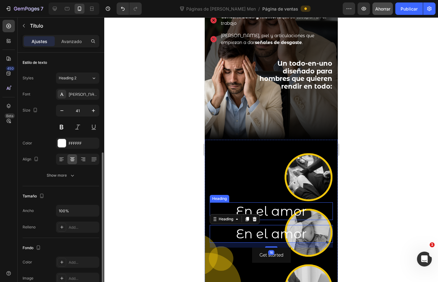
scroll to position [62, 0]
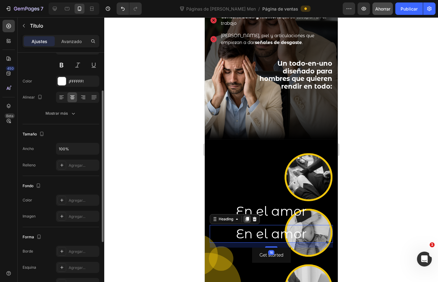
click at [248, 217] on icon at bounding box center [247, 219] width 3 height 4
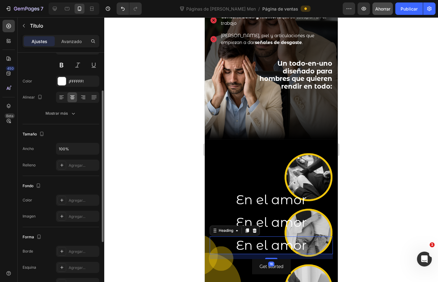
scroll to position [0, 0]
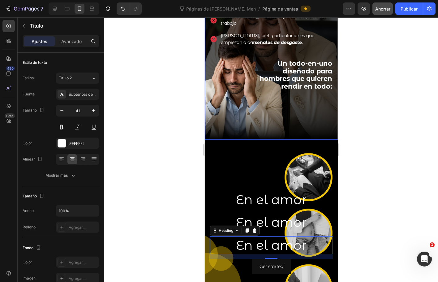
click at [224, 138] on div "Hero Banner" at bounding box center [218, 136] width 25 height 6
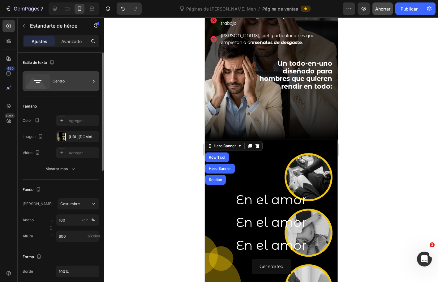
click at [65, 77] on div "Centro" at bounding box center [72, 81] width 38 height 14
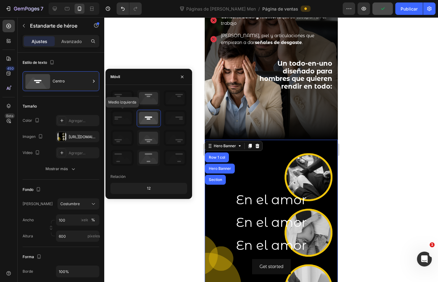
click at [120, 118] on icon at bounding box center [122, 118] width 23 height 16
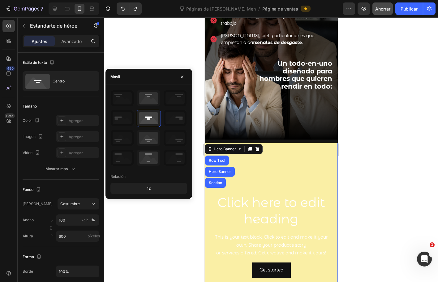
click at [270, 174] on div "Background Image" at bounding box center [271, 236] width 133 height 186
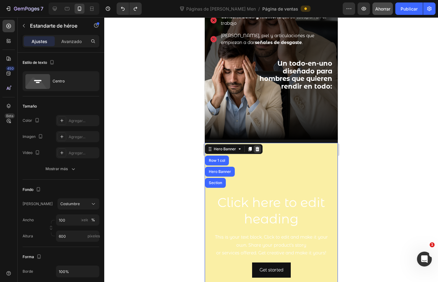
click at [260, 145] on div at bounding box center [257, 148] width 7 height 7
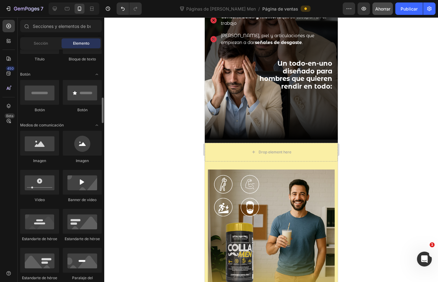
scroll to position [186, 0]
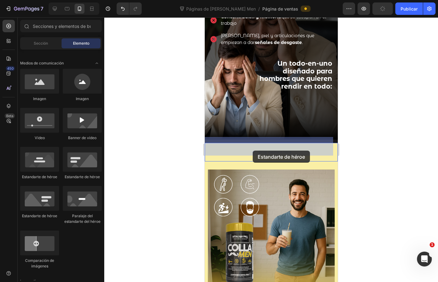
drag, startPoint x: 290, startPoint y: 180, endPoint x: 253, endPoint y: 150, distance: 47.2
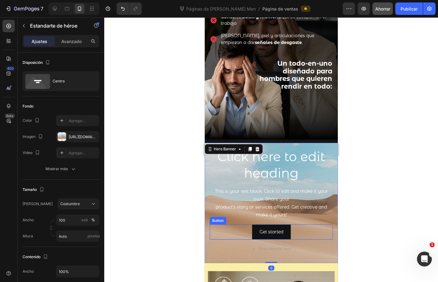
click at [215, 224] on div "Get started Button" at bounding box center [271, 231] width 123 height 15
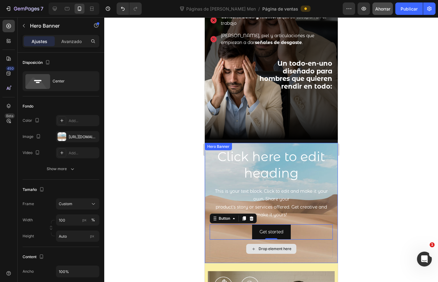
click at [216, 249] on div "Drop element here" at bounding box center [271, 248] width 123 height 19
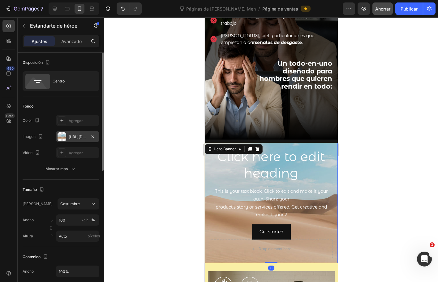
click at [66, 137] on div at bounding box center [62, 136] width 9 height 9
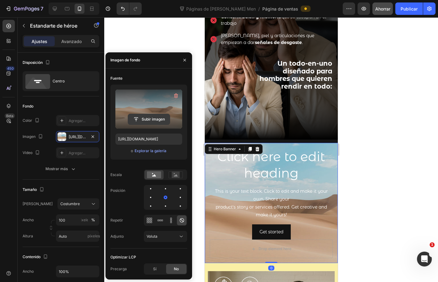
click at [155, 114] on input "file" at bounding box center [149, 119] width 42 height 11
click at [152, 117] on input "file" at bounding box center [149, 119] width 42 height 11
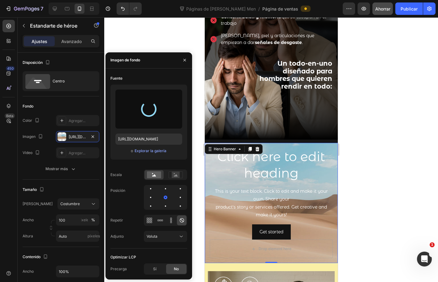
type input "[URL][DOMAIN_NAME]"
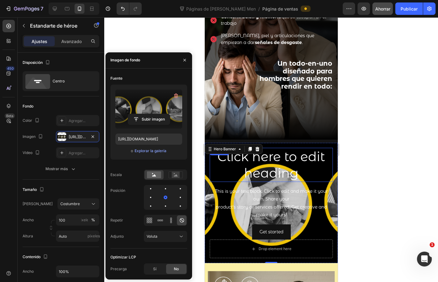
click at [319, 172] on h2 "Click here to edit heading" at bounding box center [271, 165] width 123 height 34
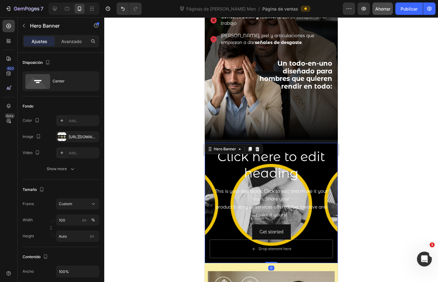
click at [332, 167] on div "Click here to edit heading Heading This is your text block. Click to edit and m…" at bounding box center [271, 203] width 133 height 120
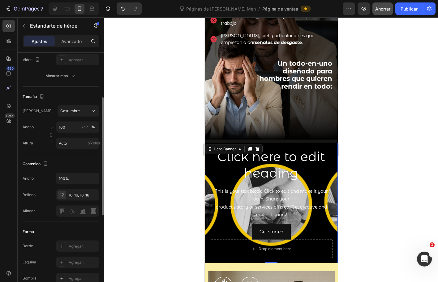
scroll to position [0, 0]
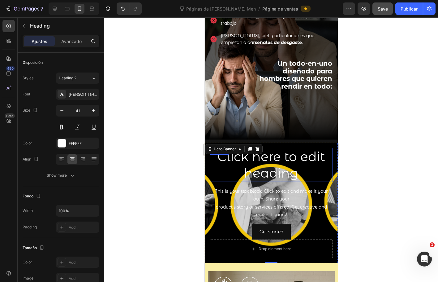
click at [216, 168] on h2 "Click here to edit heading" at bounding box center [271, 165] width 123 height 34
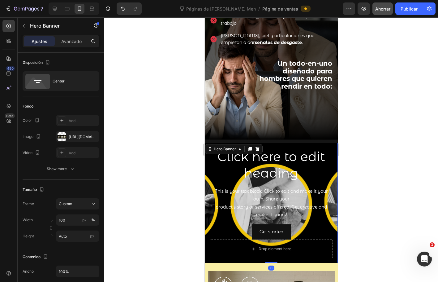
click at [206, 172] on div "Click here to edit heading Heading This is your text block. Click to edit and m…" at bounding box center [271, 203] width 133 height 120
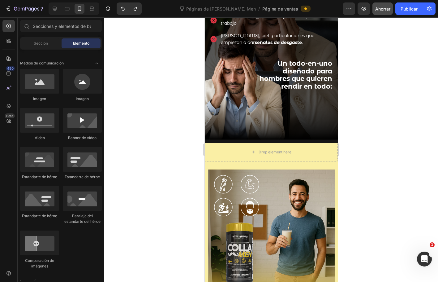
scroll to position [155, 0]
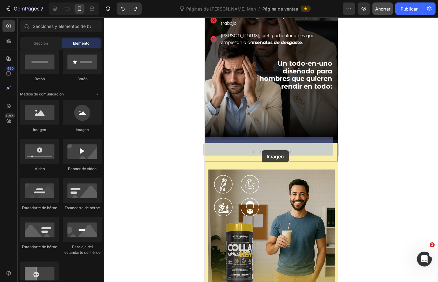
drag, startPoint x: 256, startPoint y: 136, endPoint x: 262, endPoint y: 150, distance: 15.5
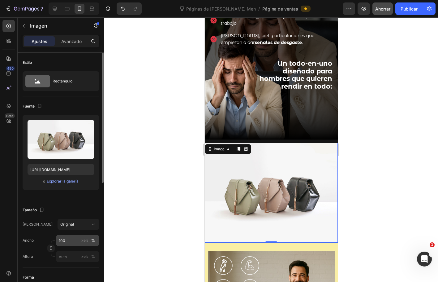
scroll to position [62, 0]
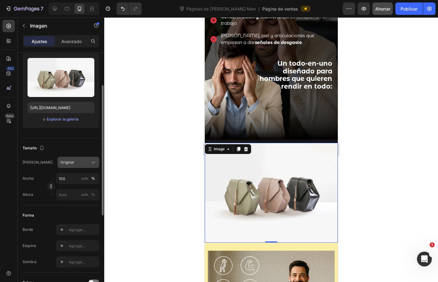
click at [87, 160] on div "Original" at bounding box center [74, 162] width 29 height 6
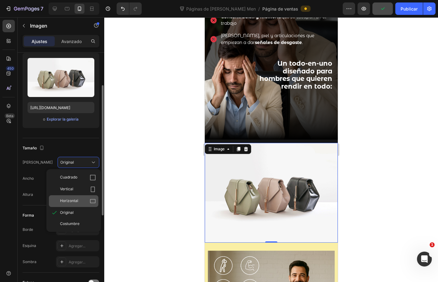
click at [86, 202] on div "Horizontal" at bounding box center [78, 201] width 36 height 6
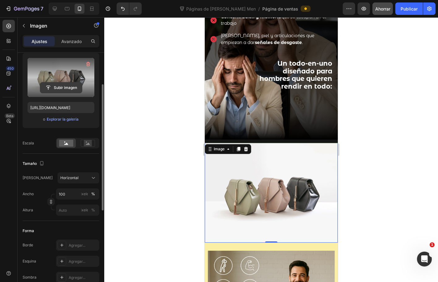
click at [77, 89] on input "file" at bounding box center [61, 87] width 42 height 11
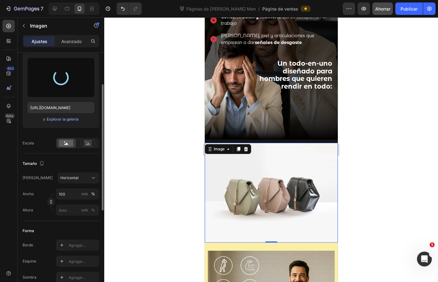
type input "[URL][DOMAIN_NAME]"
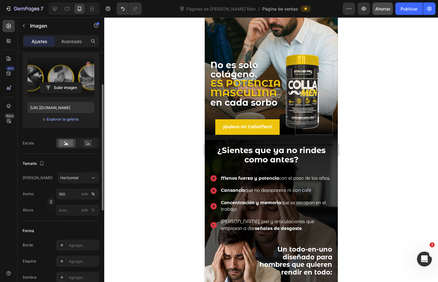
click at [369, 68] on div at bounding box center [271, 149] width 334 height 264
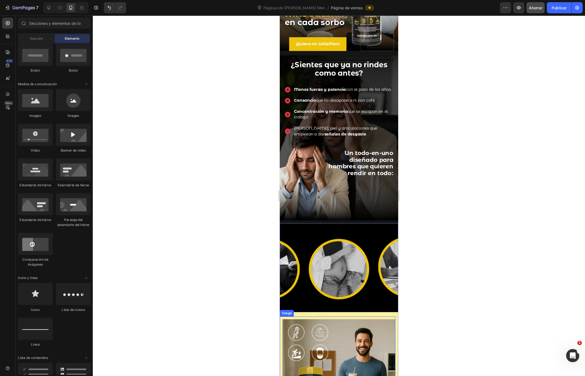
scroll to position [232, 0]
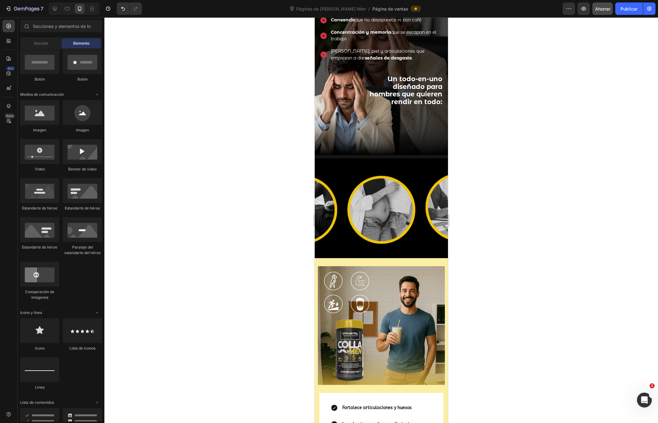
click at [438, 187] on div at bounding box center [380, 219] width 553 height 405
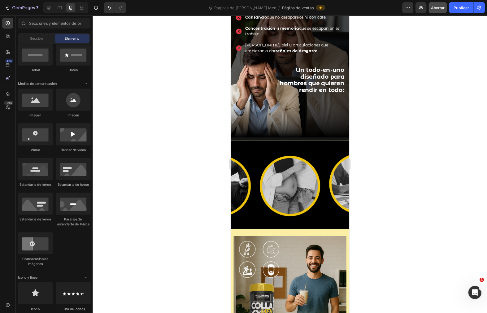
scroll to position [155, 0]
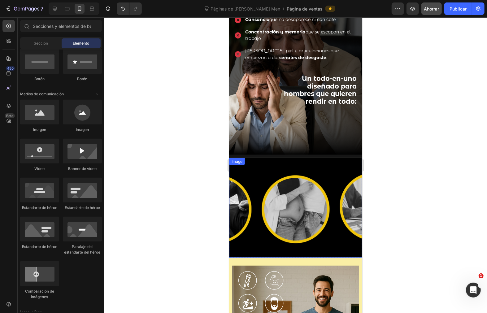
click at [309, 159] on img at bounding box center [295, 208] width 133 height 100
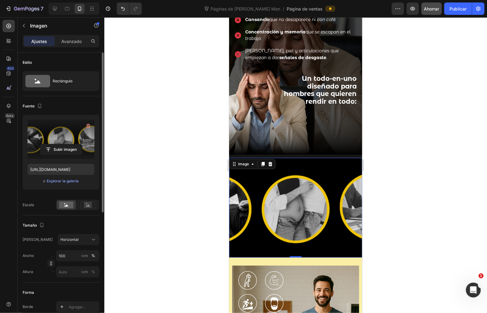
click at [59, 142] on label at bounding box center [61, 139] width 67 height 39
click at [59, 144] on input "file" at bounding box center [61, 149] width 42 height 11
type input "[URL][DOMAIN_NAME]"
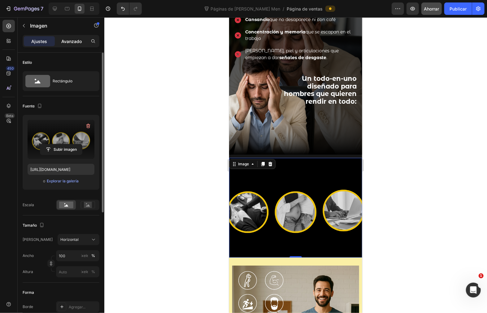
click at [63, 39] on font "Avanzado" at bounding box center [71, 41] width 20 height 5
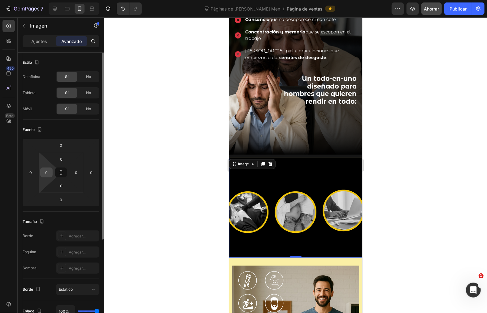
click at [44, 170] on input "0" at bounding box center [46, 172] width 9 height 9
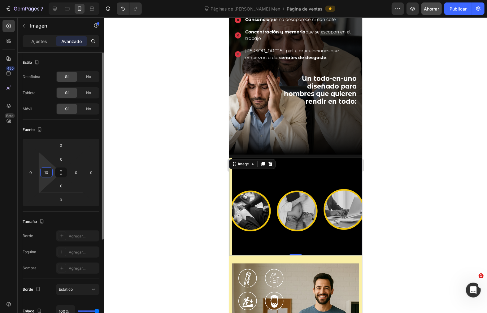
type input "0"
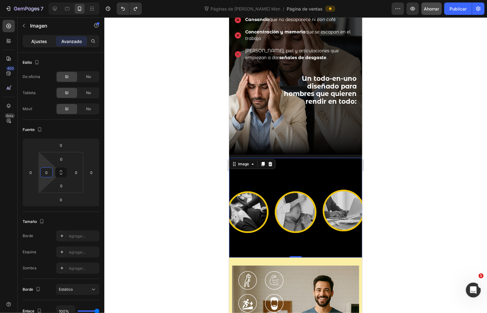
click at [38, 42] on font "Ajustes" at bounding box center [40, 41] width 16 height 5
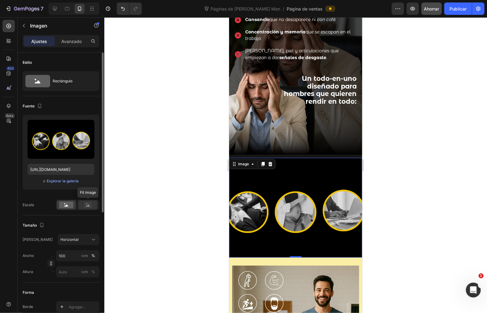
click at [90, 205] on rect at bounding box center [88, 205] width 8 height 6
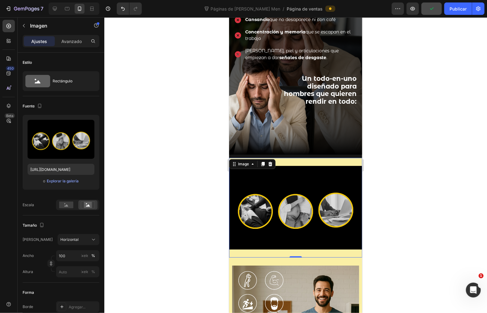
click at [333, 158] on img at bounding box center [295, 208] width 133 height 100
click at [409, 196] on div at bounding box center [295, 165] width 383 height 296
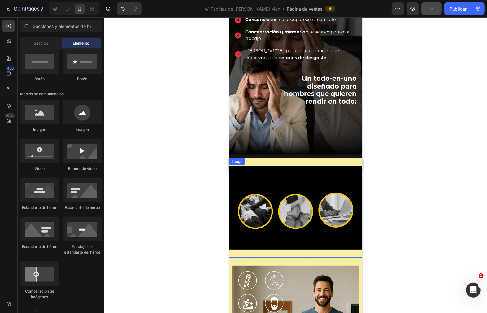
click at [303, 158] on img at bounding box center [295, 208] width 133 height 100
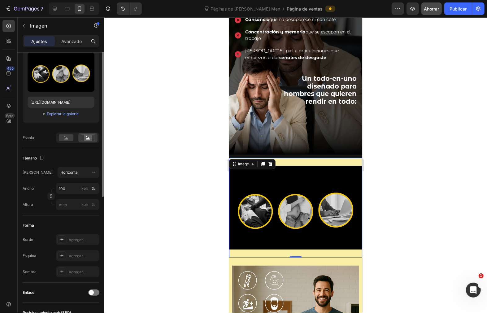
scroll to position [0, 0]
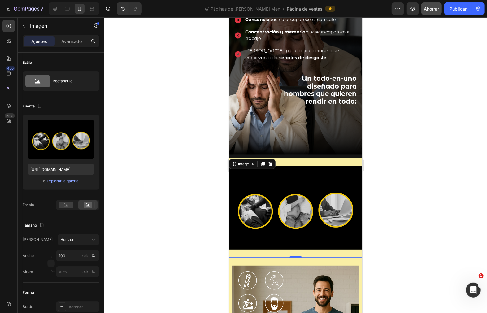
click at [177, 151] on div at bounding box center [295, 165] width 383 height 296
click at [269, 158] on div "Image 0" at bounding box center [295, 208] width 133 height 100
drag, startPoint x: 296, startPoint y: 246, endPoint x: 295, endPoint y: 227, distance: 18.9
click at [295, 227] on div "Image 0" at bounding box center [295, 208] width 133 height 100
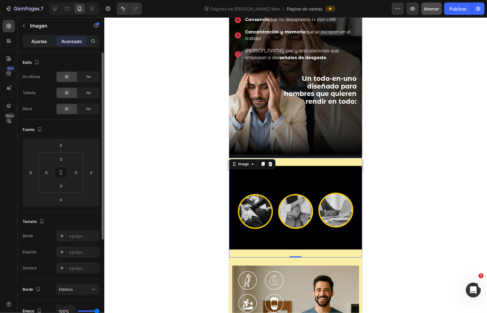
click at [39, 39] on font "Ajustes" at bounding box center [40, 41] width 16 height 5
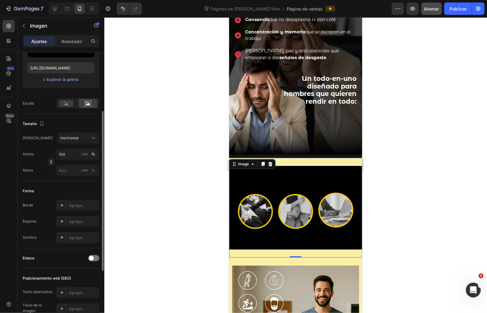
scroll to position [67, 0]
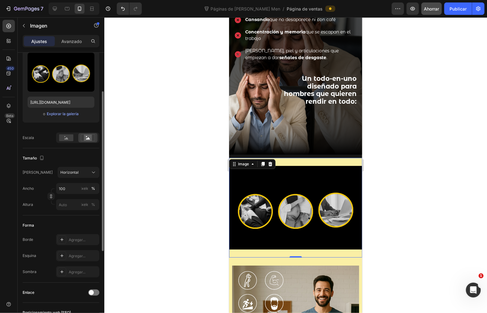
click at [404, 254] on div at bounding box center [295, 165] width 383 height 296
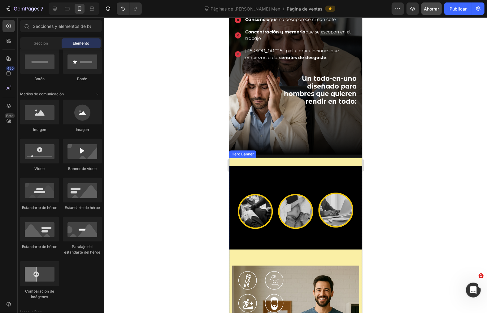
click at [348, 251] on div "Image Row Image" at bounding box center [295, 271] width 133 height 226
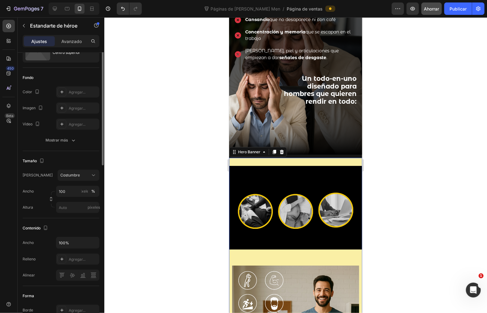
scroll to position [0, 0]
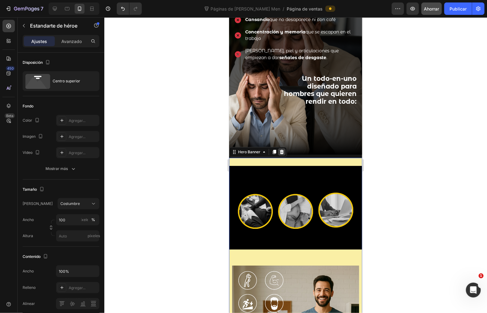
click at [283, 149] on icon at bounding box center [281, 151] width 5 height 5
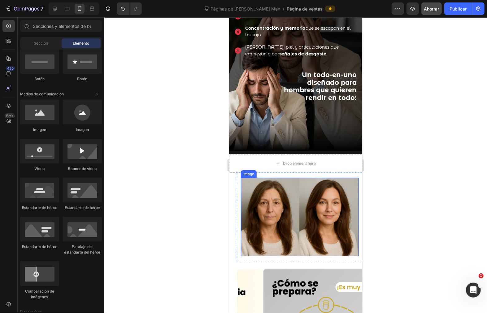
scroll to position [198, 0]
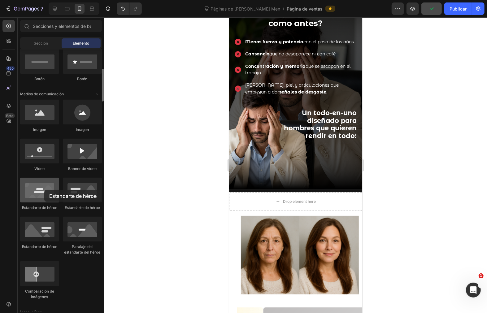
click at [44, 190] on div at bounding box center [39, 190] width 39 height 25
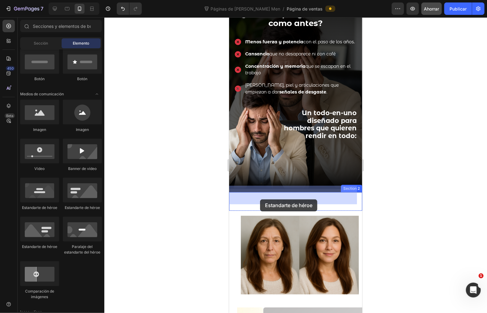
drag, startPoint x: 311, startPoint y: 210, endPoint x: 260, endPoint y: 199, distance: 52.6
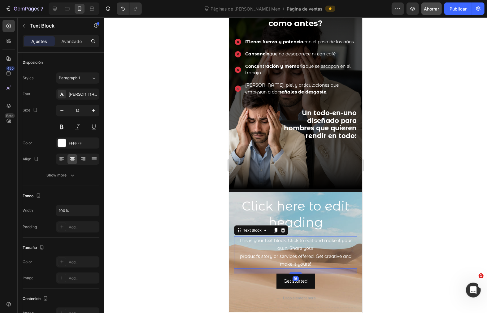
click at [269, 247] on div "This is your text block. Click to edit and make it your own. Share your product…" at bounding box center [295, 252] width 123 height 33
click at [280, 225] on div "Text Block" at bounding box center [261, 230] width 54 height 10
click at [281, 228] on icon at bounding box center [282, 230] width 5 height 5
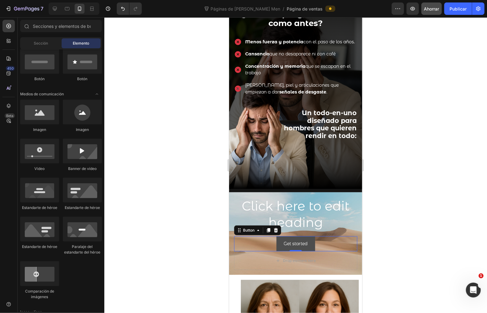
click at [312, 241] on button "Get started" at bounding box center [295, 243] width 39 height 15
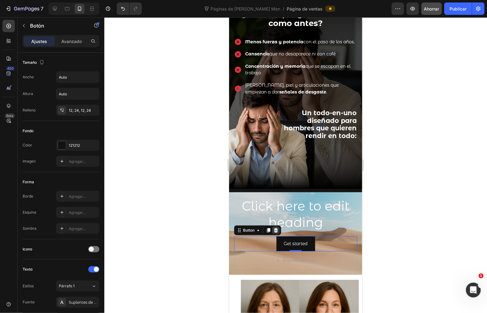
click at [273, 228] on icon at bounding box center [275, 230] width 5 height 5
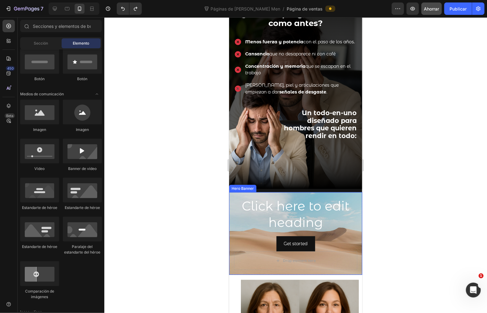
click at [318, 192] on div "Click here to edit heading Heading Get started Button Drop element here" at bounding box center [295, 233] width 133 height 83
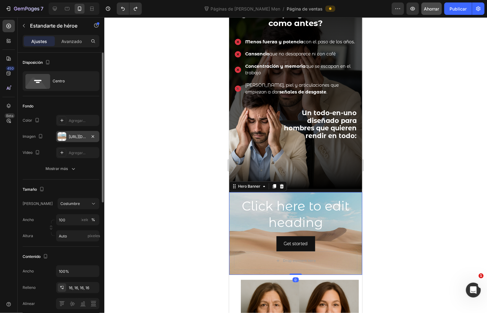
click at [70, 134] on font "[URL][DOMAIN_NAME]" at bounding box center [89, 136] width 40 height 5
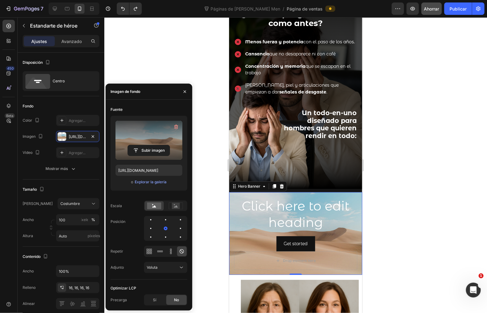
click at [164, 159] on label at bounding box center [149, 140] width 67 height 39
click at [164, 156] on input "file" at bounding box center [149, 150] width 42 height 11
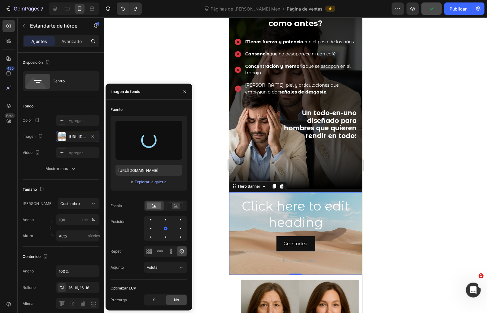
type input "[URL][DOMAIN_NAME]"
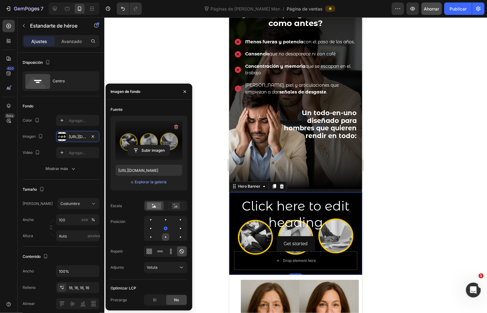
click at [177, 237] on div at bounding box center [180, 236] width 7 height 7
click at [166, 228] on div at bounding box center [165, 228] width 1 height 1
click at [156, 226] on div at bounding box center [165, 228] width 43 height 25
click at [177, 225] on div at bounding box center [180, 228] width 7 height 7
click at [398, 224] on div at bounding box center [295, 165] width 383 height 296
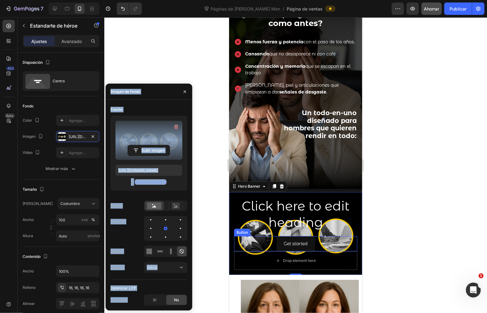
click at [398, 224] on div at bounding box center [295, 165] width 383 height 296
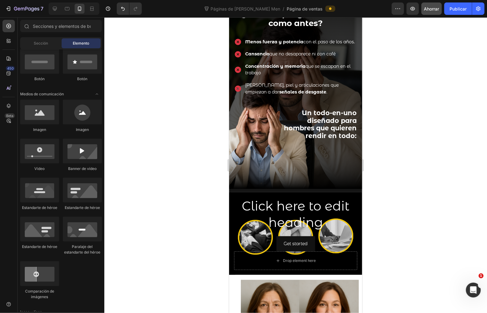
click at [49, 8] on div at bounding box center [74, 8] width 51 height 12
click at [54, 9] on icon at bounding box center [55, 9] width 4 height 4
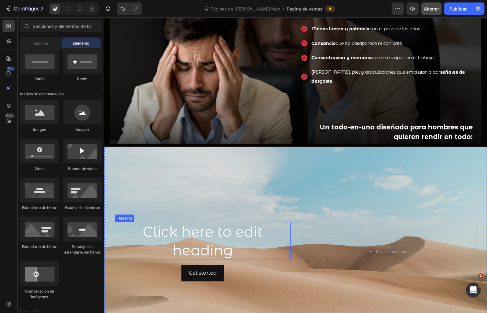
scroll to position [392, 0]
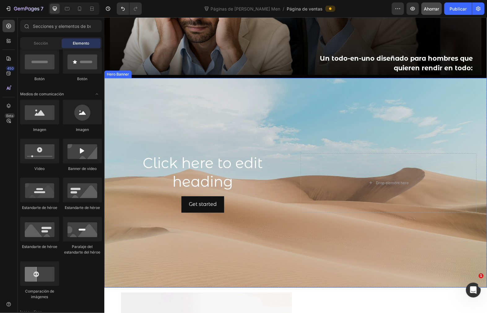
click at [250, 124] on div "Background Image" at bounding box center [295, 183] width 383 height 210
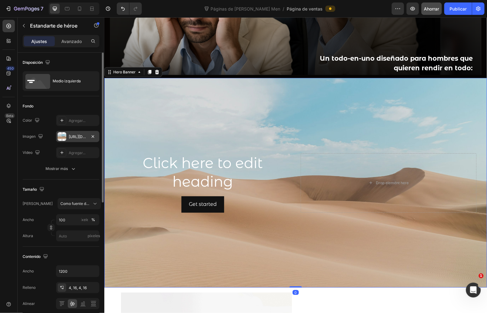
click at [73, 134] on div "[URL][DOMAIN_NAME]" at bounding box center [78, 137] width 18 height 6
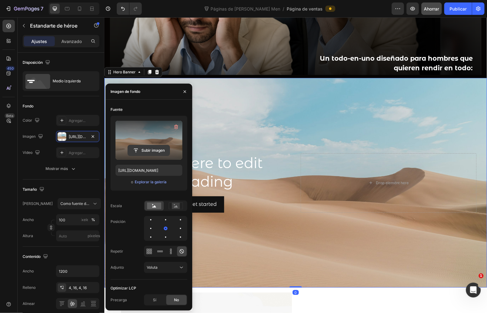
click at [144, 147] on input "file" at bounding box center [149, 150] width 42 height 11
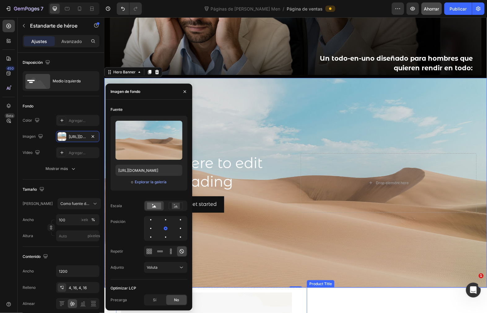
type input "[URL][DOMAIN_NAME]"
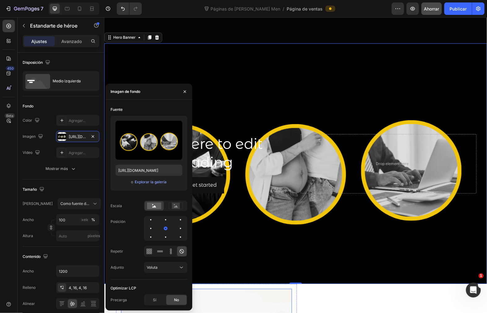
scroll to position [426, 0]
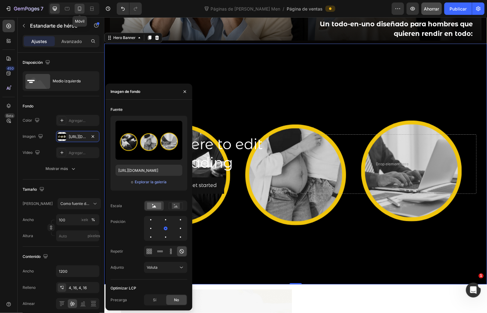
click at [79, 10] on icon at bounding box center [79, 9] width 3 height 4
type input "Auto"
type input "100%"
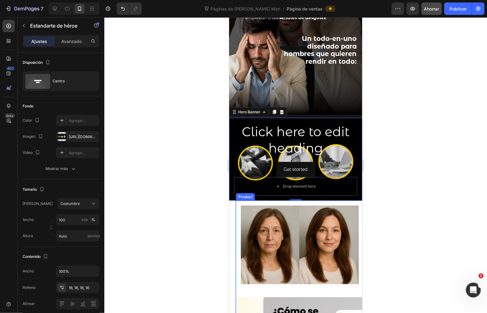
scroll to position [264, 0]
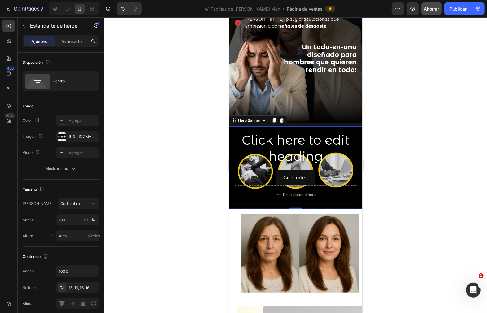
click at [392, 165] on div at bounding box center [295, 165] width 383 height 296
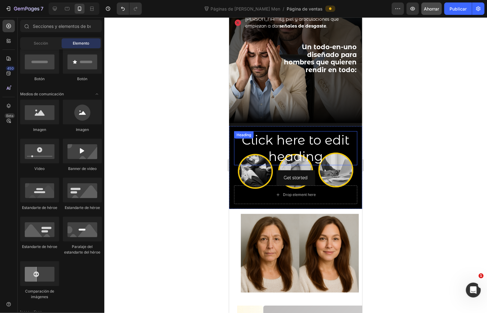
click at [286, 137] on h2 "Click here to edit heading" at bounding box center [295, 148] width 123 height 34
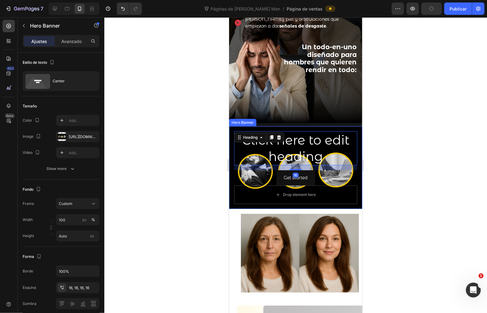
click at [233, 126] on div "Click here to edit heading Heading 16 Get started Button Drop element here" at bounding box center [295, 167] width 133 height 83
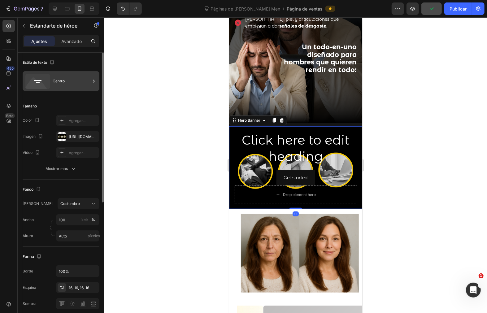
click at [53, 85] on div "Centro" at bounding box center [72, 81] width 38 height 14
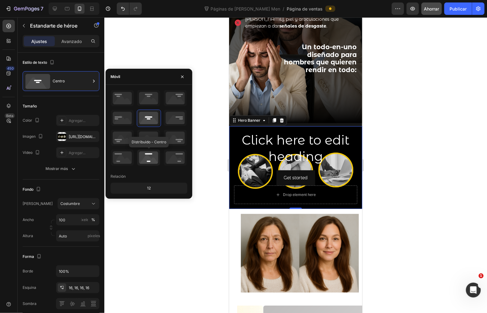
click at [153, 153] on icon at bounding box center [148, 158] width 23 height 16
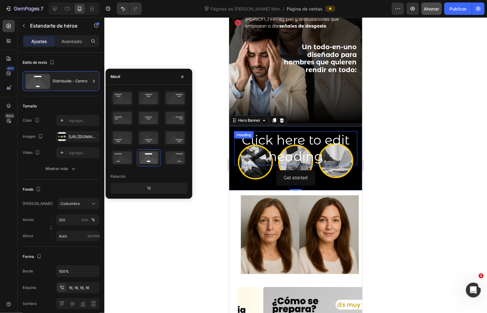
click at [308, 142] on h2 "Click here to edit heading" at bounding box center [295, 148] width 123 height 34
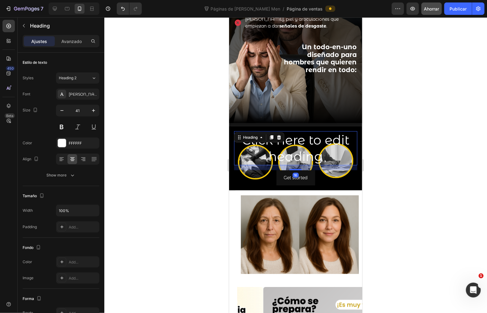
click at [308, 142] on h2 "Click here to edit heading" at bounding box center [295, 148] width 123 height 34
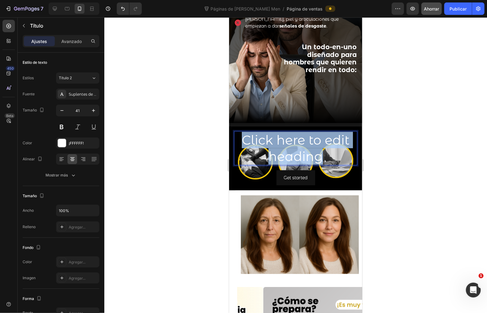
click at [308, 142] on p "Click here to edit heading" at bounding box center [295, 148] width 122 height 33
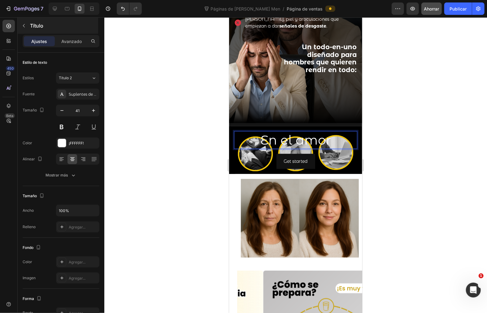
click at [25, 24] on icon "button" at bounding box center [23, 25] width 5 height 5
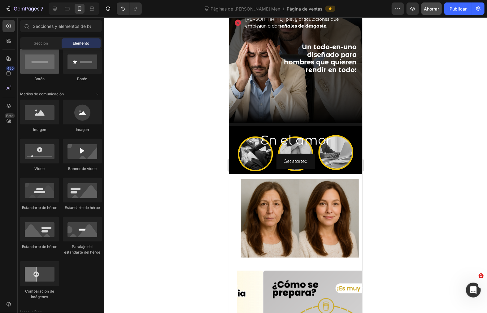
scroll to position [0, 0]
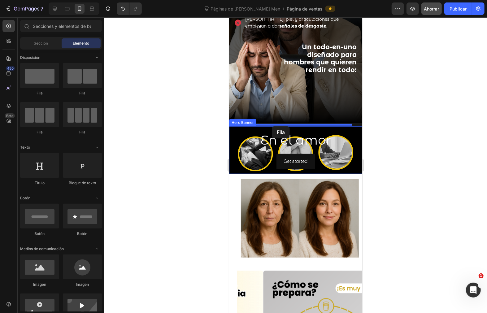
drag, startPoint x: 281, startPoint y: 135, endPoint x: 272, endPoint y: 126, distance: 12.7
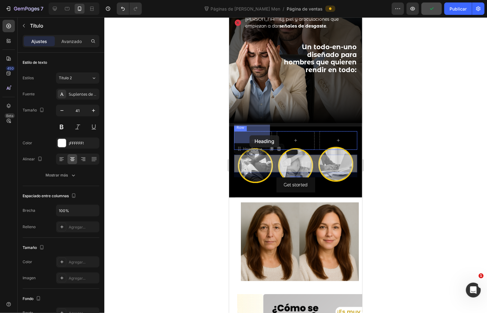
drag, startPoint x: 296, startPoint y: 158, endPoint x: 250, endPoint y: 137, distance: 50.9
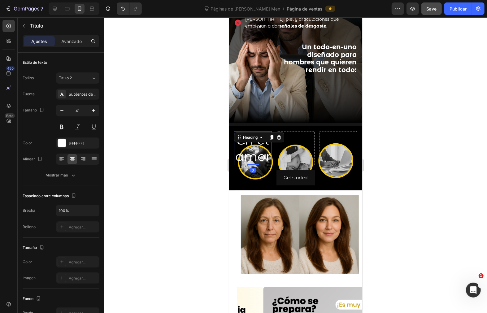
click at [252, 142] on h2 "En el amor" at bounding box center [253, 148] width 38 height 34
click at [252, 142] on p "En el amor" at bounding box center [252, 148] width 37 height 33
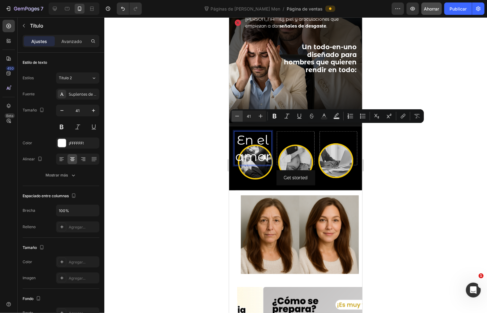
click at [239, 116] on icon "Barra de herramientas contextual del editor" at bounding box center [237, 116] width 6 height 6
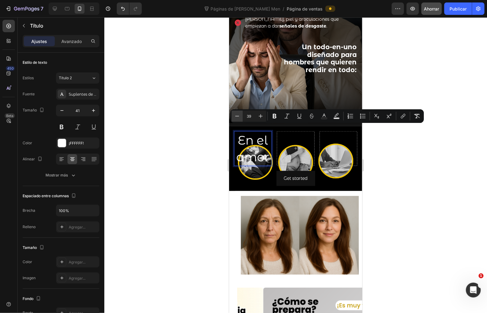
click at [239, 116] on icon "Barra de herramientas contextual del editor" at bounding box center [237, 116] width 6 height 6
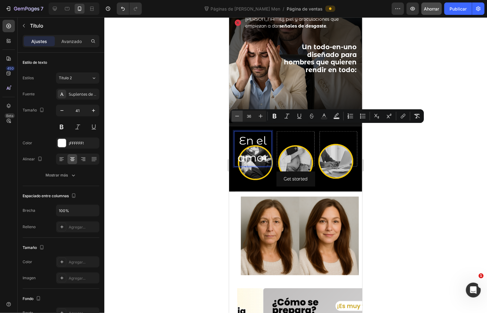
click at [237, 116] on icon "Barra de herramientas contextual del editor" at bounding box center [237, 116] width 4 height 0
click at [249, 114] on input "35" at bounding box center [249, 115] width 12 height 7
type input "20"
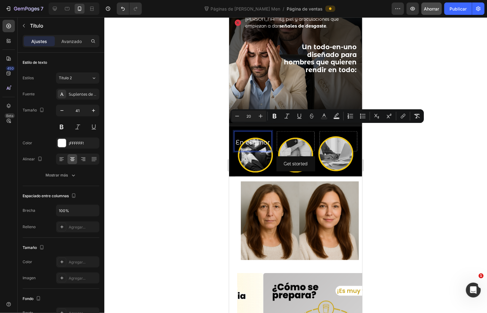
click at [256, 138] on span "En el amor" at bounding box center [253, 141] width 34 height 7
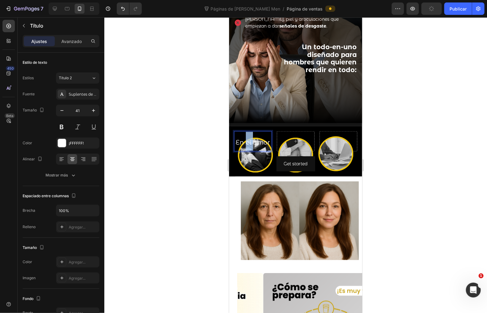
click at [256, 138] on span "En el amor" at bounding box center [253, 141] width 34 height 7
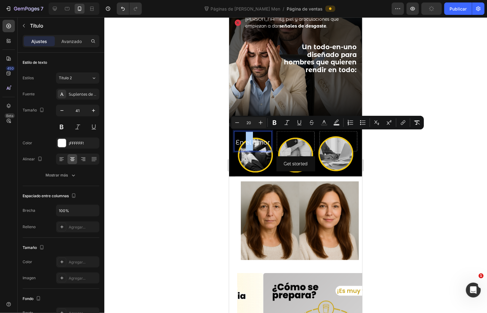
click at [249, 119] on input "20" at bounding box center [249, 122] width 12 height 7
type input "14"
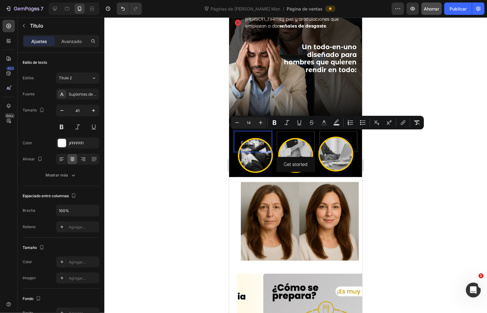
click at [395, 152] on div at bounding box center [295, 165] width 383 height 296
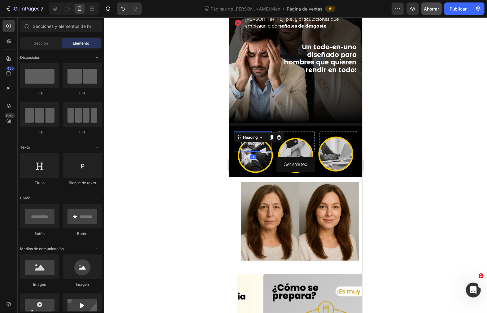
click at [264, 131] on div "⁠⁠⁠⁠⁠⁠⁠ En el amor Heading 0" at bounding box center [253, 141] width 38 height 21
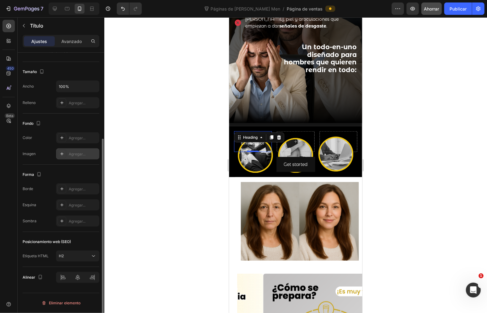
scroll to position [21, 0]
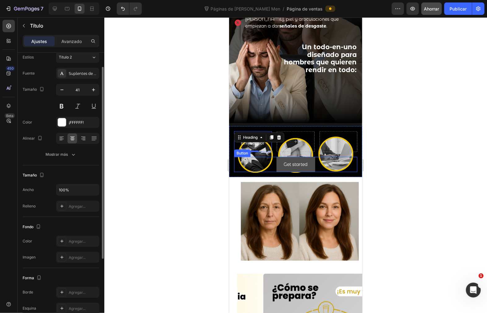
click at [276, 161] on button "Get started" at bounding box center [295, 164] width 39 height 15
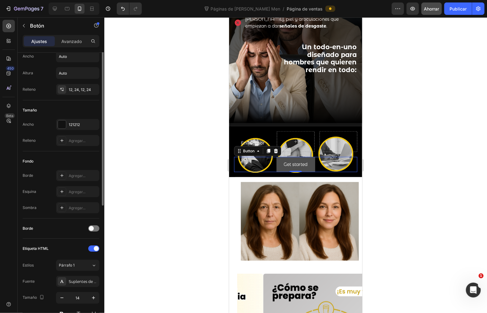
scroll to position [0, 0]
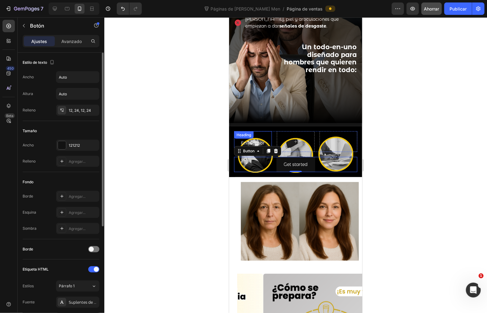
click at [268, 131] on div "⁠⁠⁠⁠⁠⁠⁠ En el amor Heading" at bounding box center [253, 141] width 38 height 21
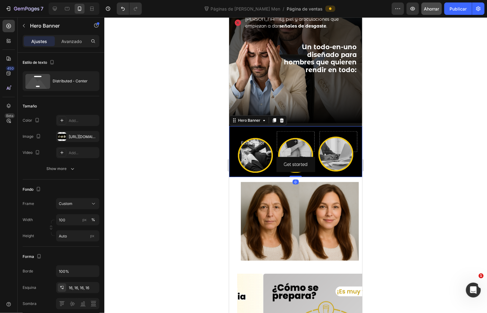
click at [274, 146] on div "⁠⁠⁠⁠⁠⁠⁠ En el amor Heading Row Get started Button" at bounding box center [295, 151] width 123 height 41
click at [84, 281] on font "16, 16, 16, 16" at bounding box center [79, 288] width 20 height 5
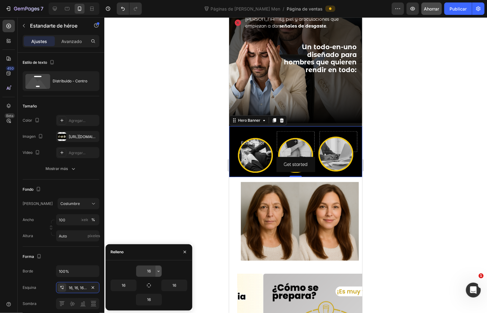
click at [159, 270] on icon "button" at bounding box center [158, 271] width 5 height 5
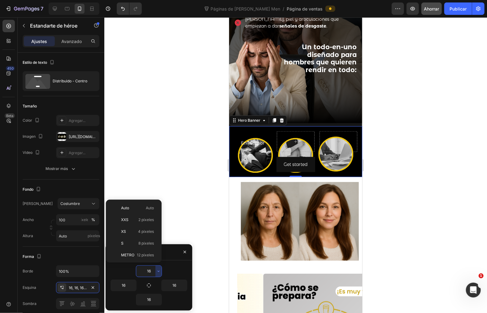
click at [154, 270] on input "16" at bounding box center [148, 271] width 25 height 11
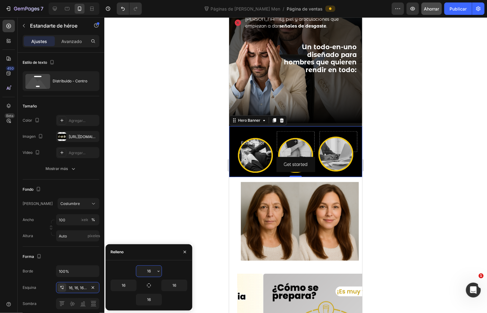
click at [154, 270] on input "16" at bounding box center [148, 271] width 25 height 11
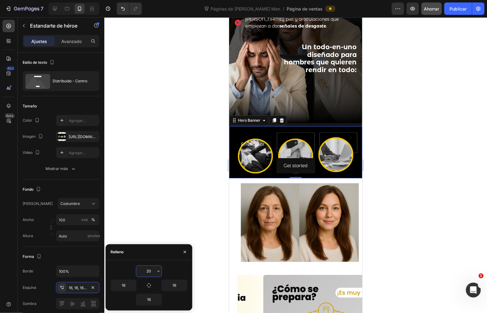
click at [154, 270] on input "20" at bounding box center [148, 271] width 25 height 11
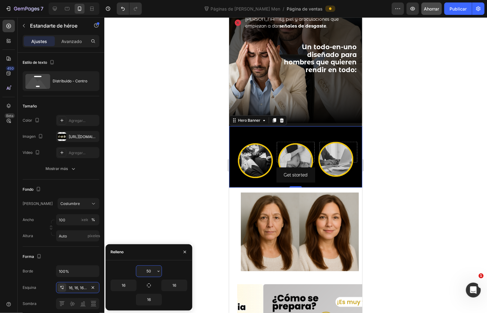
type input "20"
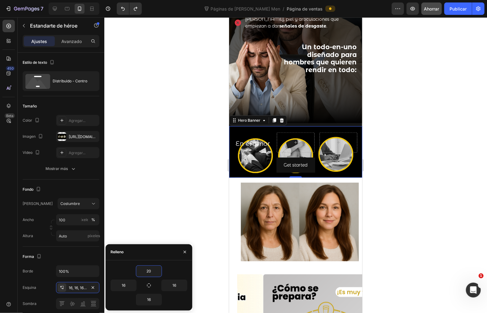
click at [395, 157] on div at bounding box center [295, 165] width 383 height 296
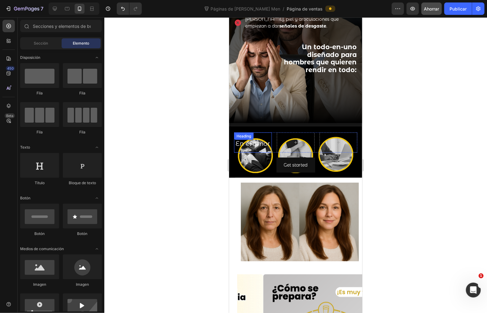
click at [268, 133] on div "En el amor Heading" at bounding box center [253, 142] width 38 height 20
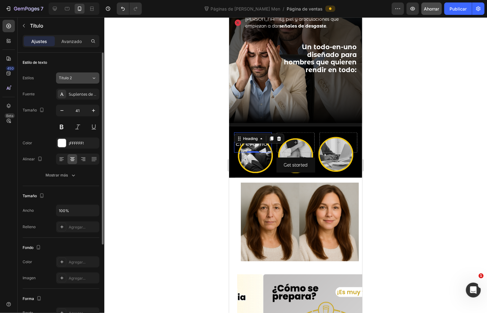
click at [85, 78] on div "Título 2" at bounding box center [75, 78] width 33 height 6
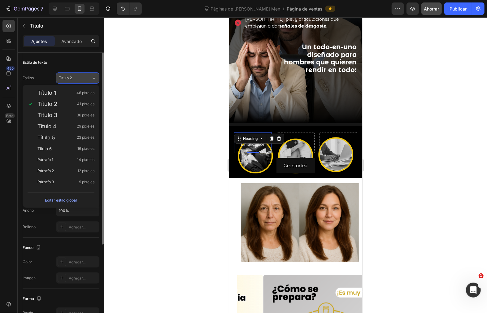
click at [85, 78] on div "Título 2" at bounding box center [75, 78] width 33 height 6
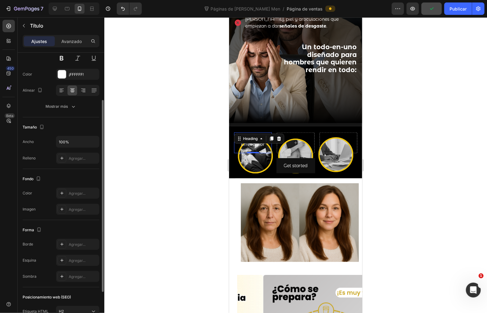
scroll to position [124, 0]
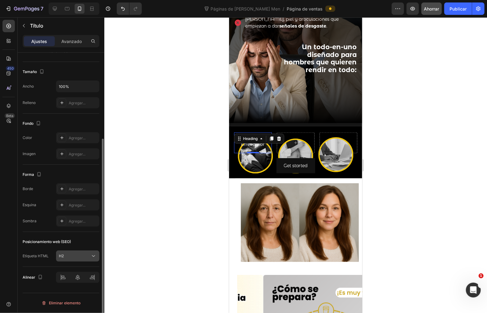
click at [89, 256] on div "H2" at bounding box center [75, 256] width 32 height 6
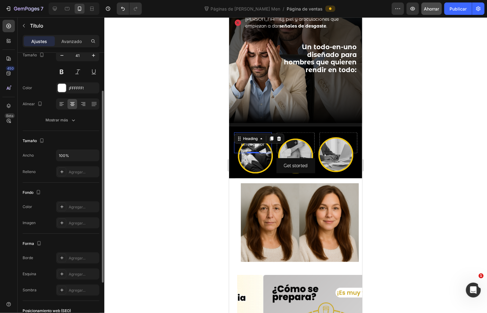
scroll to position [21, 0]
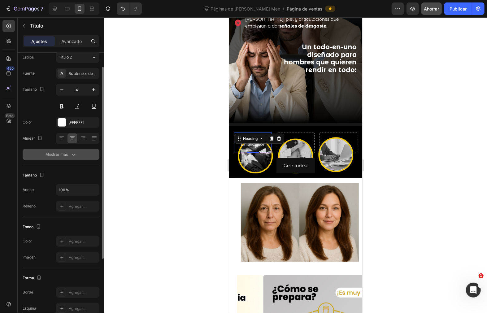
click at [64, 156] on font "Mostrar más" at bounding box center [57, 155] width 22 height 6
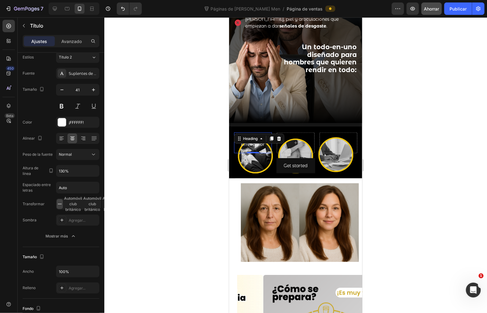
click at [176, 109] on div at bounding box center [295, 165] width 383 height 296
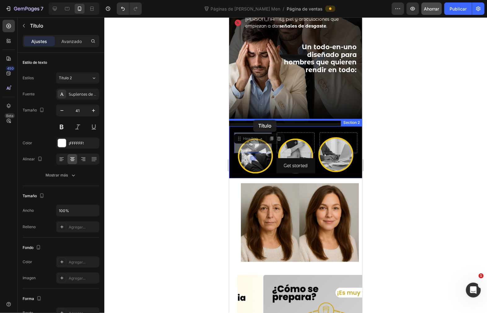
drag, startPoint x: 250, startPoint y: 129, endPoint x: 253, endPoint y: 121, distance: 9.0
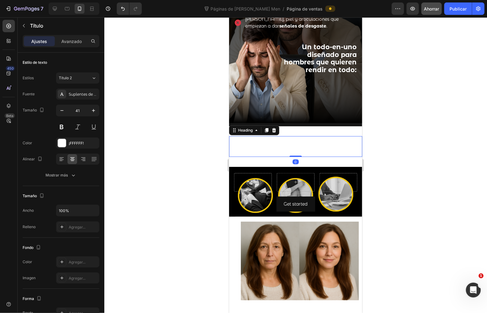
click at [392, 146] on div at bounding box center [295, 165] width 383 height 296
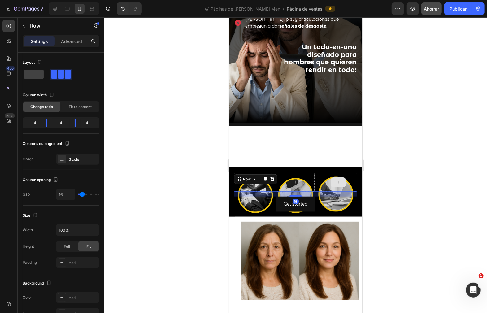
click at [322, 173] on div at bounding box center [338, 182] width 38 height 19
click at [272, 177] on icon at bounding box center [272, 179] width 4 height 4
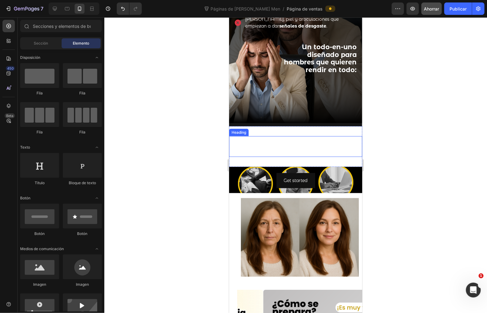
click at [284, 145] on span "En el amor" at bounding box center [296, 148] width 24 height 6
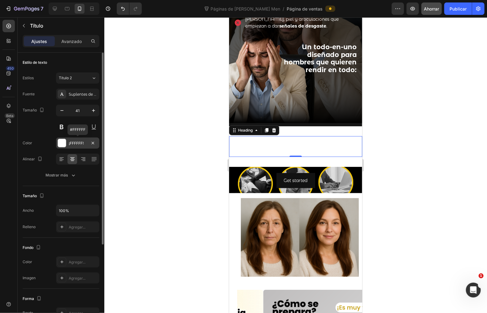
click at [64, 142] on div at bounding box center [62, 143] width 8 height 8
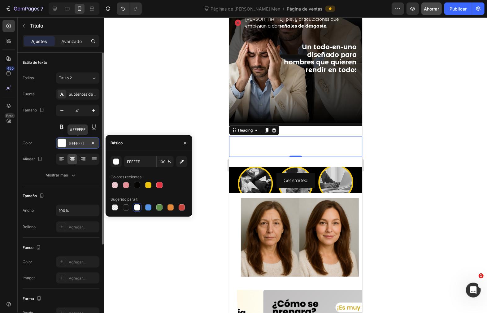
click at [64, 142] on div at bounding box center [62, 143] width 8 height 8
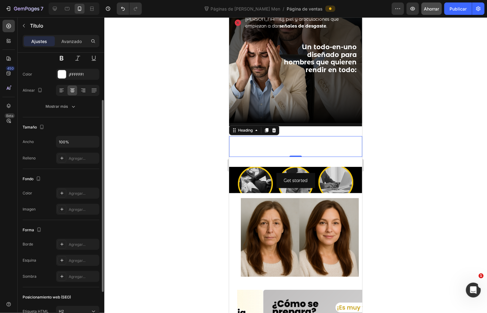
scroll to position [103, 0]
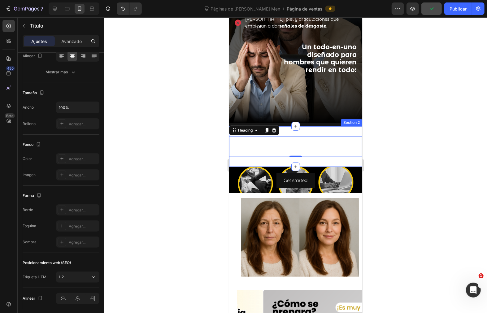
click at [304, 126] on div "En el amor Heading 0 Section 2" at bounding box center [295, 146] width 133 height 41
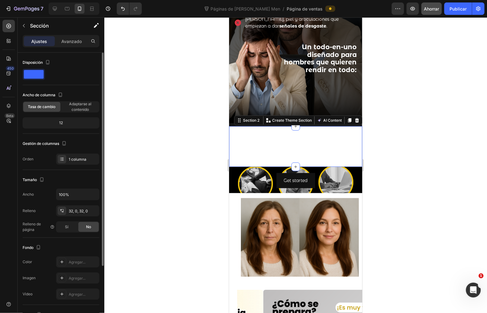
scroll to position [34, 0]
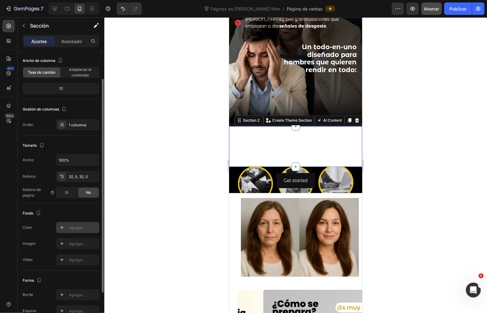
click at [63, 228] on icon at bounding box center [61, 227] width 3 height 3
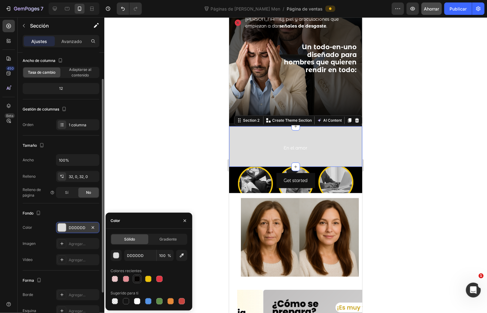
click at [135, 278] on div at bounding box center [137, 279] width 6 height 6
type input "060403"
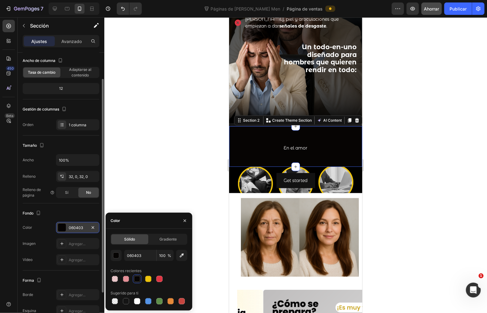
click at [174, 199] on div at bounding box center [295, 165] width 383 height 296
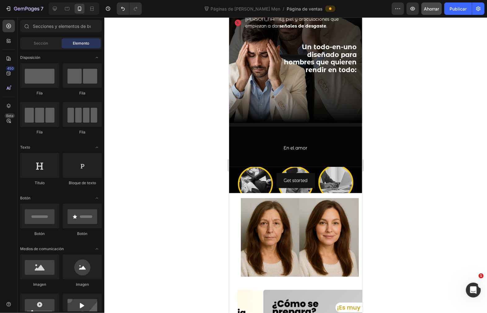
click at [174, 199] on div at bounding box center [295, 165] width 383 height 296
click at [294, 145] on span "En el amor" at bounding box center [296, 148] width 24 height 6
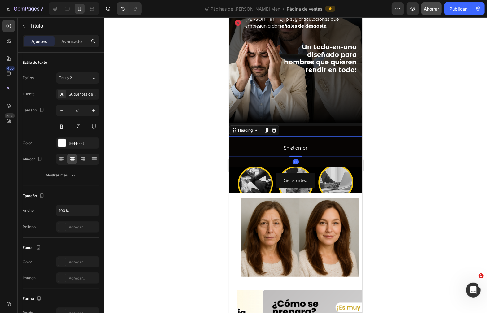
click at [294, 145] on span "En el amor" at bounding box center [296, 148] width 24 height 6
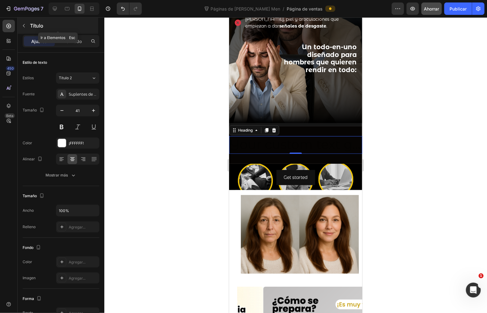
click at [26, 30] on button "button" at bounding box center [24, 26] width 10 height 10
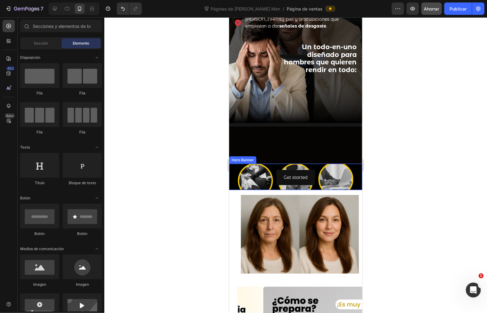
click at [232, 175] on div "Get started Button" at bounding box center [295, 177] width 133 height 26
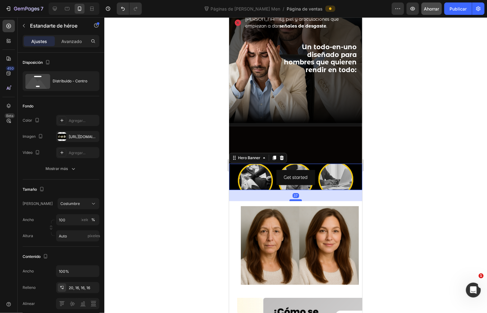
drag, startPoint x: 295, startPoint y: 183, endPoint x: 295, endPoint y: 194, distance: 11.2
click at [295, 199] on div at bounding box center [295, 200] width 12 height 2
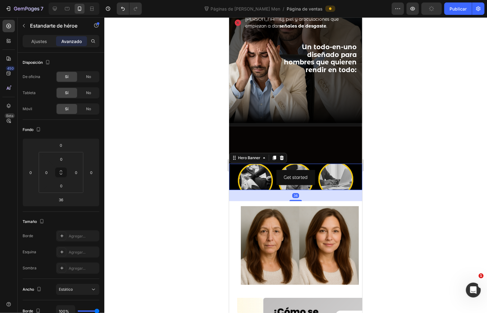
click at [352, 192] on div "36" at bounding box center [295, 195] width 133 height 11
click at [392, 158] on div at bounding box center [295, 165] width 383 height 296
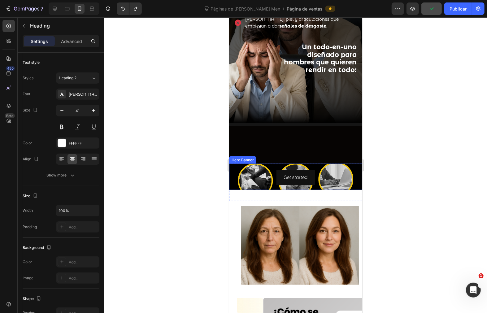
click at [286, 137] on p "Rich Text Editor. Editing area: main" at bounding box center [295, 145] width 132 height 16
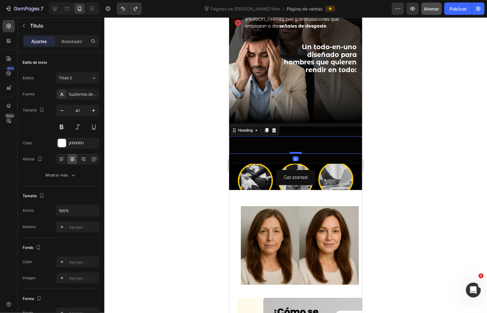
click at [295, 152] on div at bounding box center [295, 153] width 12 height 2
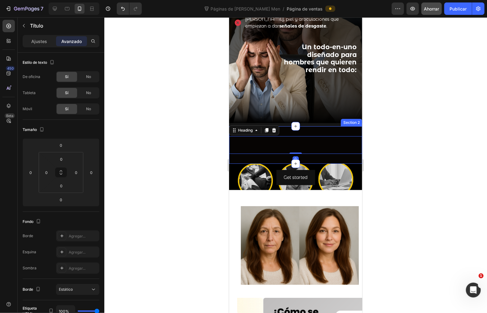
click at [307, 153] on div "Heading 0 Section 2" at bounding box center [295, 144] width 133 height 37
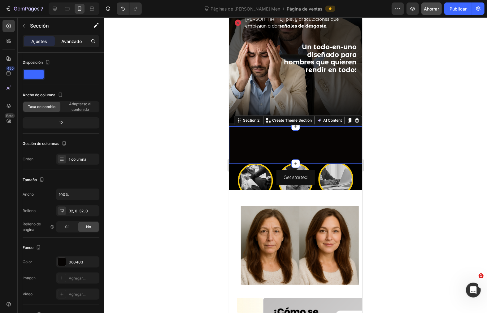
click at [71, 40] on font "Avanzado" at bounding box center [71, 41] width 20 height 5
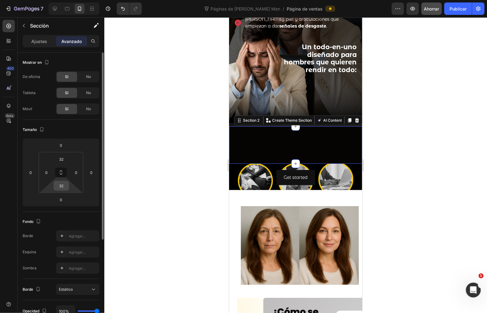
click at [63, 186] on input "32" at bounding box center [61, 185] width 12 height 9
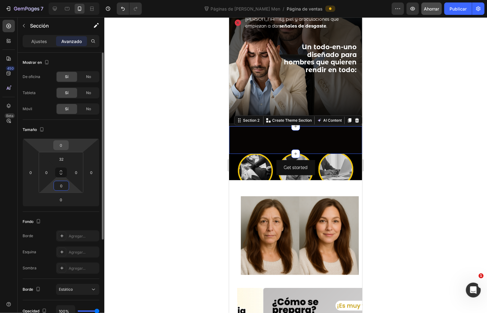
type input "0"
click at [60, 141] on input "0" at bounding box center [61, 145] width 12 height 9
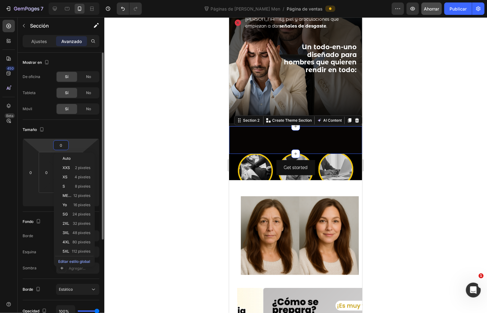
click at [60, 0] on html "7 Version history Páginas de gemas de Colla Men / Página de ventas Avance Ahorr…" at bounding box center [243, 0] width 487 height 0
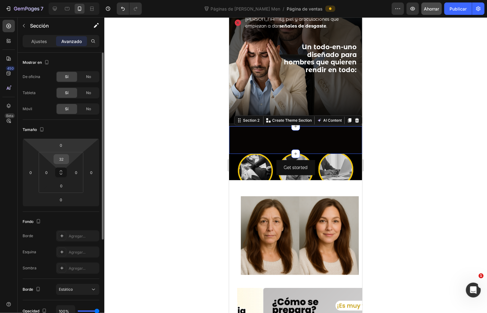
click at [60, 155] on input "32" at bounding box center [61, 159] width 12 height 9
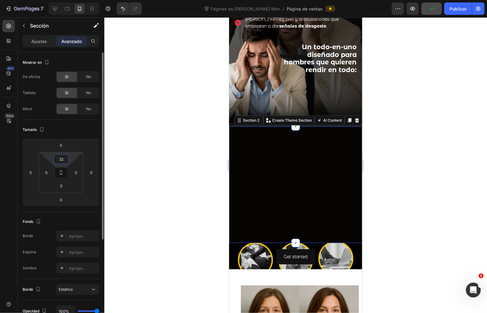
type input "3"
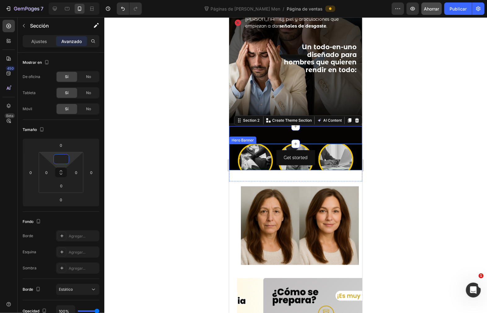
click at [236, 144] on div "Get started Button" at bounding box center [295, 157] width 133 height 26
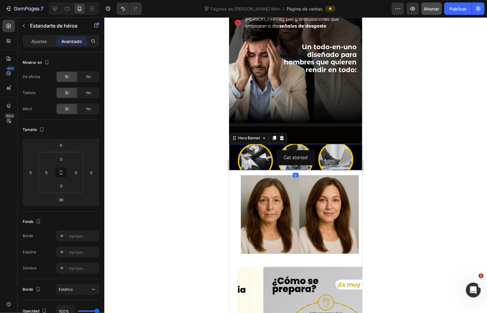
drag, startPoint x: 292, startPoint y: 174, endPoint x: 293, endPoint y: 160, distance: 14.0
click at [293, 160] on div "Get started Button Hero Banner 0" at bounding box center [295, 157] width 133 height 26
type input "0"
click at [64, 186] on input "0" at bounding box center [61, 185] width 12 height 9
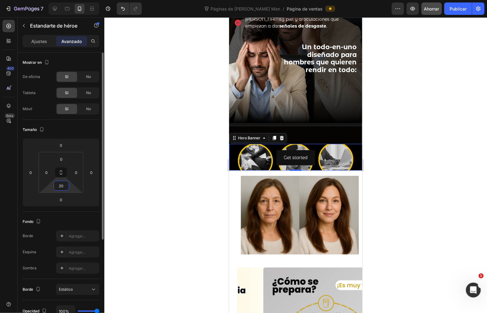
type input "20"
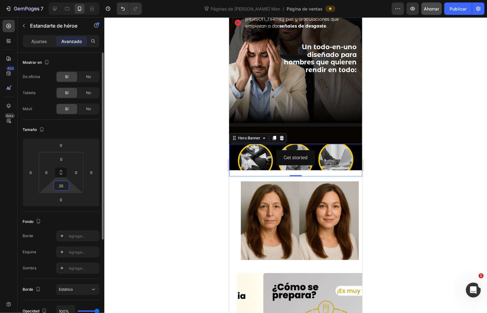
type input "36"
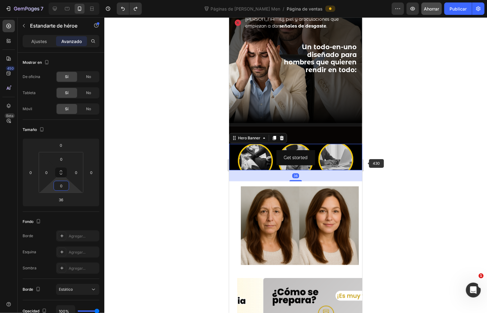
type input "0"
click at [397, 159] on div at bounding box center [295, 165] width 383 height 296
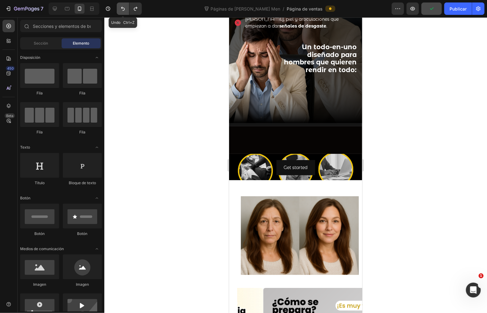
click at [121, 8] on icon "Deshacer/Rehacer" at bounding box center [123, 9] width 6 height 6
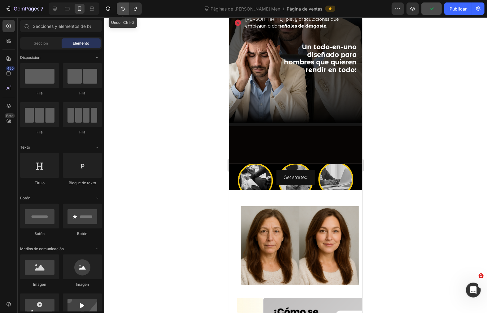
click at [121, 8] on icon "Deshacer/Rehacer" at bounding box center [123, 9] width 6 height 6
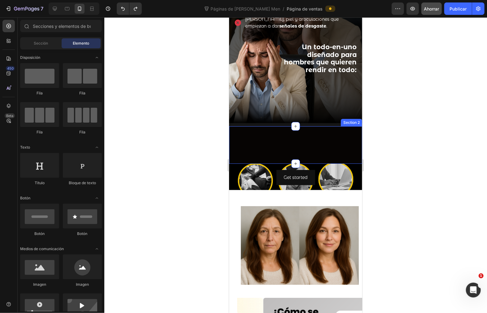
click at [260, 156] on div "Heading Section 2" at bounding box center [295, 144] width 133 height 37
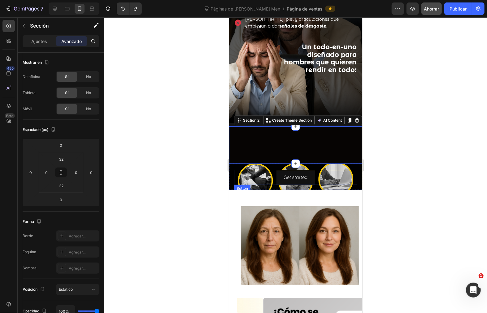
click at [269, 170] on div "Get started Button" at bounding box center [295, 177] width 123 height 15
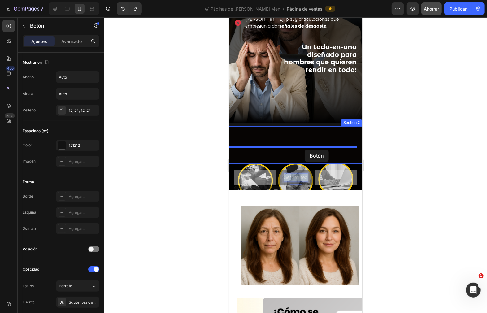
drag, startPoint x: 305, startPoint y: 170, endPoint x: 304, endPoint y: 149, distance: 21.1
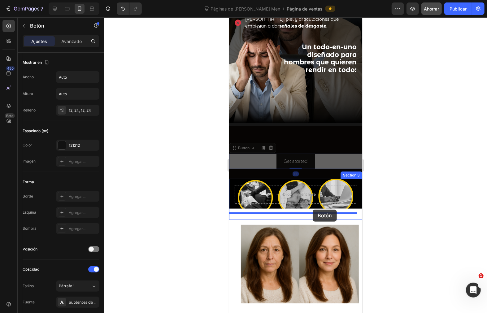
drag, startPoint x: 315, startPoint y: 152, endPoint x: 312, endPoint y: 209, distance: 57.7
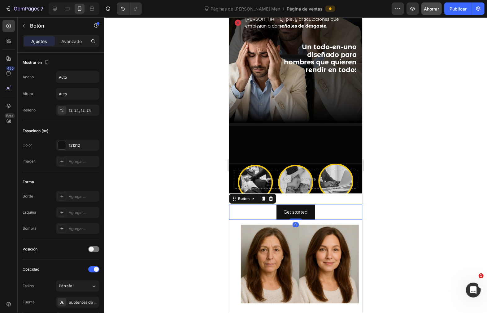
click at [377, 200] on div at bounding box center [295, 165] width 383 height 296
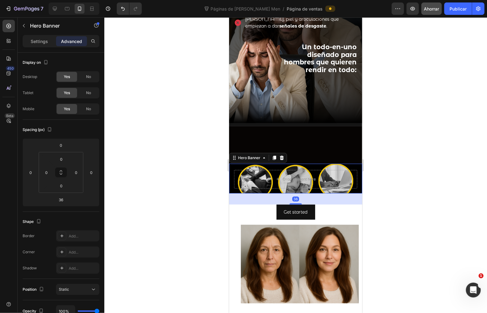
click at [354, 164] on div "Drop element here" at bounding box center [295, 179] width 133 height 30
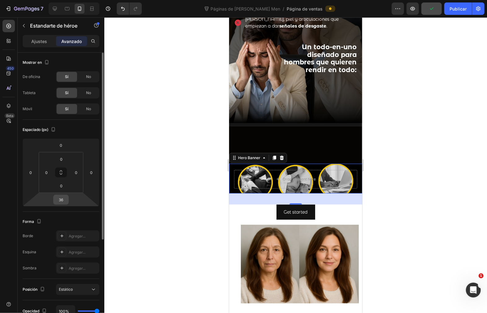
click at [60, 199] on input "36" at bounding box center [61, 199] width 12 height 9
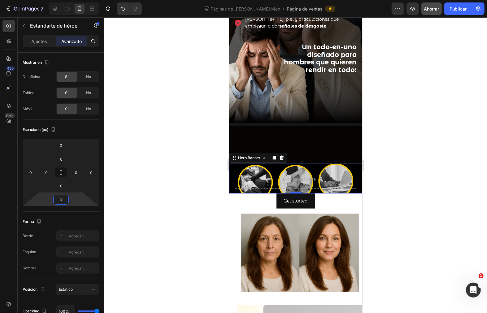
type input "0"
click at [233, 164] on div "Drop element here" at bounding box center [295, 179] width 133 height 30
click at [30, 44] on div "Ajustes" at bounding box center [39, 41] width 31 height 10
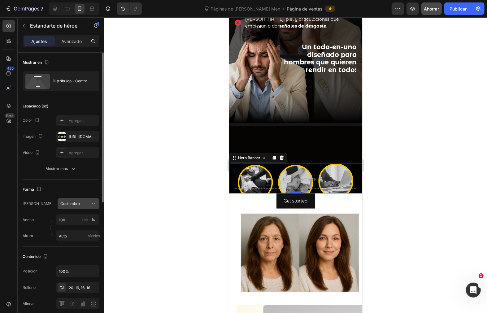
click at [90, 202] on icon at bounding box center [93, 204] width 6 height 6
click at [89, 202] on div "Costumbre" at bounding box center [74, 204] width 29 height 6
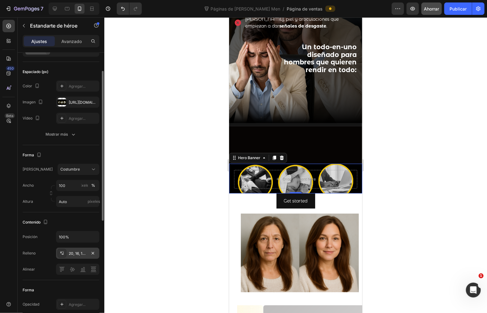
click at [77, 250] on div "20, 16, 16, 16" at bounding box center [77, 253] width 43 height 11
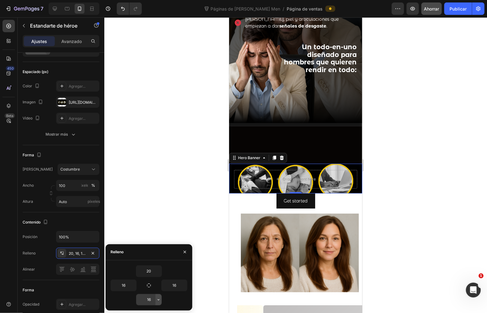
click at [155, 281] on button "button" at bounding box center [158, 299] width 6 height 11
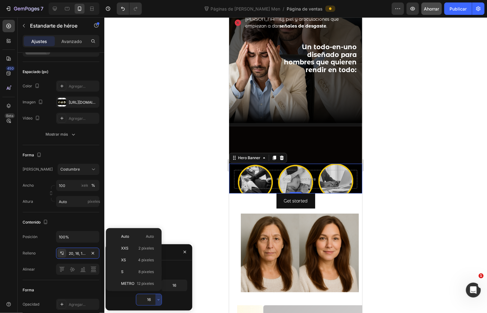
click at [150, 281] on input "16" at bounding box center [148, 299] width 25 height 11
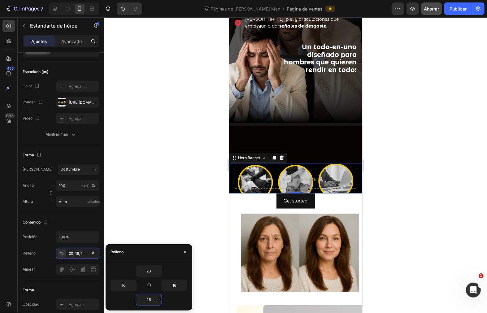
click at [149, 281] on input "16" at bounding box center [148, 299] width 25 height 11
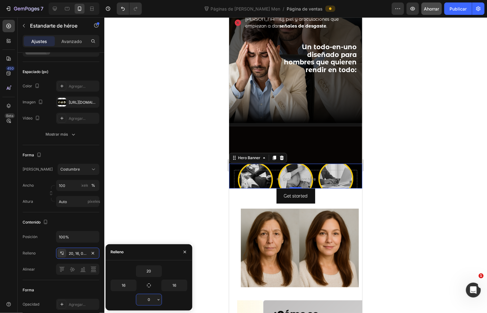
type input "16"
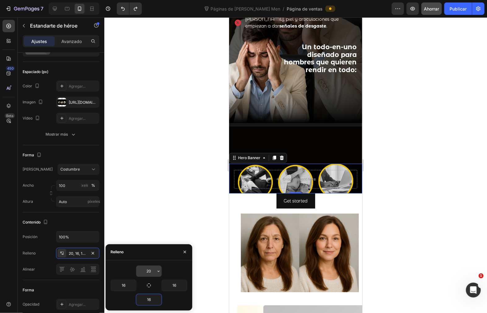
click at [155, 269] on input "20" at bounding box center [148, 271] width 25 height 11
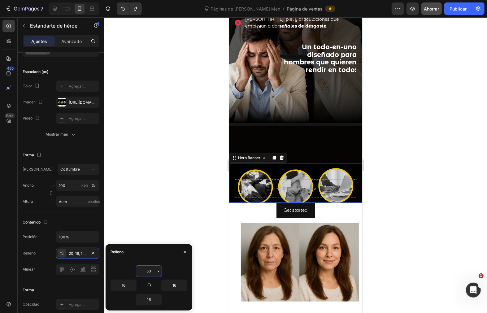
click at [155, 269] on input "50" at bounding box center [148, 271] width 25 height 11
type input "50"
click at [152, 281] on input "16" at bounding box center [148, 299] width 25 height 11
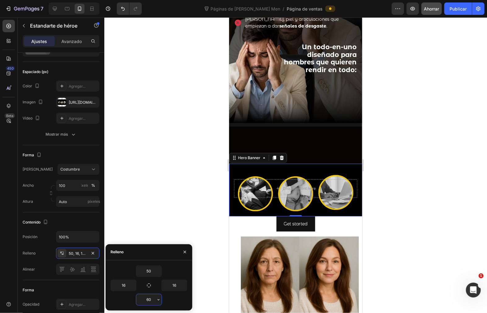
click at [152, 281] on input "60" at bounding box center [148, 299] width 25 height 11
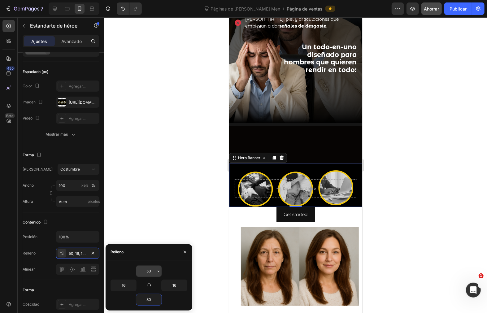
type input "30"
click at [152, 268] on input "50" at bounding box center [148, 271] width 25 height 11
type input "0"
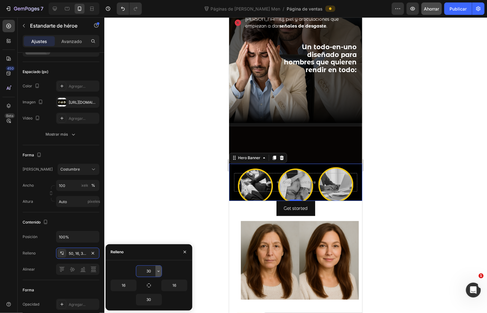
type input "3"
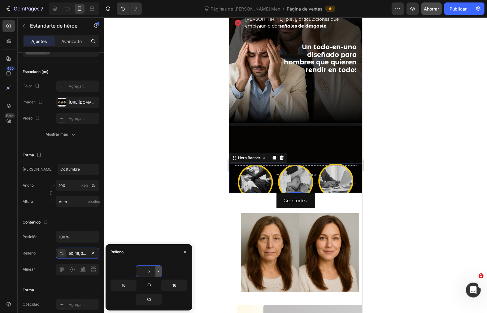
type input "50"
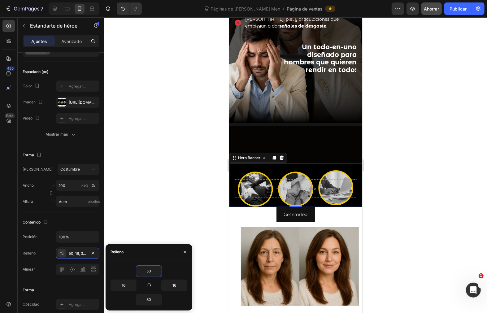
click at [386, 193] on div at bounding box center [295, 165] width 383 height 296
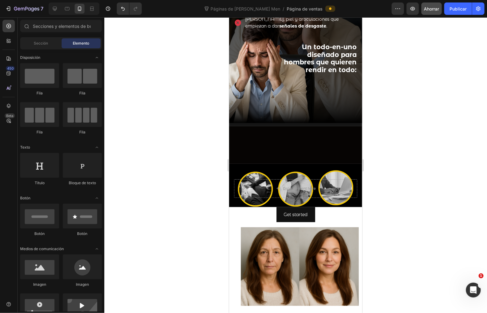
click at [386, 193] on div at bounding box center [295, 165] width 383 height 296
click at [294, 137] on p "Rich Text Editor. Editing area: main" at bounding box center [295, 145] width 132 height 16
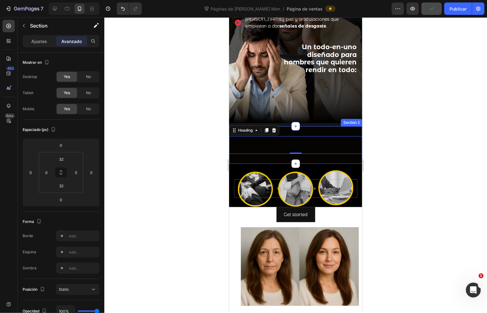
click at [267, 153] on div "Heading 0 Section 2" at bounding box center [295, 144] width 133 height 37
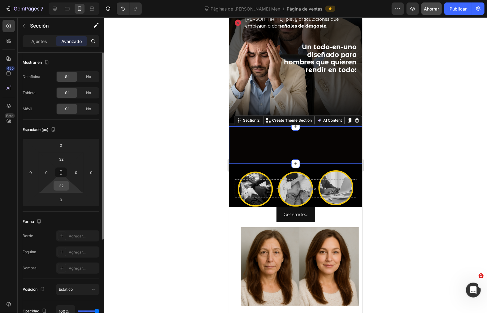
click at [63, 188] on input "32" at bounding box center [61, 185] width 12 height 9
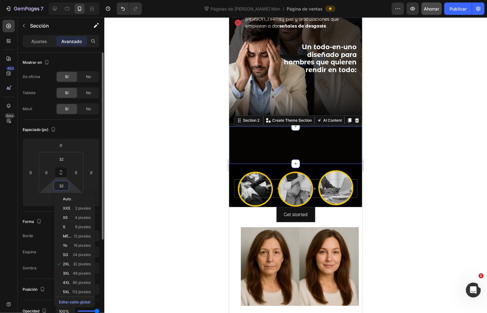
type input "0"
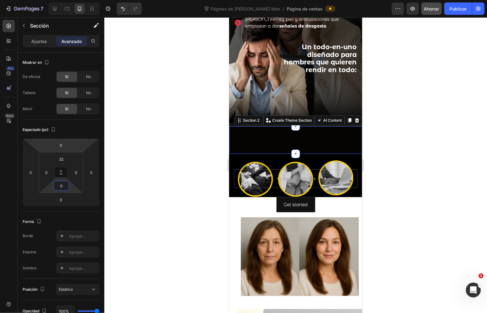
click at [130, 142] on div at bounding box center [295, 165] width 383 height 296
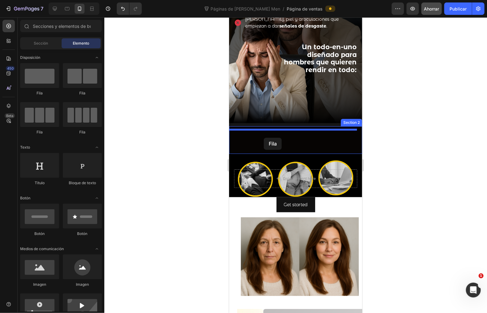
drag, startPoint x: 271, startPoint y: 133, endPoint x: 264, endPoint y: 137, distance: 8.9
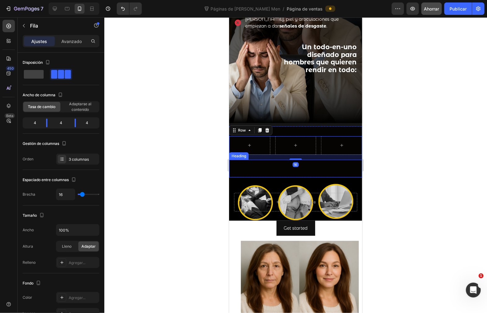
click at [306, 162] on p "Rich Text Editor. Editing area: main" at bounding box center [295, 168] width 132 height 16
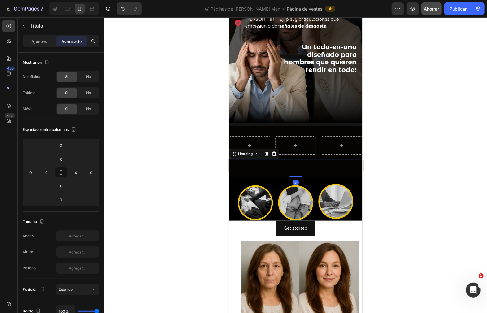
drag, startPoint x: 293, startPoint y: 170, endPoint x: 291, endPoint y: 153, distance: 17.5
click at [291, 159] on div "Heading 0" at bounding box center [295, 168] width 133 height 18
click at [395, 164] on div at bounding box center [295, 165] width 383 height 296
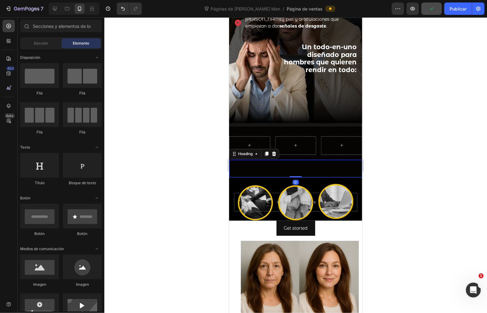
click at [335, 162] on p "Rich Text Editor. Editing area: main" at bounding box center [295, 168] width 132 height 16
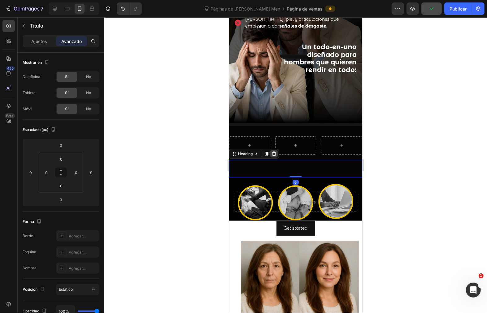
click at [276, 151] on icon at bounding box center [273, 153] width 5 height 5
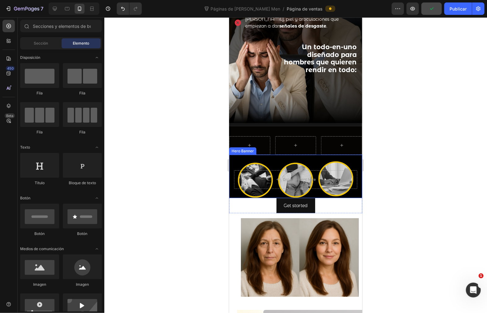
click at [393, 160] on div at bounding box center [295, 165] width 383 height 296
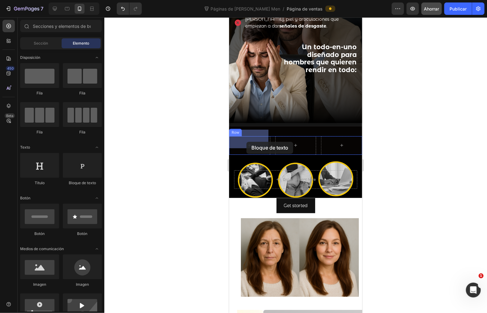
drag, startPoint x: 388, startPoint y: 185, endPoint x: 428, endPoint y: 170, distance: 43.1
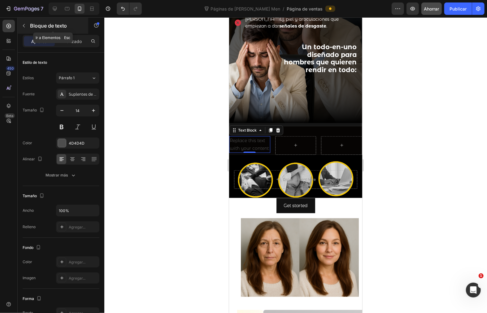
click at [27, 27] on button "button" at bounding box center [24, 26] width 10 height 10
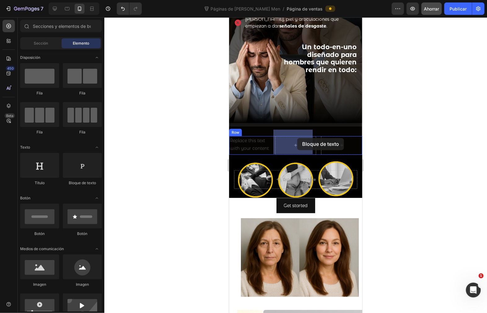
drag, startPoint x: 314, startPoint y: 183, endPoint x: 297, endPoint y: 138, distance: 47.9
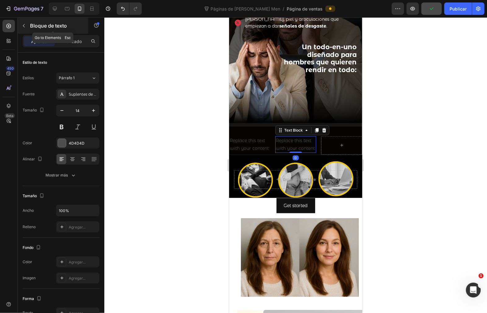
click at [23, 24] on icon "button" at bounding box center [23, 25] width 5 height 5
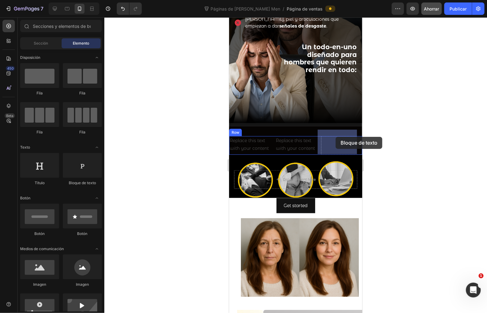
drag, startPoint x: 316, startPoint y: 186, endPoint x: 591, endPoint y: 171, distance: 275.4
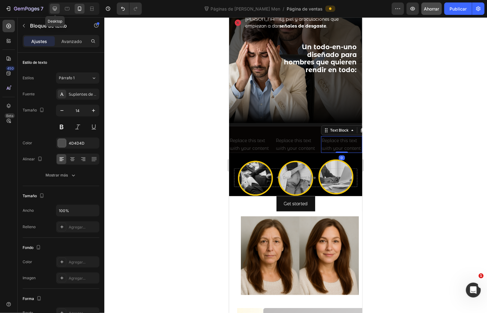
click at [54, 6] on icon at bounding box center [55, 9] width 6 height 6
type input "16"
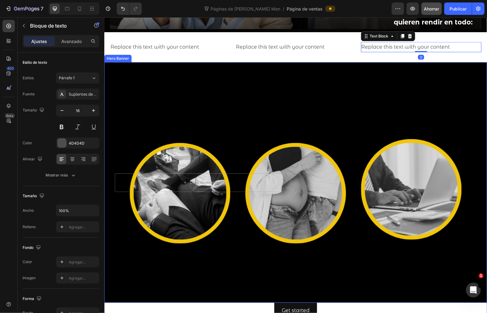
scroll to position [441, 0]
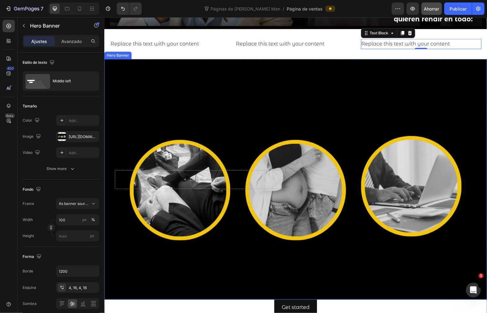
click at [196, 91] on div "Background Image" at bounding box center [295, 179] width 383 height 241
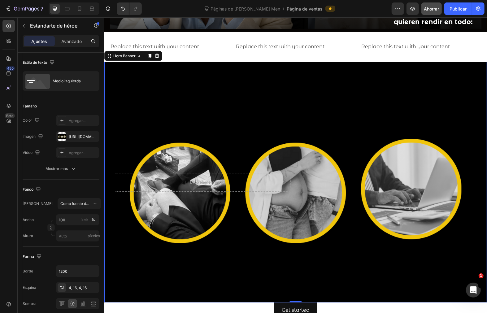
scroll to position [440, 0]
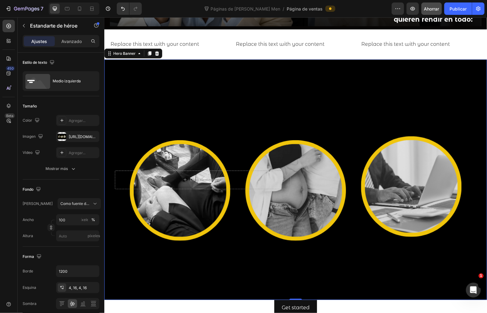
click at [226, 161] on div "Background Image" at bounding box center [295, 179] width 383 height 241
click at [234, 125] on div "Background Image" at bounding box center [295, 179] width 383 height 241
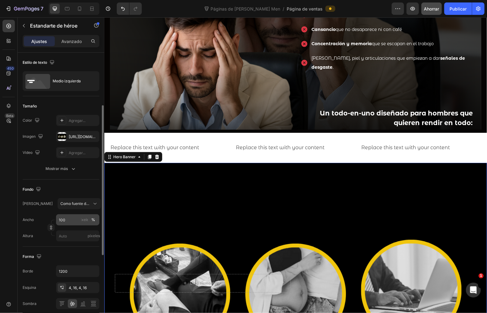
scroll to position [34, 0]
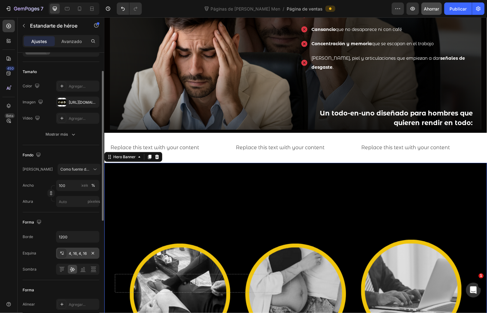
click at [74, 254] on font "4, 16, 4, 16" at bounding box center [78, 253] width 18 height 5
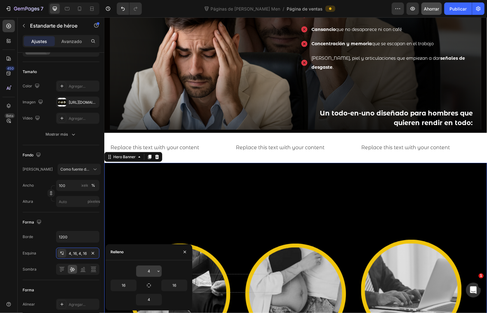
click at [153, 271] on input "4" at bounding box center [148, 271] width 25 height 11
type input "0"
click at [167, 228] on div "Background Image" at bounding box center [295, 283] width 383 height 241
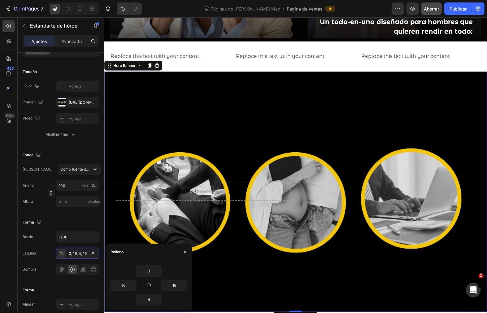
scroll to position [475, 0]
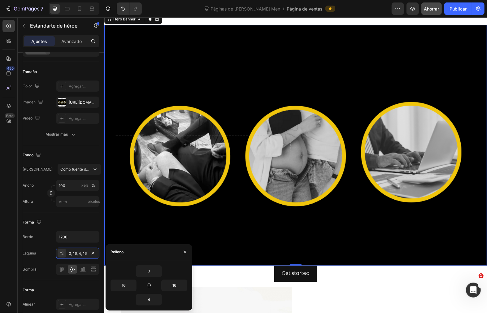
click at [234, 236] on div "Background Image" at bounding box center [295, 145] width 383 height 241
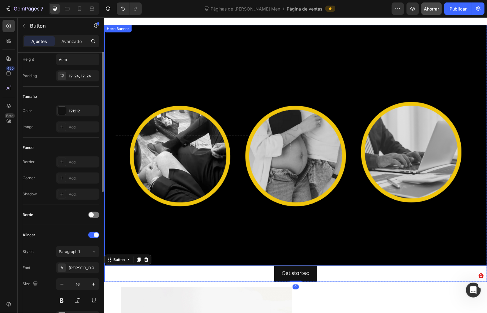
scroll to position [0, 0]
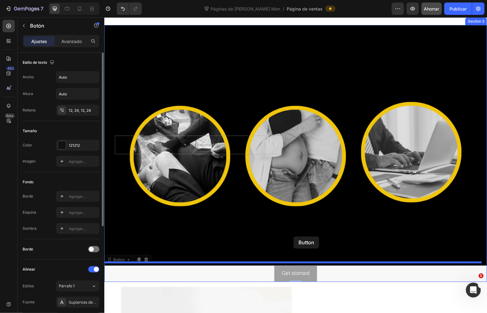
drag, startPoint x: 299, startPoint y: 262, endPoint x: 293, endPoint y: 236, distance: 26.9
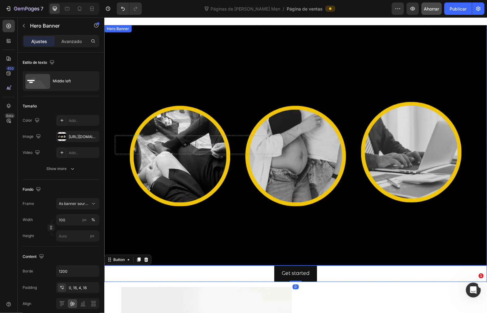
click at [223, 224] on div "Background Image" at bounding box center [295, 145] width 383 height 241
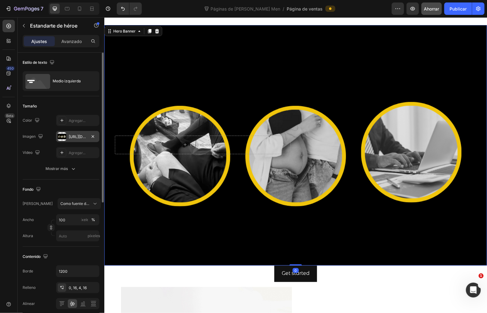
click at [76, 135] on font "[URL][DOMAIN_NAME]" at bounding box center [89, 136] width 40 height 5
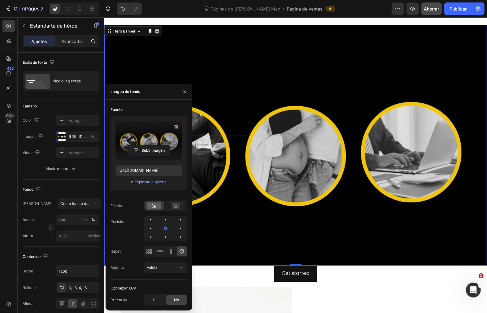
click at [149, 135] on label at bounding box center [149, 140] width 67 height 39
click at [149, 145] on input "file" at bounding box center [149, 150] width 42 height 11
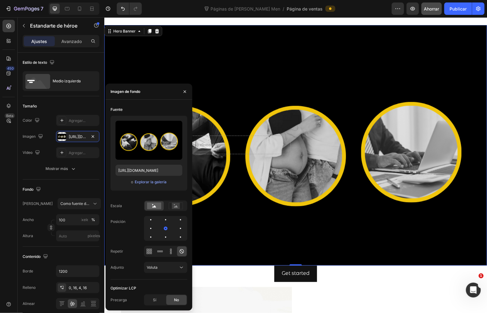
type input "[URL][DOMAIN_NAME]"
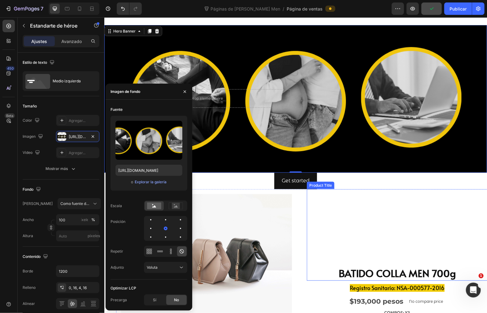
click at [415, 214] on div "BATIDO COLLA MEN 700g Product Title" at bounding box center [397, 235] width 181 height 92
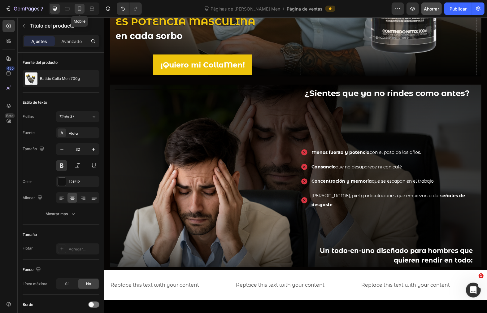
click at [77, 8] on icon at bounding box center [79, 9] width 6 height 6
type input "20"
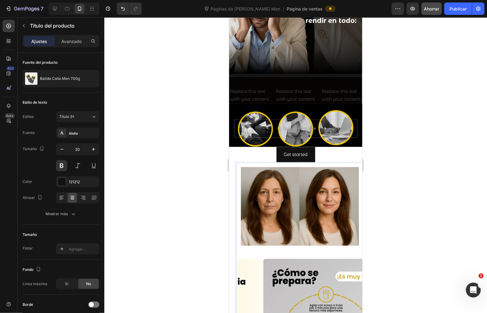
scroll to position [304, 0]
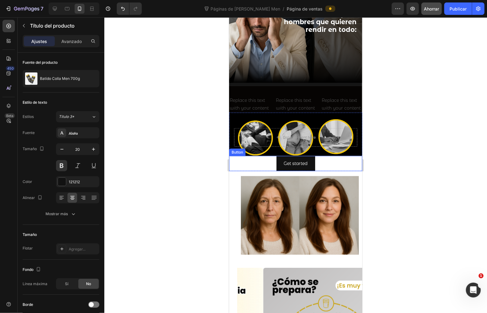
click at [409, 162] on div at bounding box center [295, 165] width 383 height 296
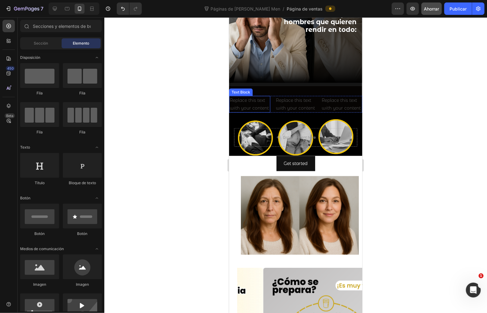
click at [238, 96] on div "Replace this text with your content" at bounding box center [249, 104] width 41 height 17
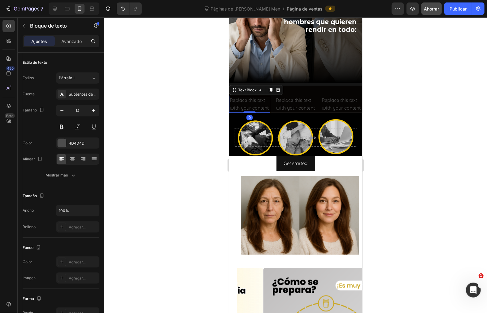
click at [240, 98] on div "Replace this text with your content" at bounding box center [249, 104] width 41 height 17
click at [240, 98] on p "Replace this text with your content" at bounding box center [249, 103] width 40 height 15
click at [280, 96] on div "Replace this text with your content" at bounding box center [295, 104] width 41 height 17
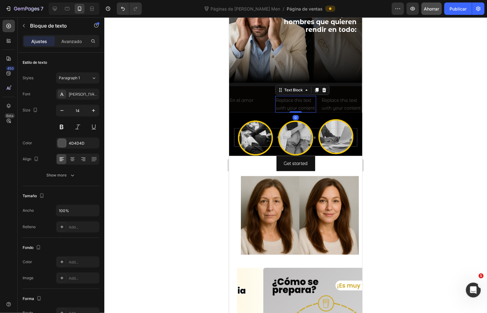
click at [280, 96] on div "Replace this text with your content" at bounding box center [295, 104] width 41 height 17
click at [280, 96] on p "Replace this text with your content" at bounding box center [296, 103] width 40 height 15
click at [336, 103] on div "Replace this text with your content" at bounding box center [341, 104] width 41 height 17
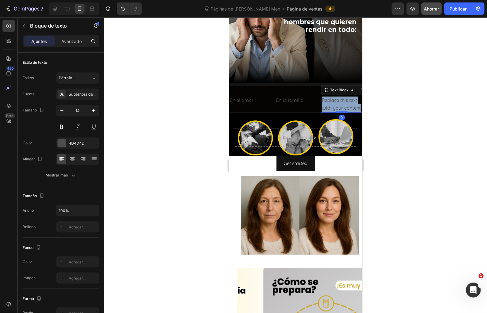
click at [336, 103] on p "Replace this text with your content" at bounding box center [341, 103] width 40 height 15
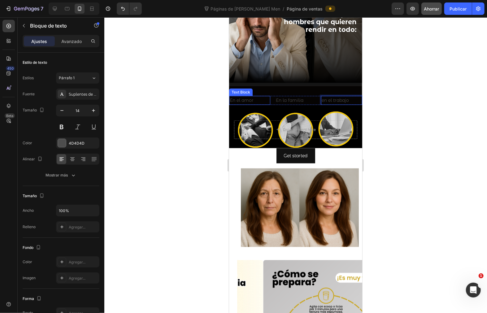
click at [255, 96] on p "En el amor" at bounding box center [249, 100] width 40 height 8
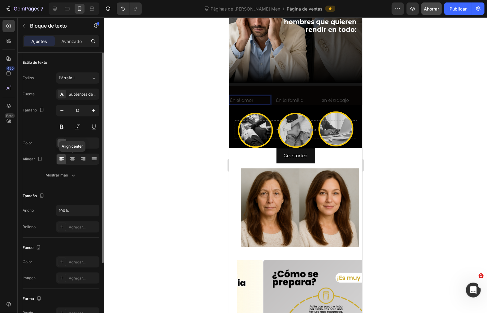
click at [75, 153] on div "Fuente Suplentes de Montserrat Tamaño 14 Color 4D4D4D Alinear Align center Most…" at bounding box center [61, 135] width 77 height 92
click at [73, 157] on icon at bounding box center [72, 157] width 4 height 1
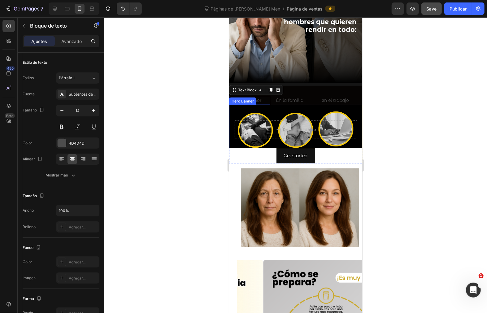
click at [284, 96] on p "En la familia" at bounding box center [296, 100] width 40 height 8
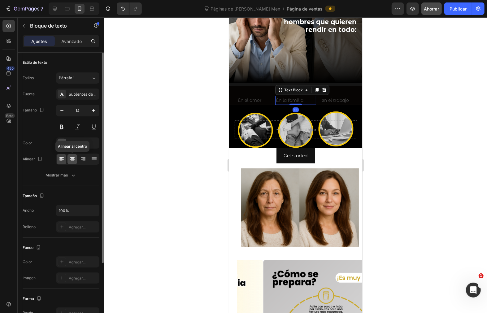
click at [75, 161] on icon at bounding box center [72, 159] width 6 height 6
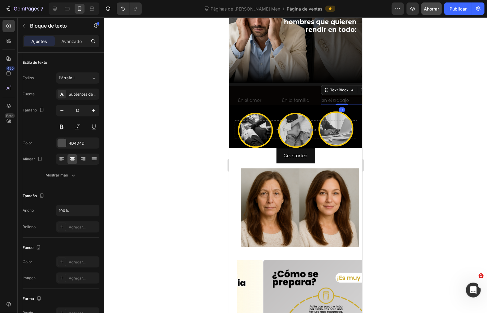
click at [337, 96] on p "en el trabajo" at bounding box center [341, 100] width 40 height 8
click at [74, 161] on icon at bounding box center [72, 159] width 6 height 6
click at [60, 142] on div at bounding box center [62, 143] width 8 height 8
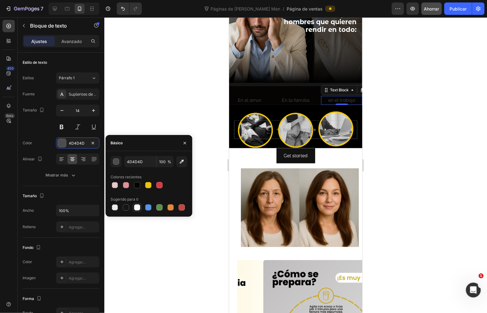
click at [140, 209] on div at bounding box center [137, 207] width 6 height 6
type input "FFFFFF"
click at [297, 96] on p "En la familia" at bounding box center [296, 100] width 40 height 8
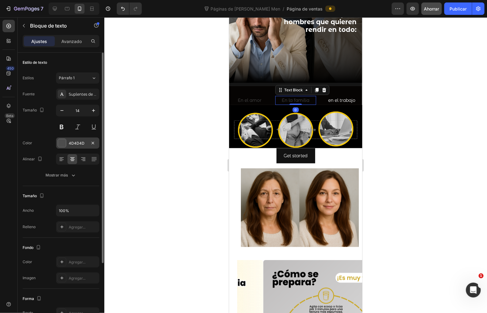
click at [66, 142] on div at bounding box center [62, 143] width 8 height 8
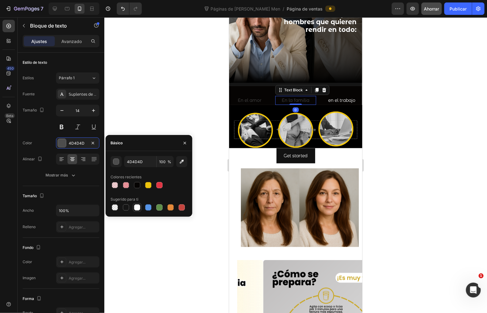
click at [139, 205] on div at bounding box center [137, 207] width 6 height 6
type input "FFFFFF"
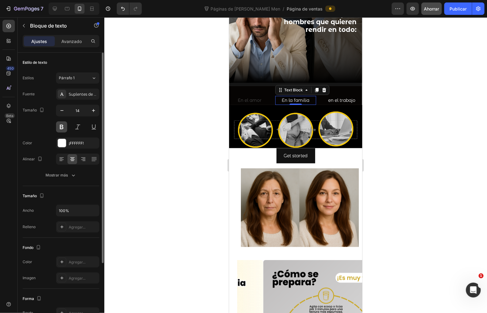
click at [61, 123] on button at bounding box center [61, 126] width 11 height 11
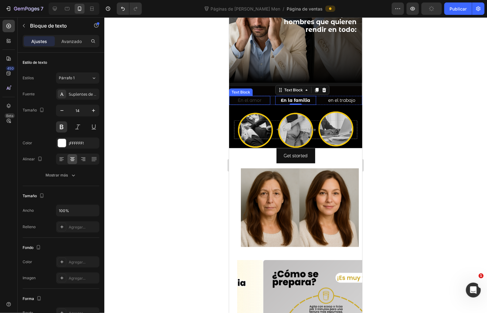
click at [256, 96] on p "En el amor" at bounding box center [249, 100] width 40 height 8
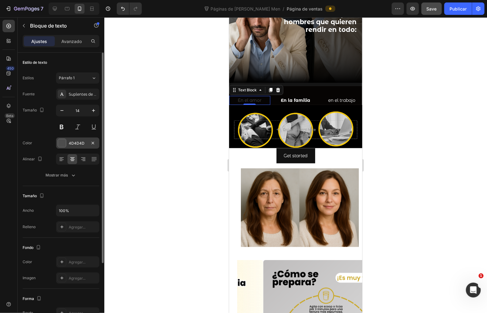
click at [60, 146] on div at bounding box center [62, 143] width 8 height 8
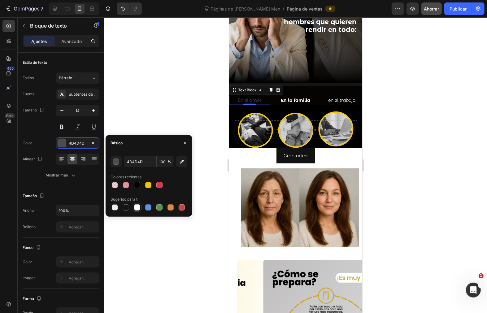
click at [139, 208] on div at bounding box center [137, 207] width 6 height 6
type input "FFFFFF"
click at [58, 127] on button at bounding box center [61, 126] width 11 height 11
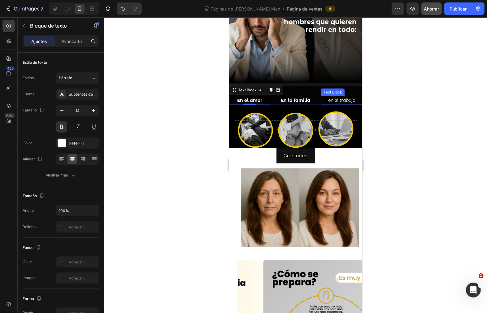
click at [335, 96] on p "en el trabajo" at bounding box center [341, 100] width 40 height 8
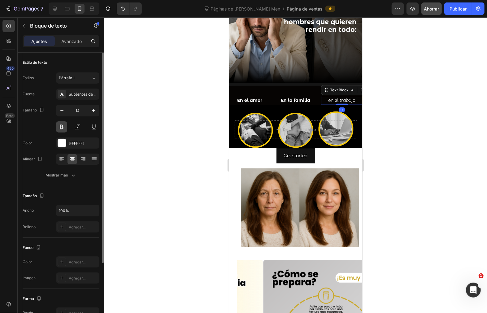
click at [64, 126] on button at bounding box center [61, 126] width 11 height 11
click at [181, 135] on div at bounding box center [295, 165] width 383 height 296
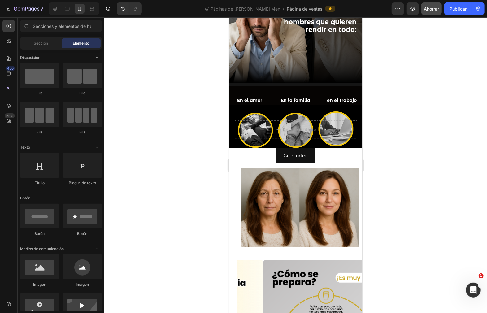
click at [196, 129] on div at bounding box center [295, 165] width 383 height 296
click at [394, 144] on div at bounding box center [295, 165] width 383 height 296
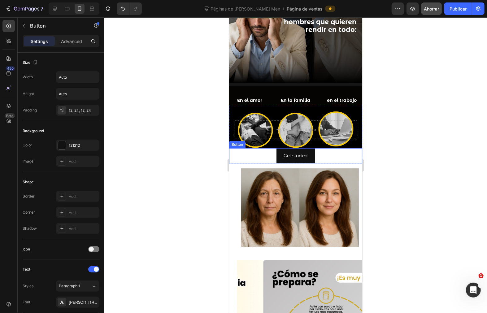
click at [334, 150] on div "Get started Button" at bounding box center [295, 155] width 133 height 15
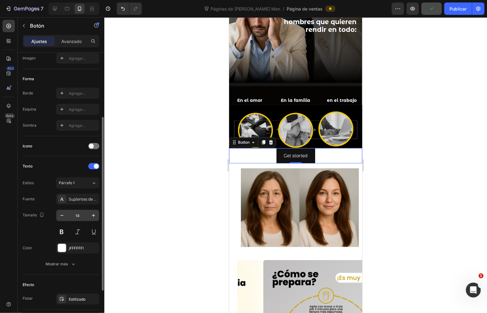
scroll to position [137, 0]
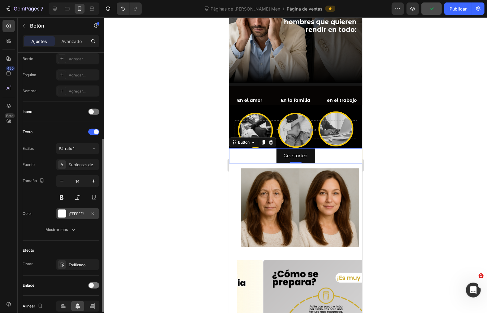
click at [59, 211] on div at bounding box center [62, 214] width 8 height 8
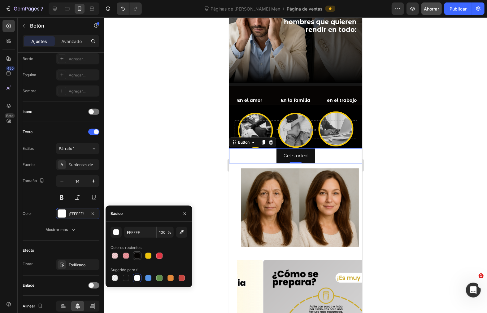
click at [137, 257] on div at bounding box center [137, 256] width 6 height 6
type input "060403"
click at [136, 281] on div "060403 100 % Colores recientes Sugerido para ti" at bounding box center [149, 255] width 87 height 66
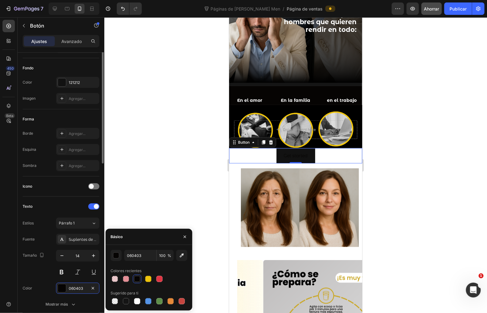
scroll to position [0, 0]
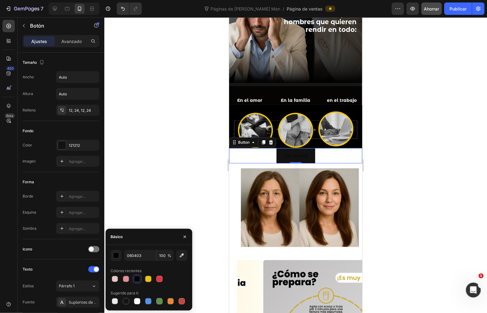
click at [191, 144] on div at bounding box center [295, 165] width 383 height 296
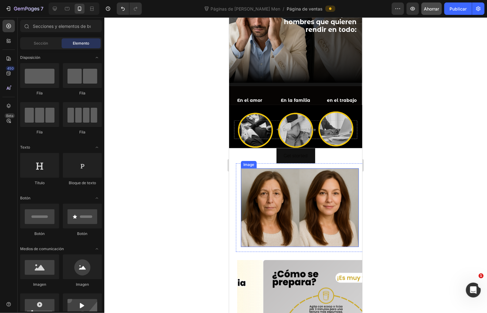
click at [240, 155] on div "Get started Button" at bounding box center [295, 155] width 133 height 15
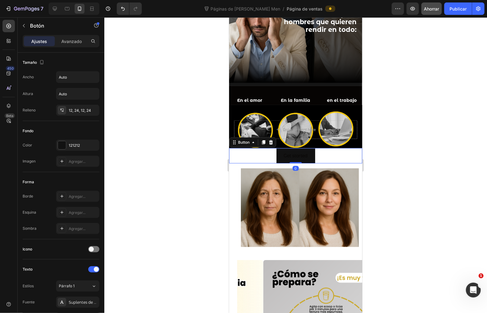
click at [233, 151] on div "Get started Button 0" at bounding box center [295, 155] width 133 height 15
click at [273, 140] on icon at bounding box center [270, 142] width 5 height 5
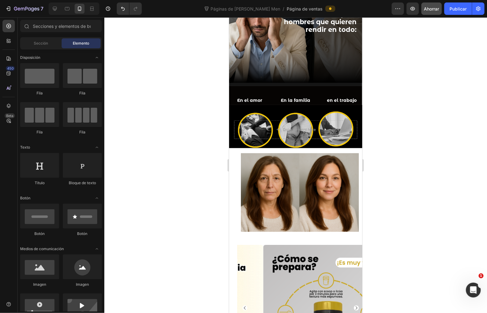
click at [385, 154] on div at bounding box center [295, 165] width 383 height 296
click at [381, 196] on div at bounding box center [295, 165] width 383 height 296
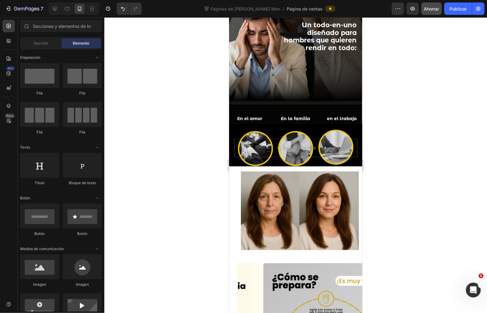
scroll to position [270, 0]
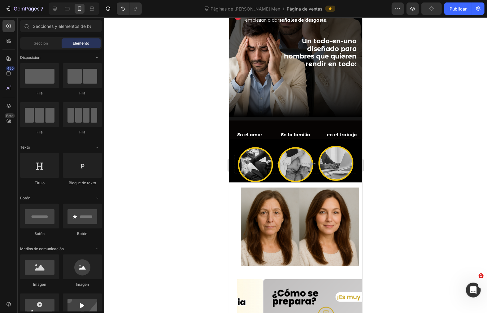
click at [430, 136] on div at bounding box center [295, 165] width 383 height 296
click at [50, 7] on div at bounding box center [55, 9] width 10 height 10
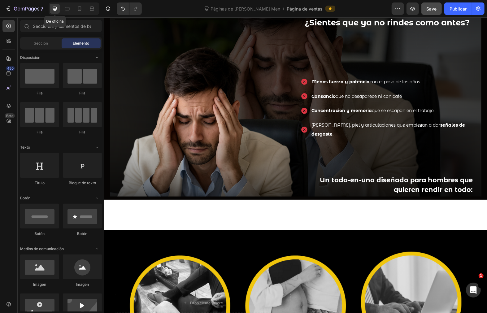
scroll to position [292, 0]
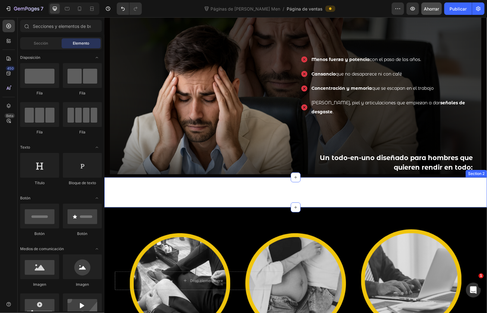
click at [233, 181] on div "En el amor Text Block En la familia Text Block en el trabajo Text Block Row Sec…" at bounding box center [295, 192] width 383 height 30
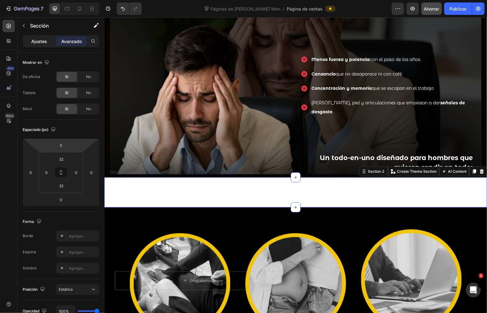
click at [29, 40] on div "Ajustes" at bounding box center [39, 41] width 31 height 10
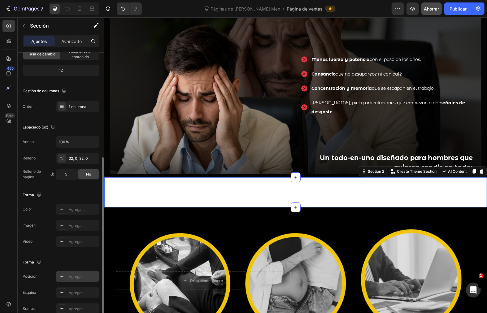
scroll to position [100, 0]
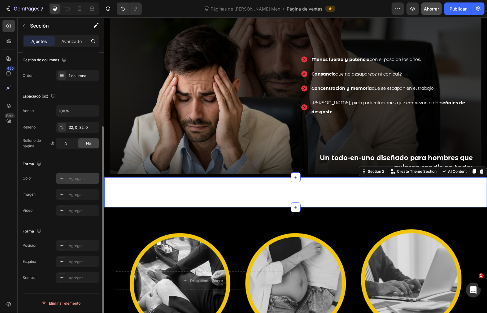
click at [58, 179] on div at bounding box center [62, 178] width 9 height 9
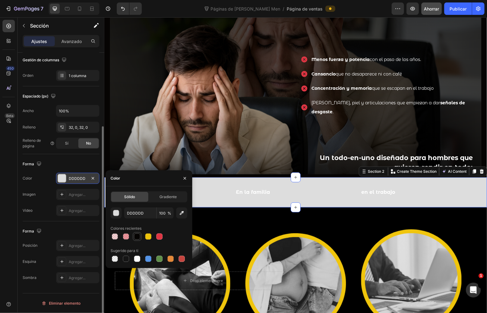
click at [137, 237] on div at bounding box center [137, 236] width 6 height 6
type input "060403"
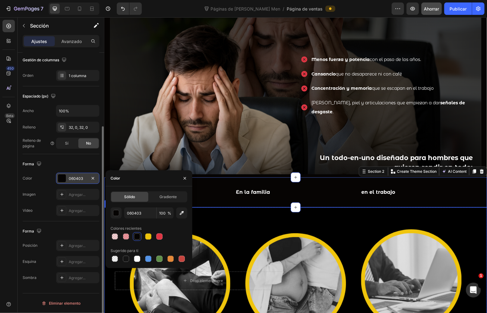
click at [379, 236] on div "Background Image" at bounding box center [295, 281] width 383 height 148
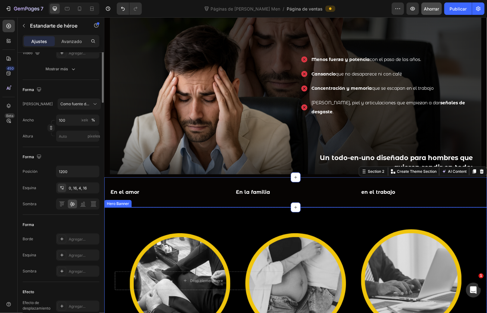
scroll to position [0, 0]
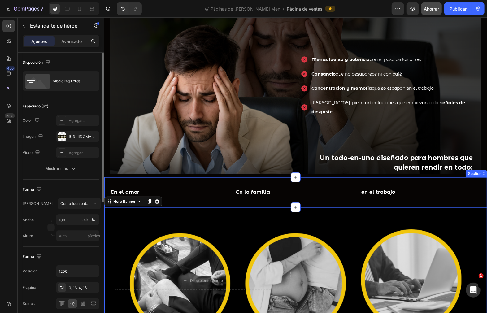
click at [137, 183] on div "En el amor Text Block En la familia Text Block en el trabajo Text Block Row Sec…" at bounding box center [295, 192] width 383 height 30
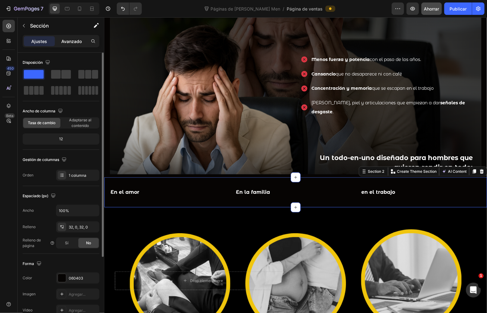
click at [69, 44] on div "Avanzado" at bounding box center [71, 41] width 31 height 10
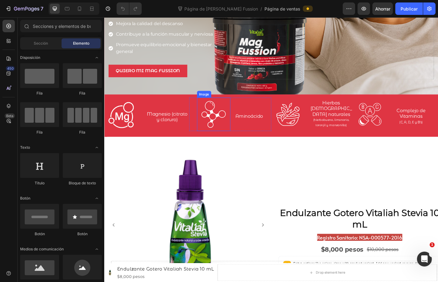
scroll to position [465, 0]
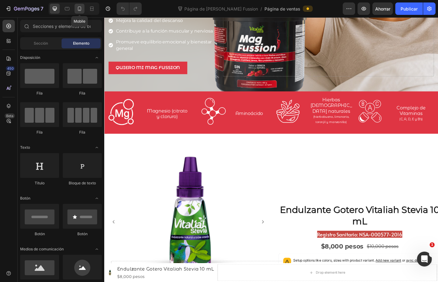
click at [80, 6] on icon at bounding box center [79, 9] width 6 height 6
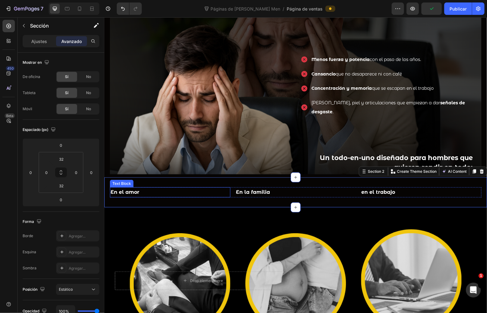
click at [114, 192] on p "En el amor" at bounding box center [169, 192] width 119 height 9
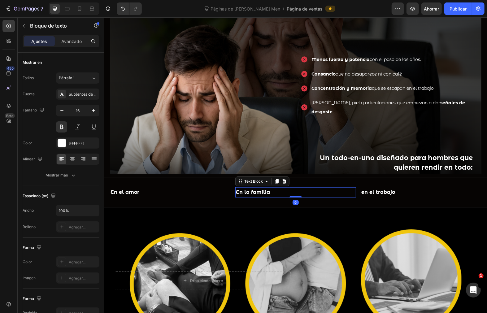
click at [308, 191] on p "En la familia" at bounding box center [295, 192] width 119 height 9
click at [406, 194] on p "en el trabajo" at bounding box center [420, 192] width 119 height 9
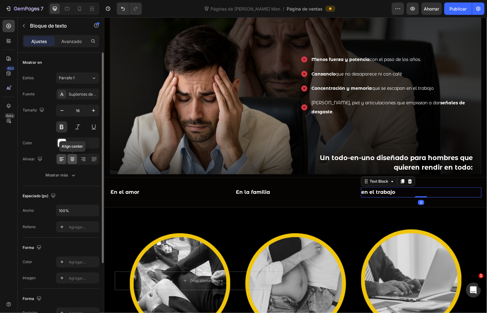
click at [75, 163] on div at bounding box center [73, 159] width 10 height 10
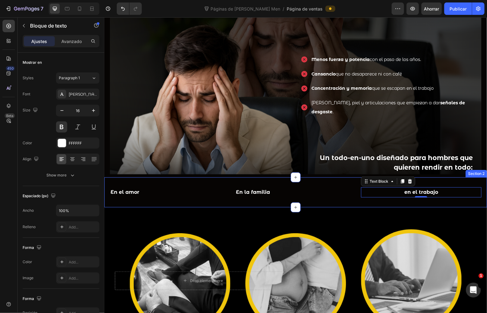
click at [287, 196] on div "En la familia Text Block" at bounding box center [295, 192] width 120 height 10
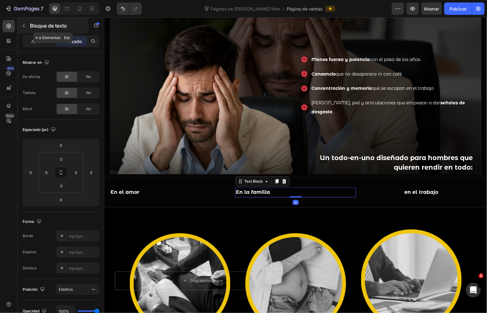
click at [26, 28] on button "button" at bounding box center [24, 26] width 10 height 10
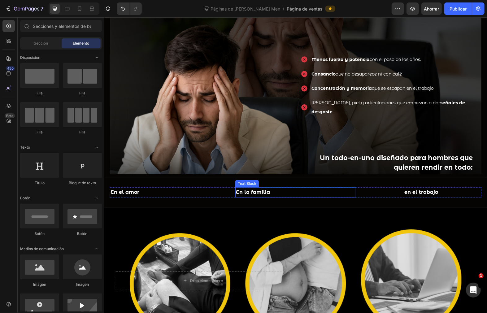
click at [285, 196] on p "En la familia" at bounding box center [295, 192] width 119 height 9
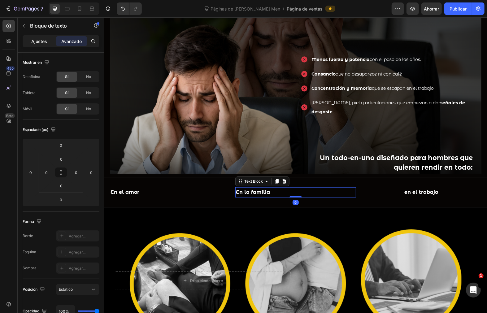
click at [37, 45] on div "Ajustes" at bounding box center [39, 41] width 31 height 10
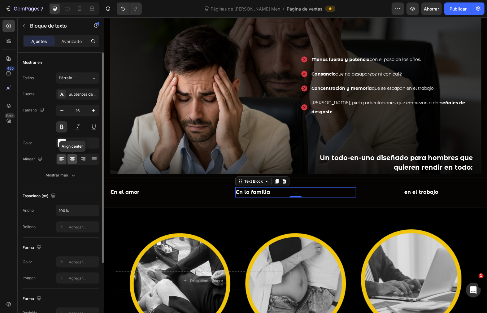
click at [71, 159] on icon at bounding box center [72, 159] width 3 height 1
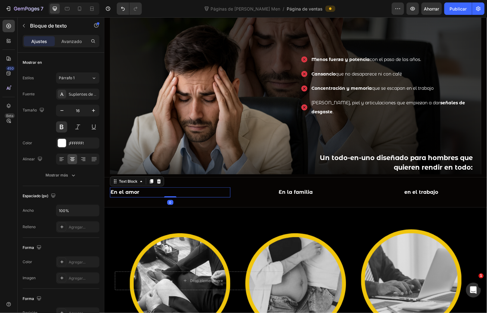
click at [142, 189] on p "En el amor" at bounding box center [169, 192] width 119 height 9
click at [72, 165] on div at bounding box center [77, 159] width 43 height 11
click at [71, 159] on icon at bounding box center [72, 159] width 6 height 6
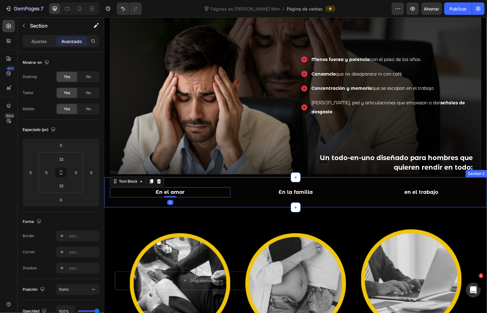
click at [238, 205] on div "En el amor Text Block 0 En la familia Text Block en el trabajo Text Block Row S…" at bounding box center [295, 192] width 383 height 30
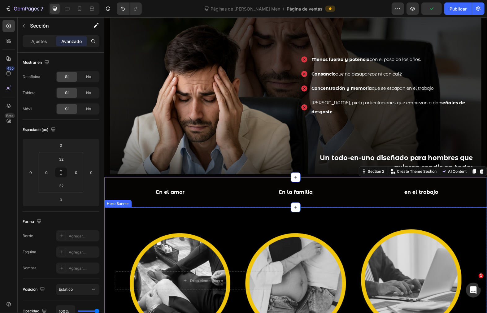
click at [226, 224] on div "Background Image" at bounding box center [295, 281] width 383 height 148
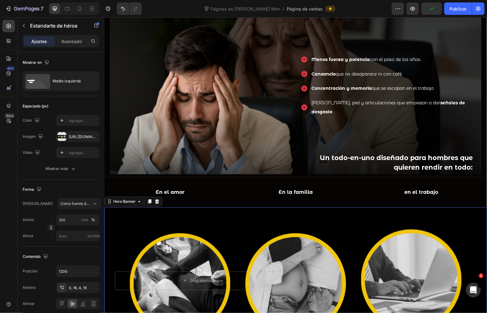
click at [326, 229] on div "Background Image" at bounding box center [295, 281] width 383 height 148
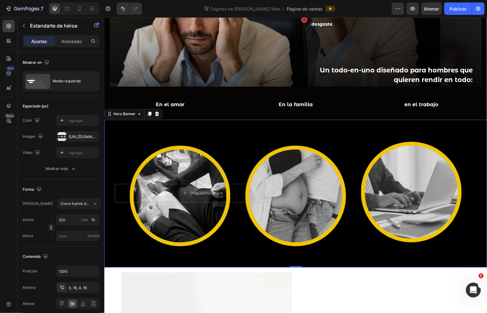
scroll to position [395, 0]
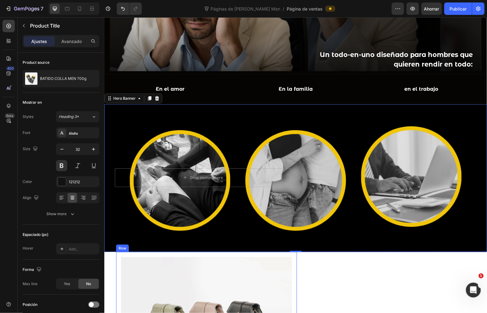
click at [356, 283] on div "BATIDO COLLA MEN 700g Product Title" at bounding box center [397, 298] width 181 height 92
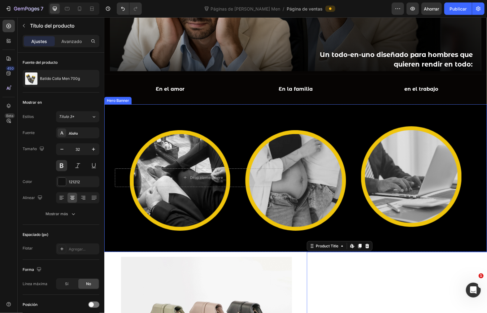
click at [325, 130] on div "Background Image" at bounding box center [295, 178] width 383 height 148
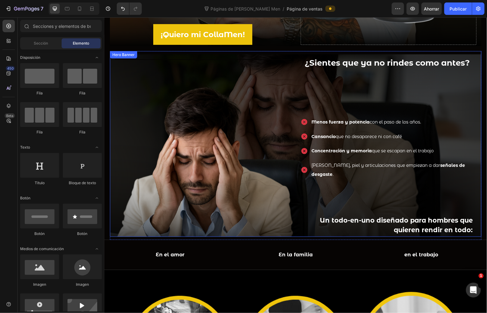
scroll to position [172, 0]
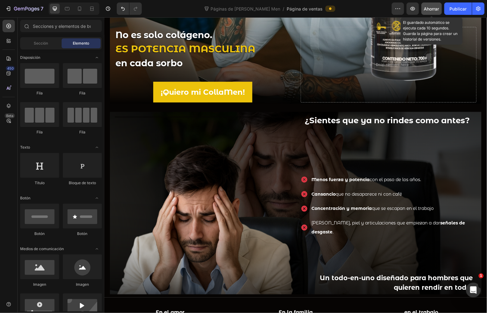
click at [433, 6] on font "Ahorrar" at bounding box center [431, 8] width 15 height 5
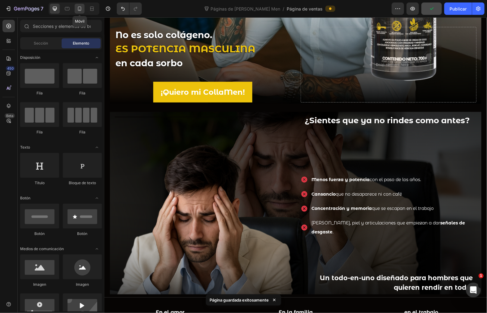
click at [81, 8] on icon at bounding box center [79, 9] width 3 height 4
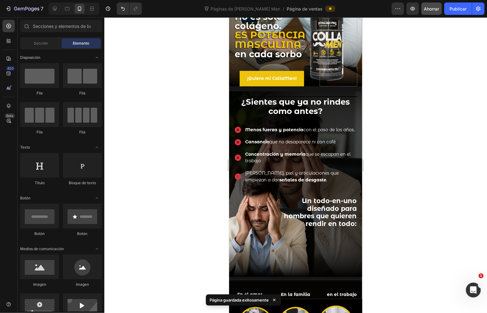
scroll to position [103, 0]
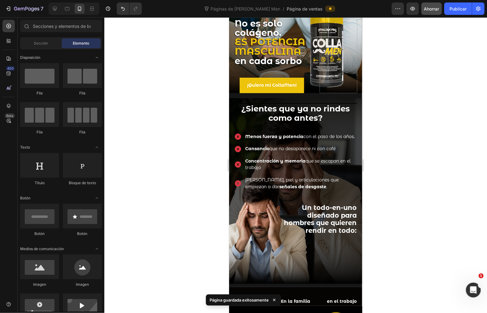
click at [398, 218] on div at bounding box center [295, 165] width 383 height 296
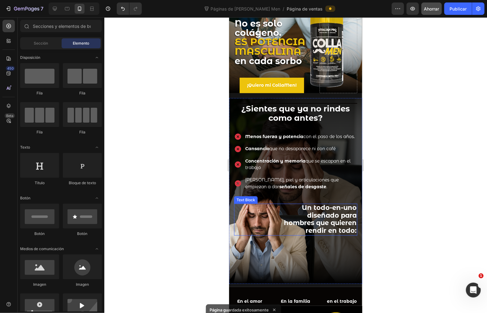
scroll to position [207, 0]
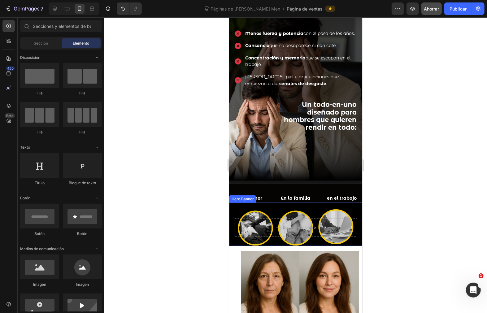
click at [397, 229] on div at bounding box center [295, 165] width 383 height 296
click at [333, 194] on p "en el trabajo" at bounding box center [341, 198] width 40 height 8
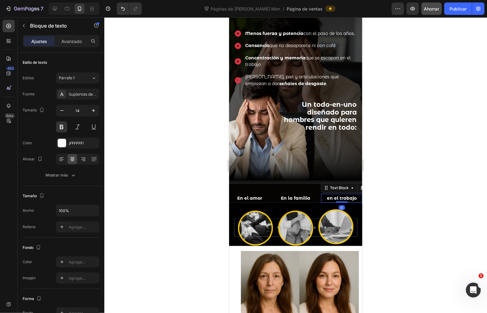
click at [333, 194] on p "en el trabajo" at bounding box center [341, 198] width 40 height 8
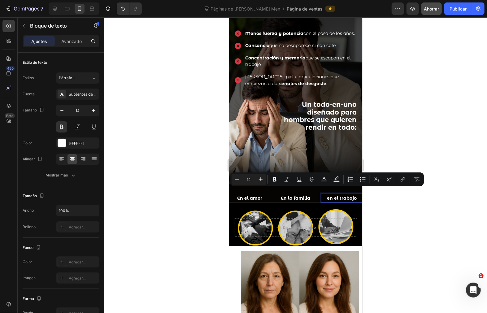
click at [325, 194] on p "en el trabajo" at bounding box center [341, 198] width 40 height 8
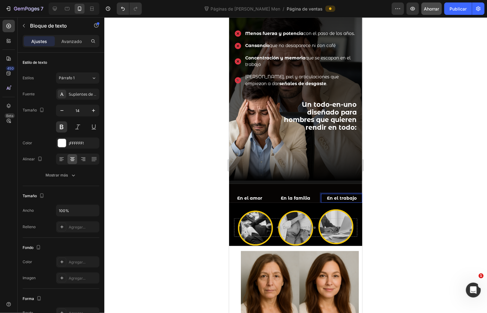
click at [410, 181] on div at bounding box center [295, 165] width 383 height 296
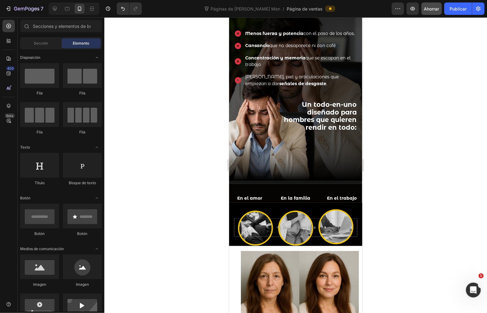
click at [406, 222] on div at bounding box center [295, 165] width 383 height 296
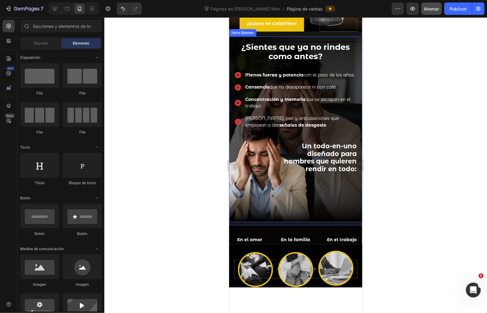
scroll to position [172, 0]
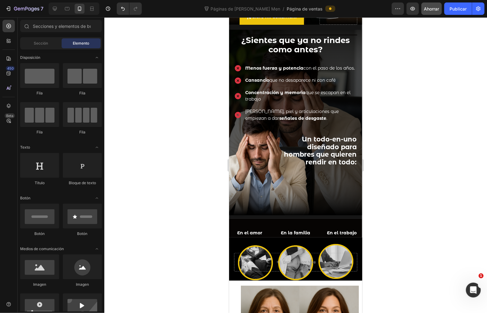
click at [465, 221] on div at bounding box center [295, 165] width 383 height 296
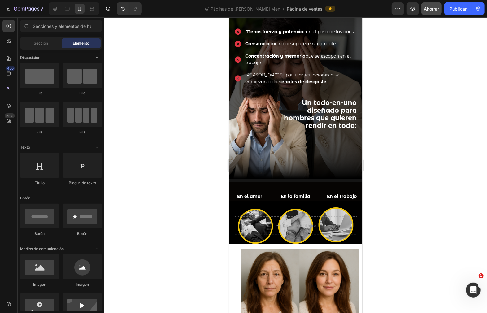
scroll to position [224, 0]
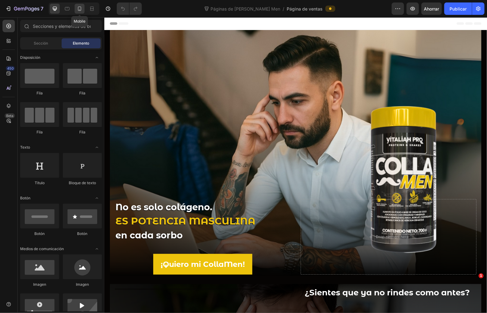
click at [80, 9] on icon at bounding box center [79, 9] width 6 height 6
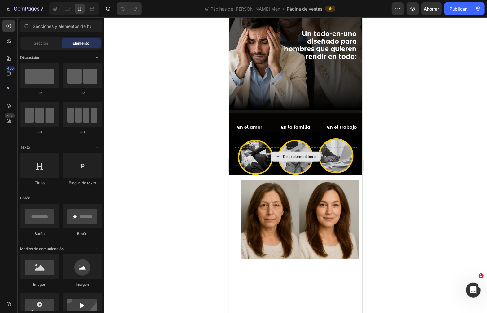
scroll to position [275, 0]
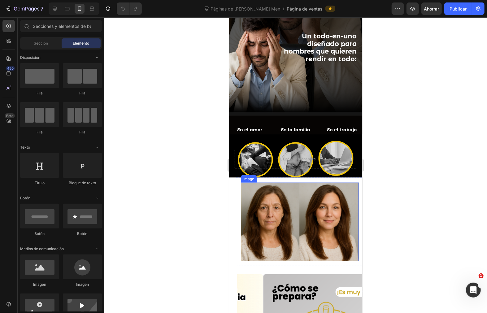
click at [282, 201] on img at bounding box center [300, 221] width 118 height 79
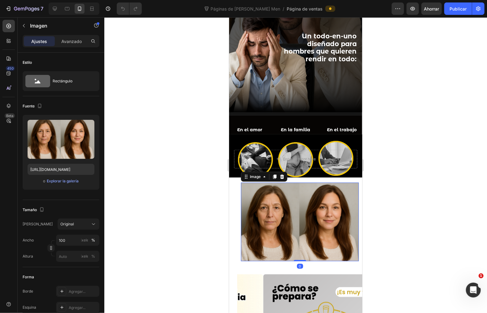
click at [273, 208] on img at bounding box center [300, 221] width 118 height 79
click at [281, 174] on icon at bounding box center [282, 176] width 4 height 4
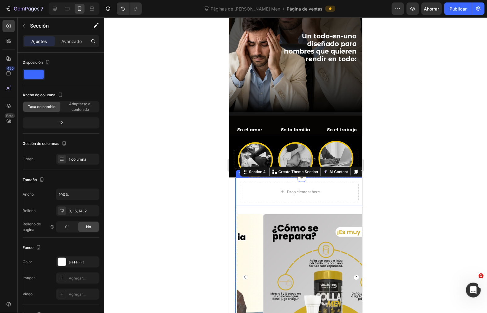
click at [238, 182] on div "Drop element here Row" at bounding box center [300, 191] width 128 height 28
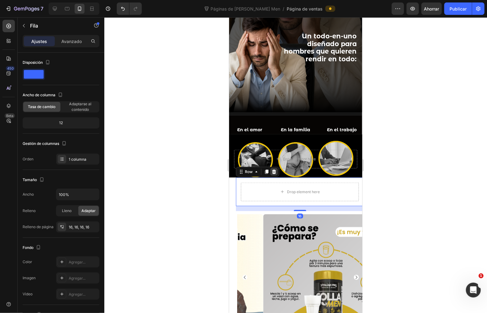
click at [271, 169] on icon at bounding box center [273, 171] width 5 height 5
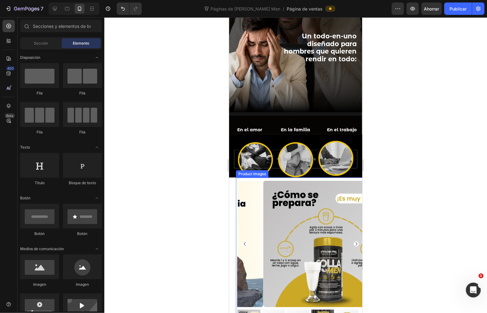
click at [236, 177] on div "Product Images" at bounding box center [300, 254] width 128 height 155
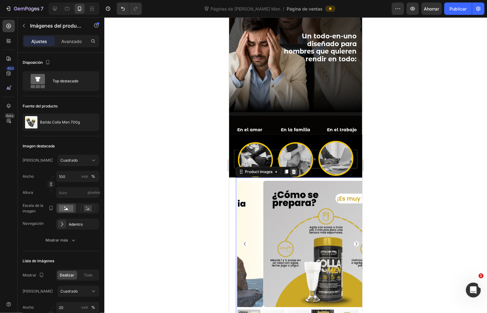
click at [292, 169] on icon at bounding box center [294, 171] width 4 height 4
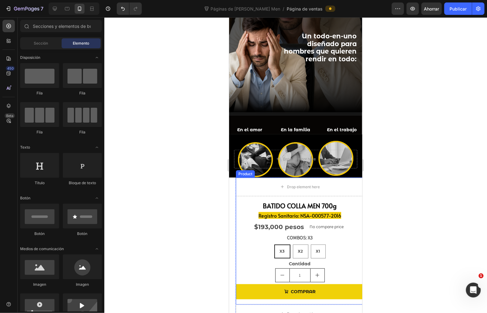
click at [236, 180] on div "Drop element here" at bounding box center [300, 186] width 128 height 19
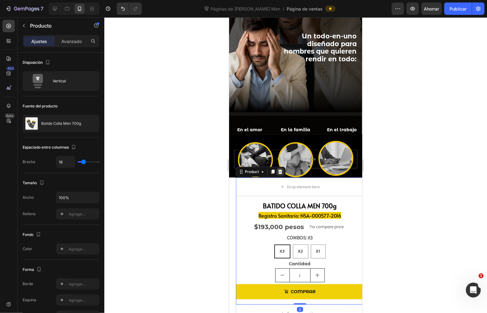
click at [280, 169] on icon at bounding box center [280, 171] width 4 height 4
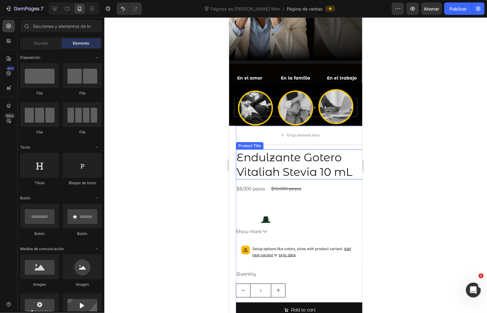
scroll to position [293, 0]
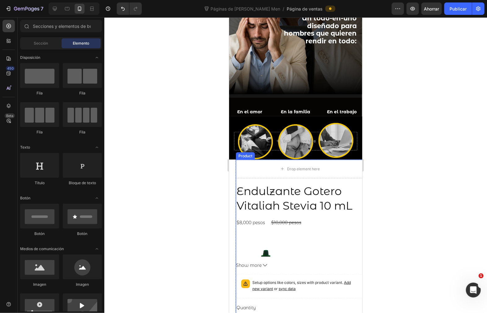
click at [239, 224] on div "Endulzante Gotero Vitaliah Stevia 10 mL Product Title $8,000 pesos Product Pric…" at bounding box center [300, 280] width 128 height 194
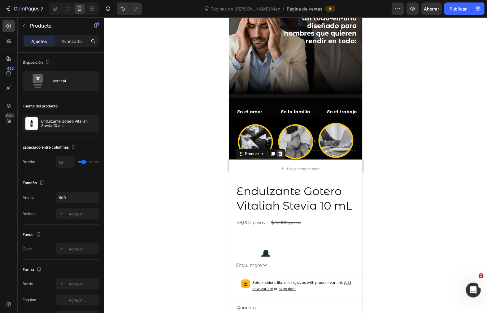
click at [279, 151] on icon at bounding box center [280, 153] width 4 height 4
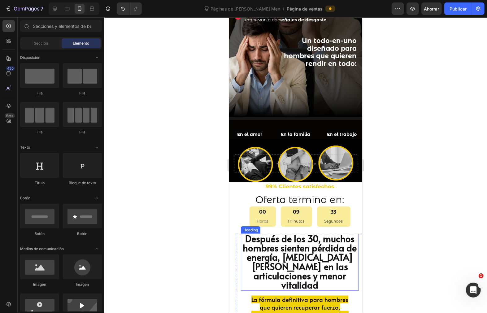
scroll to position [224, 0]
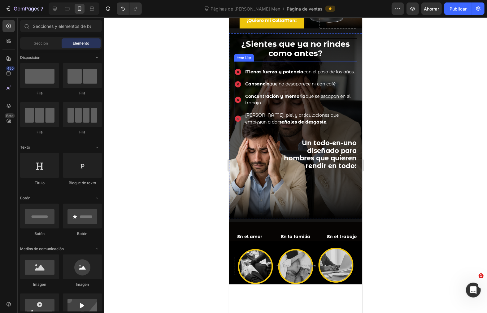
scroll to position [190, 0]
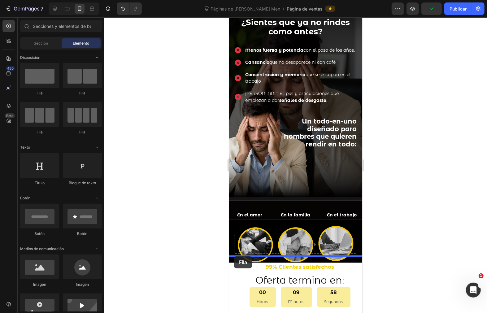
drag, startPoint x: 392, startPoint y: 179, endPoint x: 234, endPoint y: 256, distance: 175.9
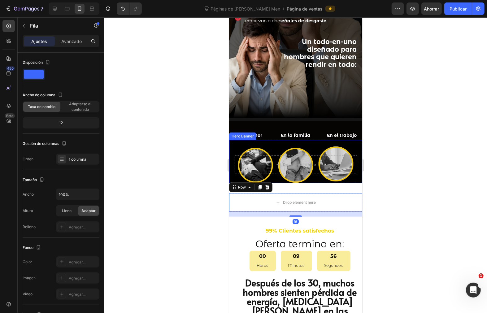
scroll to position [293, 0]
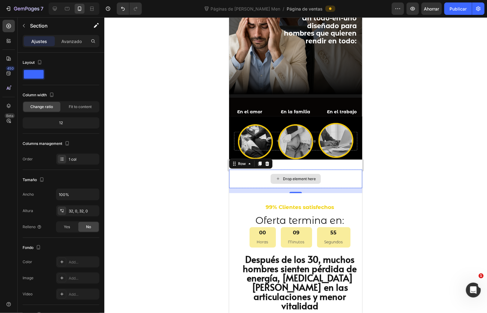
click at [308, 159] on div "Drop element here Row 16 Section 4" at bounding box center [295, 180] width 133 height 43
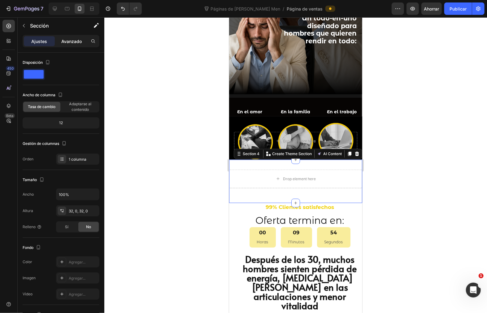
click at [70, 41] on font "Avanzado" at bounding box center [71, 41] width 20 height 5
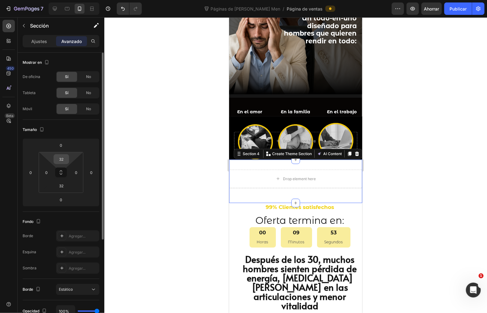
click at [68, 159] on div "32" at bounding box center [61, 159] width 15 height 10
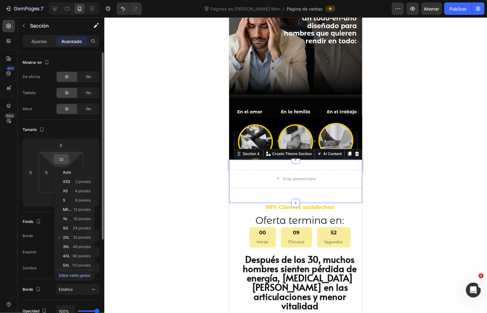
click at [61, 156] on input "32" at bounding box center [61, 159] width 12 height 9
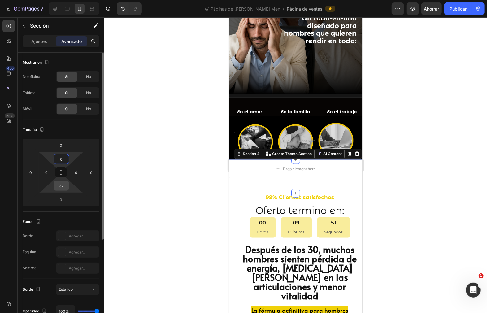
type input "0"
click at [65, 187] on input "32" at bounding box center [61, 185] width 12 height 9
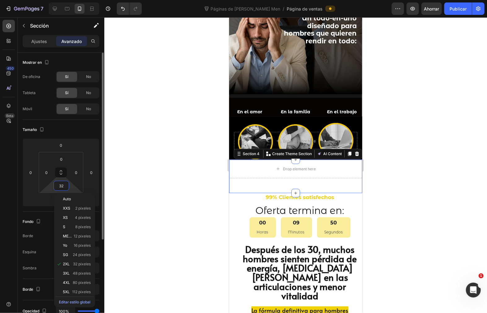
click at [65, 187] on input "32" at bounding box center [61, 185] width 12 height 9
type input "0"
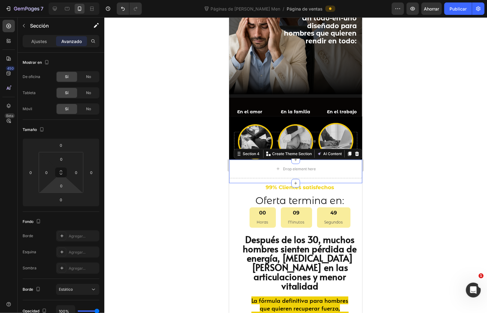
click at [419, 167] on div at bounding box center [295, 165] width 383 height 296
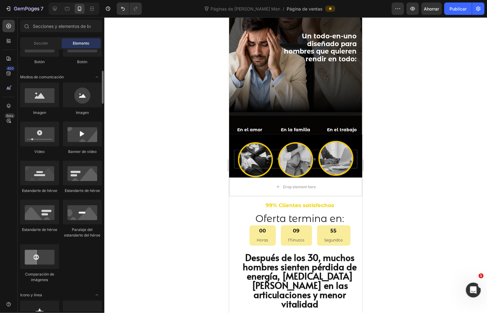
scroll to position [137, 0]
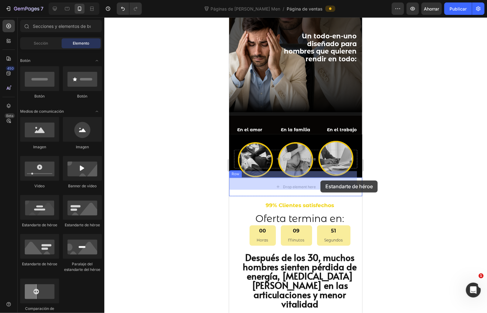
drag, startPoint x: 267, startPoint y: 227, endPoint x: 320, endPoint y: 180, distance: 70.7
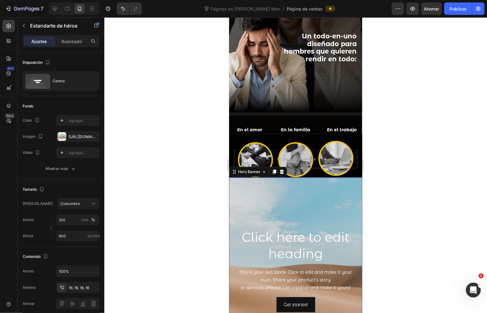
drag, startPoint x: 293, startPoint y: 209, endPoint x: 438, endPoint y: 212, distance: 145.6
click at [293, 209] on div "Background Image" at bounding box center [295, 270] width 133 height 186
click at [64, 138] on div at bounding box center [62, 136] width 9 height 9
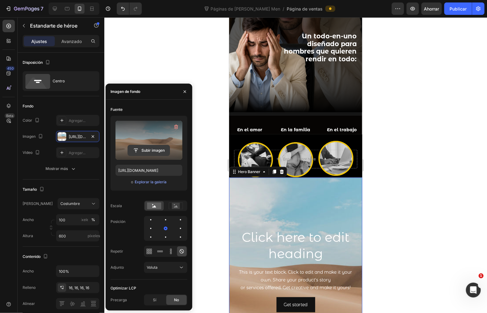
click at [151, 149] on input "file" at bounding box center [149, 150] width 42 height 11
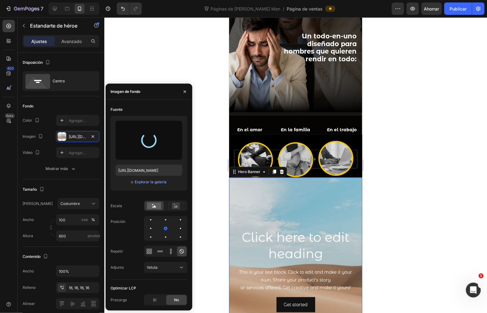
type input "[URL][DOMAIN_NAME]"
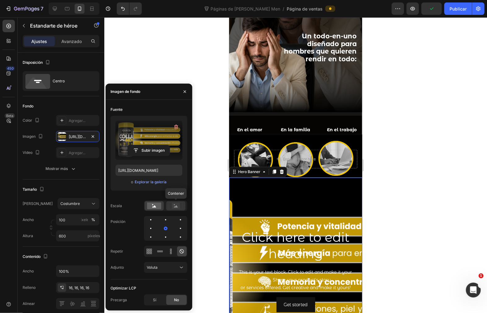
click at [180, 208] on icon at bounding box center [176, 206] width 14 height 7
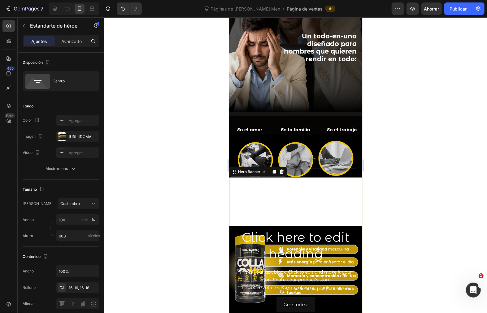
click at [335, 203] on div "Background Image" at bounding box center [295, 270] width 133 height 186
click at [63, 39] on font "Avanzado" at bounding box center [71, 41] width 20 height 5
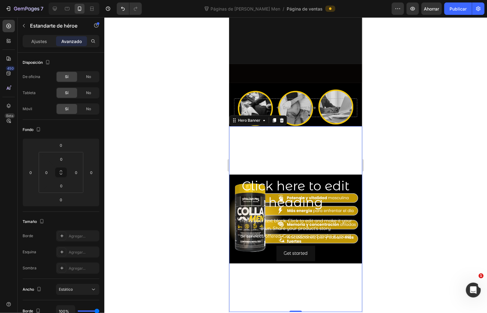
scroll to position [413, 0]
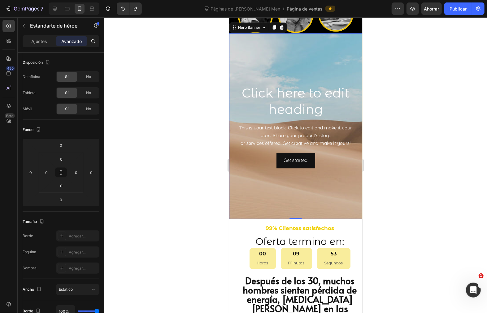
click at [288, 62] on div "Background Image" at bounding box center [295, 126] width 133 height 186
drag, startPoint x: 278, startPoint y: 26, endPoint x: 433, endPoint y: 64, distance: 159.2
click at [278, 26] on div at bounding box center [281, 27] width 7 height 7
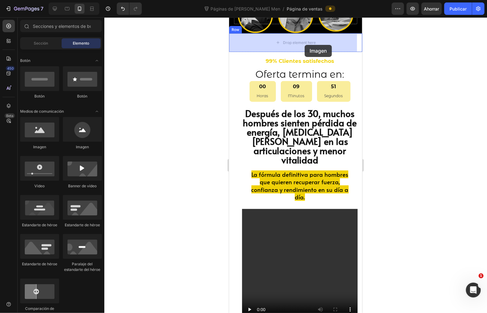
drag, startPoint x: 275, startPoint y: 151, endPoint x: 304, endPoint y: 45, distance: 109.8
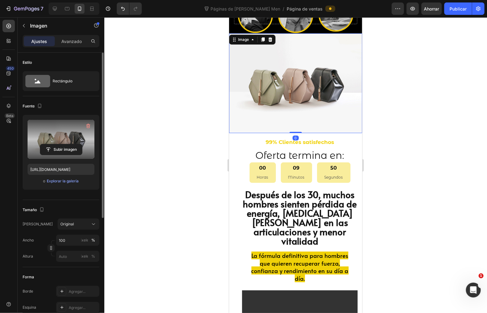
click at [72, 132] on label at bounding box center [61, 139] width 67 height 39
click at [72, 144] on input "file" at bounding box center [61, 149] width 42 height 11
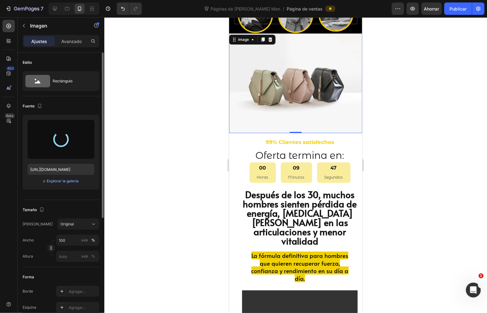
type input "[URL][DOMAIN_NAME]"
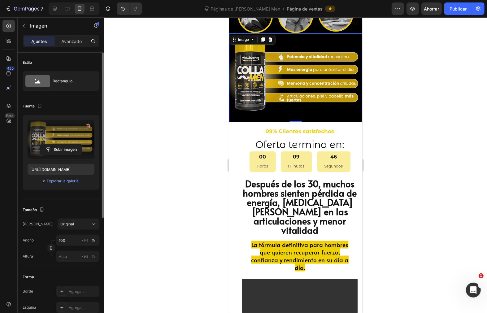
click at [411, 154] on div at bounding box center [295, 165] width 383 height 296
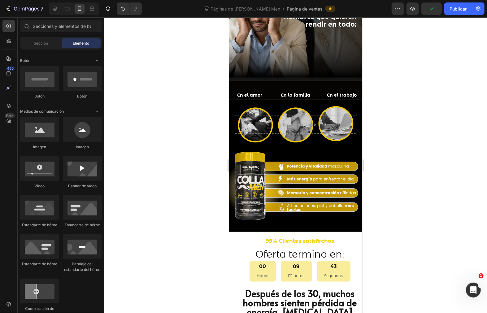
scroll to position [69, 0]
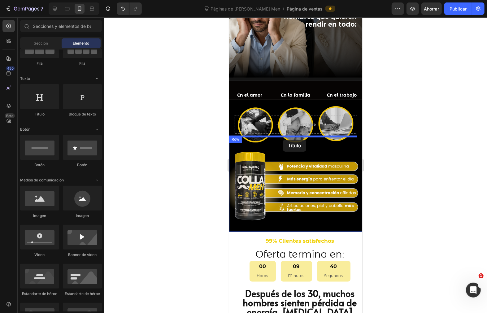
drag, startPoint x: 274, startPoint y: 114, endPoint x: 283, endPoint y: 139, distance: 26.6
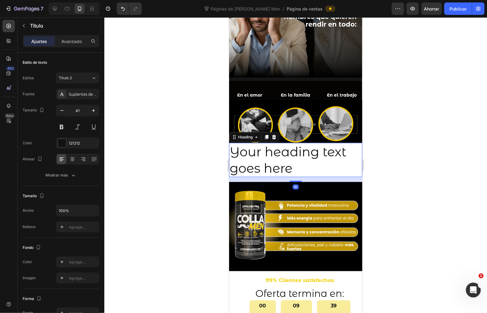
click at [405, 160] on div at bounding box center [295, 165] width 383 height 296
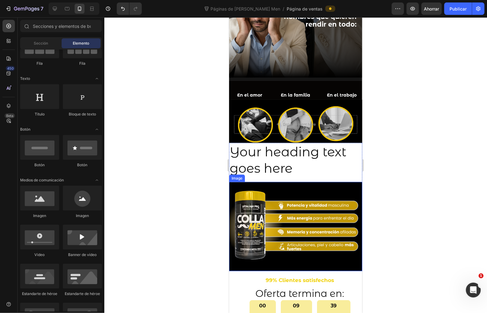
click at [312, 165] on h2 "Your heading text goes here" at bounding box center [295, 160] width 133 height 34
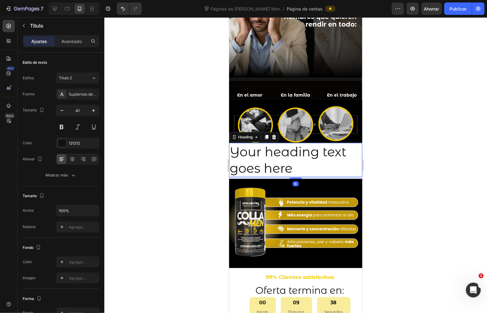
drag, startPoint x: 292, startPoint y: 174, endPoint x: 287, endPoint y: 151, distance: 23.4
click at [289, 156] on div "Your heading text goes here Heading 6" at bounding box center [295, 160] width 133 height 34
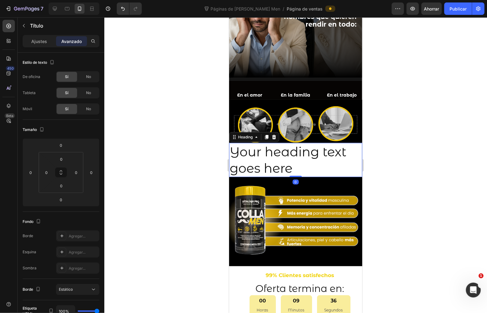
click at [277, 143] on h2 "Your heading text goes here" at bounding box center [295, 160] width 133 height 34
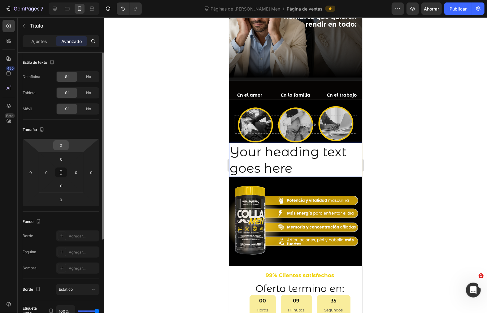
click at [61, 143] on input "0" at bounding box center [61, 145] width 12 height 9
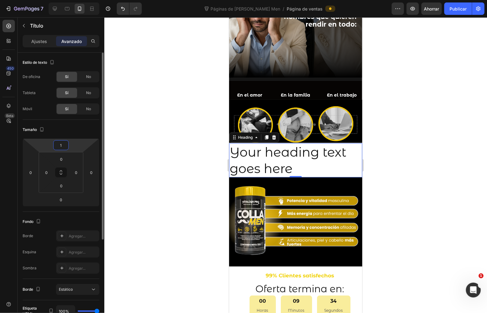
type input "10"
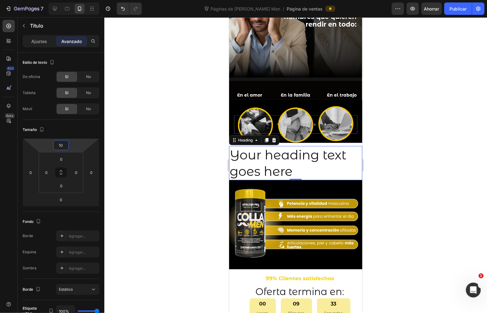
click at [382, 149] on div at bounding box center [295, 165] width 383 height 296
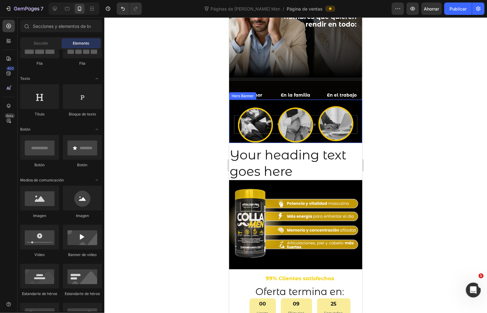
click at [263, 159] on p "Your heading text goes here" at bounding box center [295, 162] width 132 height 33
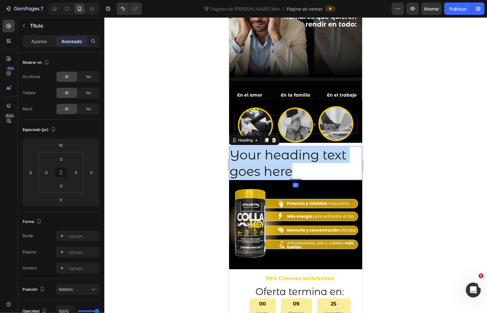
click at [262, 159] on p "Your heading text goes here" at bounding box center [295, 162] width 132 height 33
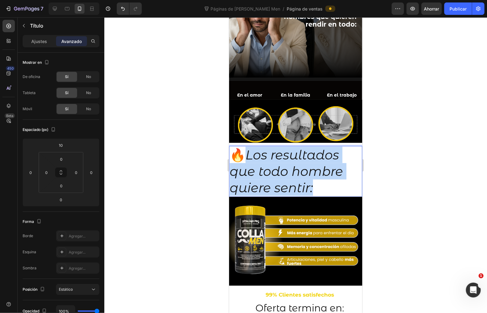
drag, startPoint x: 324, startPoint y: 185, endPoint x: 250, endPoint y: 150, distance: 82.0
click at [250, 150] on p "🔥 Los resultados que todo hombre quiere sentir:" at bounding box center [295, 171] width 132 height 50
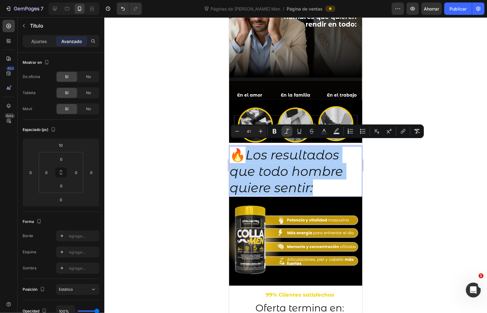
click at [285, 129] on icon "Editor contextual toolbar" at bounding box center [287, 131] width 6 height 6
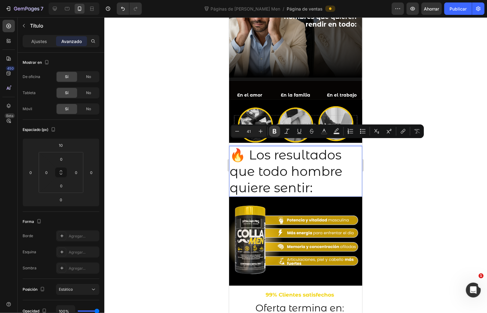
click at [273, 133] on icon "Editor contextual toolbar" at bounding box center [275, 131] width 4 height 5
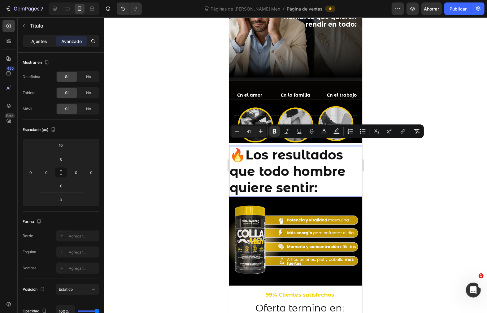
click at [35, 43] on font "Ajustes" at bounding box center [40, 41] width 16 height 5
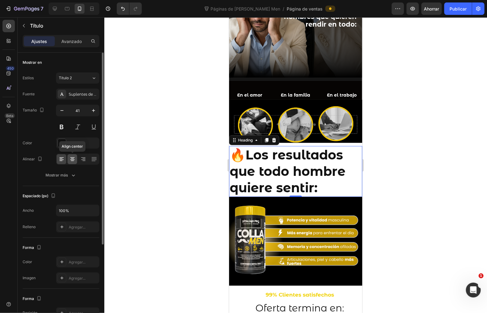
click at [69, 159] on icon at bounding box center [72, 159] width 6 height 6
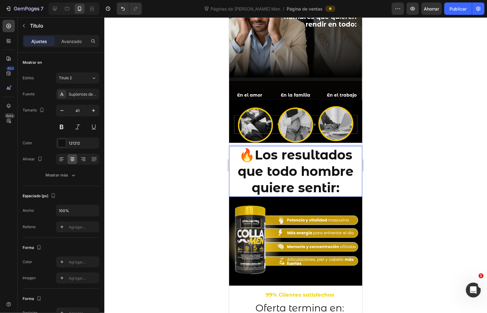
click at [289, 159] on strong "Los resultados que todo hombre quiere sentir:" at bounding box center [296, 171] width 116 height 49
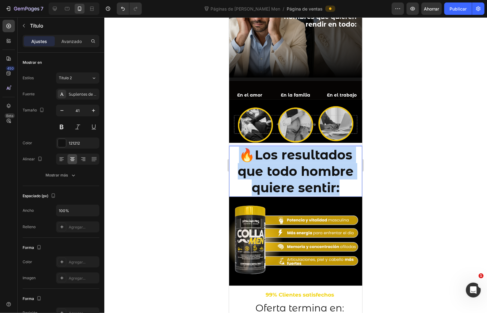
click at [289, 159] on strong "Los resultados que todo hombre quiere sentir:" at bounding box center [296, 171] width 116 height 49
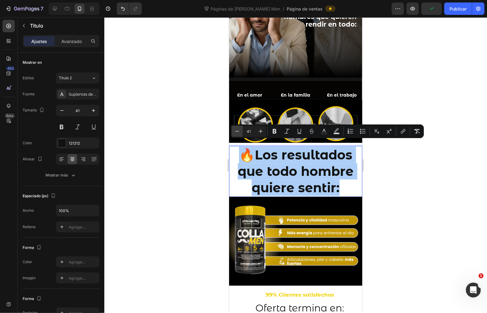
click at [237, 131] on icon "Editor contextual toolbar" at bounding box center [237, 131] width 6 height 6
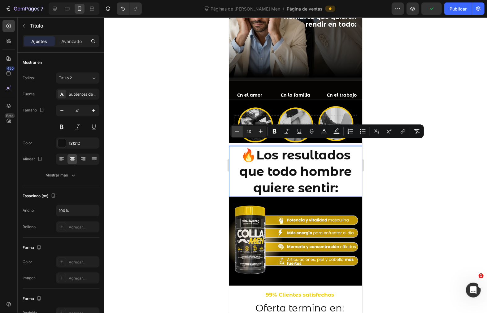
click at [237, 131] on icon "Editor contextual toolbar" at bounding box center [237, 131] width 6 height 6
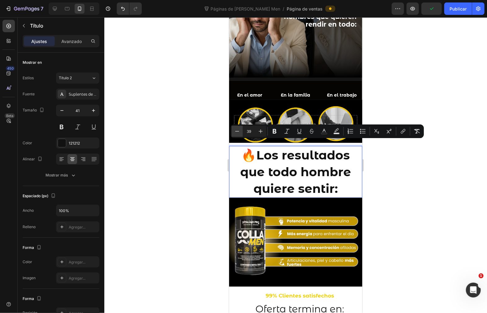
click at [237, 131] on icon "Editor contextual toolbar" at bounding box center [237, 131] width 6 height 6
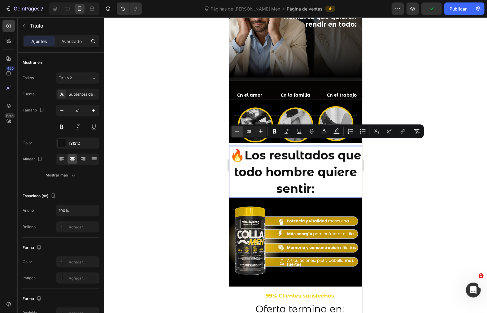
click at [237, 131] on icon "Editor contextual toolbar" at bounding box center [237, 131] width 6 height 6
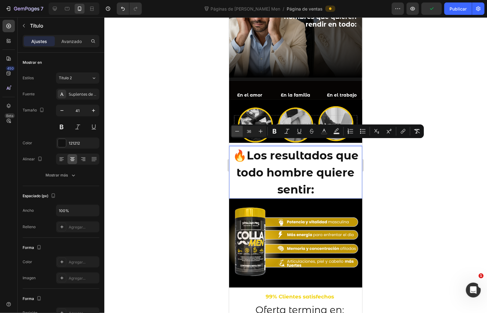
click at [237, 131] on icon "Editor contextual toolbar" at bounding box center [237, 131] width 6 height 6
click at [237, 131] on icon "Barra de herramientas contextual del editor" at bounding box center [237, 131] width 6 height 6
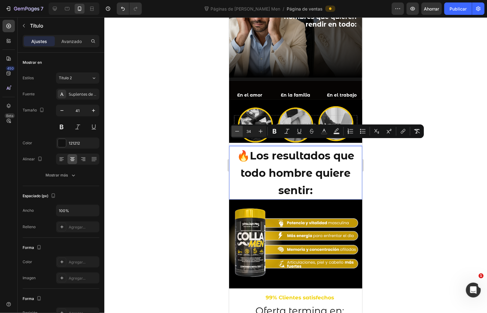
click at [237, 131] on icon "Barra de herramientas contextual del editor" at bounding box center [237, 131] width 6 height 6
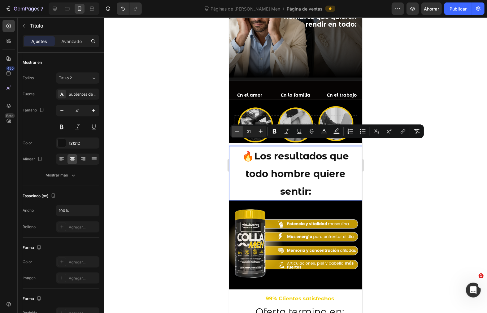
click at [237, 131] on icon "Barra de herramientas contextual del editor" at bounding box center [237, 131] width 6 height 6
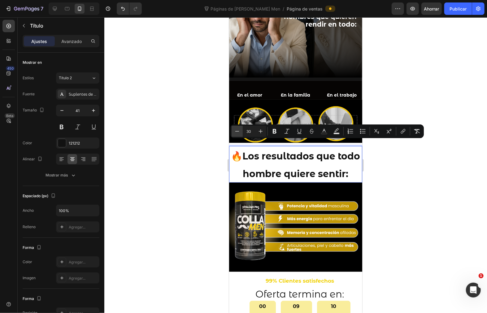
click at [237, 131] on icon "Barra de herramientas contextual del editor" at bounding box center [237, 131] width 6 height 6
type input "28"
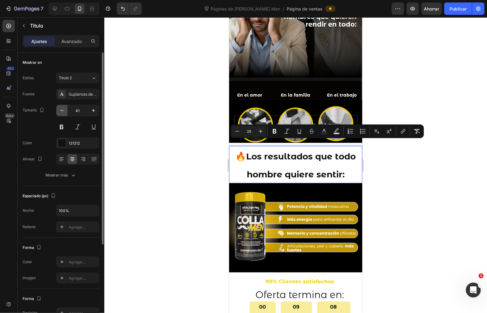
click at [64, 112] on icon "button" at bounding box center [62, 110] width 6 height 6
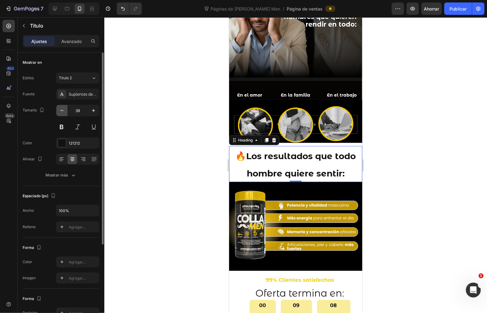
click at [64, 112] on icon "button" at bounding box center [62, 110] width 6 height 6
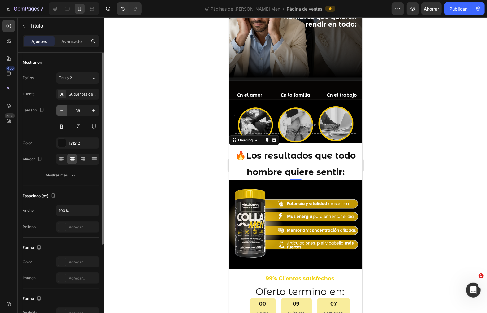
click at [64, 112] on icon "button" at bounding box center [62, 110] width 6 height 6
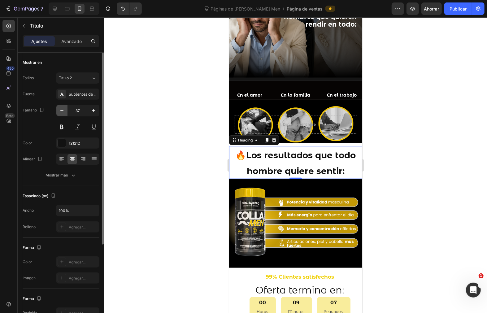
click at [64, 112] on icon "button" at bounding box center [62, 110] width 6 height 6
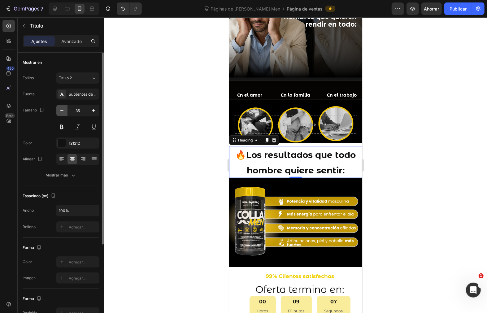
click at [64, 112] on icon "button" at bounding box center [62, 110] width 6 height 6
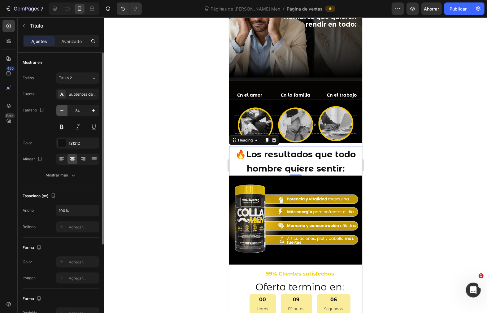
click at [64, 112] on icon "button" at bounding box center [62, 110] width 6 height 6
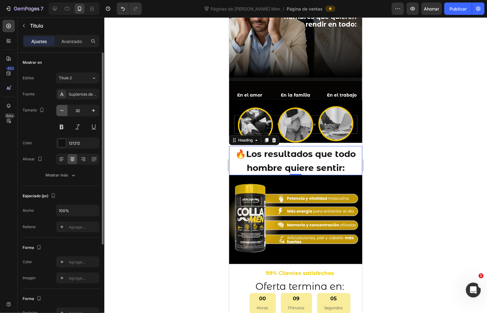
click at [64, 112] on icon "button" at bounding box center [62, 110] width 6 height 6
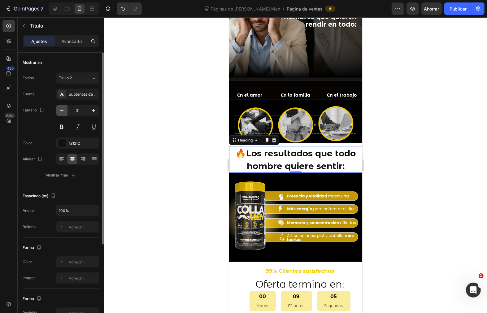
click at [64, 112] on icon "button" at bounding box center [62, 110] width 6 height 6
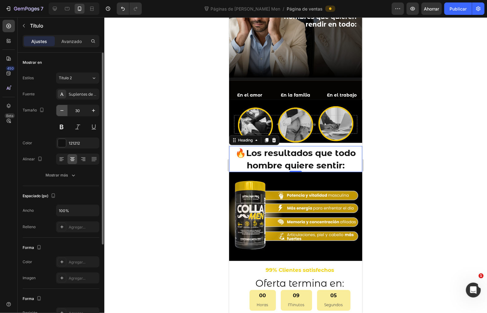
click at [64, 112] on icon "button" at bounding box center [62, 110] width 6 height 6
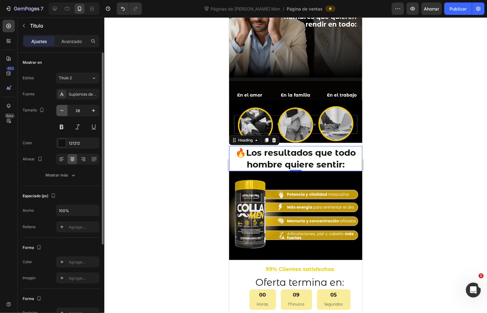
click at [64, 112] on icon "button" at bounding box center [62, 110] width 6 height 6
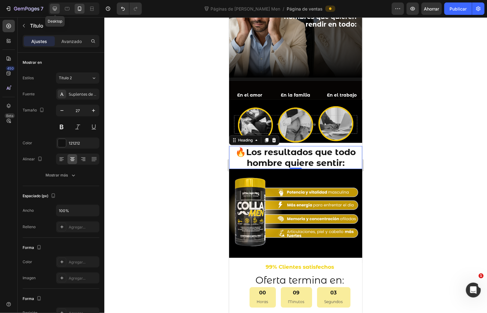
click at [56, 7] on icon at bounding box center [55, 9] width 6 height 6
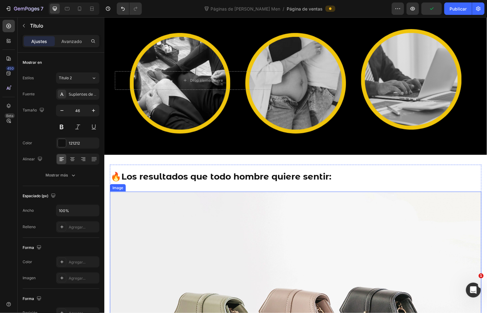
scroll to position [478, 0]
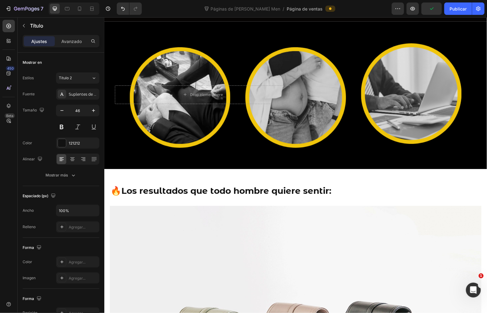
click at [240, 182] on h2 "🔥 Los resultados que todo hombre quiere sentir:" at bounding box center [296, 190] width 372 height 22
click at [233, 187] on strong "Los resultados que todo hombre quiere sentir:" at bounding box center [226, 190] width 210 height 11
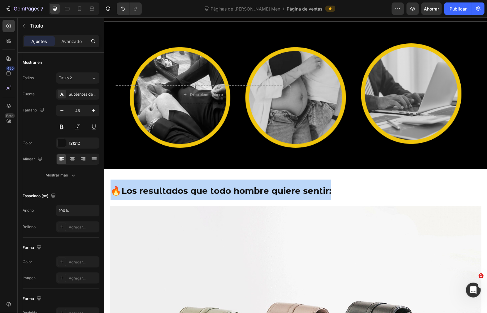
click at [233, 187] on strong "Los resultados que todo hombre quiere sentir:" at bounding box center [226, 190] width 210 height 11
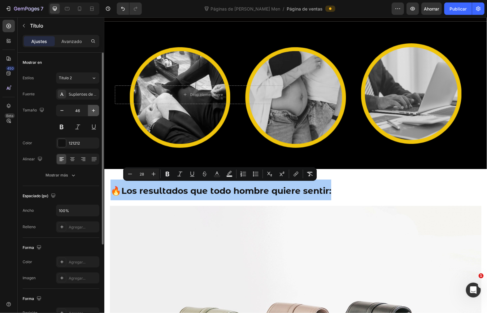
click at [91, 108] on icon "button" at bounding box center [93, 110] width 6 height 6
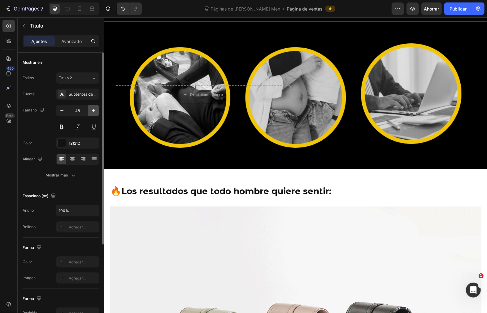
click at [91, 108] on icon "button" at bounding box center [93, 110] width 6 height 6
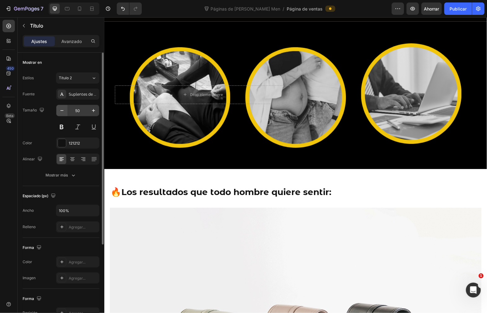
click at [59, 111] on icon "button" at bounding box center [62, 110] width 6 height 6
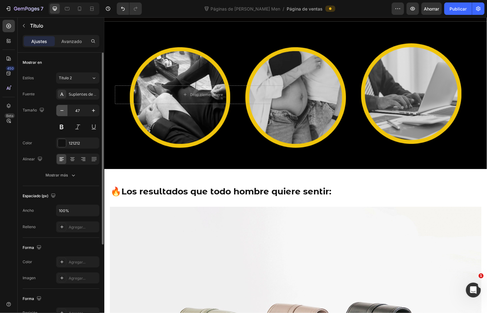
click at [59, 111] on icon "button" at bounding box center [62, 110] width 6 height 6
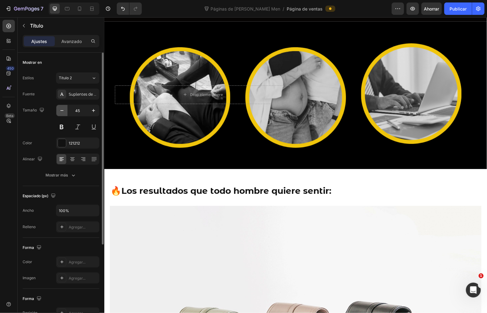
click at [59, 111] on icon "button" at bounding box center [62, 110] width 6 height 6
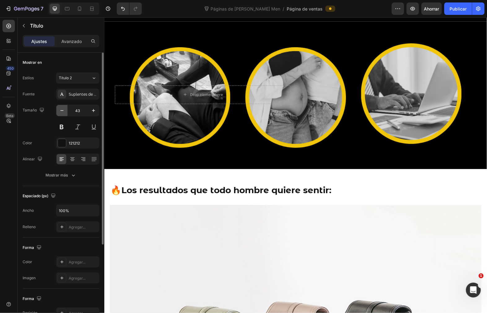
click at [59, 111] on icon "button" at bounding box center [62, 110] width 6 height 6
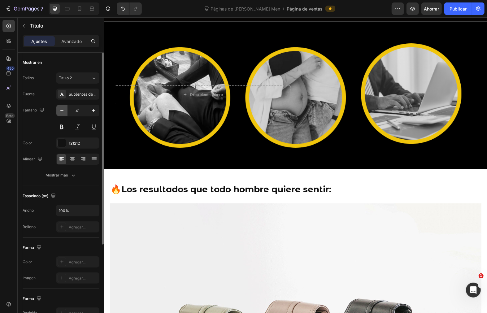
click at [59, 111] on icon "button" at bounding box center [62, 110] width 6 height 6
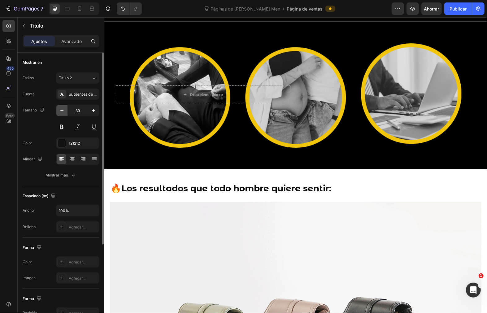
type input "38"
click at [150, 190] on strong "Los resultados que todo hombre quiere sentir:" at bounding box center [226, 188] width 210 height 11
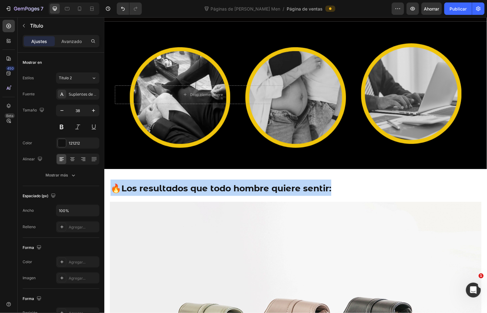
click at [150, 190] on strong "Los resultados que todo hombre quiere sentir:" at bounding box center [226, 188] width 210 height 11
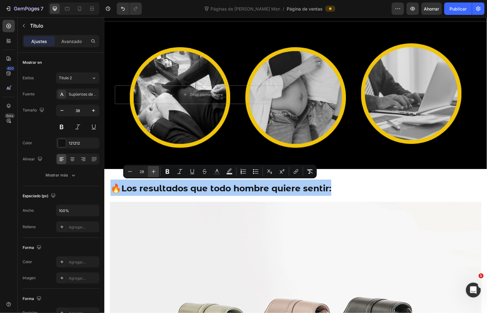
click at [153, 169] on icon "Editor contextual toolbar" at bounding box center [154, 171] width 6 height 6
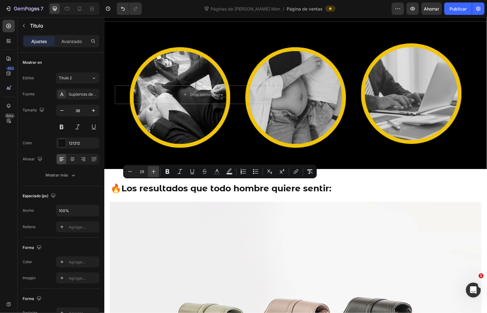
click at [153, 169] on icon "Editor contextual toolbar" at bounding box center [154, 171] width 6 height 6
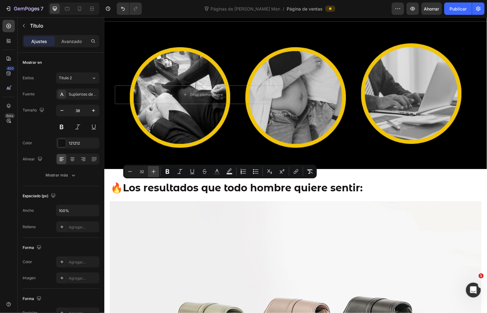
click at [153, 169] on icon "Editor contextual toolbar" at bounding box center [154, 171] width 6 height 6
type input "35"
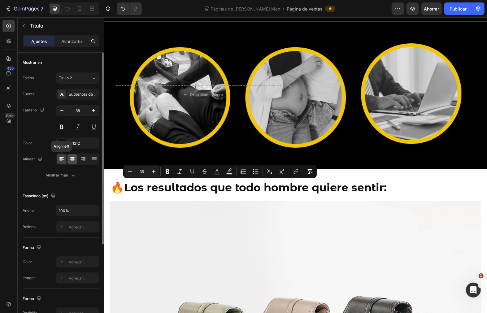
click at [70, 159] on icon at bounding box center [72, 159] width 4 height 1
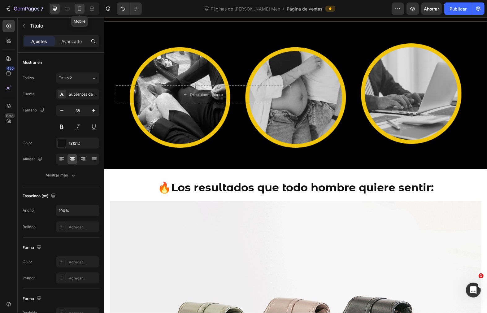
click at [78, 9] on icon at bounding box center [79, 9] width 6 height 6
type input "27"
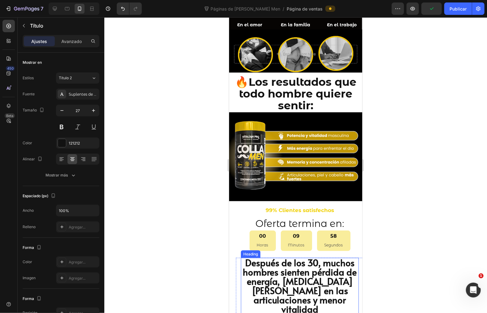
scroll to position [358, 0]
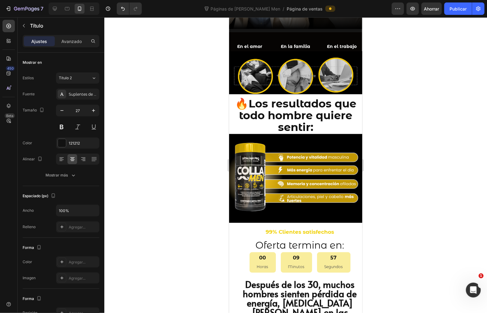
click at [264, 107] on strong "Los resultados que todo hombre quiere sentir:" at bounding box center [297, 115] width 117 height 37
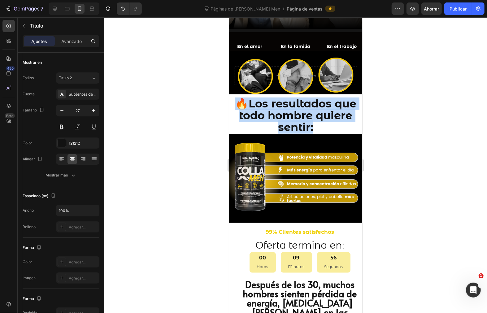
click at [264, 107] on strong "Los resultados que todo hombre quiere sentir:" at bounding box center [297, 115] width 117 height 37
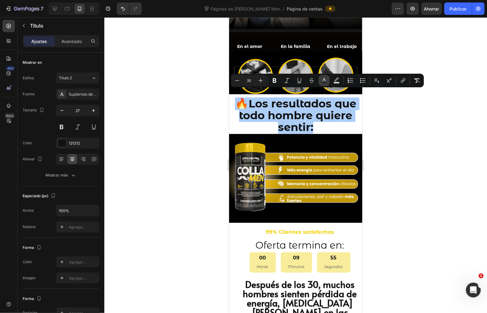
click at [325, 80] on icon "Editor contextual toolbar" at bounding box center [324, 80] width 6 height 6
type input "121212"
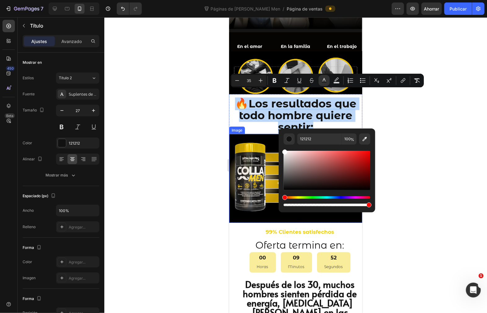
type input "FFFFFF"
drag, startPoint x: 516, startPoint y: 174, endPoint x: 264, endPoint y: 127, distance: 256.4
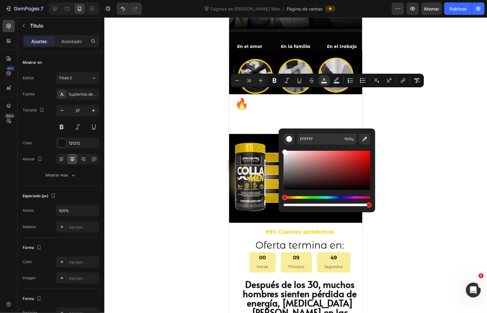
click at [159, 260] on div at bounding box center [295, 165] width 383 height 296
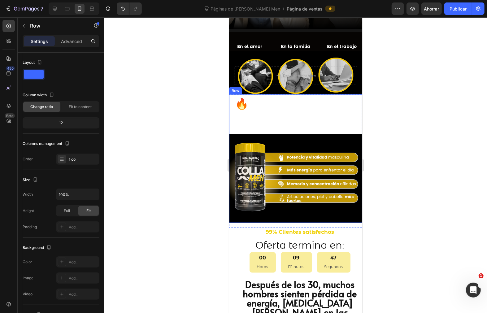
click at [261, 94] on div "⁠⁠⁠⁠⁠⁠⁠ 🔥 Los resultados que todo hombre quiere sentir: Heading Image" at bounding box center [295, 158] width 133 height 129
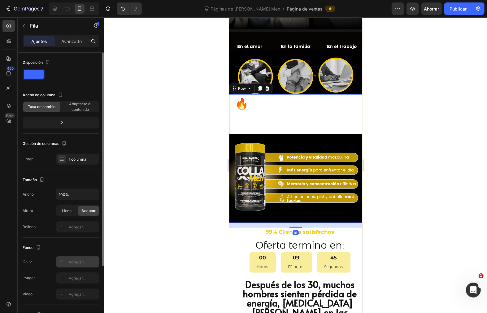
click at [62, 265] on div at bounding box center [62, 262] width 9 height 9
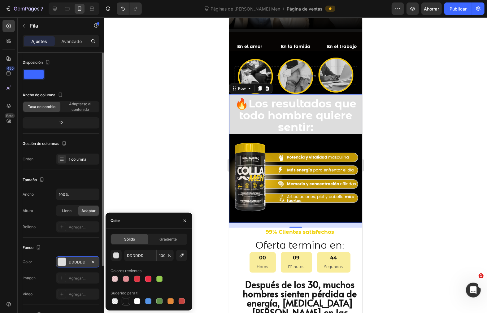
click at [124, 299] on div at bounding box center [126, 301] width 6 height 6
type input "151515"
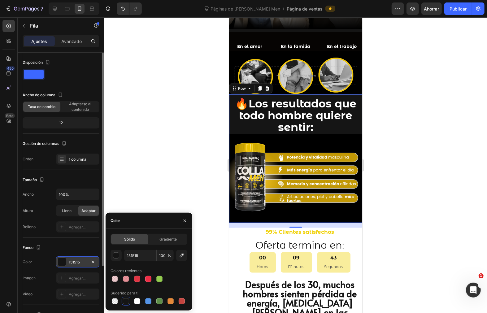
click at [394, 163] on div at bounding box center [295, 165] width 383 height 296
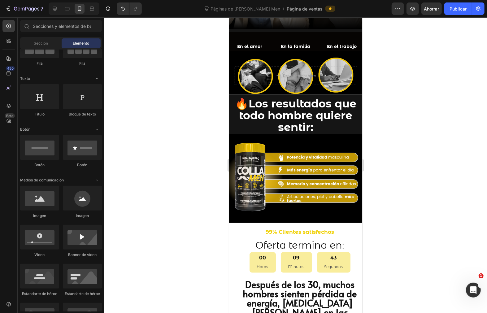
click at [394, 163] on div at bounding box center [295, 165] width 383 height 296
click at [318, 94] on div "⁠⁠⁠⁠⁠⁠⁠ 🔥 Los resultados que todo hombre quiere sentir: Heading Image" at bounding box center [295, 158] width 133 height 129
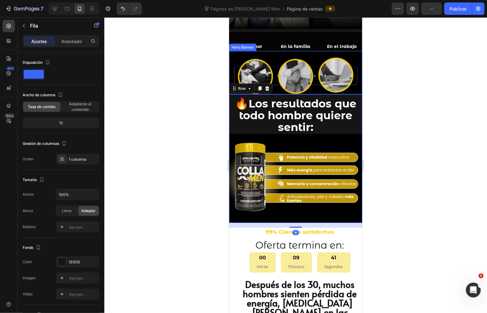
click at [274, 84] on div "Drop element here" at bounding box center [295, 72] width 133 height 43
click at [279, 84] on div "Drop element here" at bounding box center [295, 72] width 133 height 43
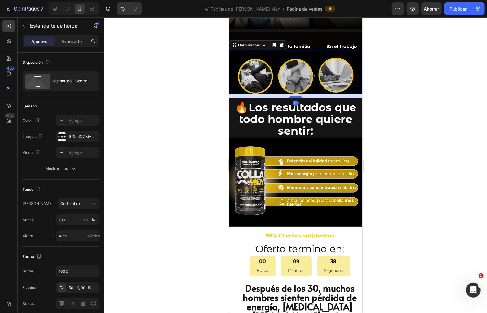
drag, startPoint x: 292, startPoint y: 86, endPoint x: 292, endPoint y: 90, distance: 3.7
click at [292, 96] on div at bounding box center [295, 97] width 12 height 2
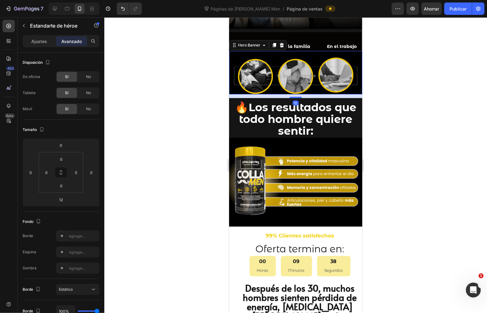
click at [372, 104] on div at bounding box center [295, 165] width 383 height 296
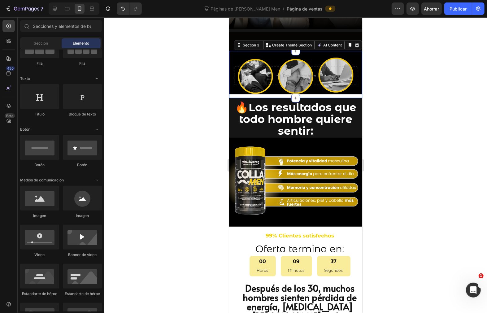
click at [340, 89] on div "Drop element here Hero Banner" at bounding box center [295, 74] width 133 height 47
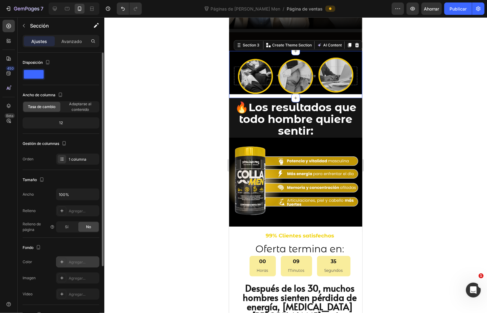
click at [61, 264] on icon at bounding box center [61, 262] width 5 height 5
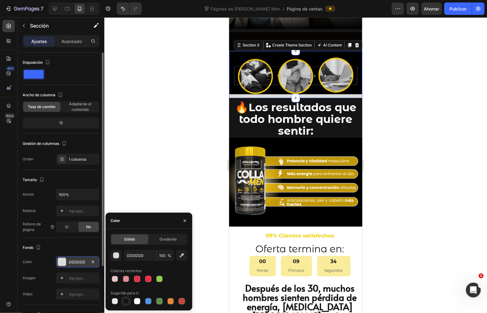
click at [124, 301] on div at bounding box center [126, 301] width 6 height 6
type input "151515"
click at [177, 151] on div at bounding box center [295, 165] width 383 height 296
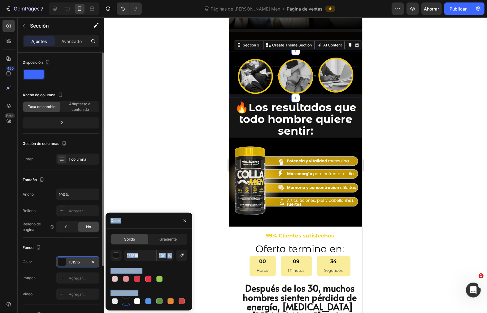
click at [177, 151] on div at bounding box center [295, 165] width 383 height 296
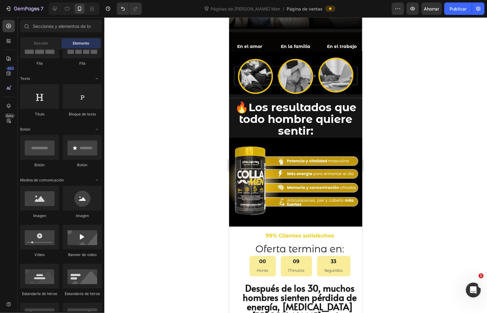
click at [400, 160] on div at bounding box center [295, 165] width 383 height 296
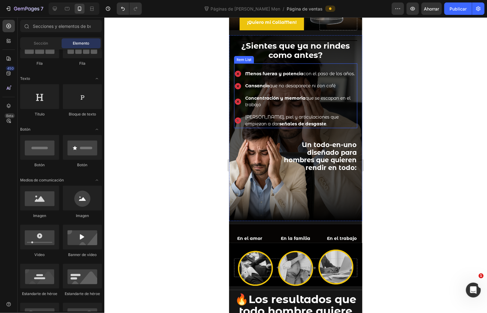
scroll to position [310, 0]
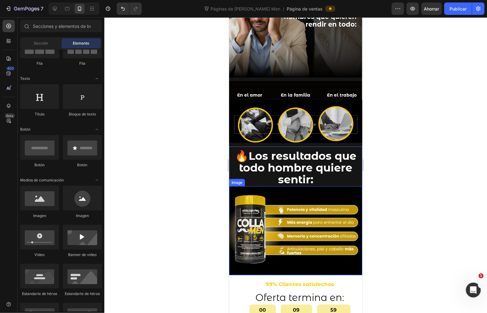
click at [316, 187] on img at bounding box center [295, 230] width 133 height 89
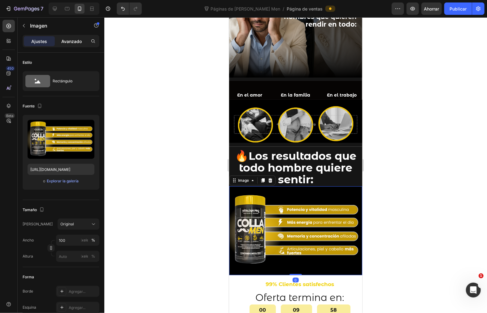
click at [78, 36] on div "Avanzado" at bounding box center [71, 41] width 31 height 10
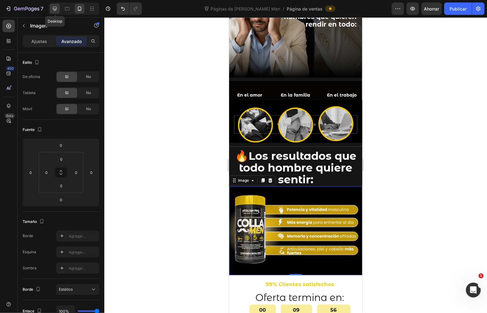
click at [50, 7] on div at bounding box center [55, 9] width 10 height 10
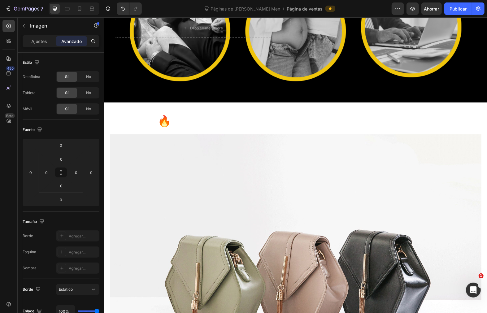
scroll to position [550, 0]
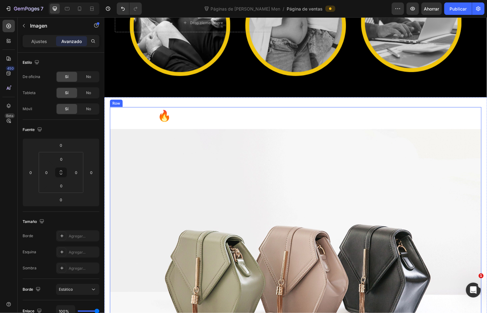
click at [125, 111] on h2 "🔥 Los resultados que todo hombre quiere sentir:" at bounding box center [296, 115] width 372 height 17
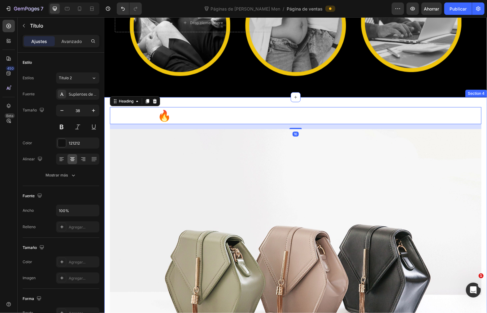
click at [170, 97] on div "🔥 Los resultados que todo hombre quiere sentir: Heading 16 Image Row Section 4" at bounding box center [295, 259] width 383 height 325
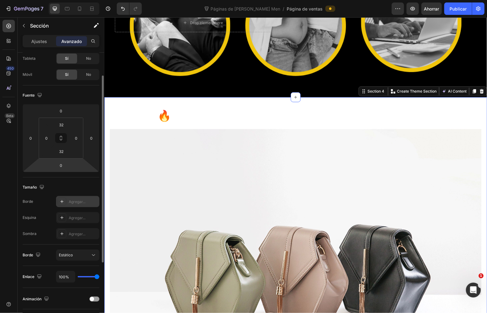
scroll to position [0, 0]
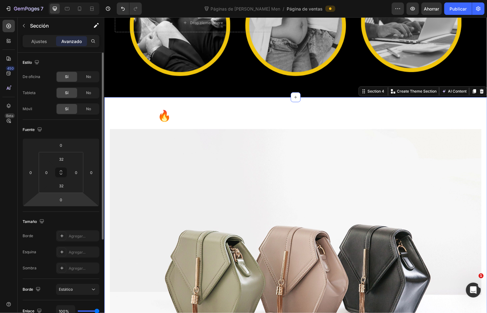
click at [105, 102] on div "🔥 Los resultados que todo hombre quiere sentir: Heading Image Row Section 4 You…" at bounding box center [295, 259] width 383 height 325
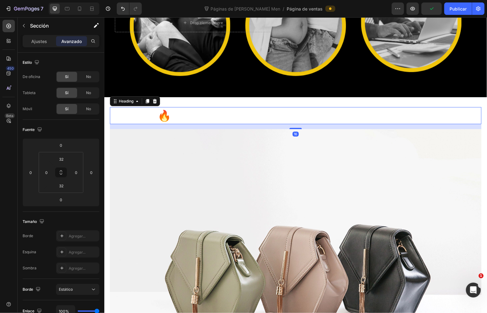
click at [130, 119] on h2 "🔥 Los resultados que todo hombre quiere sentir:" at bounding box center [296, 115] width 372 height 17
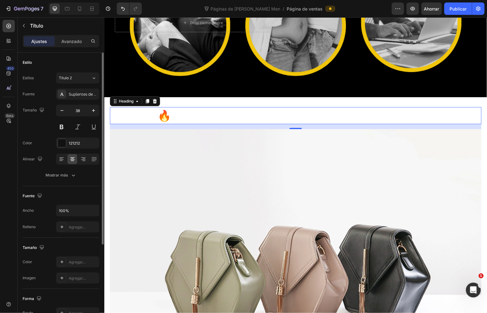
scroll to position [34, 0]
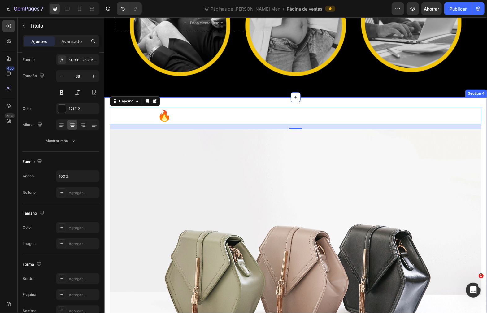
click at [209, 102] on div "🔥 Los resultados que todo hombre quiere sentir: Heading 16 Image Row Section 4" at bounding box center [295, 259] width 383 height 325
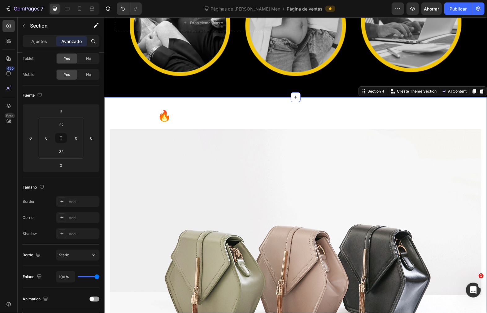
scroll to position [0, 0]
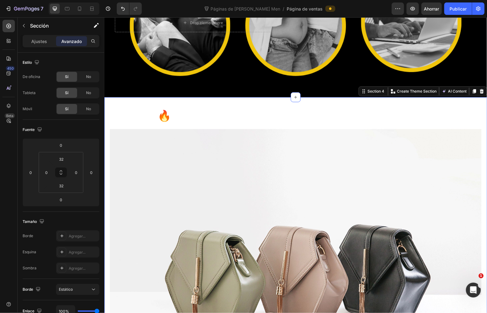
click at [41, 47] on div "Ajustes Avanzado" at bounding box center [61, 41] width 77 height 12
click at [37, 41] on font "Ajustes" at bounding box center [40, 41] width 16 height 5
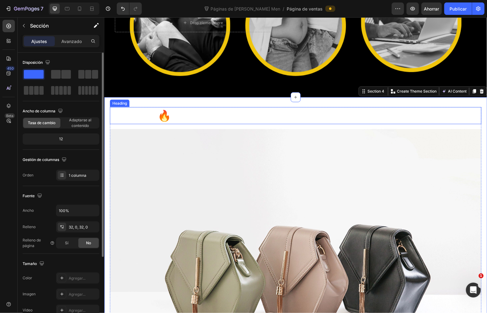
click at [118, 107] on h2 "🔥 Los resultados que todo hombre quiere sentir:" at bounding box center [296, 115] width 372 height 17
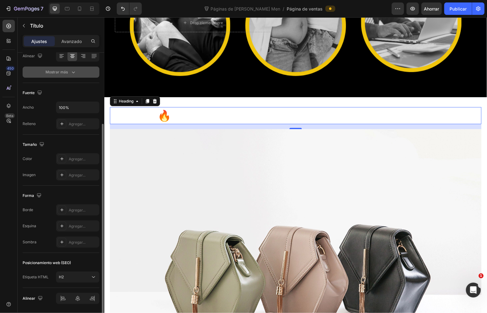
scroll to position [124, 0]
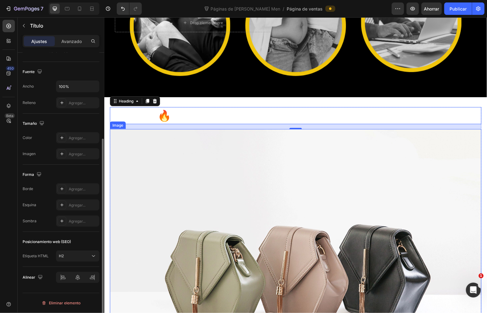
click at [194, 172] on img at bounding box center [296, 268] width 372 height 279
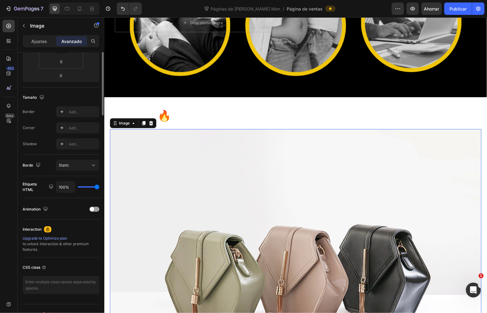
scroll to position [0, 0]
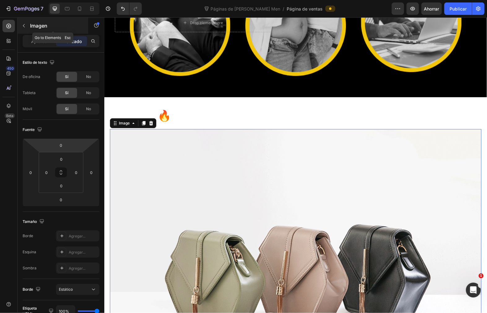
click at [43, 32] on div "Imagen" at bounding box center [53, 26] width 71 height 16
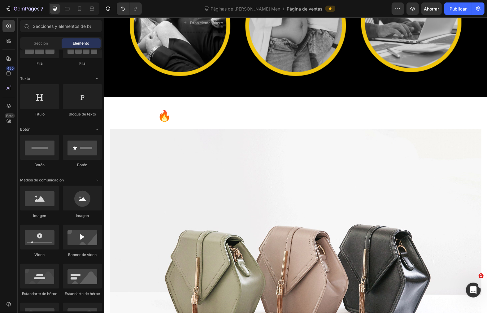
click at [208, 214] on img at bounding box center [296, 268] width 372 height 279
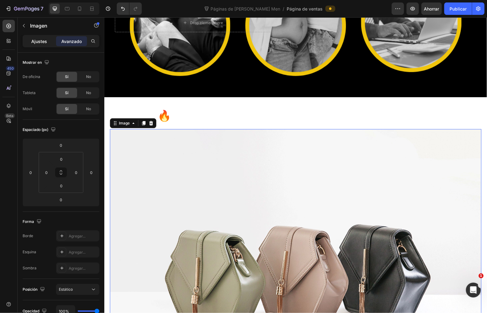
click at [48, 44] on div "Ajustes" at bounding box center [39, 41] width 31 height 10
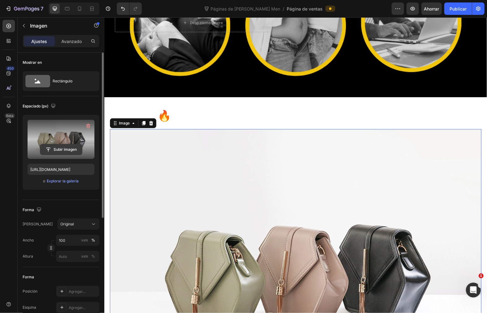
click at [67, 154] on input "file" at bounding box center [61, 149] width 42 height 11
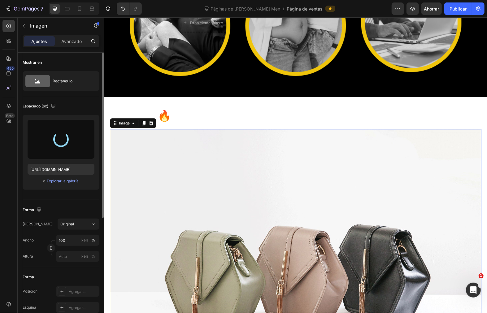
type input "[URL][DOMAIN_NAME]"
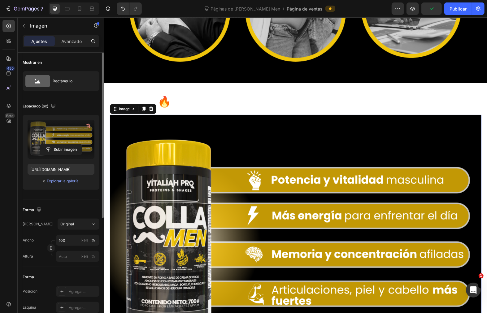
scroll to position [556, 0]
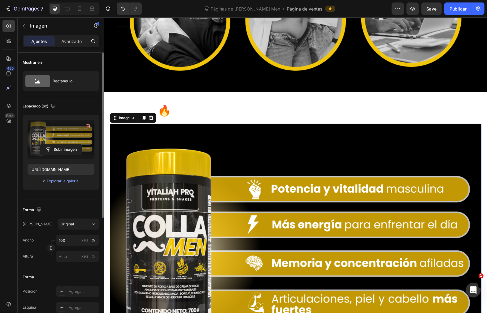
click at [190, 108] on strong "Los resultados que todo hombre quiere sentir:" at bounding box center [302, 109] width 263 height 13
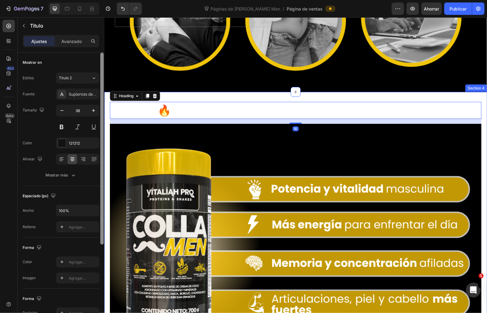
click at [104, 133] on div at bounding box center [102, 192] width 5 height 278
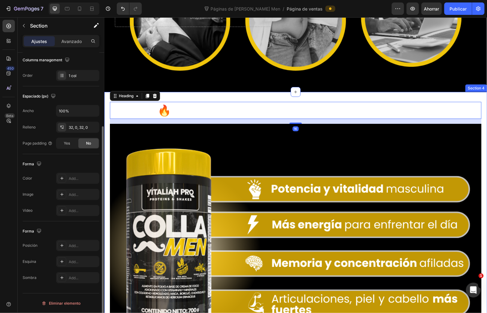
scroll to position [0, 0]
click at [106, 131] on div "🔥 Los resultados que todo hombre quiere sentir: Heading 16 Image Row" at bounding box center [295, 239] width 383 height 275
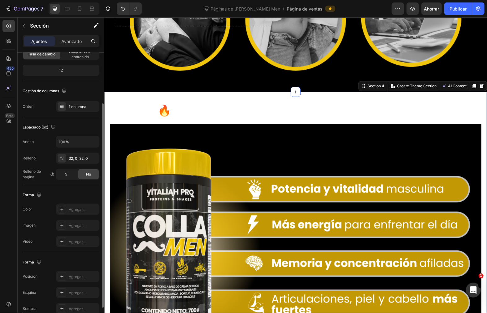
scroll to position [100, 0]
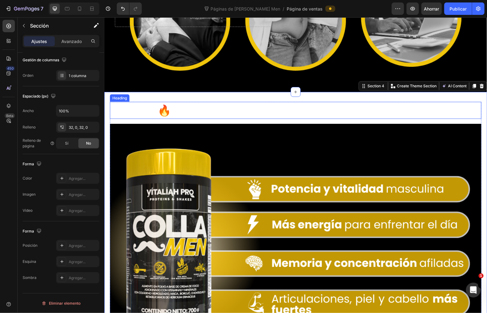
click at [228, 103] on strong "Los resultados que todo hombre quiere sentir:" at bounding box center [302, 109] width 263 height 13
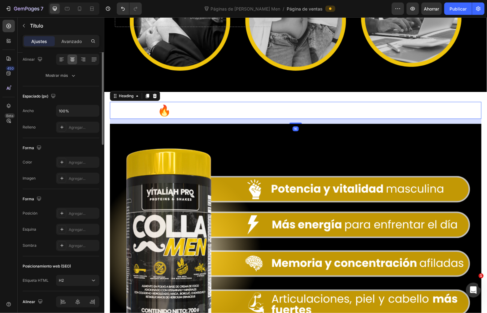
scroll to position [0, 0]
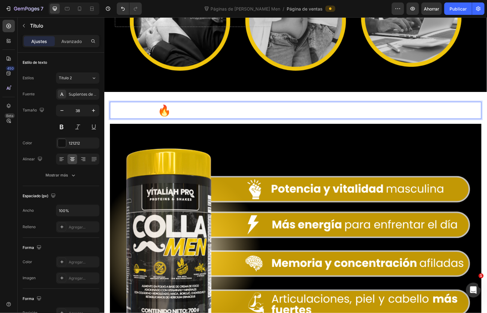
click at [231, 109] on strong "Los resultados que todo hombre quiere sentir:" at bounding box center [302, 109] width 263 height 13
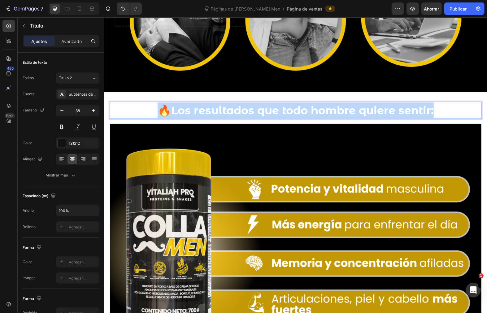
click at [231, 109] on strong "Los resultados que todo hombre quiere sentir:" at bounding box center [302, 109] width 263 height 13
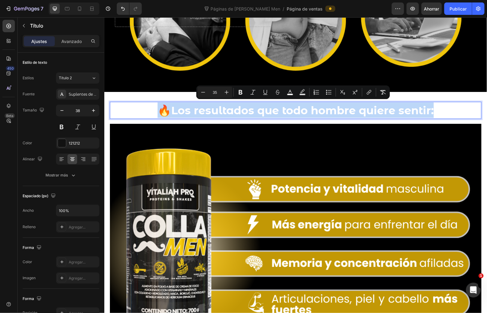
click at [127, 110] on p "🔥 Los resultados que todo hombre quiere sentir:" at bounding box center [295, 109] width 370 height 15
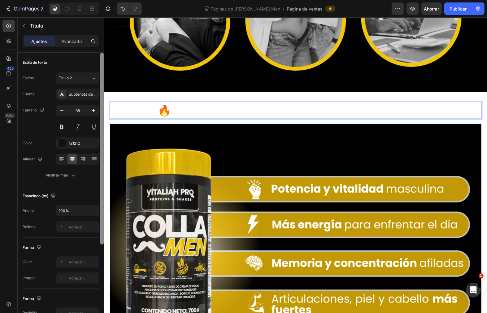
click at [100, 85] on div at bounding box center [102, 192] width 5 height 278
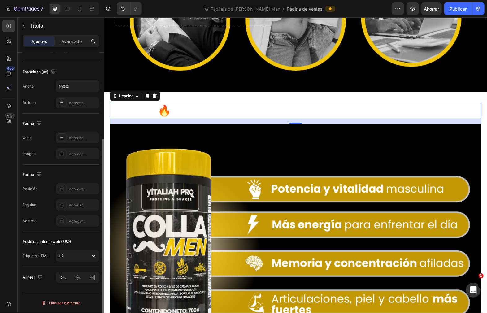
click at [194, 98] on div "⁠⁠⁠⁠⁠⁠⁠ 🔥 Los resultados que todo hombre quiere sentir: Heading 16 Image Row Se…" at bounding box center [295, 239] width 383 height 295
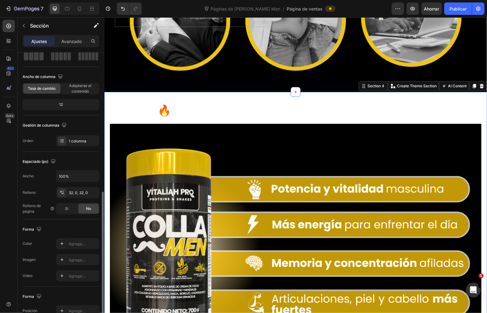
scroll to position [100, 0]
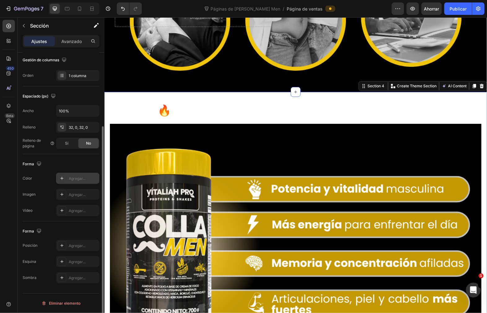
click at [61, 178] on icon at bounding box center [61, 178] width 5 height 5
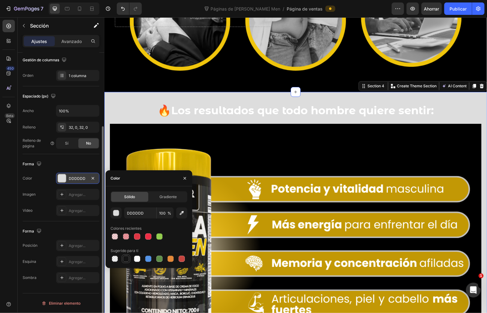
click at [122, 258] on div at bounding box center [125, 258] width 7 height 7
type input "151515"
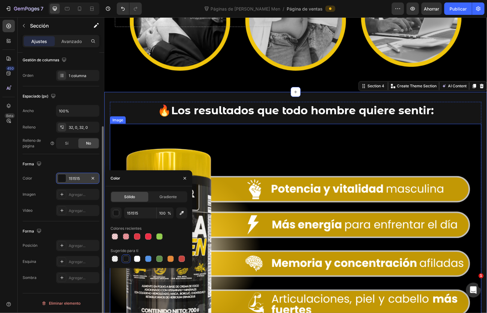
click at [287, 156] on img at bounding box center [296, 248] width 372 height 248
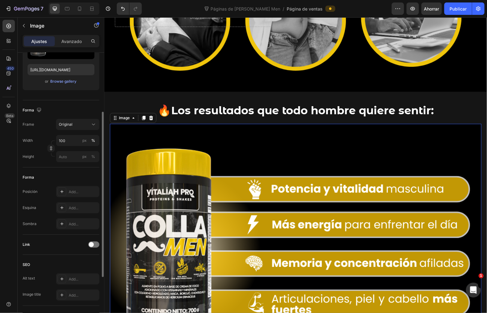
scroll to position [0, 0]
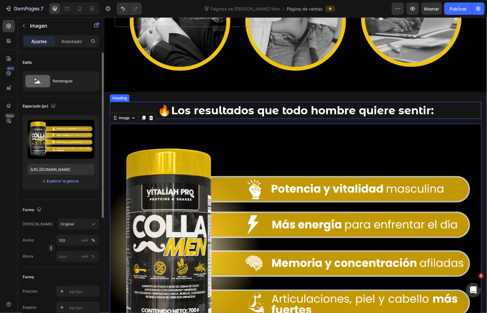
click at [136, 102] on p "⁠⁠⁠⁠⁠⁠⁠ 🔥 Los resultados que todo hombre quiere sentir:" at bounding box center [295, 109] width 370 height 15
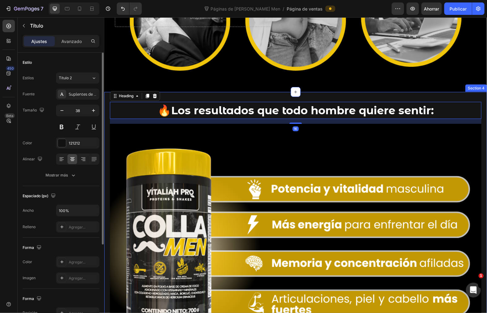
click at [188, 92] on div "⁠⁠⁠⁠⁠⁠⁠ 🔥 Los resultados que todo hombre quiere sentir: Heading 16 Image Row Se…" at bounding box center [295, 239] width 383 height 295
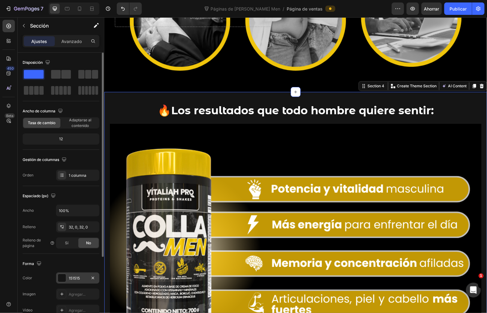
click at [63, 274] on div at bounding box center [62, 278] width 8 height 8
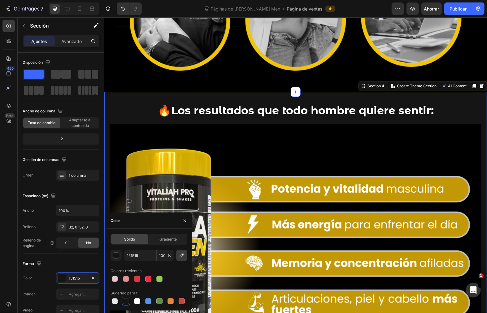
click at [183, 255] on icon "button" at bounding box center [182, 256] width 4 height 4
type input "000000"
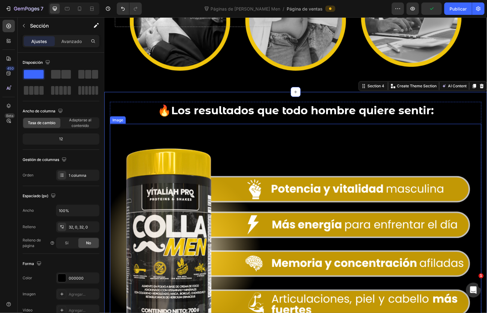
click at [479, 133] on div "⁠⁠⁠⁠⁠⁠⁠ 🔥 Los resultados que todo hombre quiere sentir: Heading Image Row" at bounding box center [295, 239] width 383 height 275
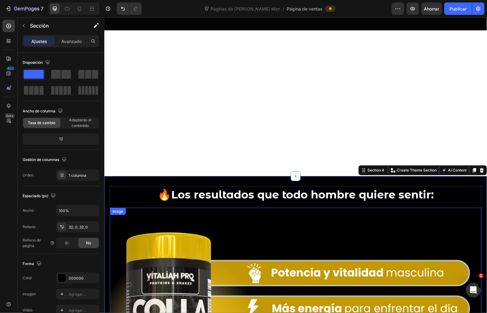
scroll to position [664, 0]
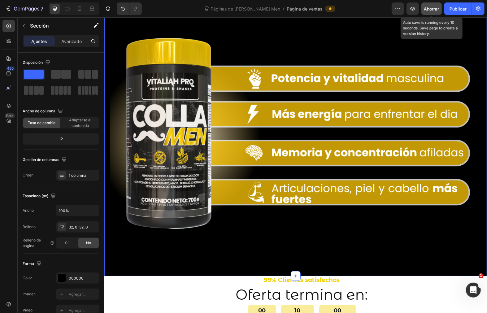
click at [439, 9] on font "Ahorrar" at bounding box center [431, 8] width 15 height 5
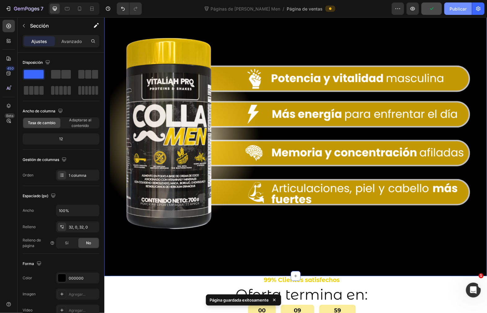
click at [453, 7] on font "Publicar" at bounding box center [458, 8] width 17 height 5
click at [81, 9] on icon at bounding box center [79, 9] width 3 height 4
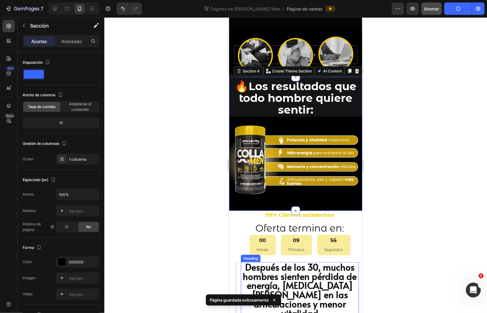
scroll to position [459, 0]
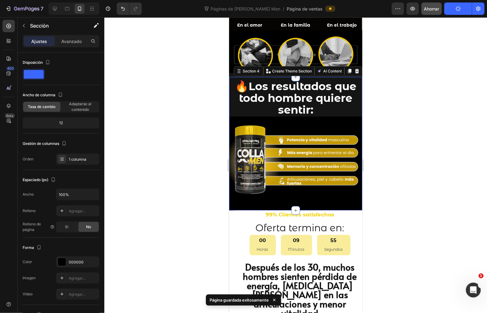
click at [390, 178] on div at bounding box center [295, 165] width 383 height 296
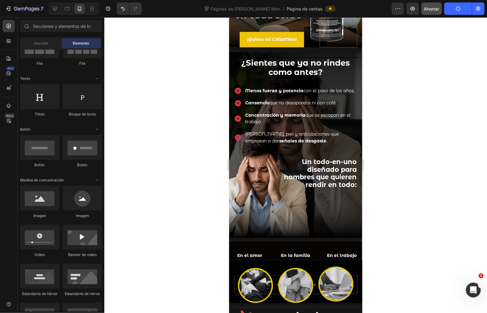
scroll to position [184, 0]
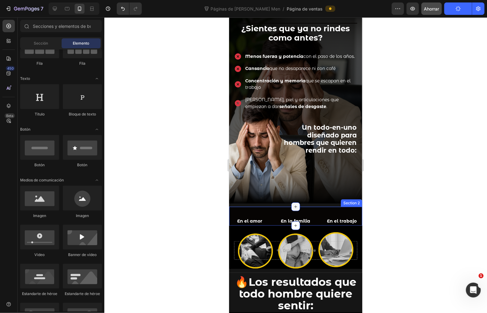
click at [291, 202] on div at bounding box center [295, 206] width 9 height 9
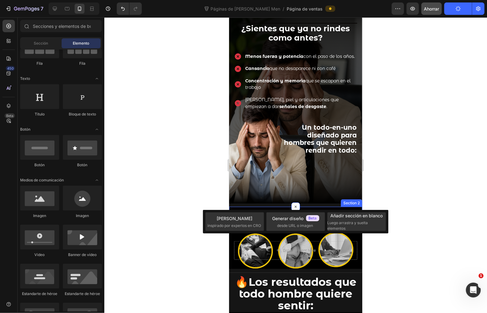
click at [309, 207] on div "En el amor Text Block En la familia Text Block En el trabajo Text Block Row Sec…" at bounding box center [295, 216] width 133 height 19
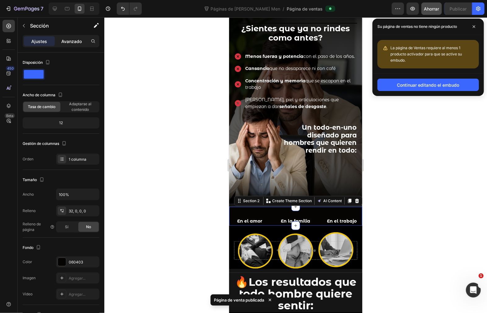
click at [66, 41] on font "Avanzado" at bounding box center [71, 41] width 20 height 5
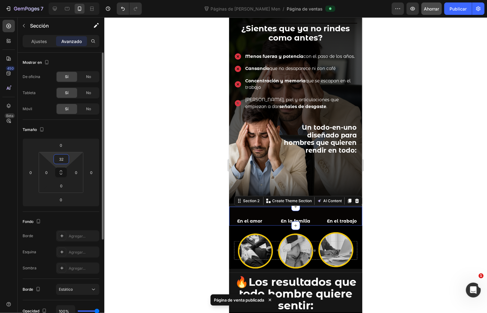
click at [62, 157] on input "32" at bounding box center [61, 159] width 12 height 9
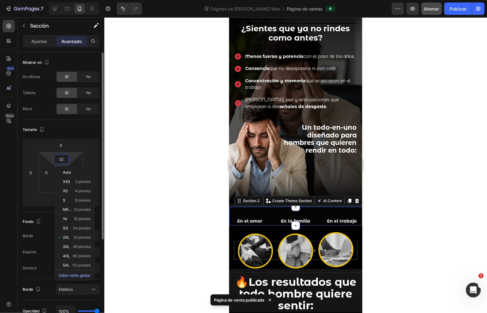
type input "3"
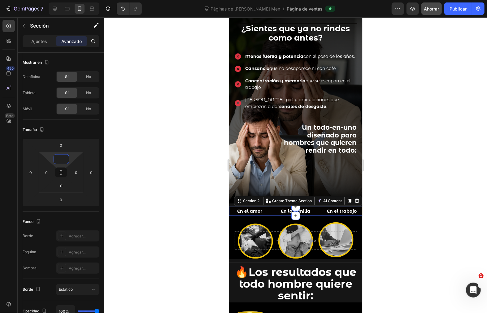
click at [181, 180] on div at bounding box center [295, 165] width 383 height 296
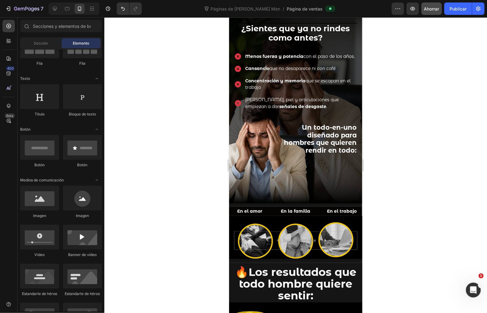
click at [181, 180] on div at bounding box center [295, 165] width 383 height 296
click at [308, 217] on div "Drop element here" at bounding box center [295, 237] width 133 height 43
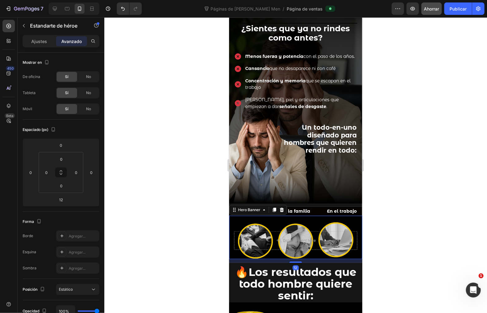
click at [406, 229] on div at bounding box center [295, 165] width 383 height 296
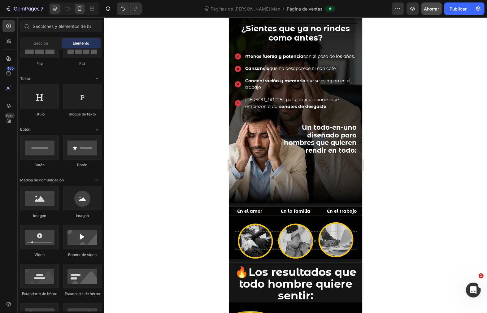
click at [56, 8] on icon at bounding box center [55, 9] width 4 height 4
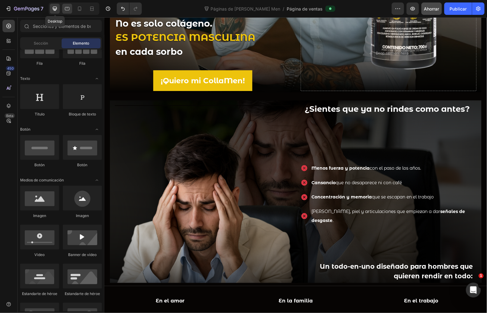
scroll to position [252, 0]
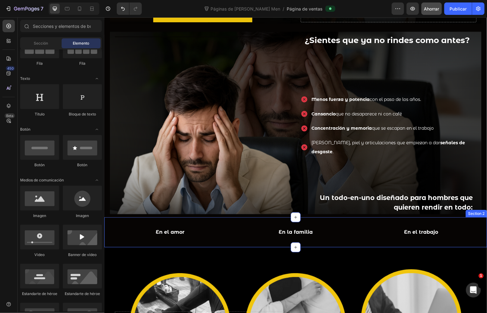
click at [256, 223] on div "En el amor Text Block En la familia Text Block En el trabajo Text Block Row Sec…" at bounding box center [295, 232] width 383 height 30
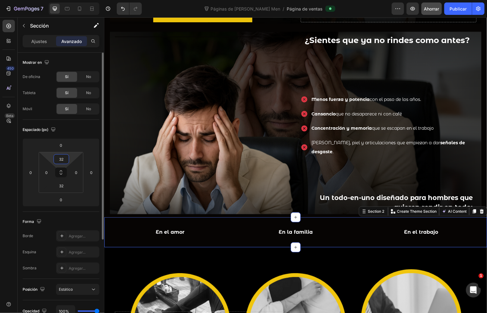
click at [63, 159] on input "32" at bounding box center [61, 159] width 12 height 9
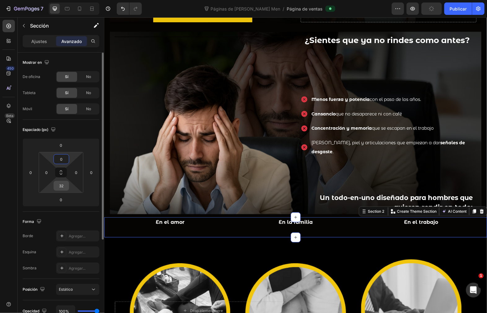
type input "0"
click at [63, 181] on input "32" at bounding box center [61, 185] width 12 height 9
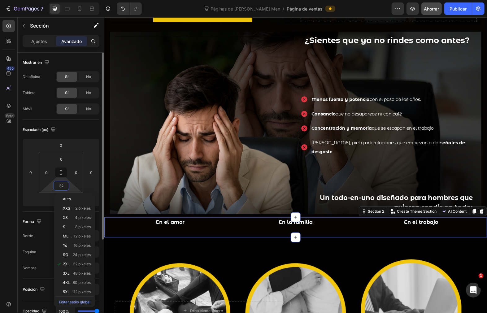
type input "0"
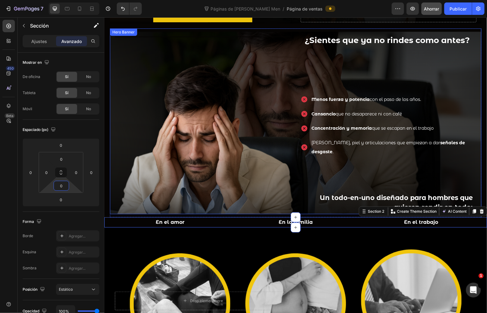
click at [138, 136] on div "Title Line" at bounding box center [203, 123] width 176 height 180
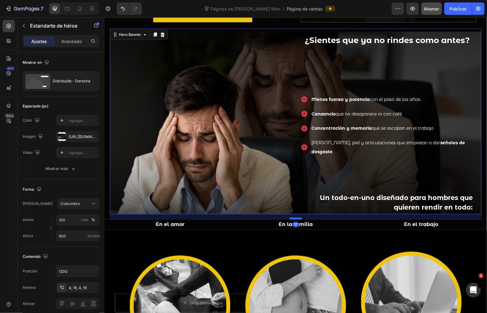
click at [295, 218] on div at bounding box center [295, 218] width 12 height 2
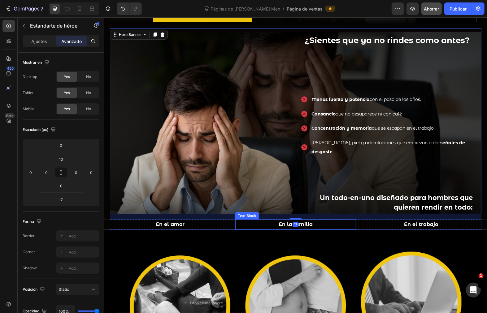
click at [359, 234] on div "Background Image" at bounding box center [295, 303] width 383 height 148
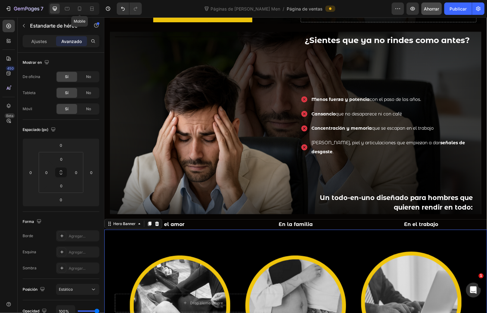
click at [81, 7] on icon at bounding box center [79, 9] width 3 height 4
type input "12"
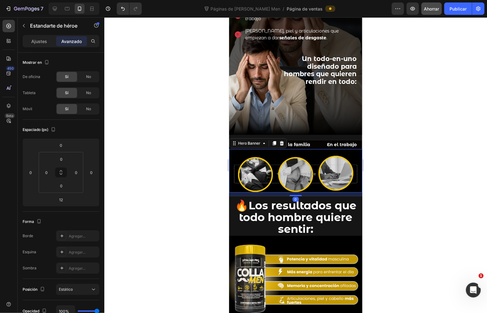
scroll to position [356, 0]
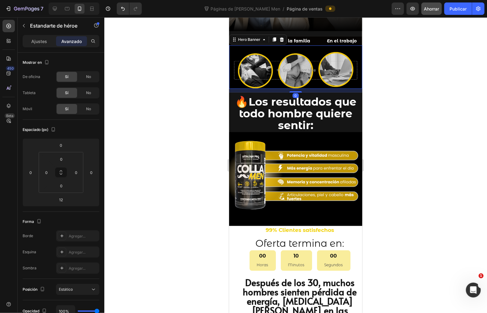
click at [409, 182] on div at bounding box center [295, 165] width 383 height 296
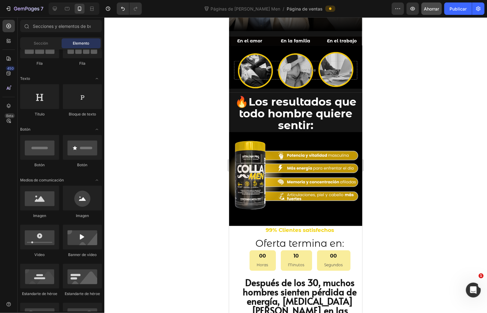
click at [383, 174] on div at bounding box center [295, 165] width 383 height 296
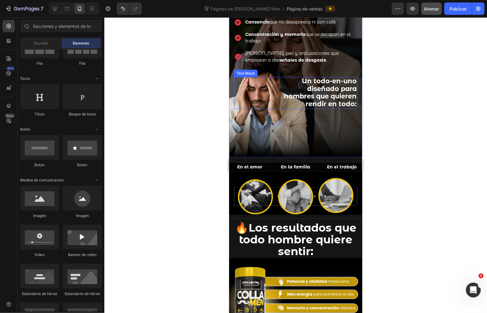
scroll to position [218, 0]
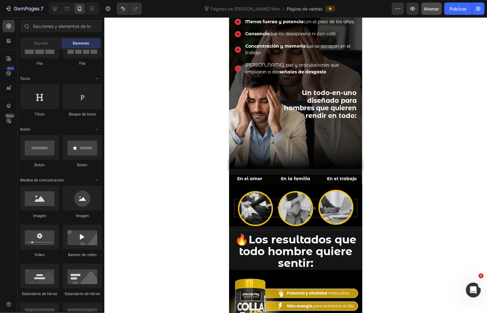
click at [422, 142] on div at bounding box center [295, 165] width 383 height 296
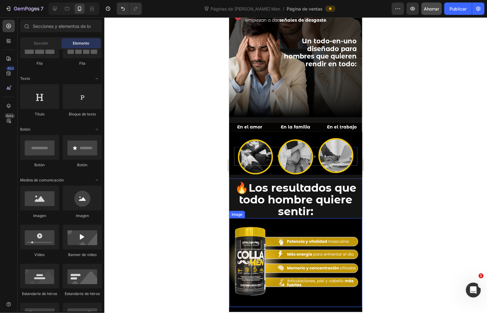
scroll to position [287, 0]
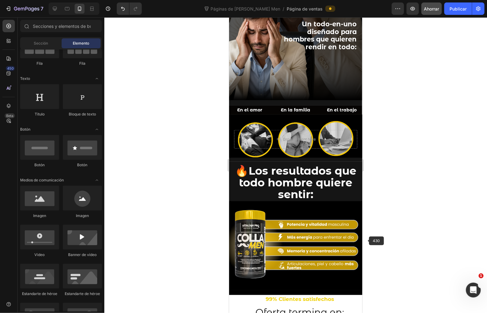
click at [403, 224] on div at bounding box center [295, 165] width 383 height 296
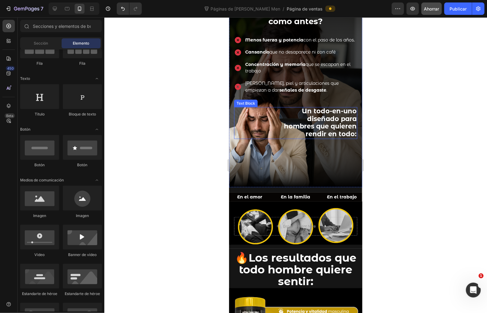
scroll to position [241, 0]
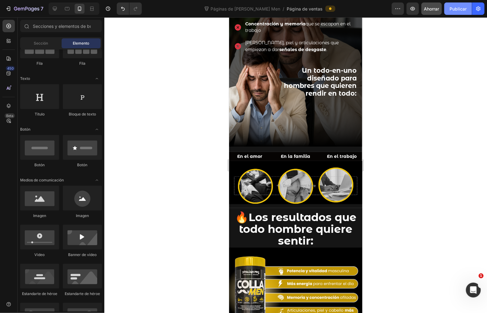
click at [452, 7] on font "Publicar" at bounding box center [458, 8] width 17 height 5
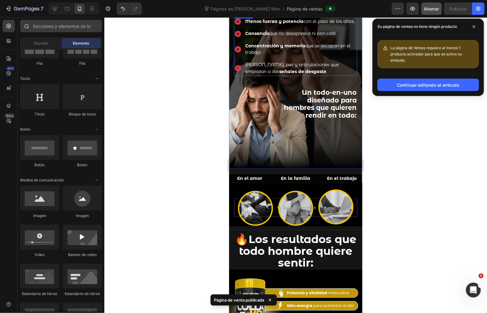
scroll to position [206, 0]
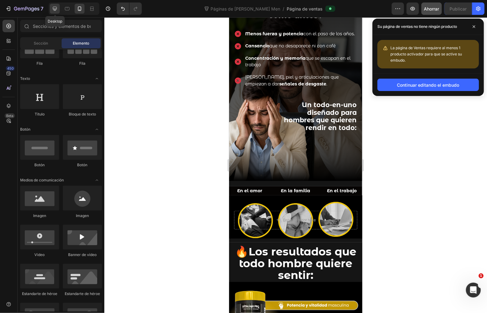
click at [57, 6] on icon at bounding box center [55, 9] width 6 height 6
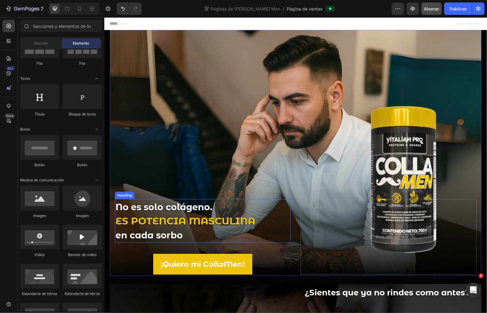
click at [209, 216] on strong "ES POTENCIA MASCULINA" at bounding box center [185, 221] width 140 height 12
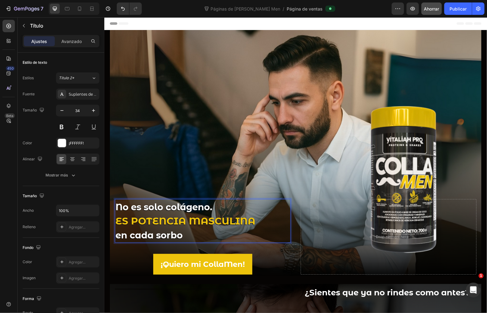
click at [205, 219] on strong "ES POTENCIA MASCULINA" at bounding box center [185, 221] width 140 height 12
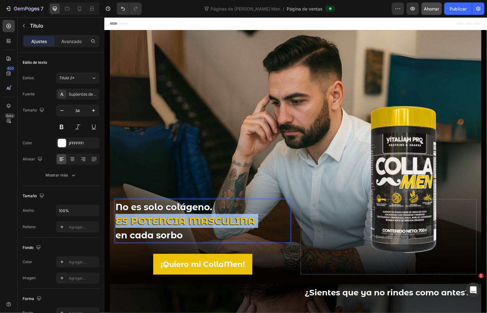
click at [205, 219] on strong "ES POTENCIA MASCULINA" at bounding box center [185, 221] width 140 height 12
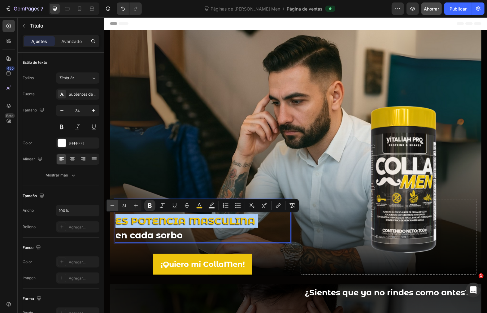
click at [114, 205] on icon "Barra de herramientas contextual del editor" at bounding box center [112, 206] width 6 height 6
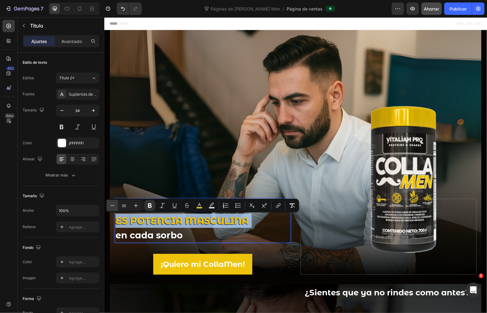
type input "29"
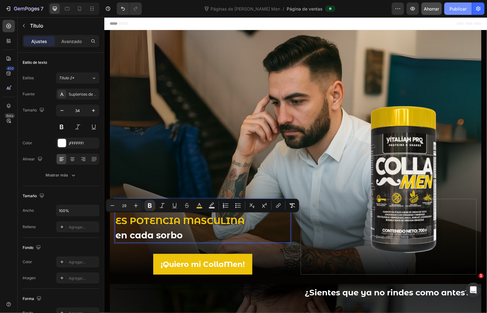
click at [460, 11] on font "Publicar" at bounding box center [458, 8] width 17 height 5
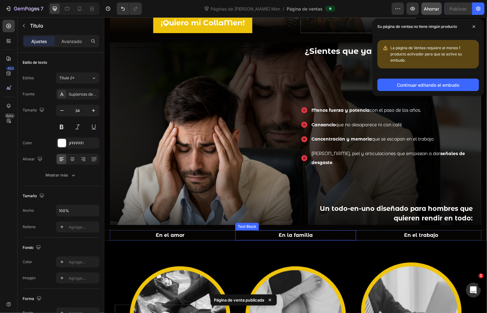
scroll to position [310, 0]
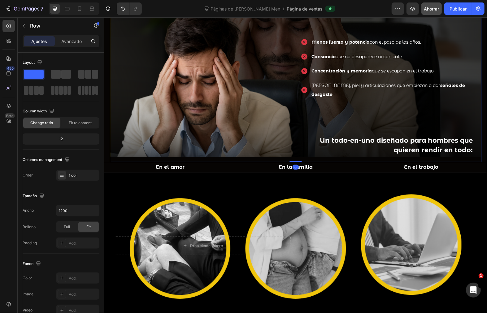
click at [151, 161] on div "¿Sientes que ya no rindes como antes? Heading Menos fuerza y potencia con el pa…" at bounding box center [296, 66] width 372 height 191
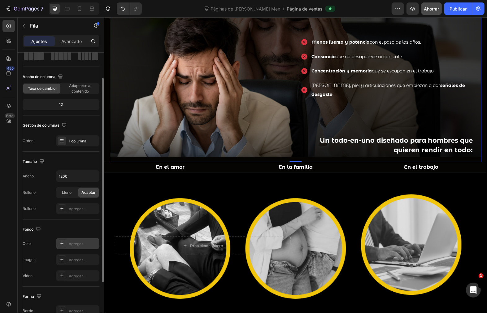
click at [59, 245] on icon at bounding box center [61, 243] width 5 height 5
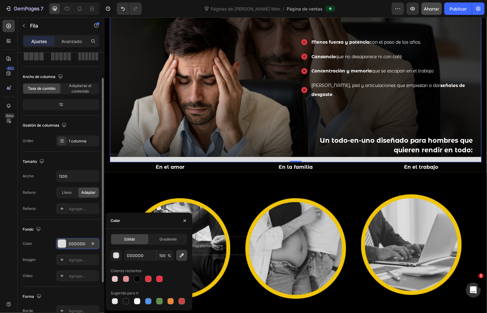
click at [181, 257] on icon "button" at bounding box center [182, 256] width 4 height 4
type input "060403"
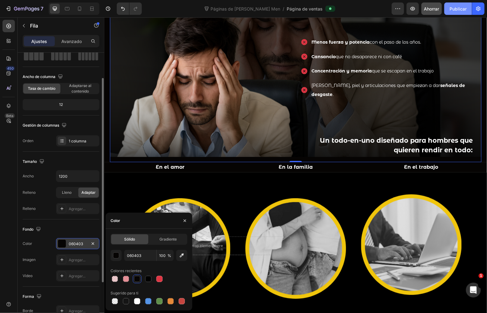
click at [463, 10] on font "Publicar" at bounding box center [458, 8] width 17 height 5
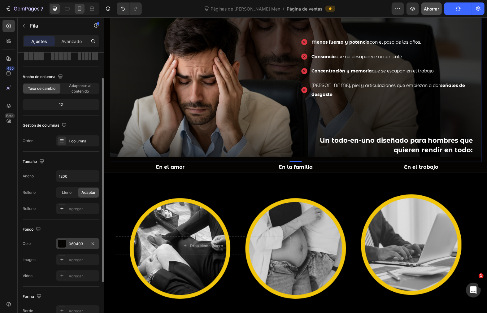
click at [81, 7] on icon at bounding box center [79, 9] width 6 height 6
type input "100%"
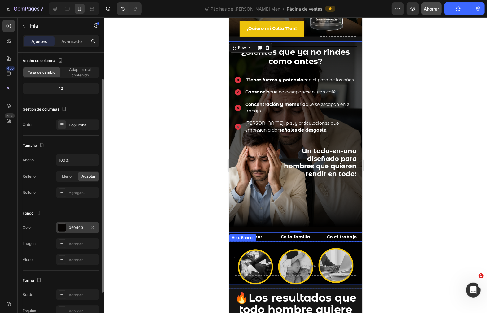
scroll to position [225, 0]
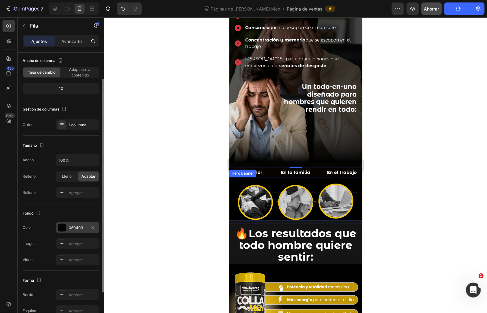
click at [234, 211] on div "Drop element here" at bounding box center [295, 198] width 133 height 43
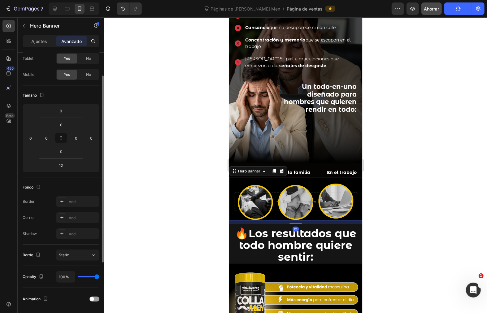
scroll to position [0, 0]
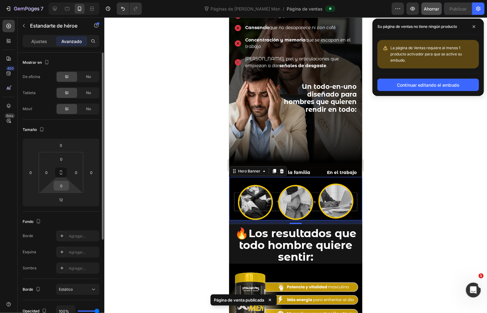
click at [61, 186] on input "0" at bounding box center [61, 185] width 12 height 9
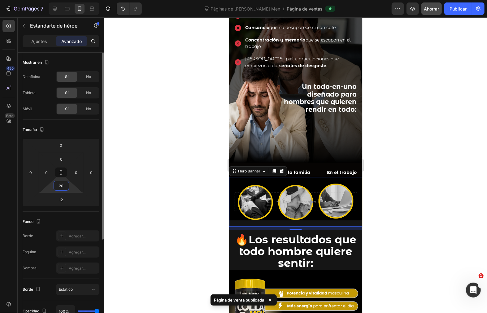
type input "20"
click at [461, 7] on font "Publicar" at bounding box center [458, 8] width 17 height 5
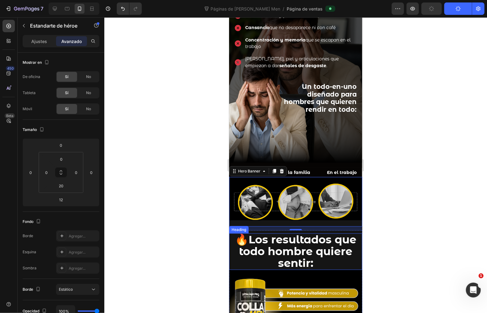
click at [230, 242] on h2 "🔥 Los resultados que todo hombre quiere sentir:" at bounding box center [295, 251] width 133 height 37
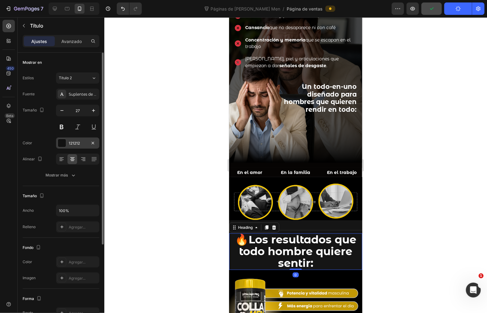
click at [63, 141] on div at bounding box center [62, 143] width 8 height 8
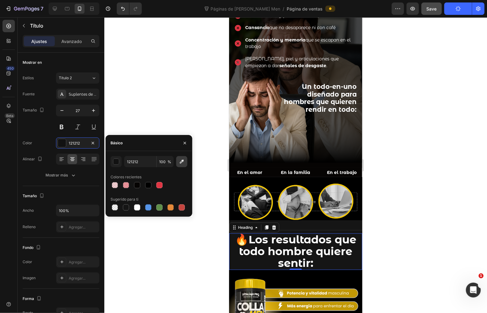
click at [182, 160] on icon "button" at bounding box center [182, 162] width 4 height 4
type input "000000"
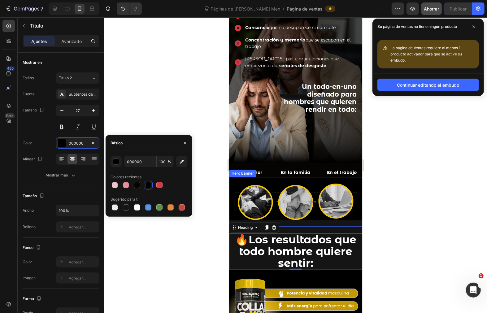
click at [268, 177] on div "Drop element here" at bounding box center [295, 198] width 133 height 43
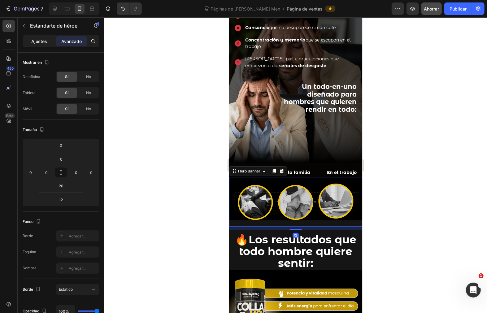
click at [34, 41] on font "Ajustes" at bounding box center [40, 41] width 16 height 5
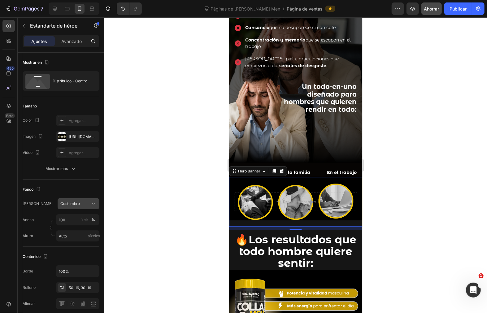
click at [82, 204] on div "Costumbre" at bounding box center [74, 204] width 29 height 6
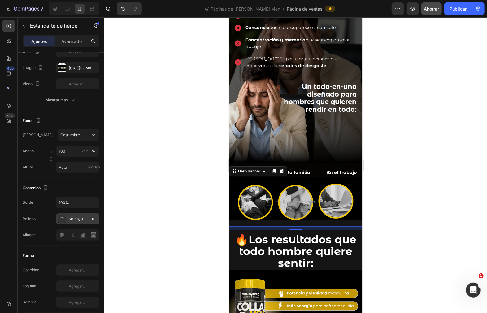
click at [73, 219] on font "50, 16, 30, 16" at bounding box center [80, 219] width 22 height 5
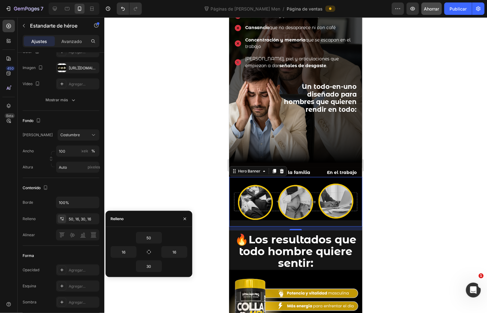
click at [39, 237] on div "Alinear" at bounding box center [61, 234] width 77 height 11
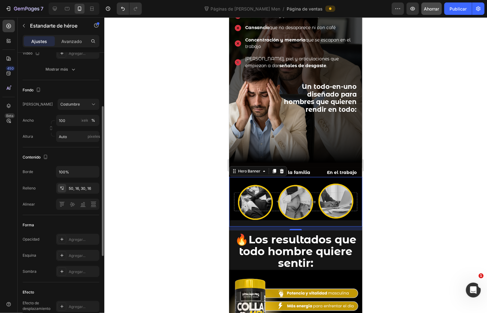
scroll to position [0, 0]
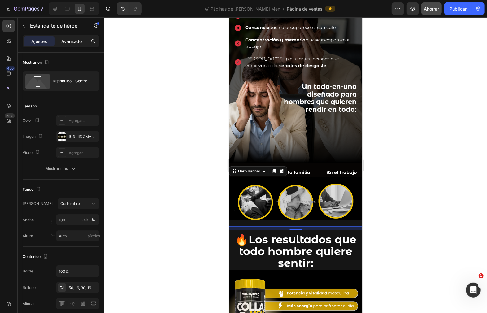
click at [68, 43] on font "Avanzado" at bounding box center [71, 41] width 20 height 5
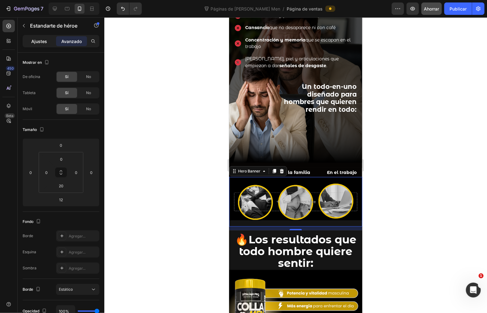
click at [34, 44] on p "Ajustes" at bounding box center [40, 41] width 16 height 7
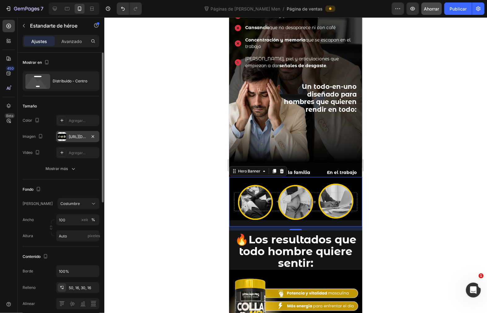
click at [80, 136] on font "https://cdn.shopify.com/s/files/1/0072/8026/3219/files/gempags_5786588719548996…" at bounding box center [89, 136] width 40 height 5
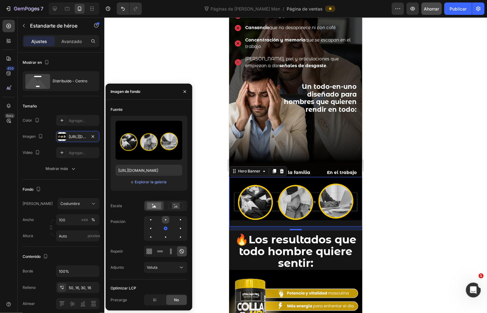
click at [177, 217] on div at bounding box center [180, 219] width 7 height 7
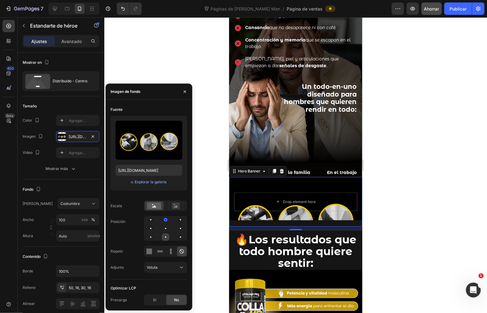
click at [177, 237] on div at bounding box center [180, 236] width 7 height 7
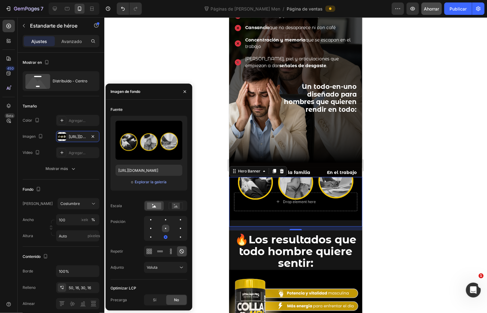
click at [177, 227] on div at bounding box center [180, 228] width 7 height 7
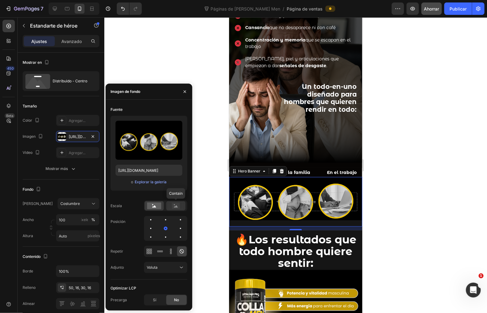
click at [175, 205] on rect at bounding box center [176, 206] width 8 height 6
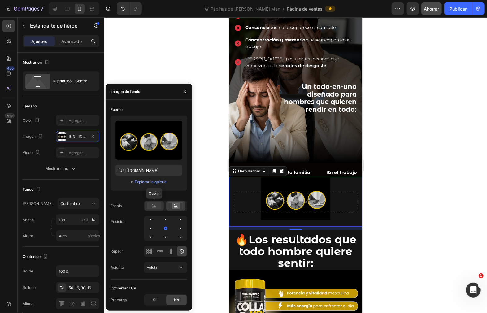
click at [157, 206] on rect at bounding box center [154, 206] width 14 height 7
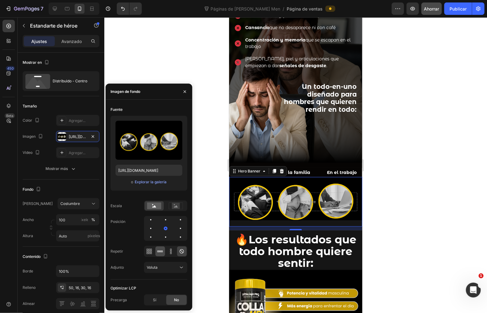
click at [157, 250] on icon at bounding box center [160, 251] width 6 height 6
click at [459, 11] on font "Publicar" at bounding box center [458, 8] width 17 height 5
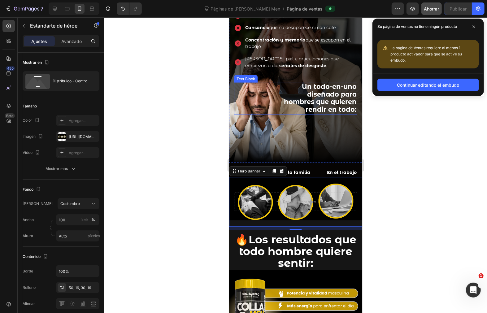
click at [311, 113] on p "Un todo-en-uno diseñado para hombres que quieren rendir en todo:" at bounding box center [319, 98] width 76 height 30
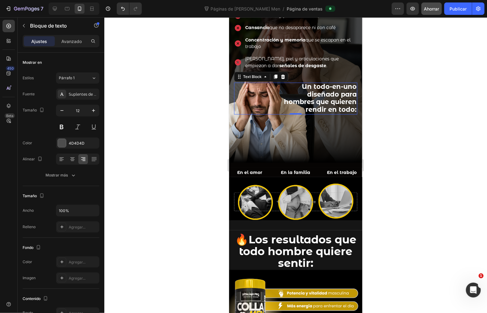
click at [312, 106] on strong "Un todo-en-uno diseñado para hombres que quieren rendir en todo:" at bounding box center [320, 97] width 73 height 31
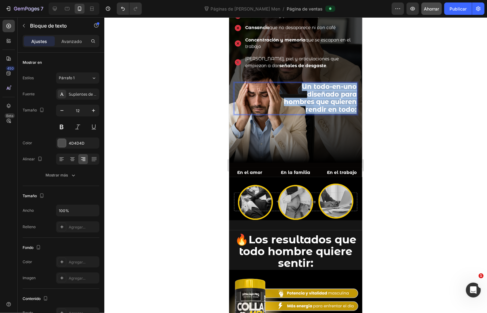
click at [312, 106] on strong "Un todo-en-uno diseñado para hombres que quieren rendir en todo:" at bounding box center [320, 97] width 73 height 31
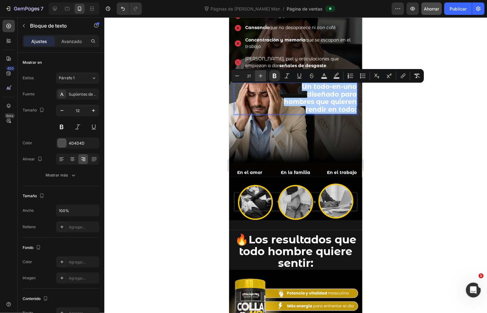
click at [258, 77] on icon "Editor contextual toolbar" at bounding box center [261, 76] width 6 height 6
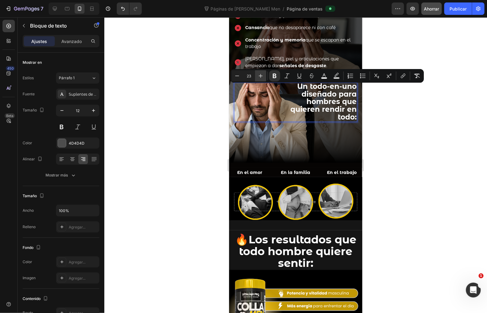
click at [258, 77] on icon "Editor contextual toolbar" at bounding box center [261, 76] width 6 height 6
type input "24"
click at [71, 40] on font "Avanzado" at bounding box center [71, 41] width 20 height 5
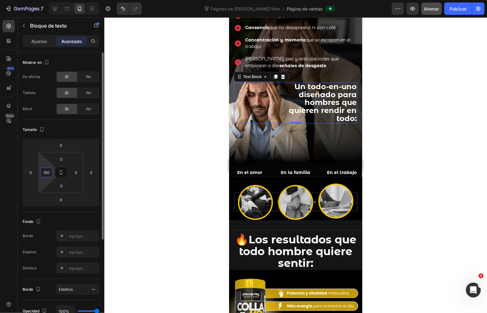
click at [46, 171] on input "150" at bounding box center [46, 172] width 9 height 9
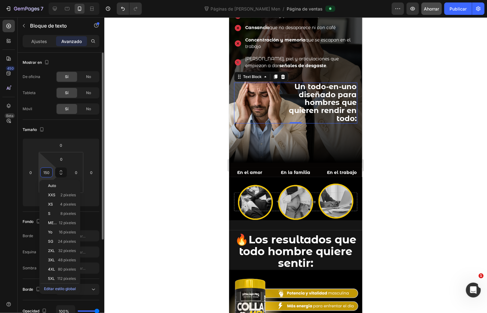
click at [46, 171] on input "150" at bounding box center [46, 172] width 9 height 9
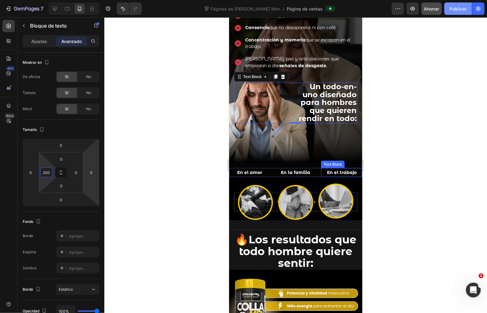
click at [460, 10] on font "Publicar" at bounding box center [458, 8] width 17 height 5
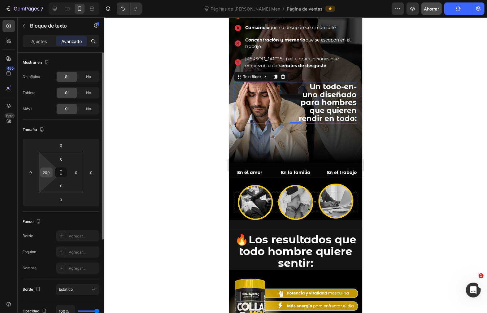
click at [48, 174] on input "200" at bounding box center [46, 172] width 9 height 9
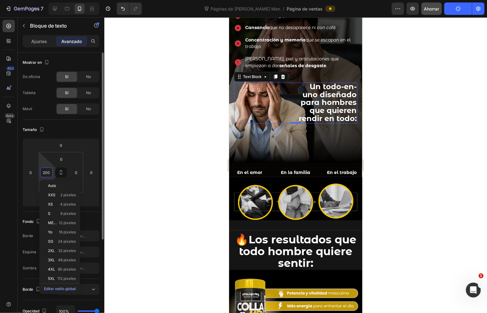
click at [48, 174] on input "200" at bounding box center [46, 172] width 9 height 9
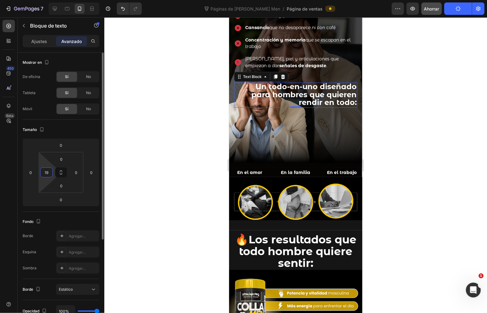
type input "190"
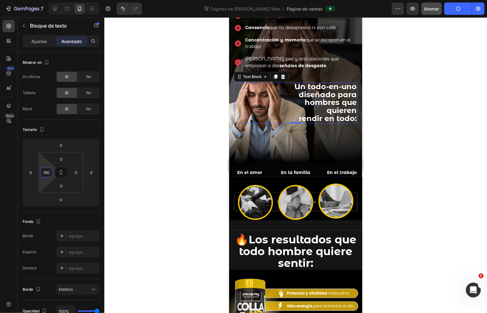
click at [440, 122] on div at bounding box center [295, 165] width 383 height 296
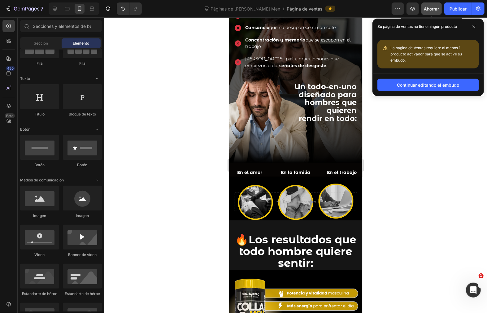
click at [432, 7] on font "Ahorrar" at bounding box center [431, 8] width 15 height 5
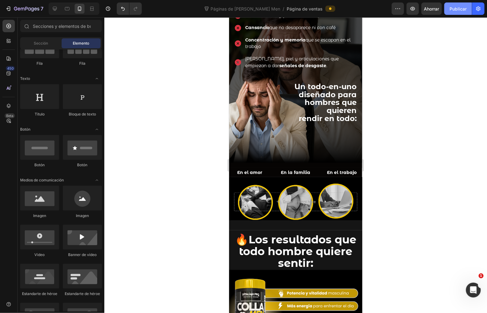
click at [466, 8] on font "Publicar" at bounding box center [458, 8] width 17 height 5
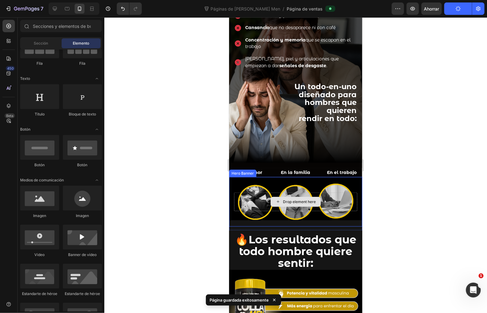
click at [322, 177] on div "Drop element here" at bounding box center [295, 198] width 133 height 43
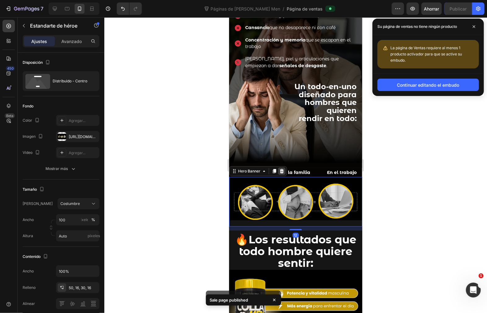
click at [280, 167] on div at bounding box center [281, 170] width 7 height 7
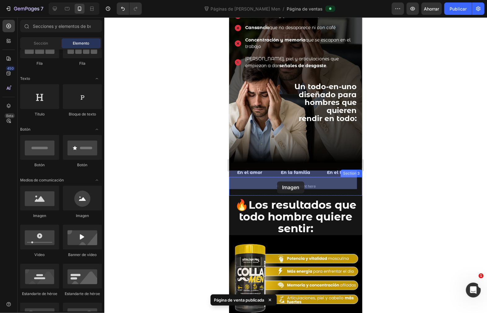
drag, startPoint x: 267, startPoint y: 212, endPoint x: 277, endPoint y: 181, distance: 31.8
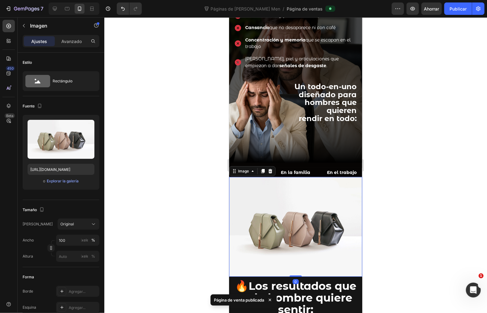
click at [275, 218] on img at bounding box center [295, 227] width 133 height 100
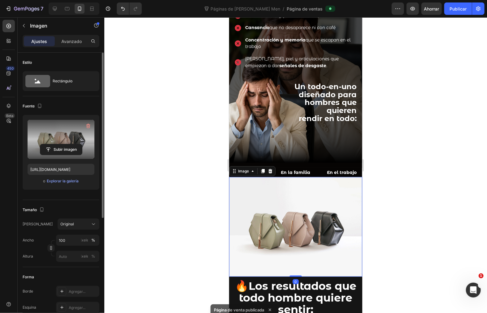
click at [82, 141] on label at bounding box center [61, 139] width 67 height 39
click at [82, 144] on input "file" at bounding box center [61, 149] width 42 height 11
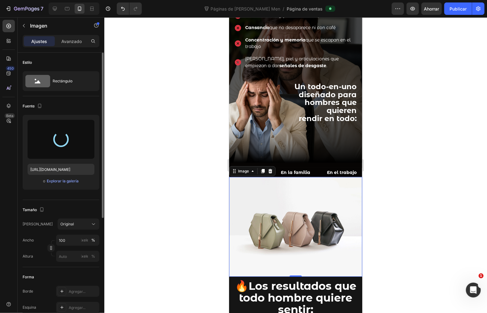
type input "https://cdn.shopify.com/s/files/1/0072/8026/3219/files/gempages_578658871954899…"
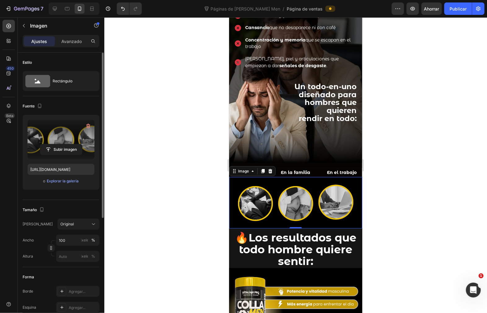
click at [441, 172] on div at bounding box center [295, 165] width 383 height 296
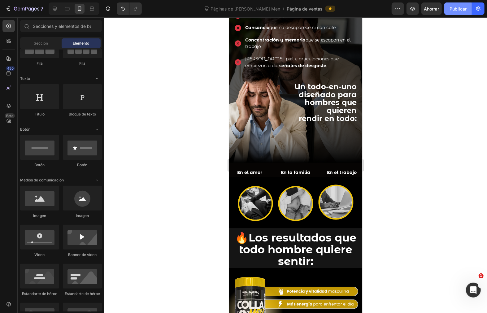
click at [460, 9] on font "Publicar" at bounding box center [458, 8] width 17 height 5
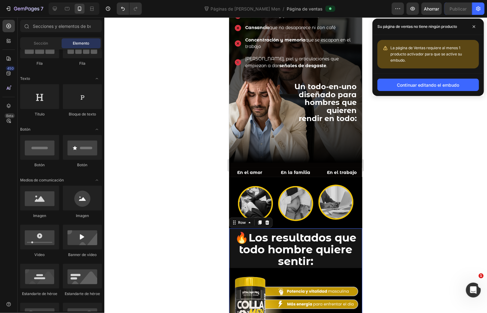
click at [284, 228] on div "🔥 Los resultados que todo hombre quiere sentir: Heading Image" at bounding box center [295, 292] width 133 height 129
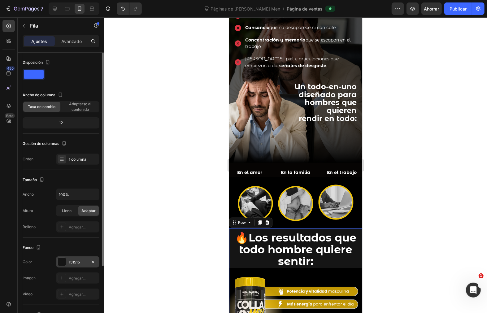
click at [60, 258] on div at bounding box center [62, 262] width 8 height 8
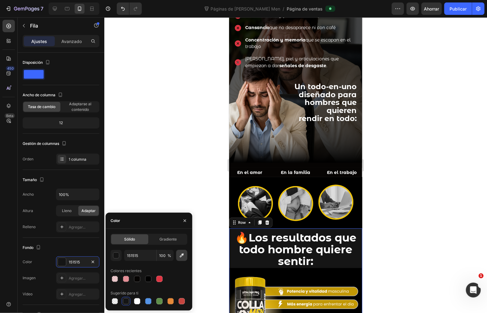
click at [179, 254] on icon "button" at bounding box center [182, 255] width 6 height 6
type input "000000"
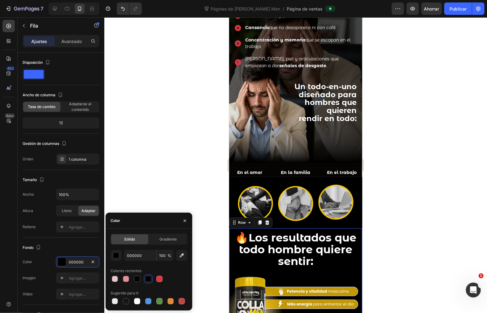
click at [430, 243] on div at bounding box center [295, 165] width 383 height 296
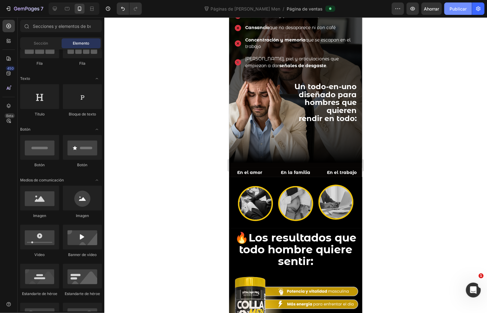
click at [461, 7] on font "Publicar" at bounding box center [458, 8] width 17 height 5
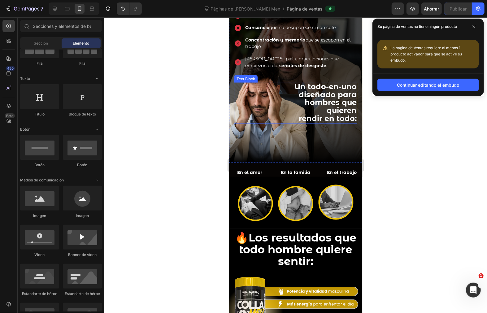
click at [308, 110] on strong "Un todo-en-uno diseñado para hombres que quieren rendir en todo:" at bounding box center [325, 102] width 62 height 41
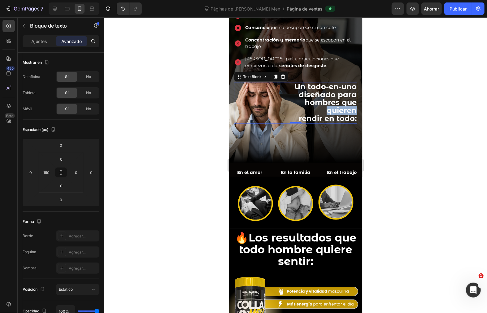
click at [327, 110] on strong "Un todo-en-uno diseñado para hombres que quieren rendir en todo:" at bounding box center [325, 102] width 62 height 41
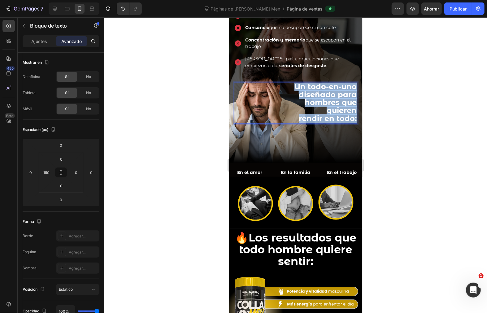
click at [327, 110] on strong "Un todo-en-uno diseñado para hombres que quieren rendir en todo:" at bounding box center [325, 102] width 62 height 41
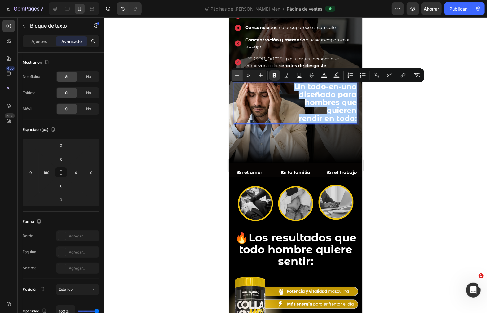
click at [239, 75] on icon "Editor contextual toolbar" at bounding box center [237, 75] width 6 height 6
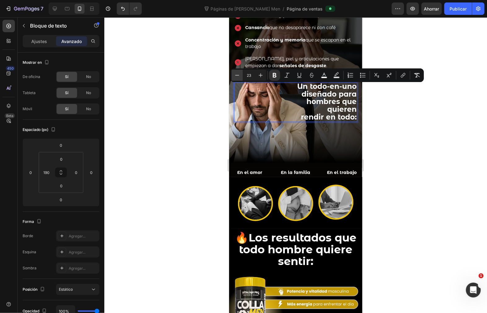
click at [239, 75] on icon "Editor contextual toolbar" at bounding box center [237, 75] width 6 height 6
click at [262, 76] on icon "Editor contextual toolbar" at bounding box center [261, 75] width 6 height 6
type input "23"
click at [460, 11] on font "Publicar" at bounding box center [458, 9] width 17 height 7
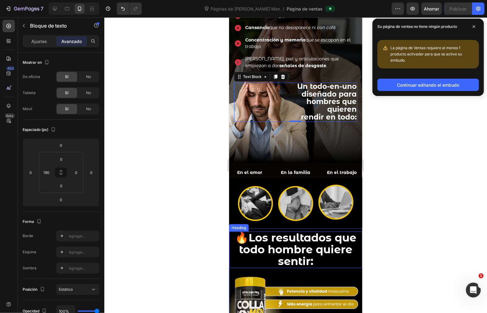
click at [339, 231] on strong "Los resultados que todo hombre quiere sentir:" at bounding box center [297, 249] width 117 height 37
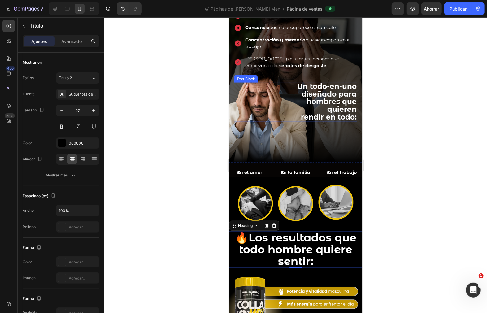
click at [325, 104] on strong "Un todo-en-uno diseñado para hombres que quieren rendir en todo:" at bounding box center [326, 101] width 59 height 39
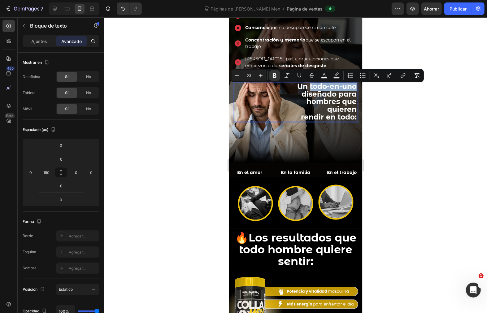
drag, startPoint x: 313, startPoint y: 97, endPoint x: 320, endPoint y: 89, distance: 10.8
click at [320, 89] on strong "Un todo-en-uno diseñado para hombres que quieren rendir en todo:" at bounding box center [326, 101] width 59 height 39
click at [323, 76] on icon "Barra de herramientas contextual del editor" at bounding box center [324, 75] width 6 height 6
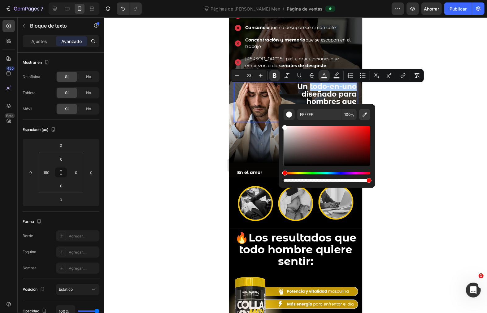
click at [367, 114] on icon "Barra de herramientas contextual del editor" at bounding box center [365, 114] width 6 height 6
type input "EBC408"
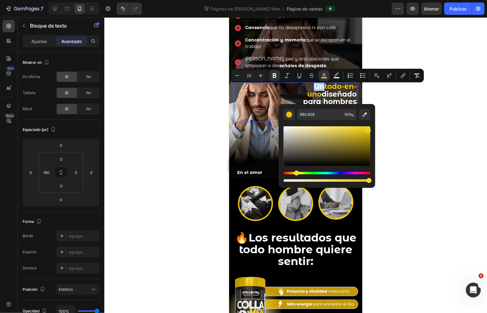
click at [402, 112] on div at bounding box center [295, 165] width 383 height 296
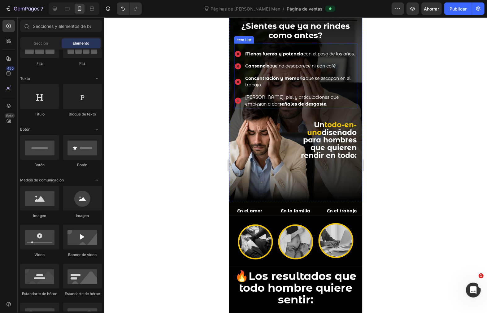
scroll to position [190, 0]
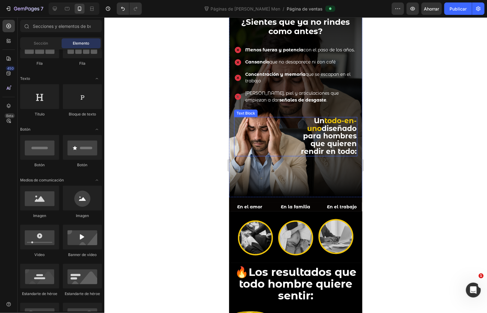
click at [328, 146] on strong "diseñado para hombres que quieren rendir en todo:" at bounding box center [329, 140] width 56 height 32
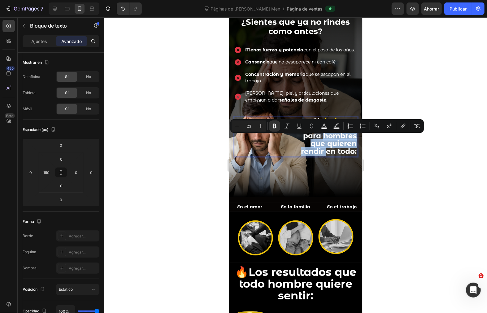
drag, startPoint x: 318, startPoint y: 157, endPoint x: 316, endPoint y: 140, distance: 16.8
click at [316, 140] on strong "diseñado para hombres que quieren rendir en todo:" at bounding box center [329, 140] width 56 height 32
click at [324, 124] on icon "Editor contextual toolbar" at bounding box center [324, 125] width 3 height 3
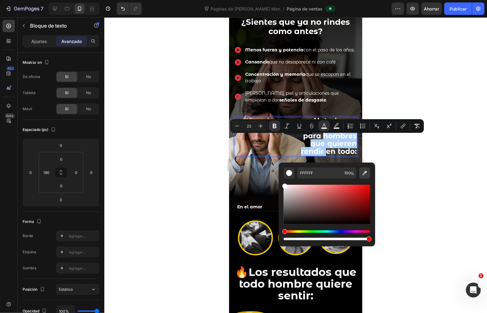
click at [366, 174] on icon "Editor contextual toolbar" at bounding box center [365, 173] width 6 height 6
type input "EBC408"
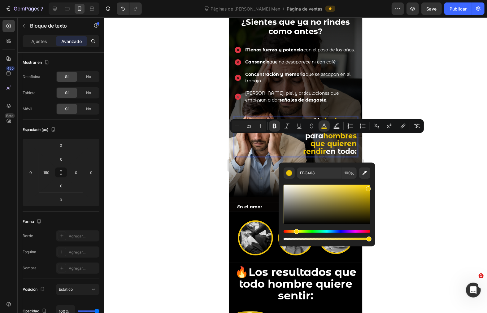
click at [386, 152] on div at bounding box center [295, 165] width 383 height 296
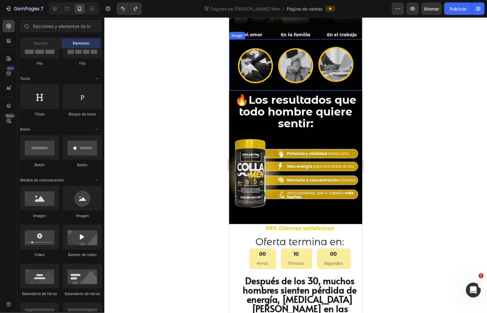
scroll to position [328, 0]
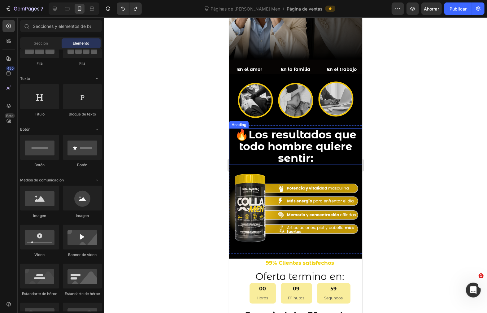
click at [348, 150] on h2 "🔥 Los resultados que todo hombre quiere sentir:" at bounding box center [295, 146] width 133 height 37
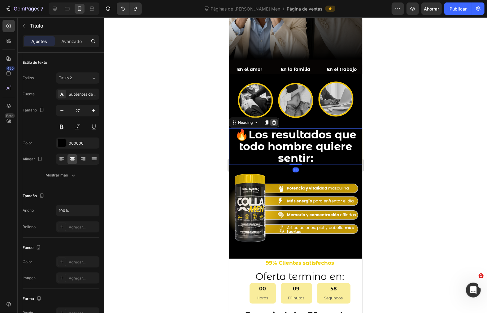
click at [273, 120] on icon at bounding box center [274, 122] width 4 height 4
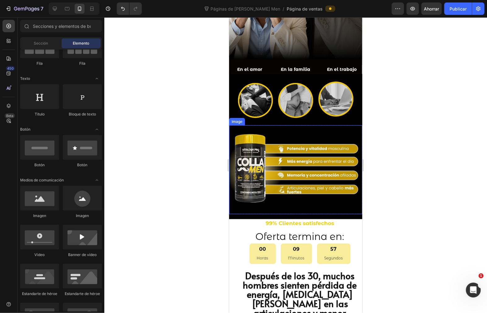
click at [326, 125] on img at bounding box center [295, 169] width 133 height 89
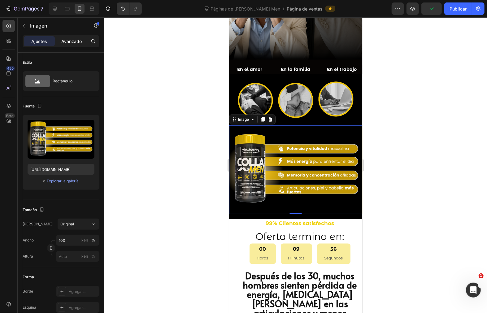
click at [73, 39] on font "Avanzado" at bounding box center [71, 41] width 20 height 5
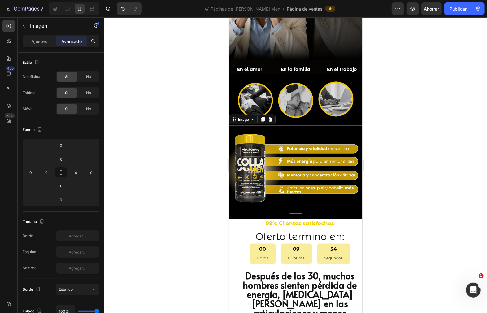
click at [385, 125] on div at bounding box center [295, 165] width 383 height 296
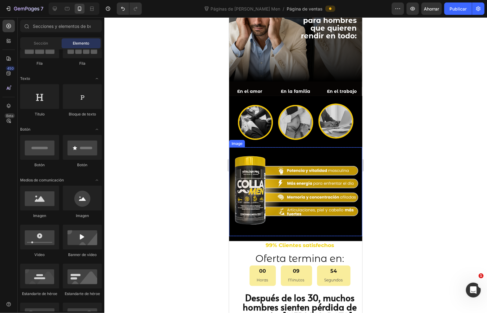
scroll to position [293, 0]
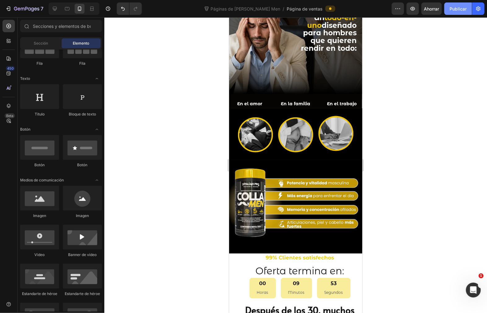
click at [455, 8] on font "Publicar" at bounding box center [458, 8] width 17 height 5
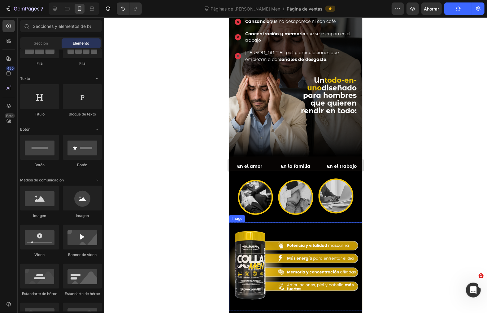
scroll to position [225, 0]
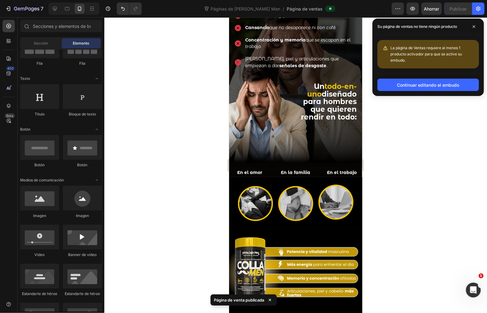
click at [412, 193] on div at bounding box center [295, 165] width 383 height 296
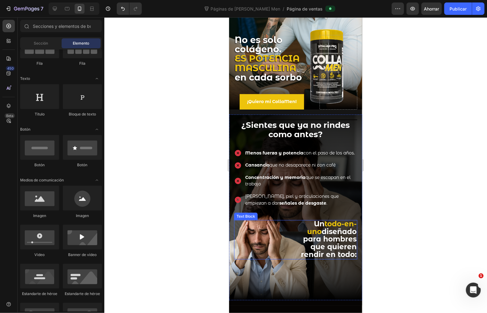
scroll to position [0, 0]
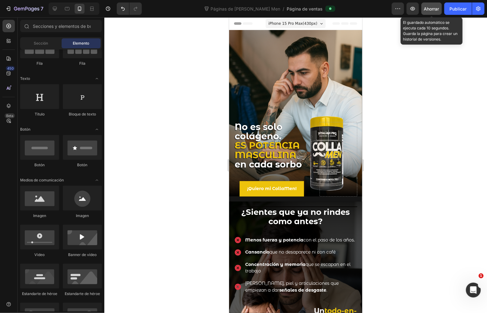
click at [435, 9] on font "Ahorrar" at bounding box center [431, 8] width 15 height 5
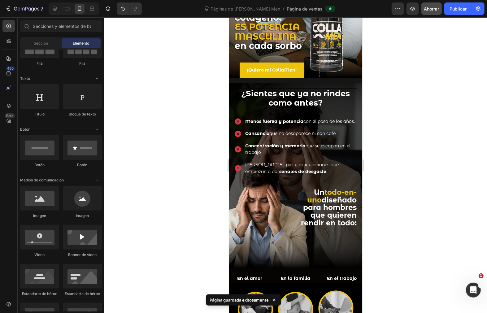
scroll to position [103, 0]
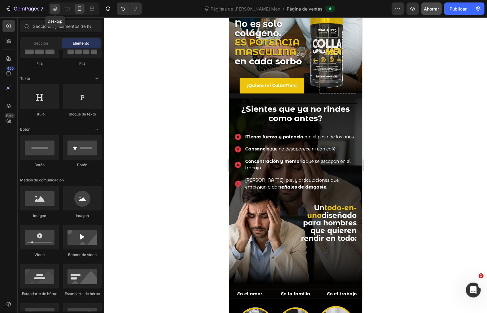
click at [57, 7] on icon at bounding box center [55, 9] width 6 height 6
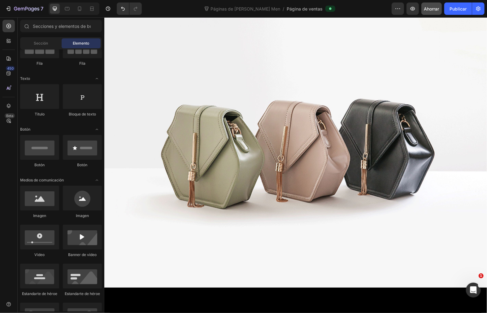
scroll to position [550, 0]
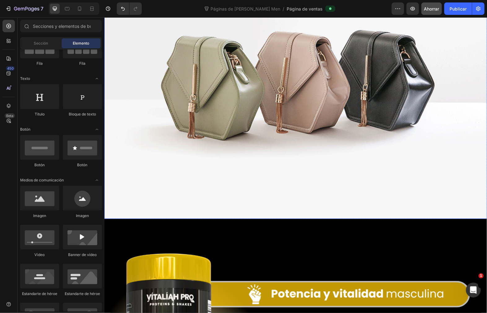
click at [277, 109] on img at bounding box center [295, 75] width 383 height 287
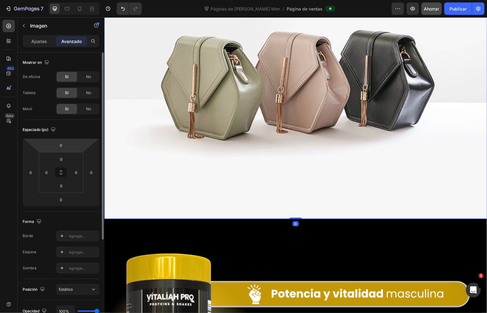
click at [33, 41] on font "Ajustes" at bounding box center [40, 41] width 16 height 5
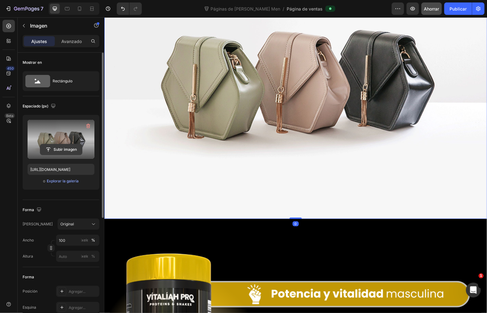
click at [72, 150] on input "file" at bounding box center [61, 149] width 42 height 11
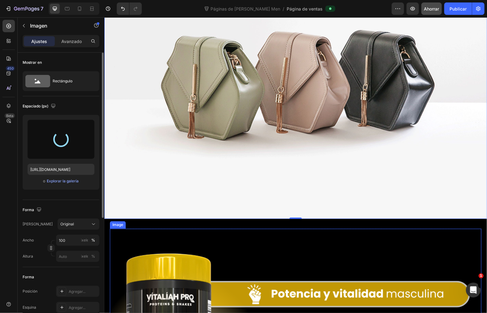
type input "https://cdn.shopify.com/s/files/1/0072/8026/3219/files/gempages_578658871954899…"
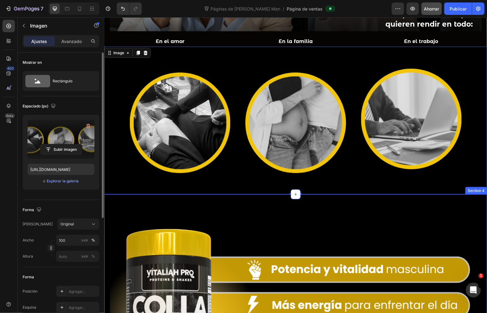
scroll to position [413, 0]
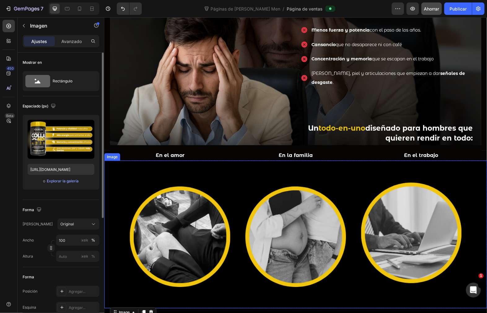
scroll to position [310, 0]
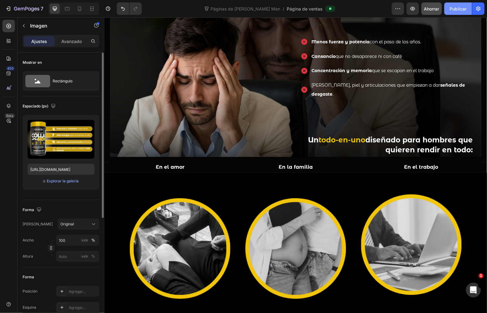
click at [453, 11] on font "Publicar" at bounding box center [458, 9] width 17 height 7
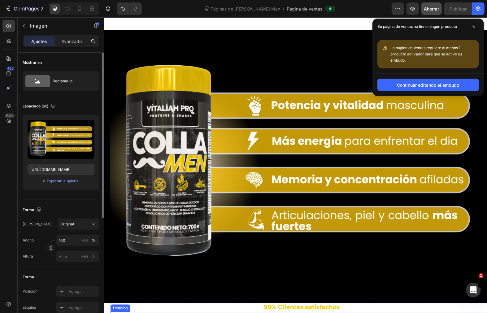
scroll to position [585, 0]
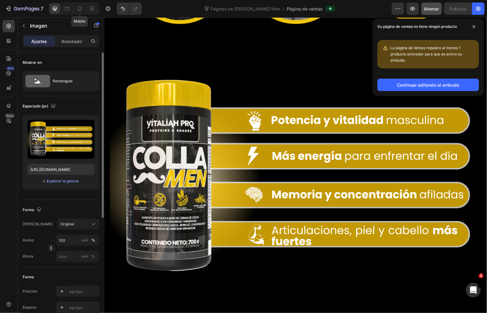
drag, startPoint x: 81, startPoint y: 11, endPoint x: 101, endPoint y: 36, distance: 32.6
click at [81, 11] on icon at bounding box center [79, 9] width 6 height 6
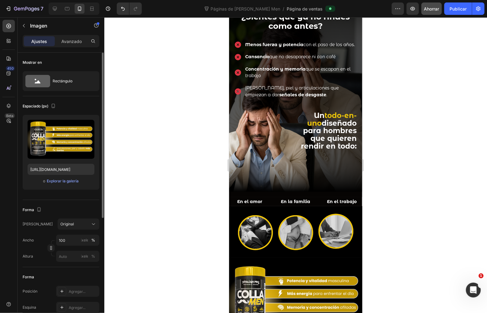
scroll to position [241, 0]
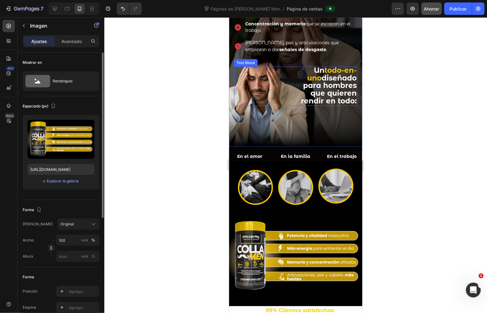
click at [320, 93] on strong "diseñado para hombres que quieren rendir en todo:" at bounding box center [329, 89] width 56 height 32
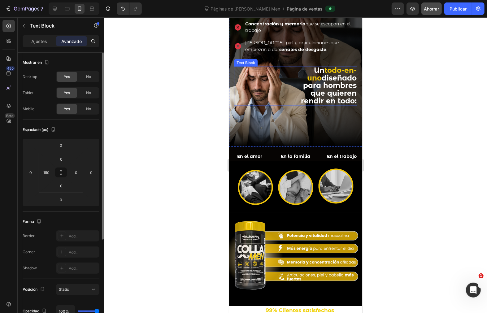
click at [320, 93] on strong "diseñado para hombres que quieren rendir en todo:" at bounding box center [329, 89] width 56 height 32
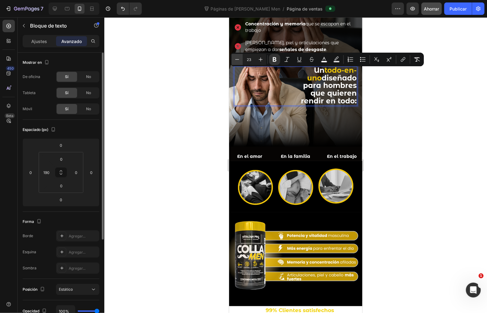
click at [238, 59] on icon "Editor contextual toolbar" at bounding box center [237, 59] width 6 height 6
type input "21"
click at [414, 95] on div at bounding box center [295, 165] width 383 height 296
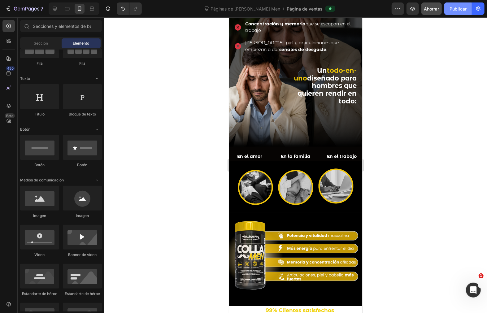
click at [454, 8] on font "Publicar" at bounding box center [458, 8] width 17 height 5
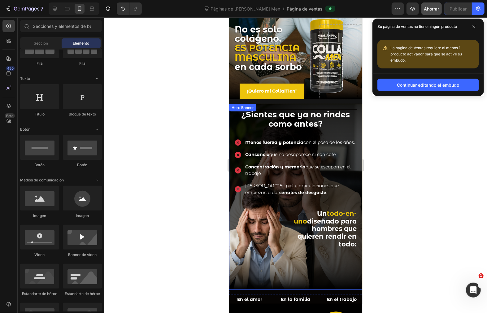
scroll to position [69, 0]
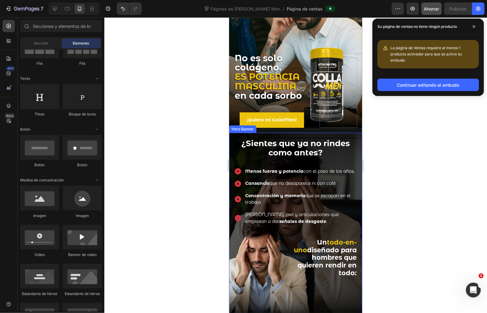
click at [233, 133] on div "¿Sientes que ya no rindes como antes? Heading Menos fuerza y potencia con el pa…" at bounding box center [295, 208] width 133 height 150
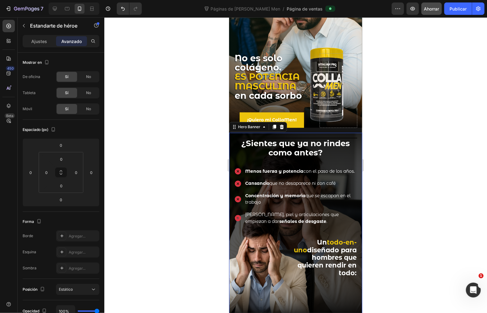
click at [238, 124] on div "Hero Banner" at bounding box center [258, 127] width 58 height 10
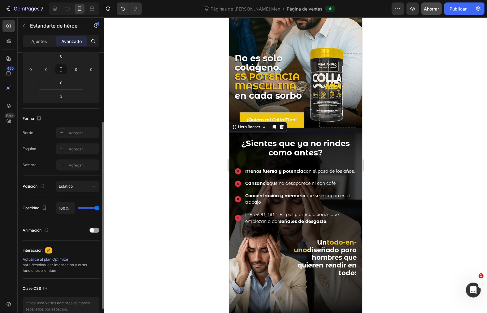
scroll to position [0, 0]
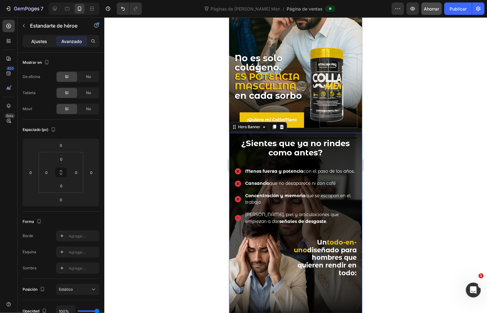
click at [37, 37] on div "Ajustes" at bounding box center [39, 41] width 31 height 10
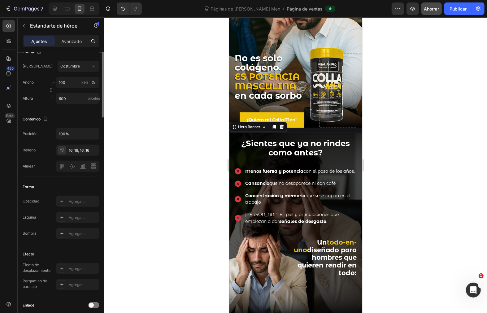
scroll to position [34, 0]
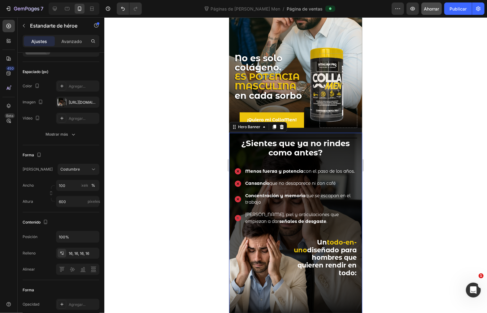
click at [220, 138] on div at bounding box center [295, 165] width 383 height 296
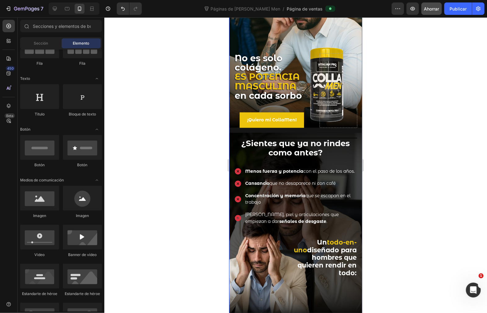
click at [302, 124] on div "No es solo colágeno. ES POTENCIA MASCULINA en cada sorbo Heading Text Block ¡Qu…" at bounding box center [295, 142] width 133 height 363
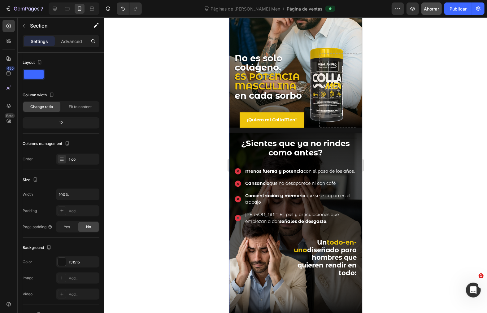
click at [308, 133] on div "¿Sientes que ya no rindes como antes? Heading Menos fuerza y potencia con el pa…" at bounding box center [295, 208] width 133 height 150
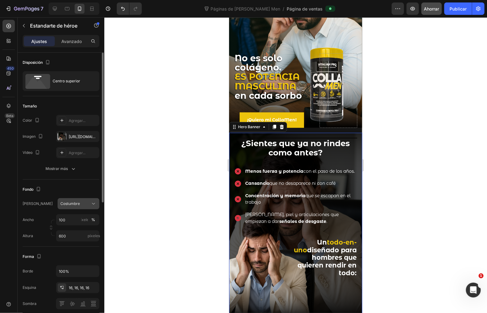
click at [85, 205] on div "Costumbre" at bounding box center [74, 204] width 29 height 6
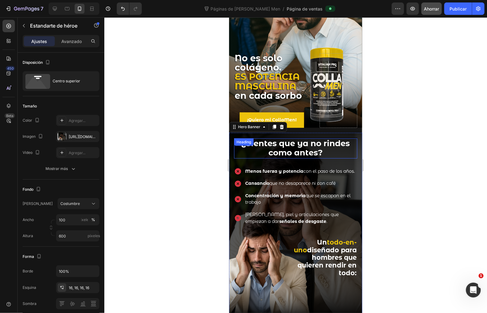
click at [327, 138] on strong "¿Sientes que ya no rindes como antes?" at bounding box center [295, 148] width 109 height 20
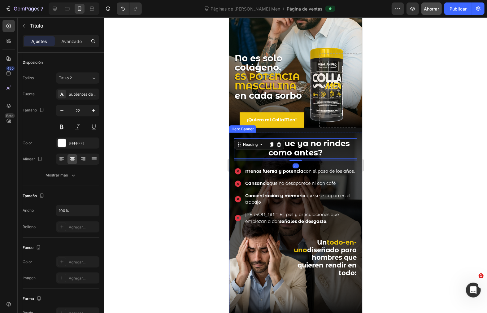
click at [320, 133] on div "¿Sientes que ya no rindes como antes? Heading 8 Menos fuerza y potencia con el …" at bounding box center [295, 208] width 133 height 150
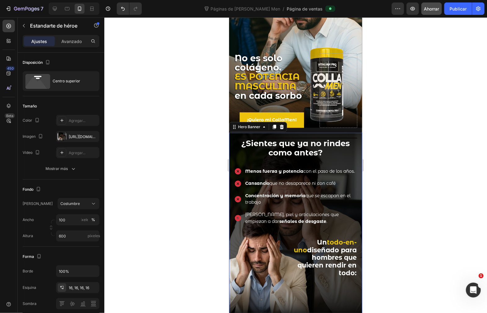
click at [392, 123] on div at bounding box center [295, 165] width 383 height 296
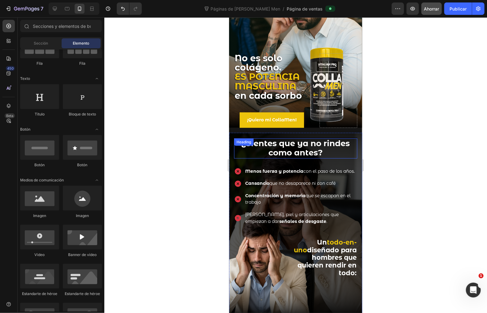
scroll to position [0, 0]
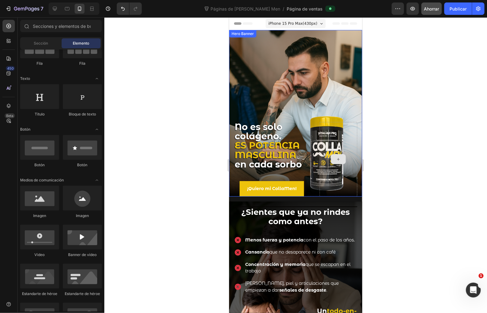
click at [340, 135] on div at bounding box center [338, 159] width 38 height 75
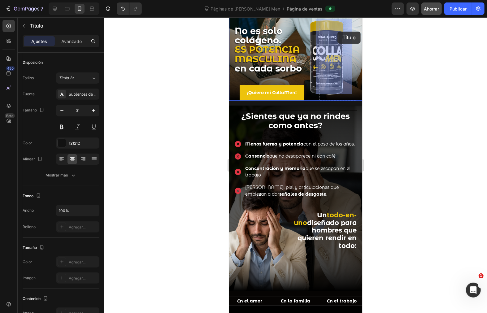
scroll to position [65, 0]
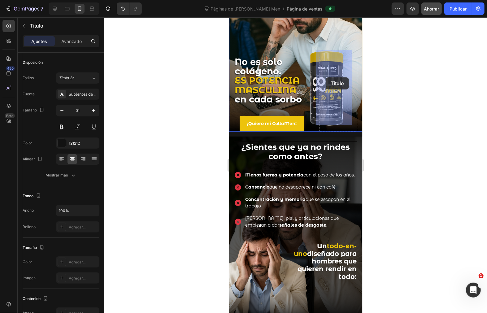
drag, startPoint x: 286, startPoint y: 175, endPoint x: 325, endPoint y: 77, distance: 105.1
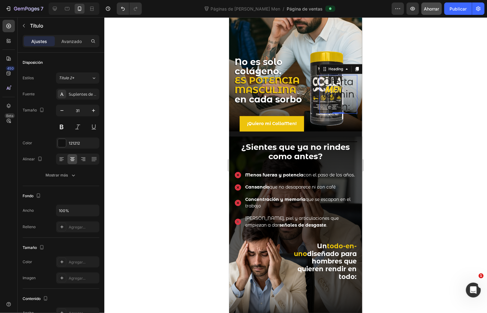
click at [382, 97] on div at bounding box center [295, 165] width 383 height 296
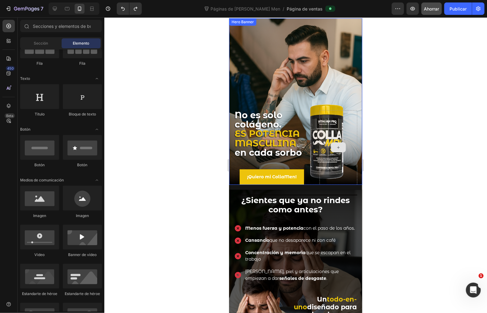
scroll to position [0, 0]
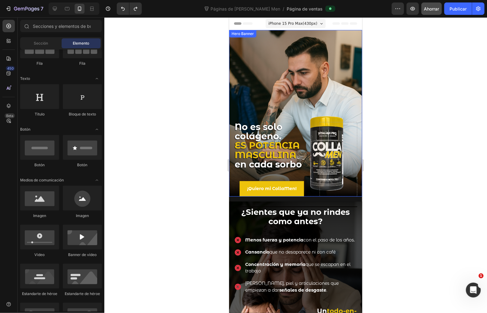
click at [300, 75] on div "Background Image" at bounding box center [295, 113] width 133 height 167
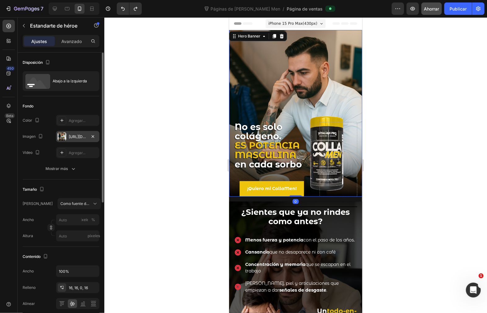
click at [66, 134] on div at bounding box center [62, 136] width 9 height 9
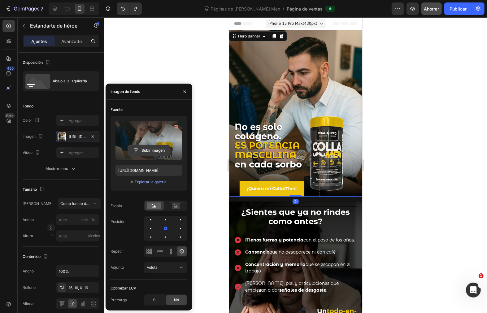
click at [143, 149] on input "file" at bounding box center [149, 150] width 42 height 11
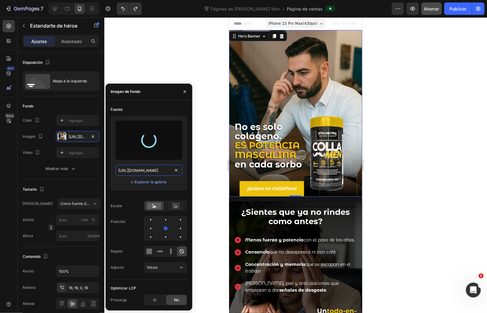
click at [157, 166] on input "[URL][DOMAIN_NAME]" at bounding box center [149, 170] width 67 height 11
type input "100"
type input "Auto"
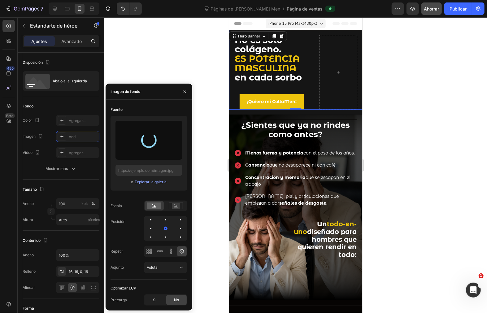
click at [176, 49] on div at bounding box center [295, 165] width 383 height 296
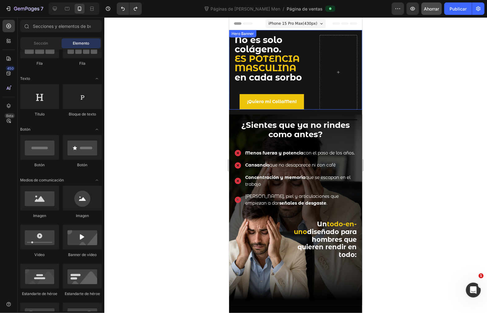
click at [303, 37] on h2 "No es solo colágeno. ES POTENCIA MASCULINA en cada sorbo" at bounding box center [272, 59] width 76 height 48
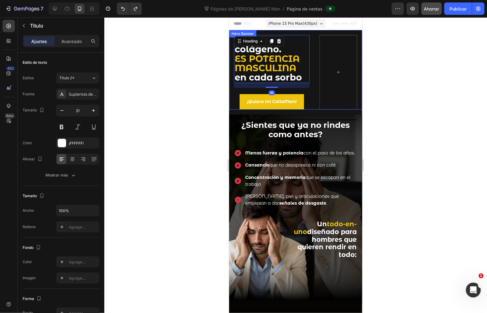
click at [308, 32] on div "No es solo colágeno. ES POTENCIA MASCULINA en cada sorbo Heading 16 Text Block …" at bounding box center [295, 70] width 133 height 80
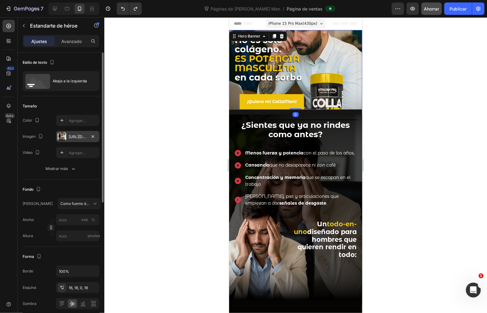
click at [76, 136] on font "[URL][DOMAIN_NAME]" at bounding box center [89, 136] width 40 height 5
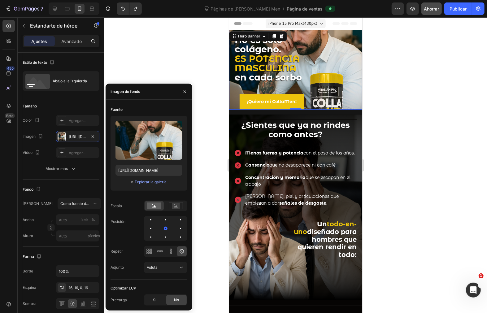
click at [216, 84] on div at bounding box center [295, 165] width 383 height 296
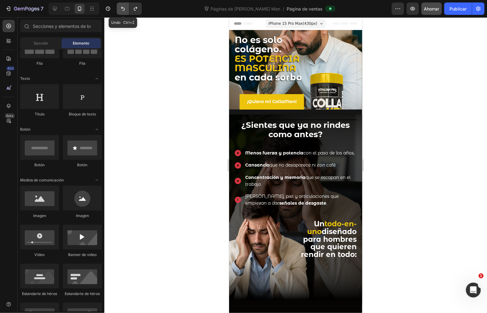
click at [117, 7] on button "Deshacer/Rehacer" at bounding box center [123, 8] width 12 height 12
click at [119, 8] on button "Deshacer/Rehacer" at bounding box center [123, 8] width 12 height 12
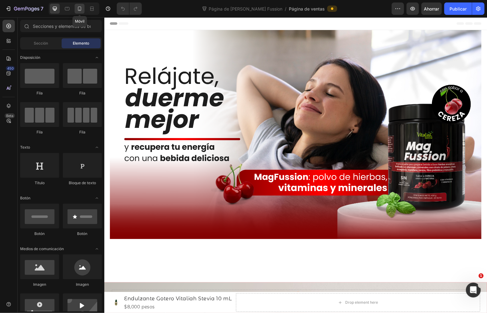
click at [81, 10] on icon at bounding box center [79, 9] width 3 height 4
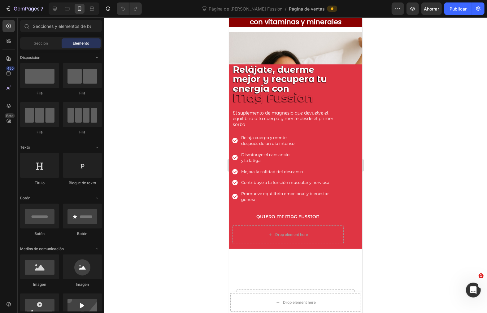
scroll to position [69, 0]
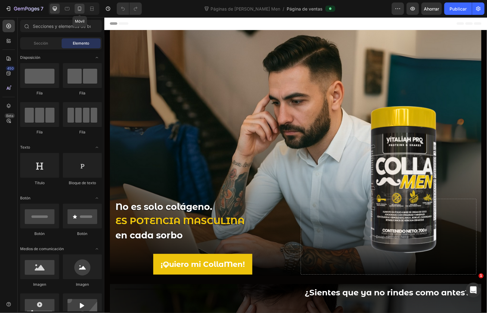
click at [78, 8] on icon at bounding box center [79, 9] width 3 height 4
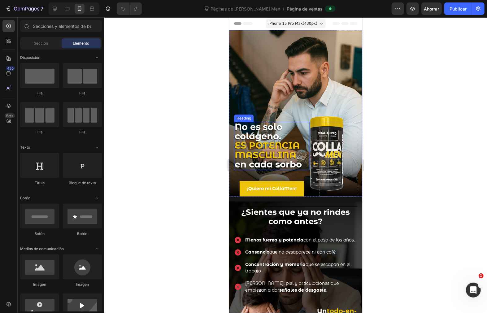
click at [155, 90] on div at bounding box center [295, 165] width 383 height 296
click at [190, 154] on div at bounding box center [295, 165] width 383 height 296
click at [408, 104] on div at bounding box center [295, 165] width 383 height 296
click at [333, 131] on div at bounding box center [338, 159] width 38 height 75
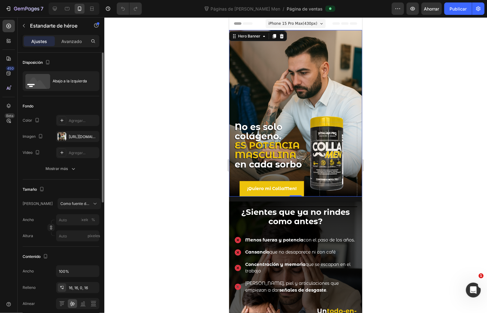
scroll to position [69, 0]
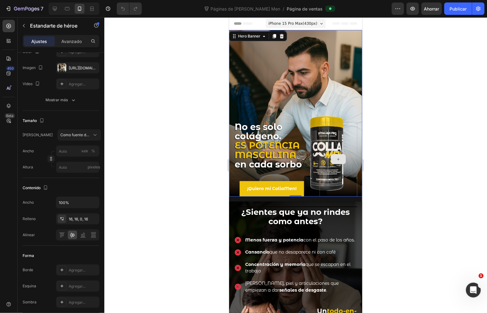
click at [336, 156] on icon at bounding box center [338, 158] width 5 height 5
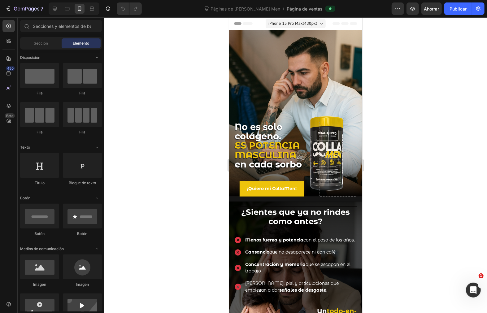
click at [141, 98] on div at bounding box center [295, 165] width 383 height 296
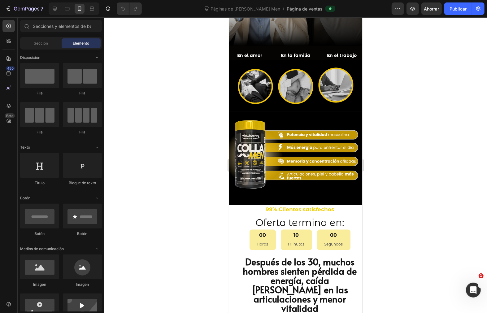
scroll to position [344, 0]
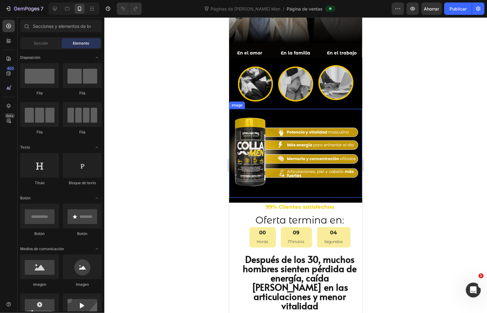
click at [296, 141] on img at bounding box center [295, 153] width 133 height 89
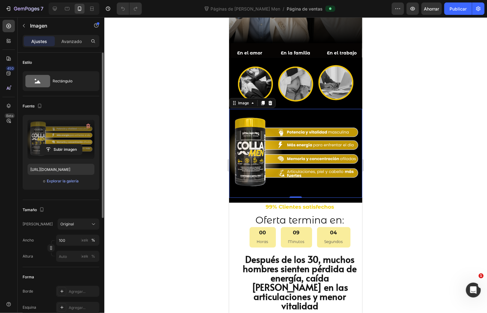
click at [66, 143] on label at bounding box center [61, 139] width 67 height 39
click at [66, 144] on input "file" at bounding box center [61, 149] width 42 height 11
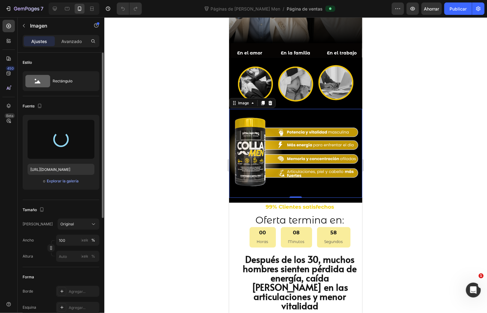
type input "[URL][DOMAIN_NAME]"
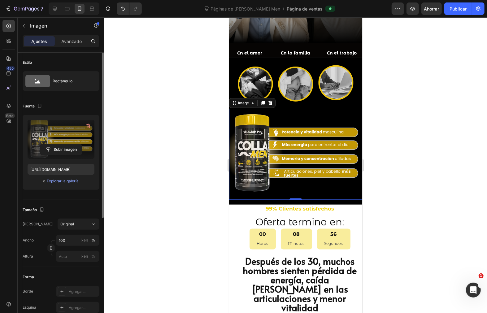
click at [432, 151] on div at bounding box center [295, 165] width 383 height 296
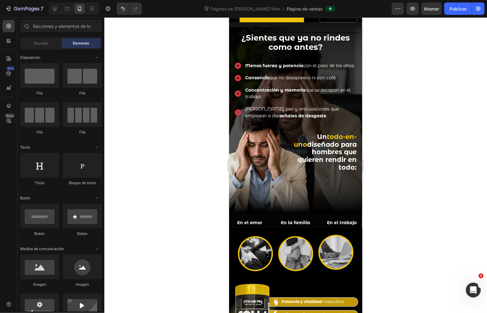
scroll to position [206, 0]
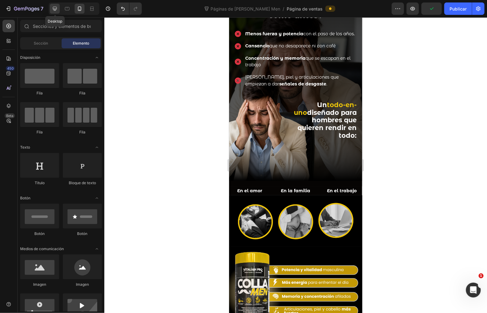
click at [51, 12] on div at bounding box center [55, 9] width 10 height 10
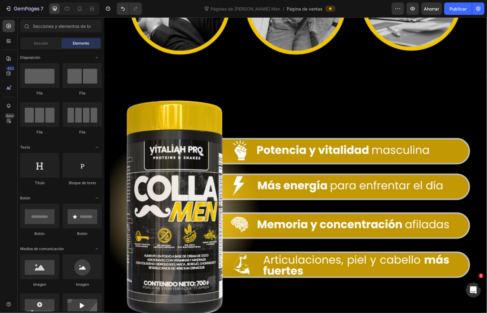
scroll to position [551, 0]
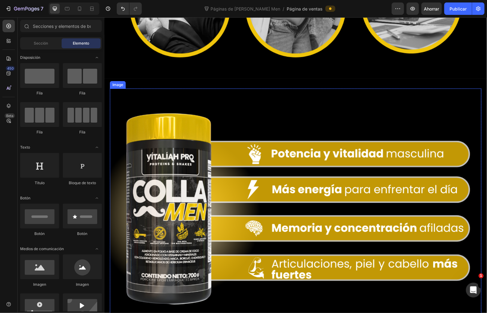
click at [270, 138] on img at bounding box center [296, 212] width 372 height 248
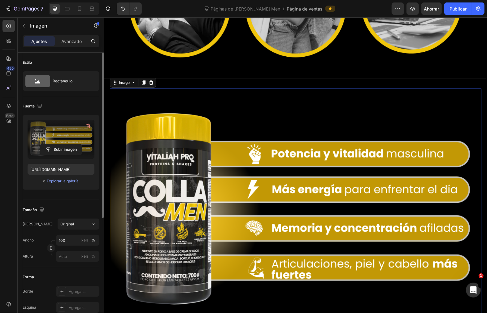
click at [60, 142] on label at bounding box center [61, 139] width 67 height 39
click at [60, 144] on input "file" at bounding box center [61, 149] width 42 height 11
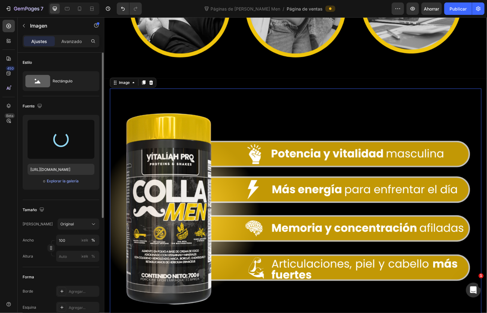
type input "[URL][DOMAIN_NAME]"
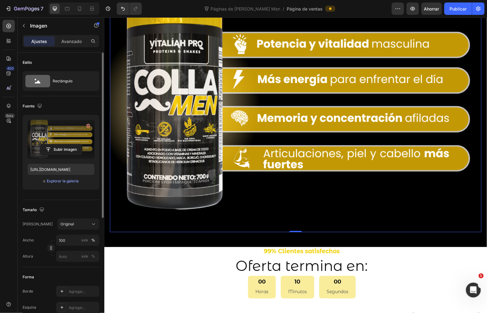
scroll to position [723, 0]
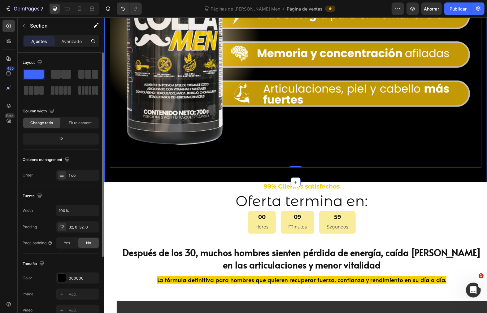
click at [308, 172] on div "Image 0 Row" at bounding box center [295, 44] width 383 height 258
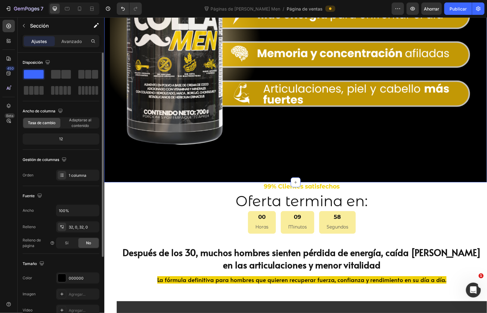
click at [74, 35] on div "Ajustes Avanzado" at bounding box center [61, 41] width 77 height 12
click at [74, 39] on font "Avanzado" at bounding box center [71, 41] width 20 height 5
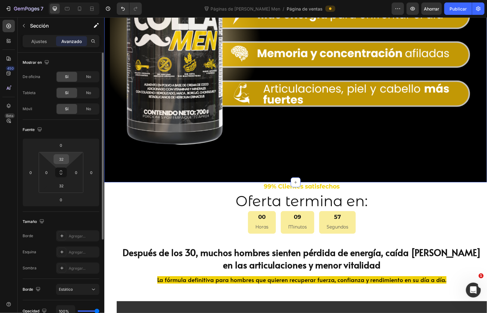
click at [61, 159] on input "32" at bounding box center [61, 159] width 12 height 9
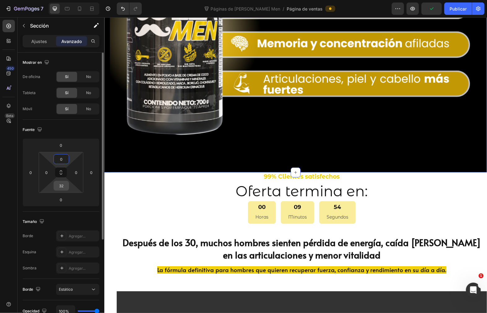
type input "0"
click at [66, 188] on input "32" at bounding box center [61, 185] width 12 height 9
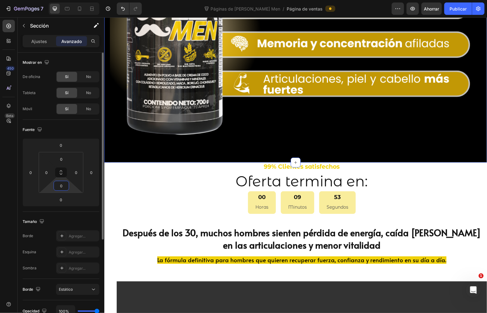
type input "0"
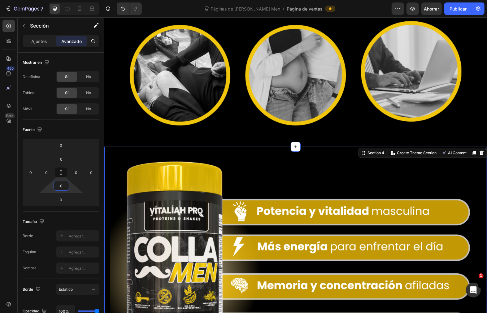
scroll to position [482, 0]
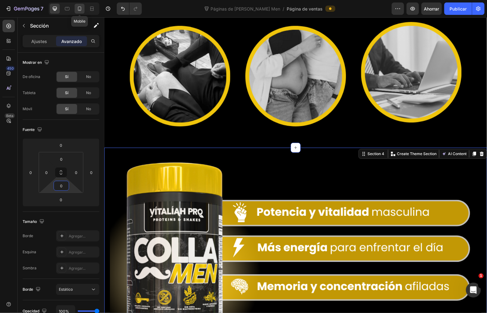
click at [81, 8] on icon at bounding box center [79, 9] width 6 height 6
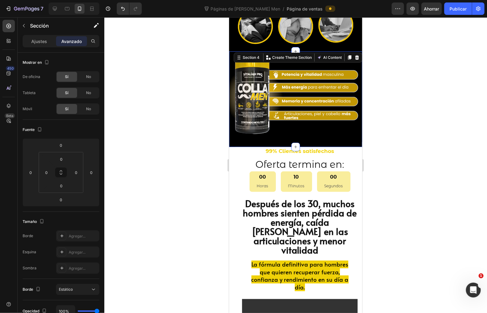
scroll to position [493, 0]
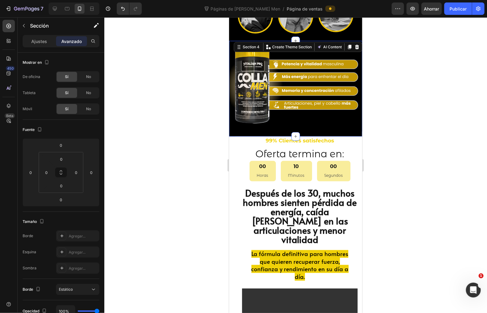
click at [414, 165] on div at bounding box center [295, 165] width 383 height 296
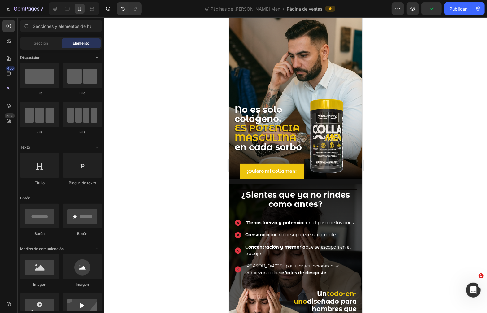
scroll to position [0, 0]
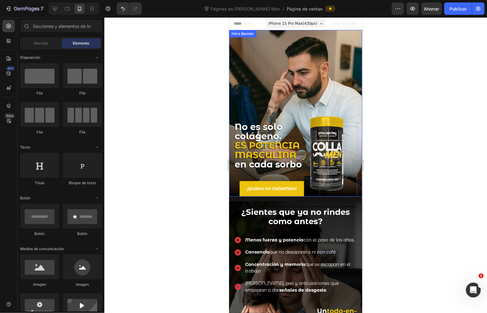
click at [283, 80] on div "Background Image" at bounding box center [295, 113] width 133 height 167
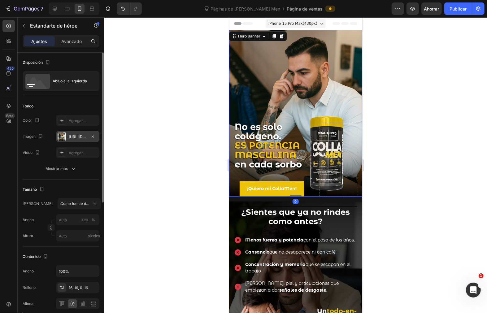
click at [66, 135] on div at bounding box center [62, 136] width 9 height 9
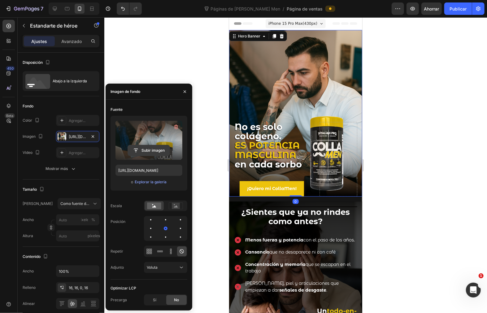
click at [147, 150] on input "file" at bounding box center [149, 150] width 42 height 11
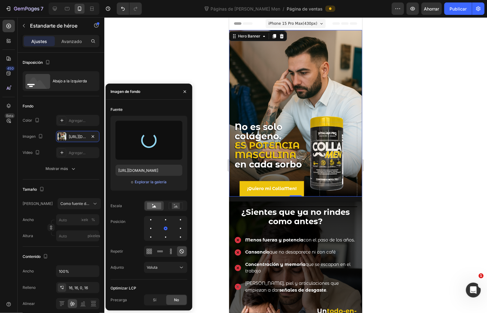
type input "[URL][DOMAIN_NAME]"
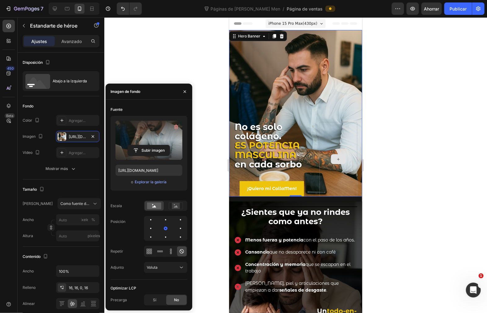
click at [335, 154] on div at bounding box center [338, 159] width 15 height 10
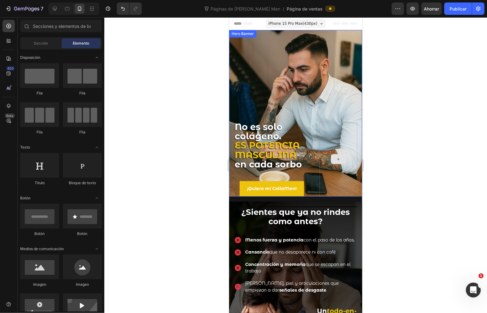
click at [333, 159] on div at bounding box center [338, 159] width 38 height 75
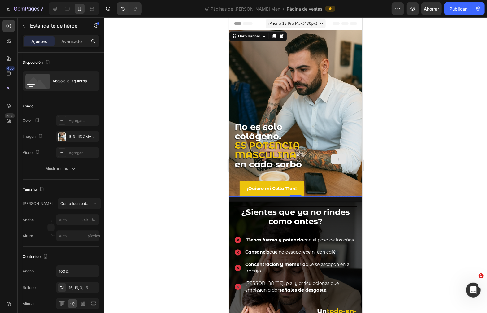
click at [328, 140] on div at bounding box center [338, 159] width 38 height 75
click at [26, 27] on icon "button" at bounding box center [23, 25] width 5 height 5
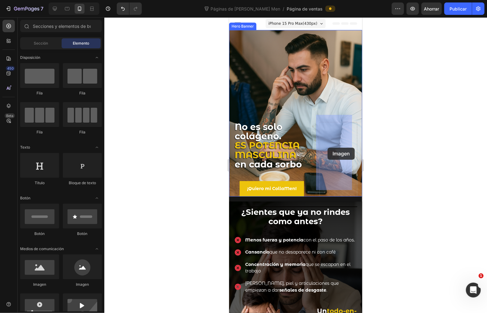
drag, startPoint x: 269, startPoint y: 285, endPoint x: 328, endPoint y: 148, distance: 148.9
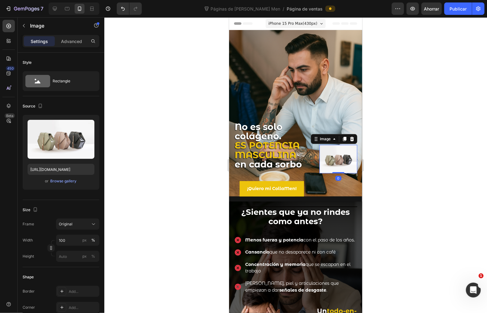
click at [333, 152] on img at bounding box center [338, 159] width 38 height 28
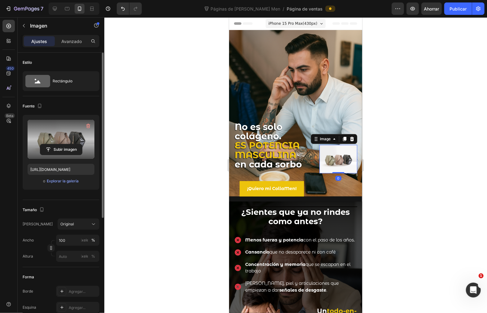
click at [66, 142] on label at bounding box center [61, 139] width 67 height 39
click at [66, 144] on input "file" at bounding box center [61, 149] width 42 height 11
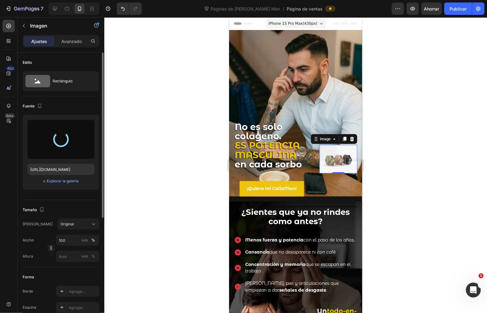
type input "[URL][DOMAIN_NAME]"
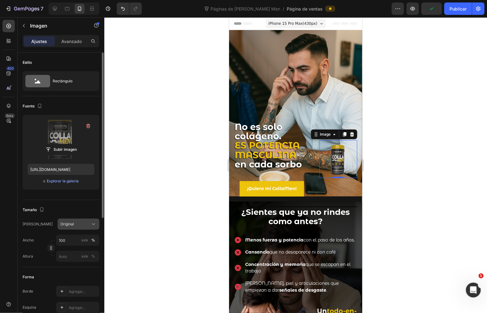
click at [75, 225] on div "Original" at bounding box center [74, 224] width 29 height 6
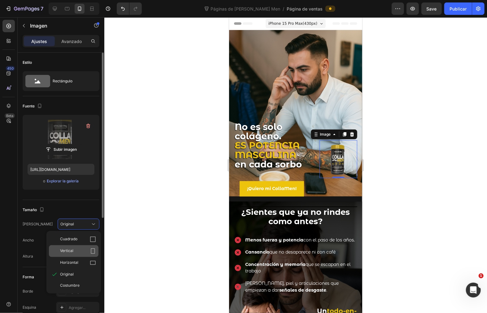
click at [86, 251] on div "Vertical" at bounding box center [78, 251] width 36 height 6
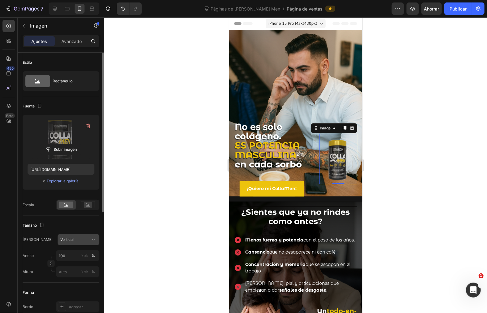
click at [87, 240] on div "Vertical" at bounding box center [74, 240] width 29 height 6
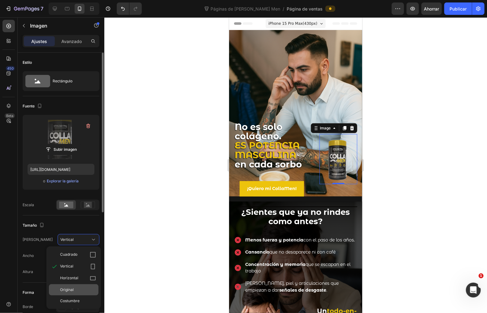
click at [82, 290] on div "Original" at bounding box center [78, 290] width 36 height 6
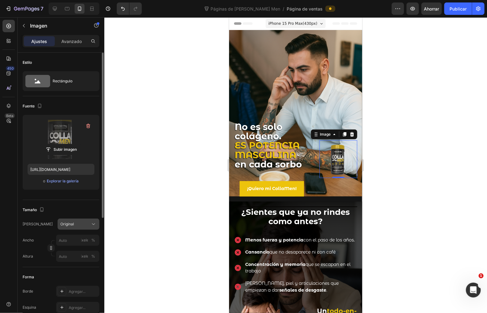
click at [81, 224] on div "Original" at bounding box center [74, 224] width 29 height 6
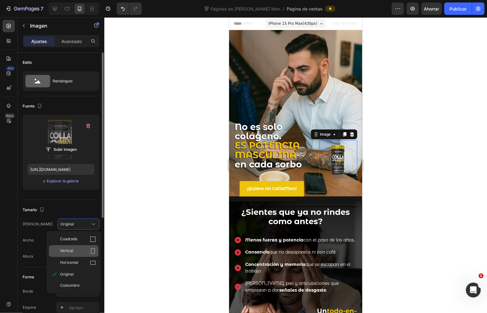
click at [79, 253] on div "Vertical" at bounding box center [78, 251] width 36 height 6
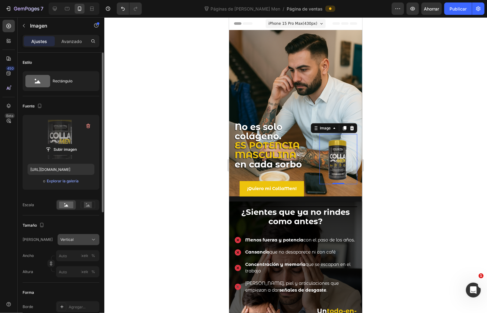
click at [73, 238] on div "Vertical" at bounding box center [74, 240] width 29 height 6
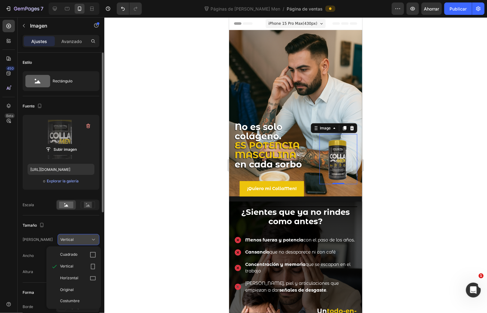
click at [73, 238] on div "Vertical" at bounding box center [74, 240] width 29 height 6
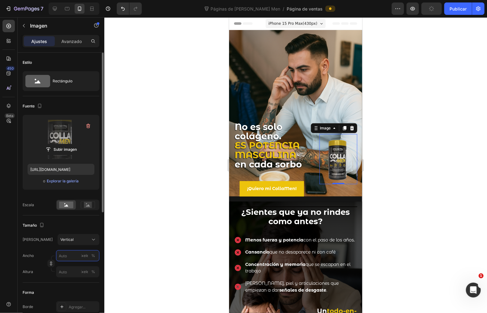
click at [67, 253] on input "píxeles %" at bounding box center [77, 255] width 43 height 11
click at [48, 244] on div "Marco Vertical" at bounding box center [61, 239] width 77 height 11
click at [76, 256] on input "píxeles %" at bounding box center [77, 255] width 43 height 11
click at [83, 273] on p "Lleno 100%" at bounding box center [77, 271] width 36 height 6
type input "100"
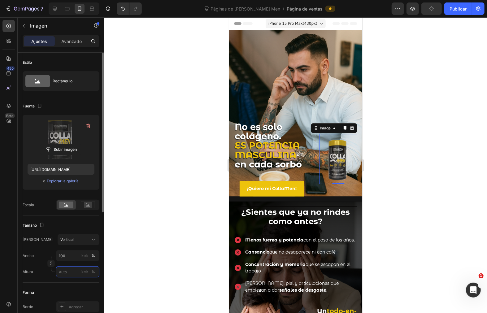
click at [80, 274] on input "píxeles %" at bounding box center [77, 271] width 43 height 11
click at [71, 285] on p "Lleno 100%" at bounding box center [77, 287] width 36 height 6
type input "100"
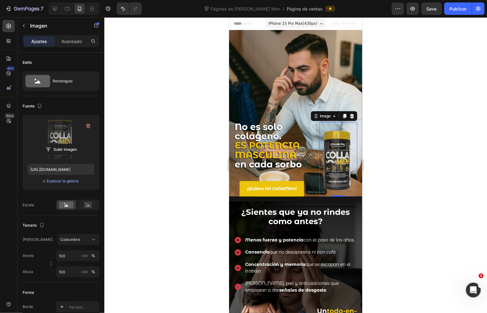
click at [394, 147] on div at bounding box center [295, 165] width 383 height 296
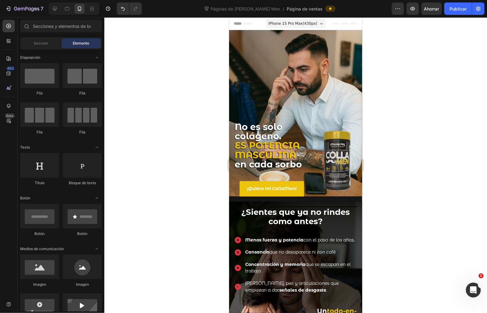
click at [394, 147] on div at bounding box center [295, 165] width 383 height 296
click at [342, 144] on img at bounding box center [338, 159] width 38 height 75
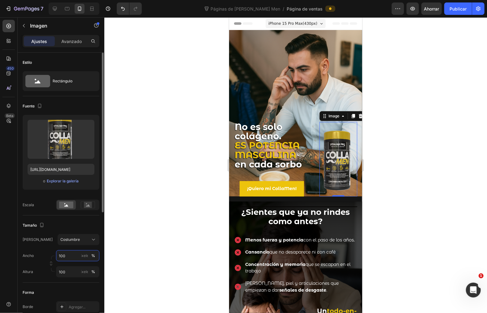
click at [69, 257] on input "100" at bounding box center [77, 255] width 43 height 11
type input "200"
click at [71, 268] on input "100" at bounding box center [77, 271] width 43 height 11
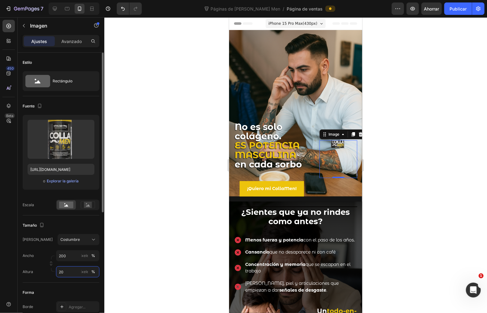
type input "200"
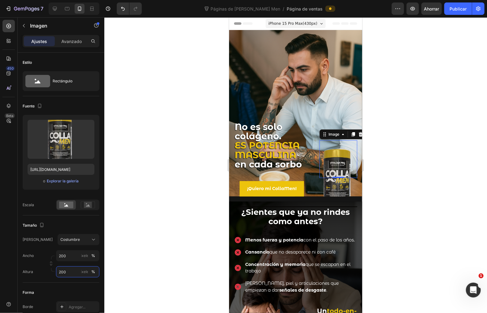
type input "100"
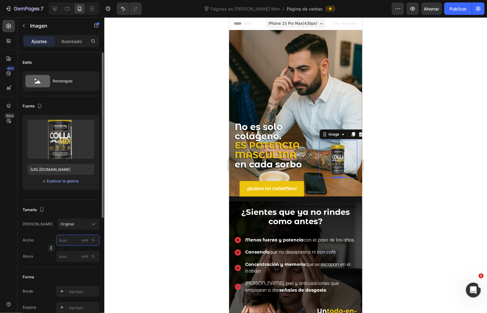
click at [76, 239] on input "píxeles %" at bounding box center [77, 240] width 43 height 11
click at [67, 258] on div "Lleno 100%" at bounding box center [71, 255] width 51 height 11
type input "100"
click at [67, 252] on input "píxeles %" at bounding box center [77, 256] width 43 height 11
click at [68, 273] on p "Lleno 100%" at bounding box center [77, 271] width 36 height 6
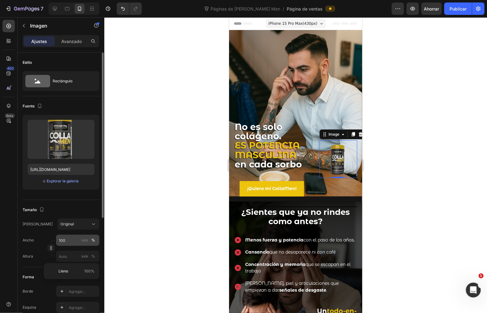
type input "100"
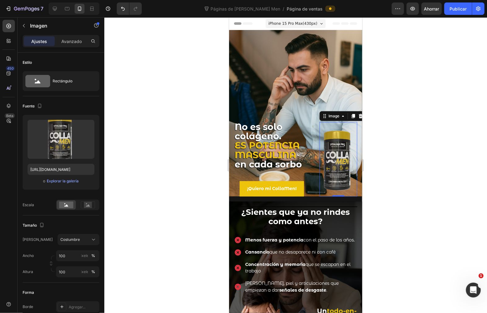
click at [147, 203] on div at bounding box center [295, 165] width 383 height 296
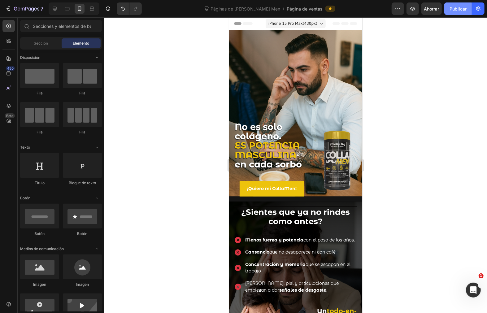
click at [456, 8] on font "Publicar" at bounding box center [458, 8] width 17 height 5
click at [311, 183] on div "No es solo colágeno. ES POTENCIA MASCULINA en cada sorbo Heading Text Block ¡Qu…" at bounding box center [295, 157] width 133 height 80
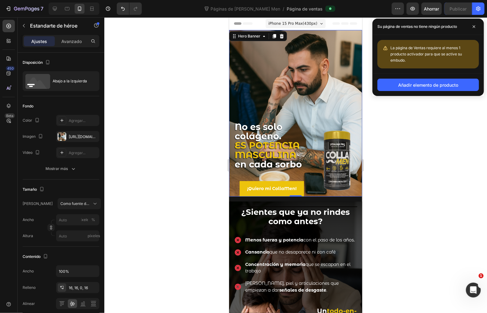
click at [325, 86] on div "Background Image" at bounding box center [295, 113] width 133 height 167
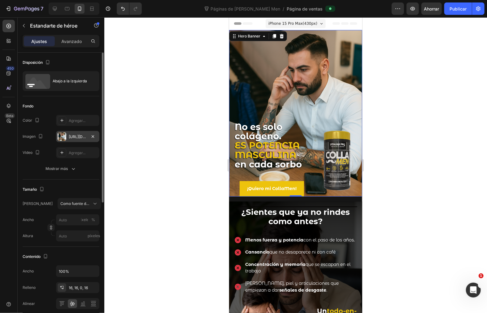
click at [64, 137] on div at bounding box center [62, 136] width 9 height 9
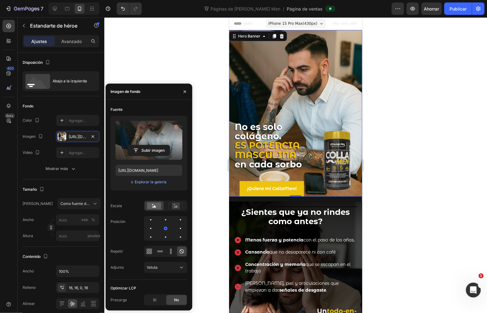
click at [177, 153] on div "Subir imagen" at bounding box center [149, 150] width 67 height 11
click at [146, 148] on input "file" at bounding box center [149, 150] width 42 height 11
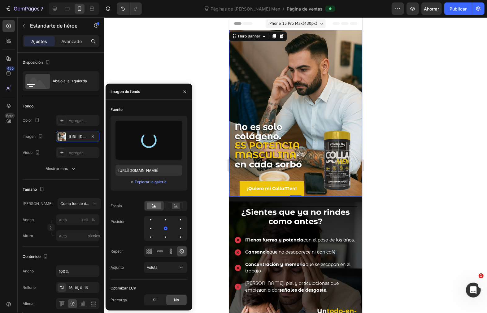
type input "[URL][DOMAIN_NAME]"
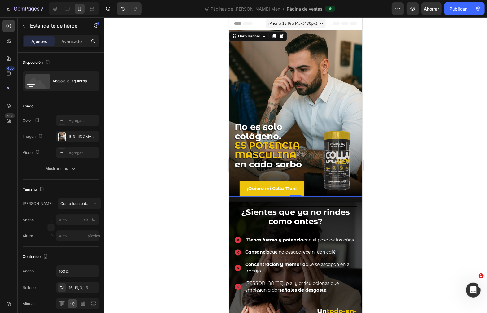
click at [430, 211] on div at bounding box center [295, 165] width 383 height 296
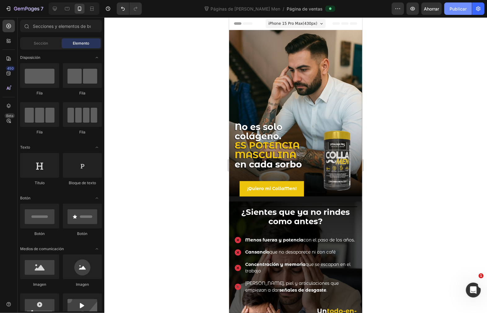
click at [459, 11] on font "Publicar" at bounding box center [458, 9] width 17 height 7
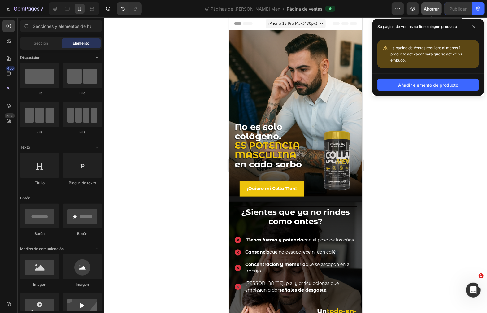
click at [425, 10] on font "Ahorrar" at bounding box center [431, 8] width 15 height 5
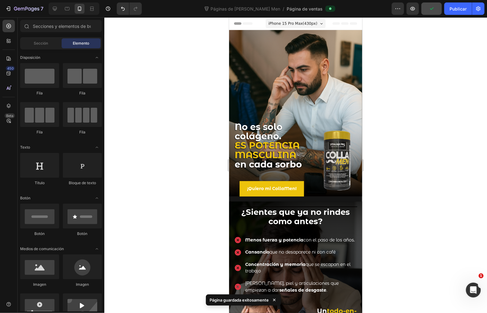
click at [435, 183] on div at bounding box center [295, 165] width 383 height 296
